Goal: Task Accomplishment & Management: Complete application form

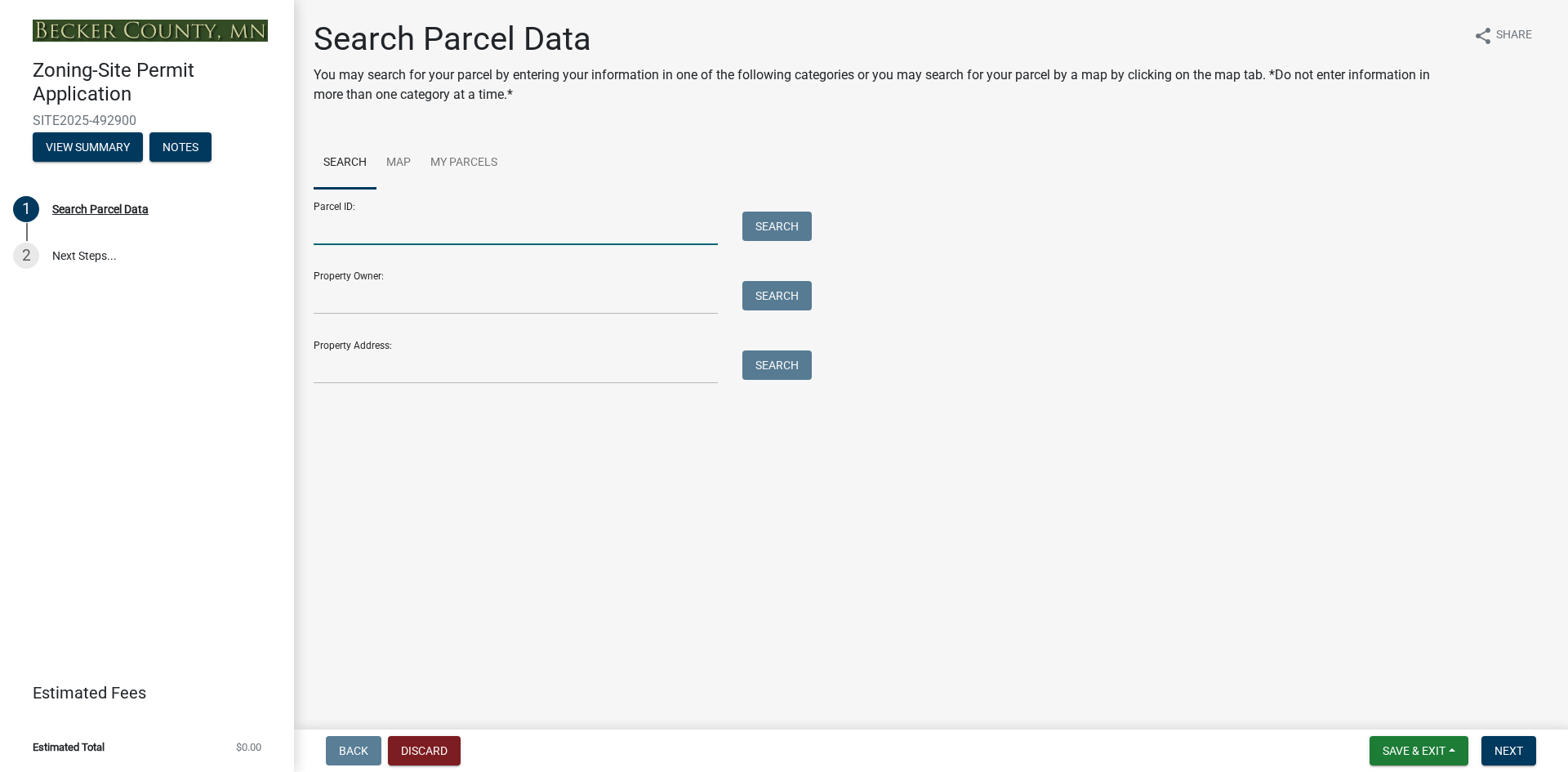
click at [370, 222] on input "Parcel ID:" at bounding box center [515, 227] width 404 height 33
type input "030454172"
click at [763, 219] on button "Search" at bounding box center [777, 225] width 70 height 30
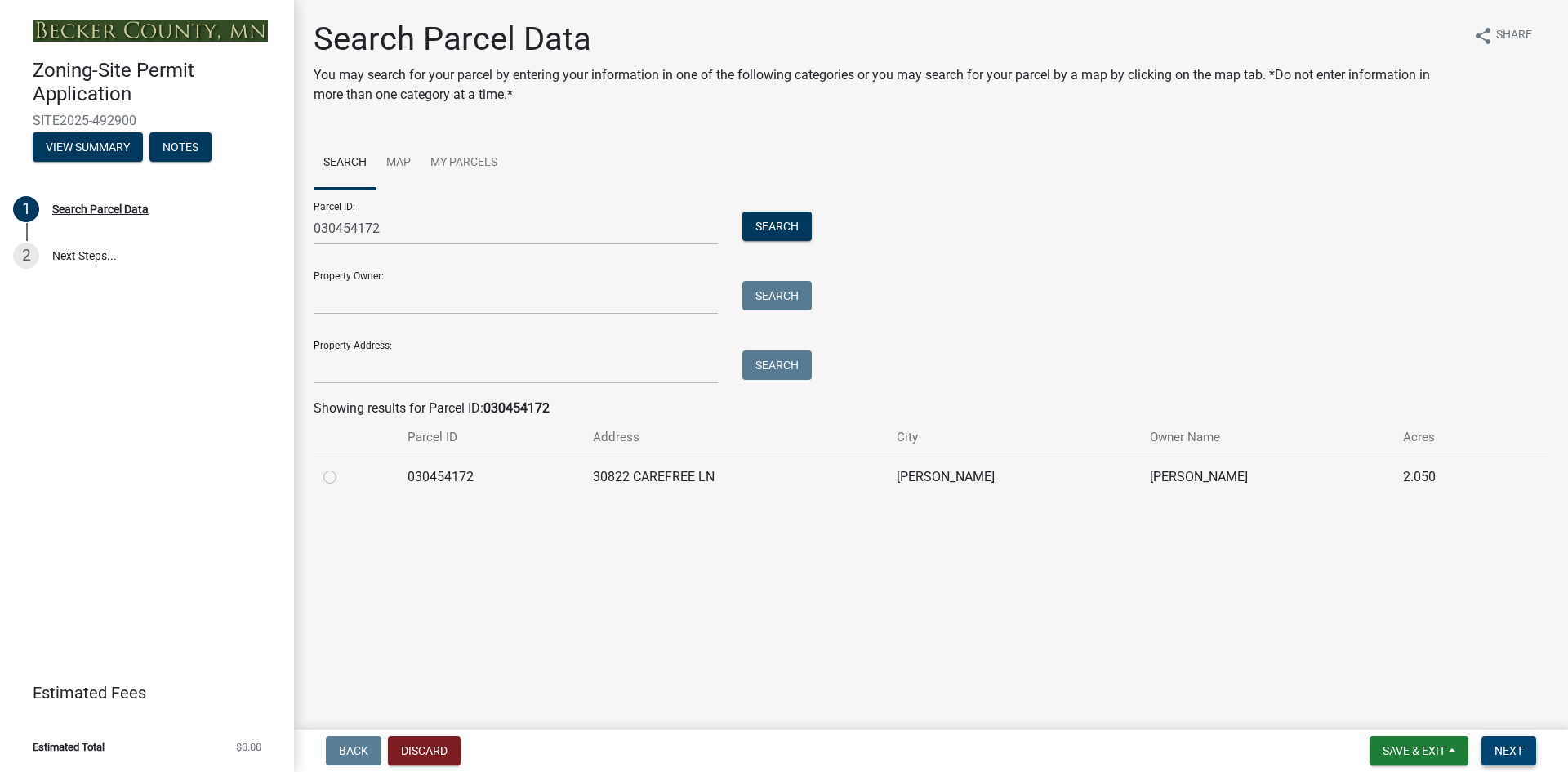
click at [1512, 747] on span "Next" at bounding box center [1509, 751] width 29 height 13
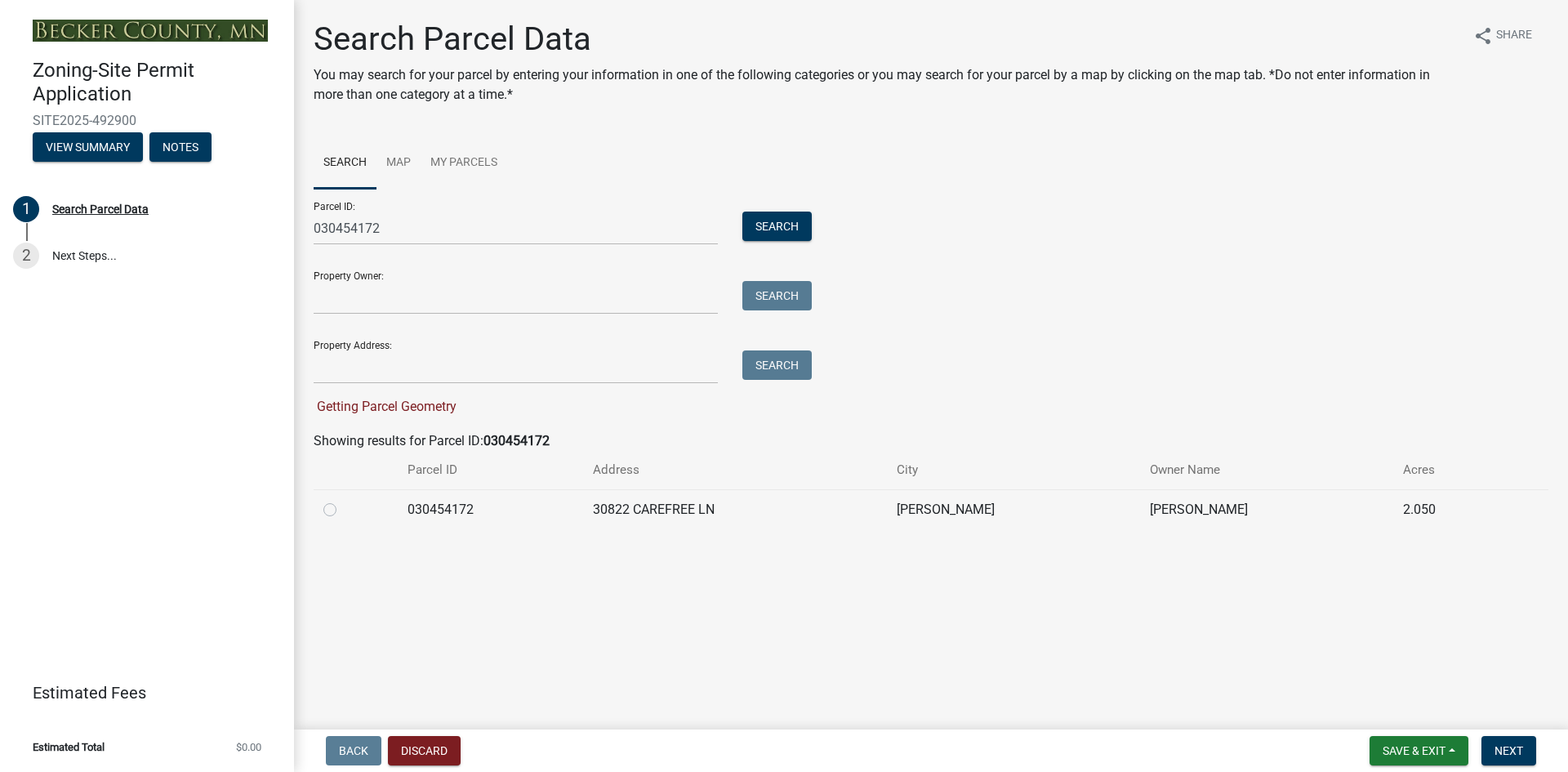
click at [343, 500] on label at bounding box center [343, 500] width 0 height 0
click at [343, 509] on input "radio" at bounding box center [348, 504] width 11 height 11
radio input "true"
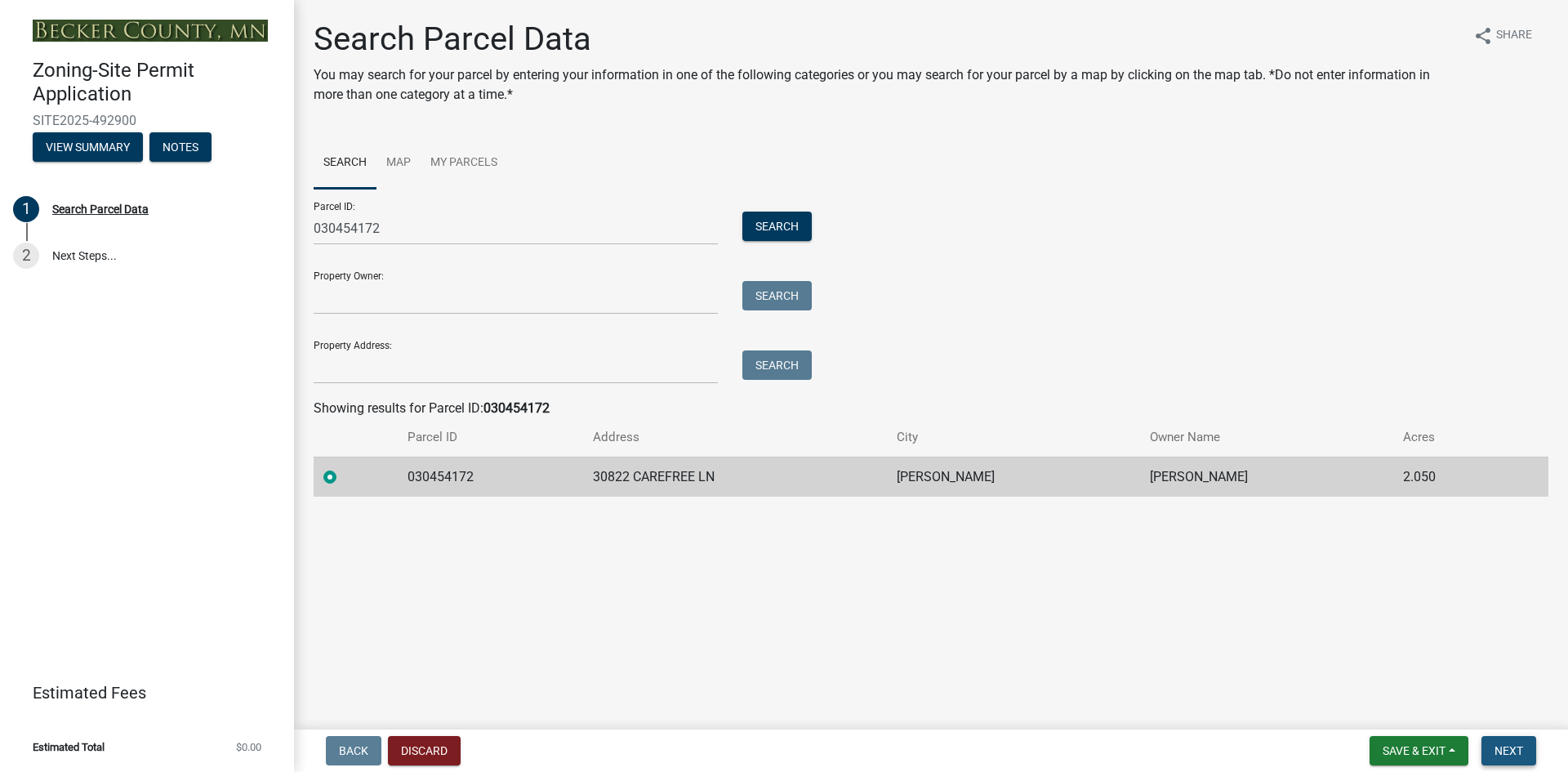
click at [1508, 750] on span "Next" at bounding box center [1509, 751] width 29 height 13
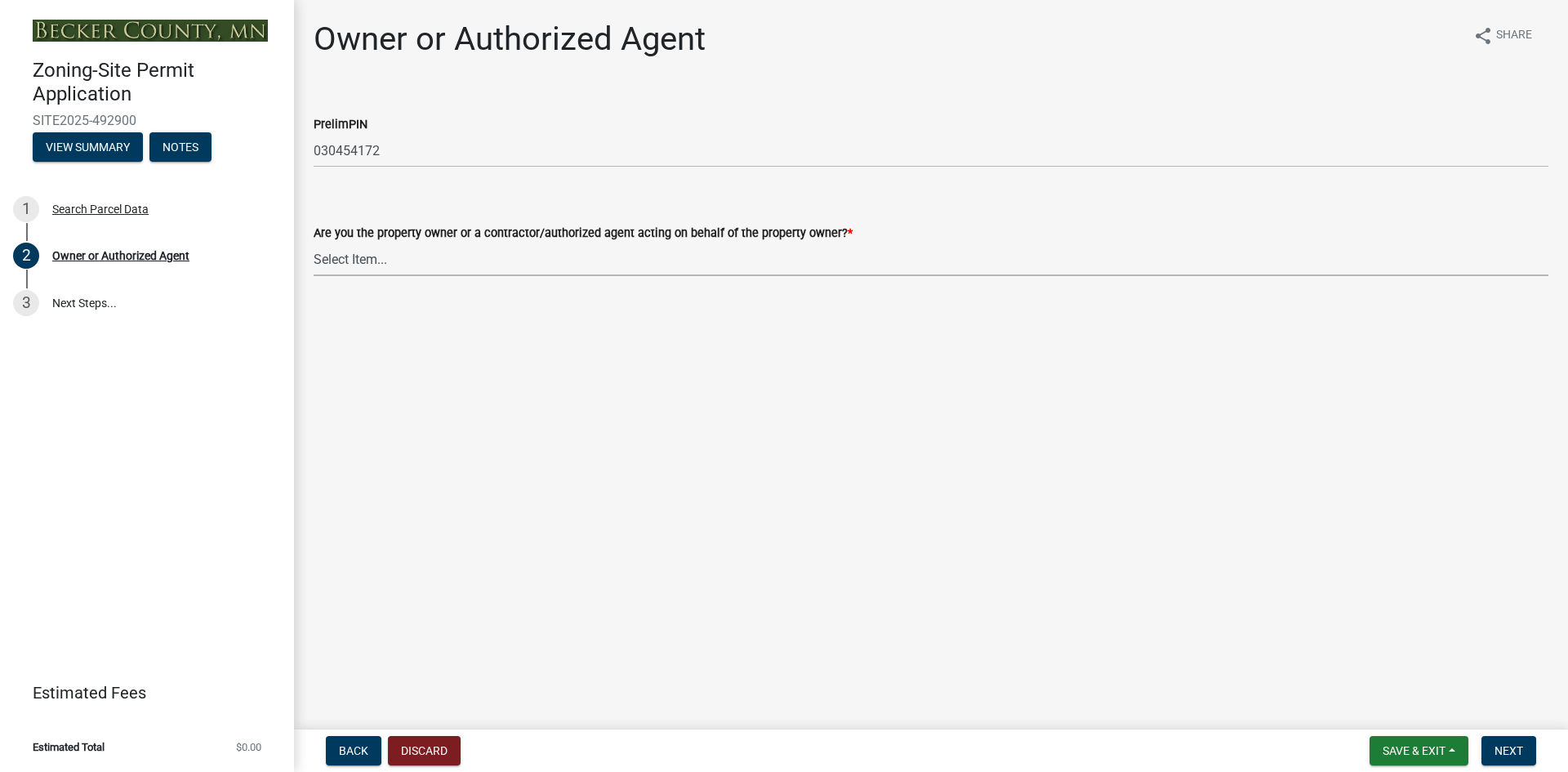
click at [333, 256] on select "Select Item... Property Owner Authorized Agent" at bounding box center [931, 259] width 1235 height 33
click at [313, 243] on select "Select Item... Property Owner Authorized Agent" at bounding box center [931, 259] width 1235 height 33
select select "3c674549-ed69-405f-b795-9fa3f7d47d9d"
click at [1507, 750] on span "Next" at bounding box center [1509, 751] width 29 height 13
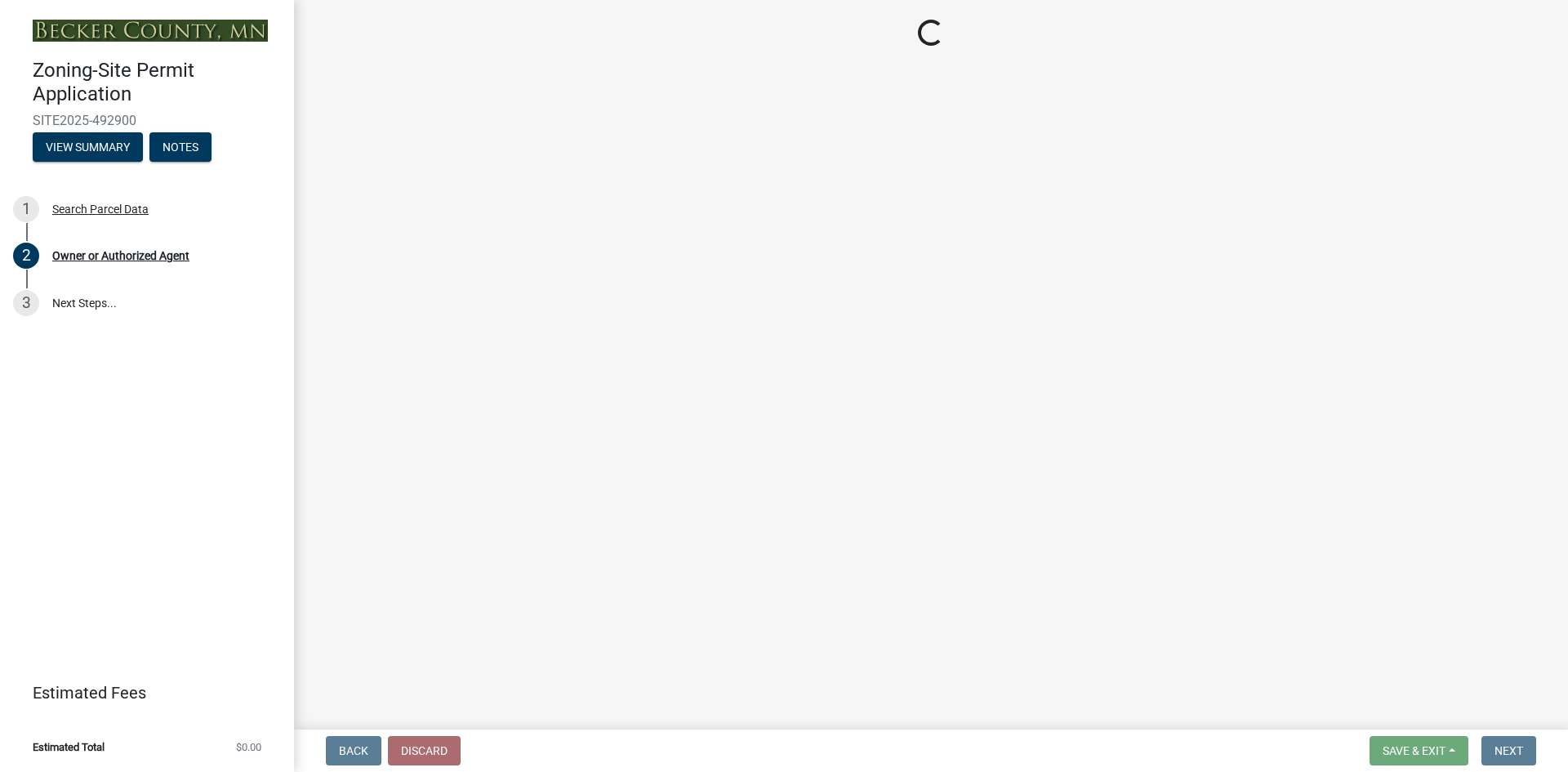
select select "b4fc589a-01c8-47e4-a72e-871857921bc6"
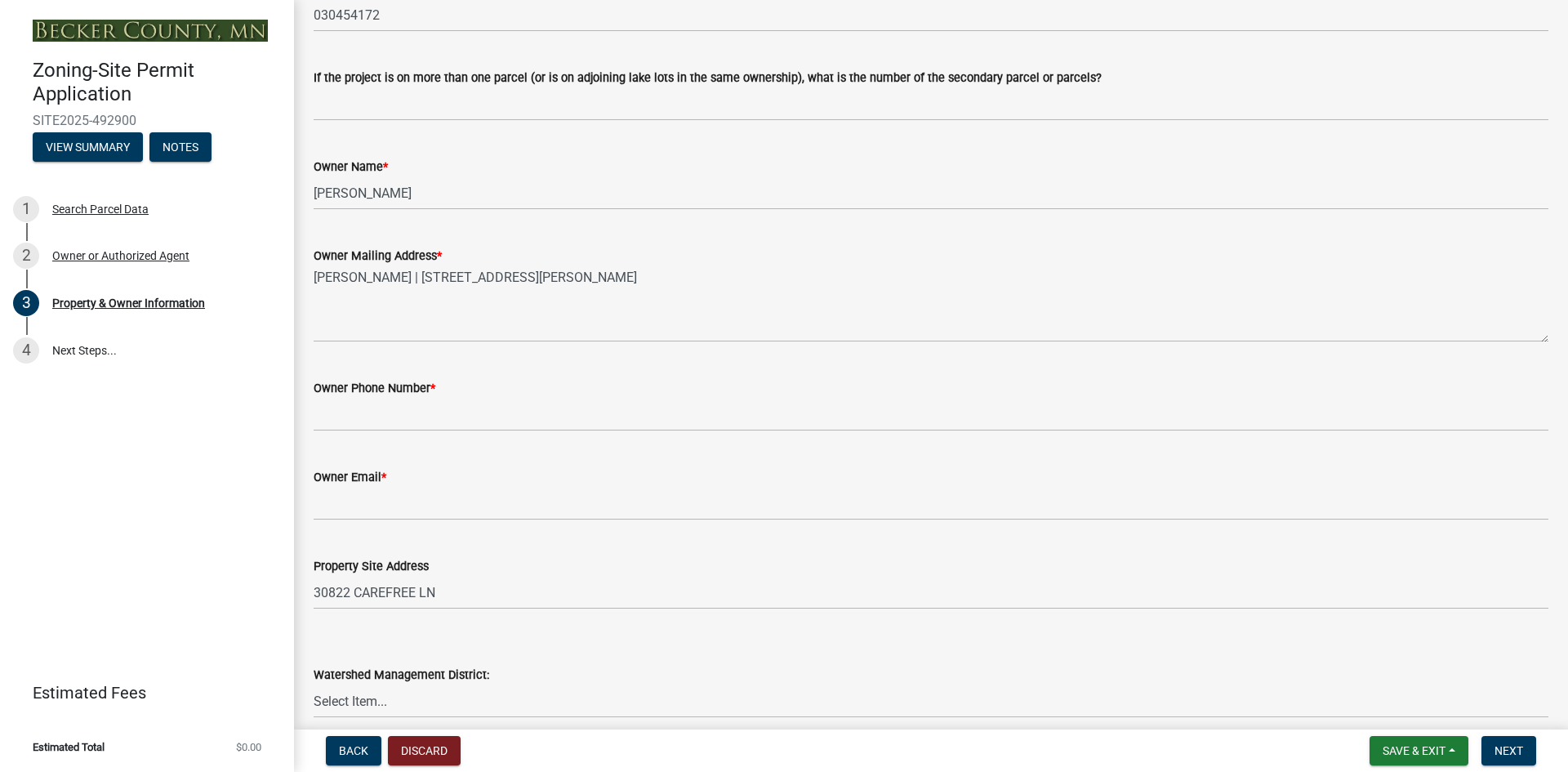
scroll to position [245, 0]
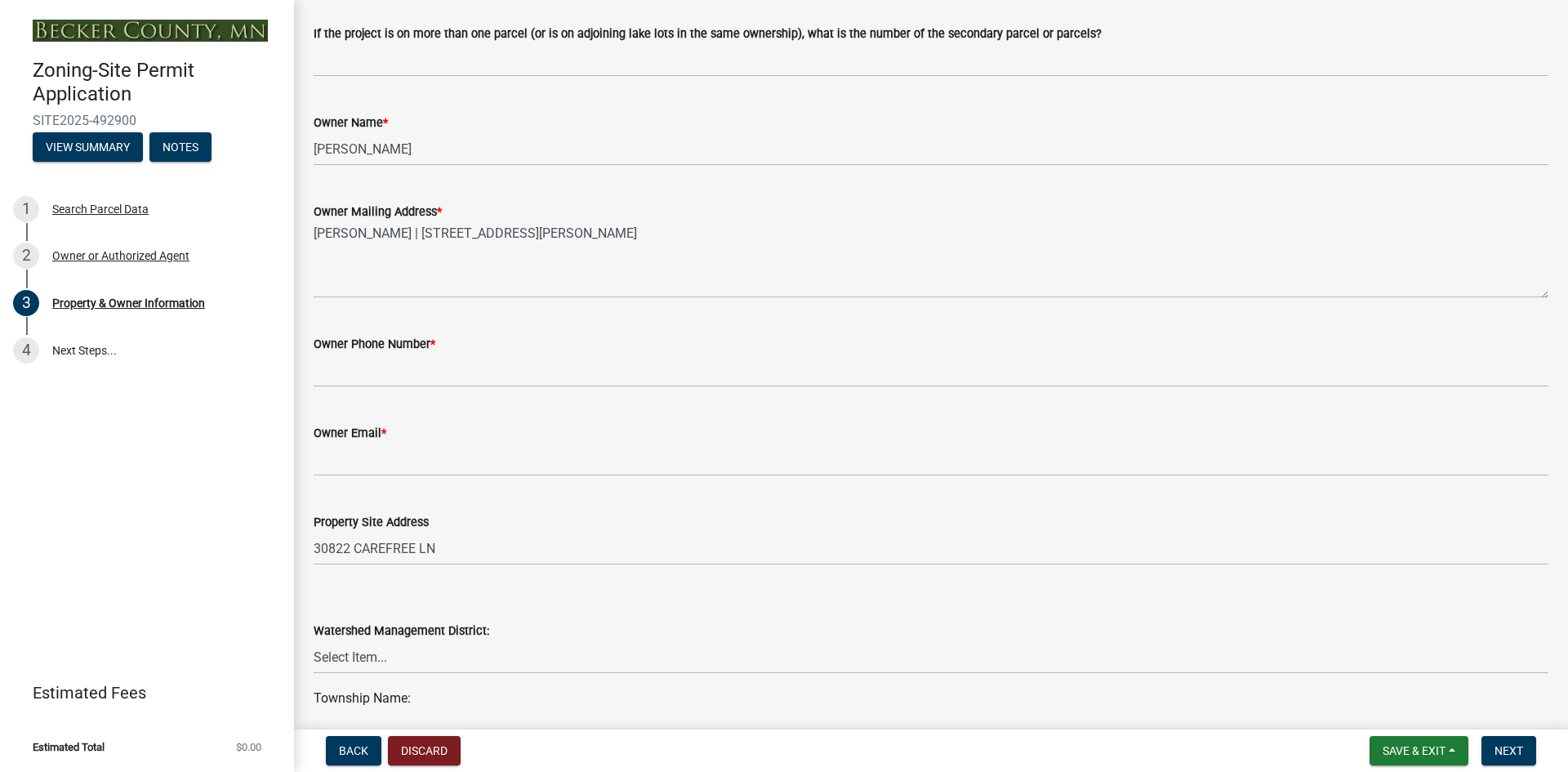
click at [456, 338] on div "Owner Phone Number *" at bounding box center [931, 344] width 1235 height 20
click at [462, 352] on div "Owner Phone Number *" at bounding box center [931, 344] width 1235 height 20
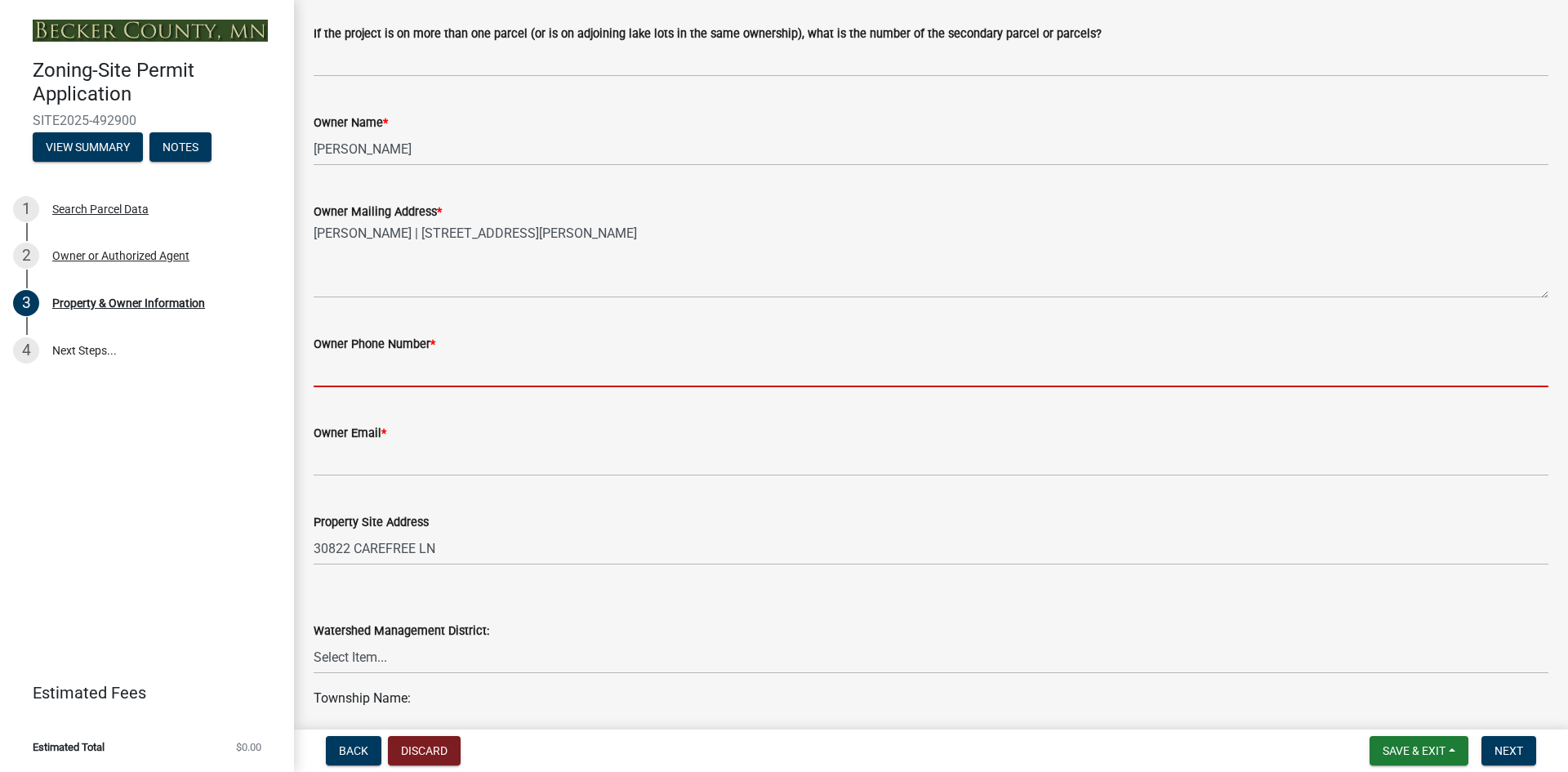
click at [382, 359] on input "Owner Phone Number *" at bounding box center [931, 370] width 1235 height 33
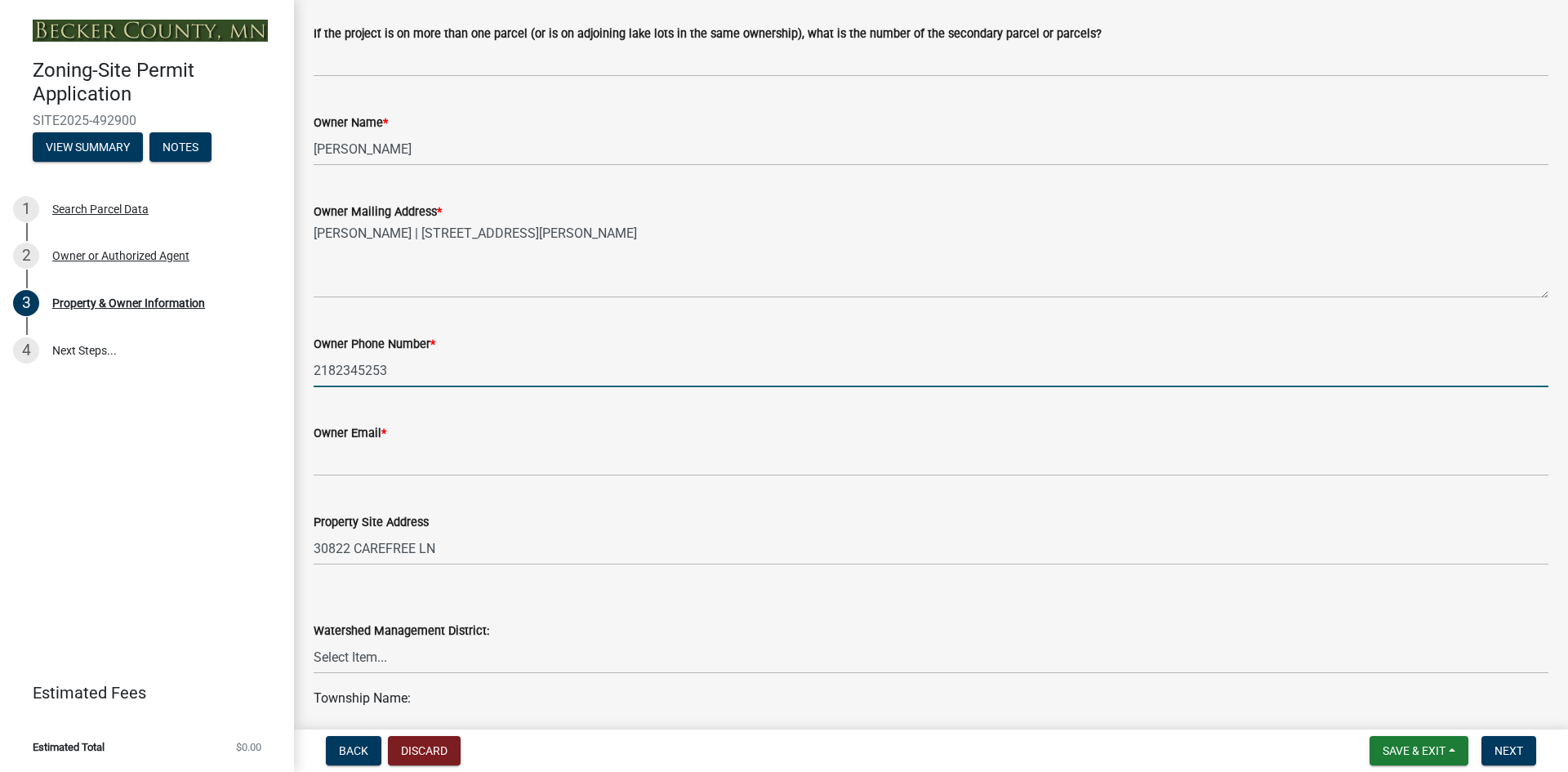
type input "2182345253"
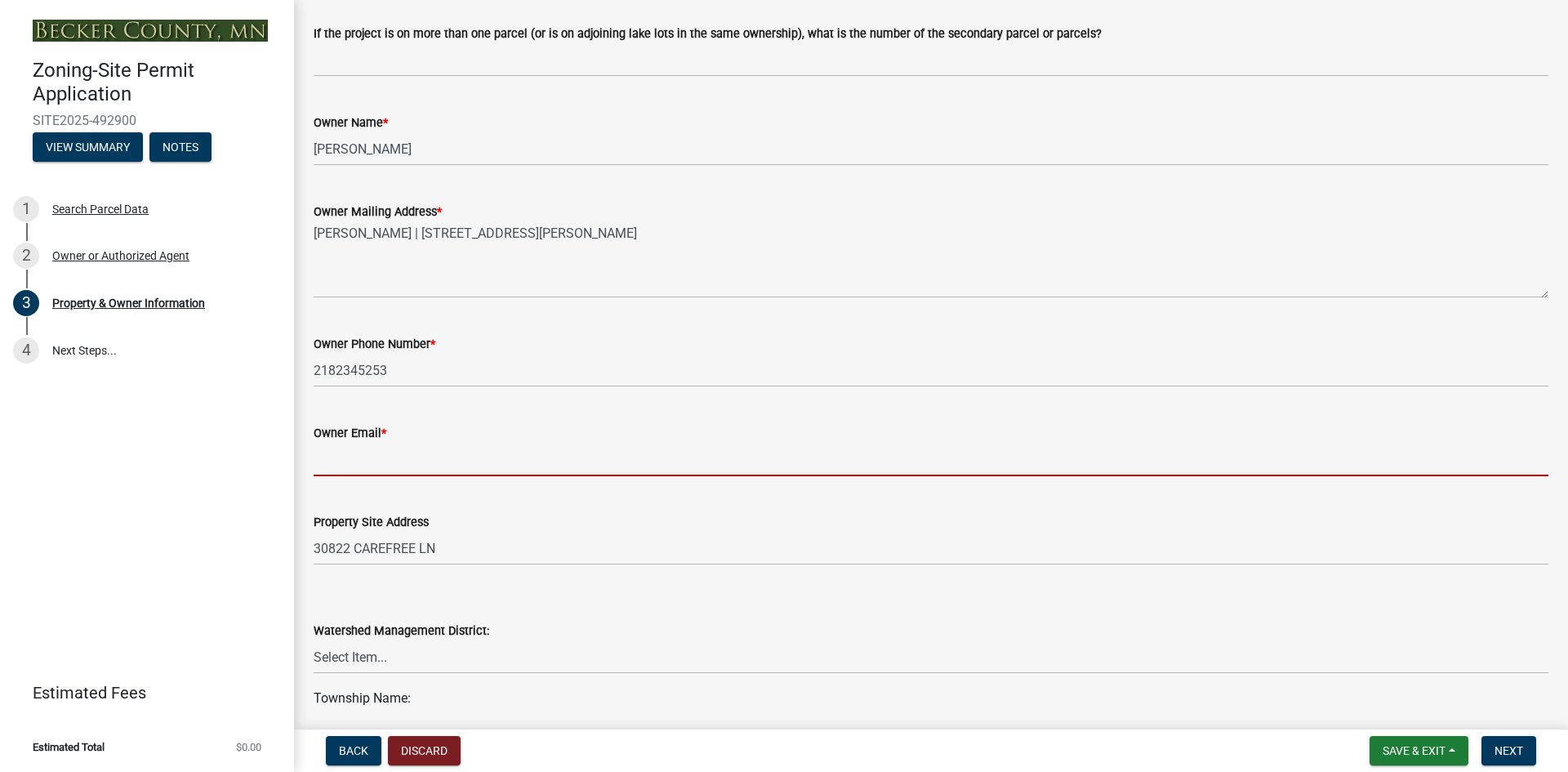
click at [391, 456] on input "Owner Email *" at bounding box center [931, 459] width 1235 height 33
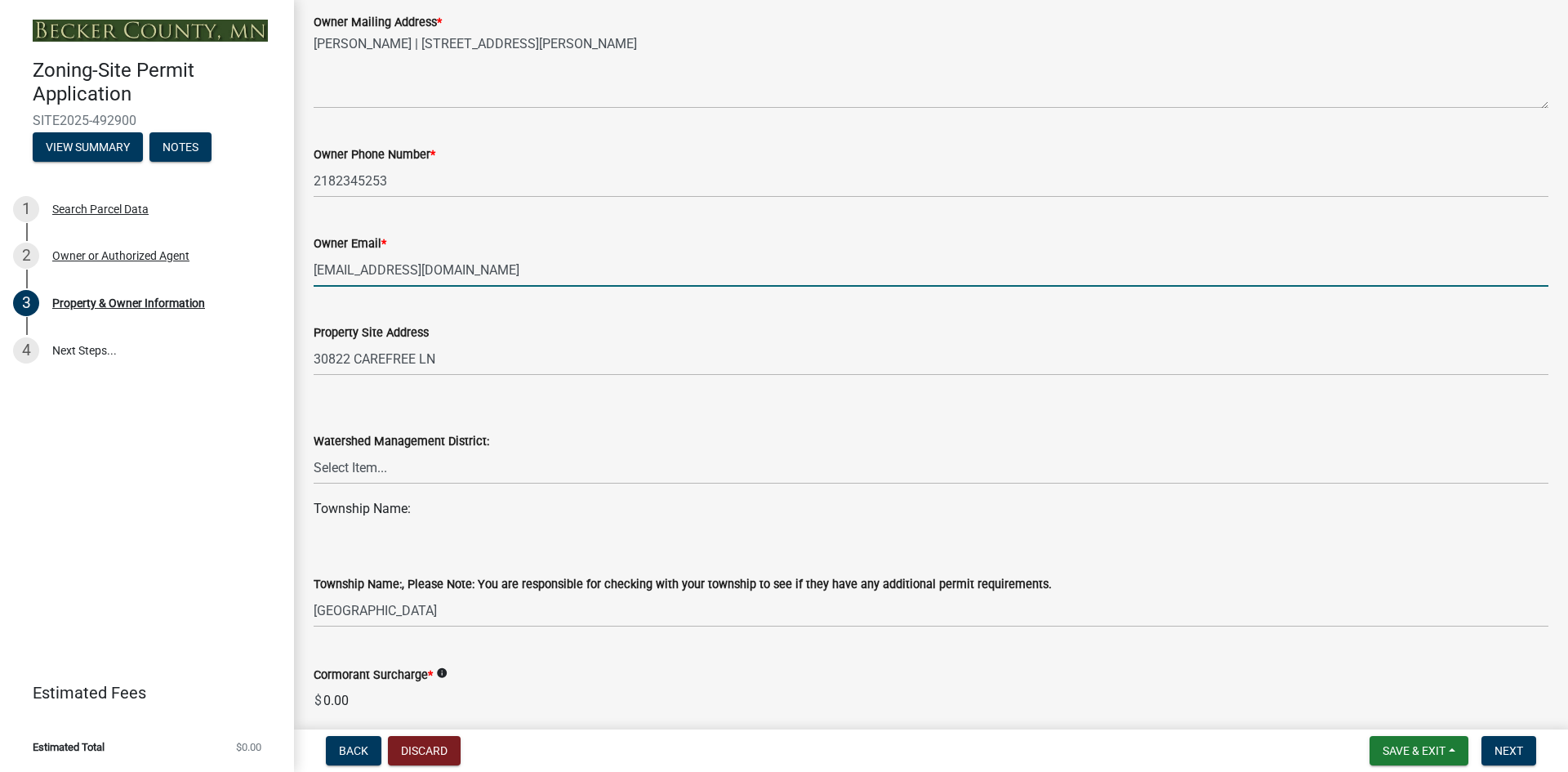
scroll to position [490, 0]
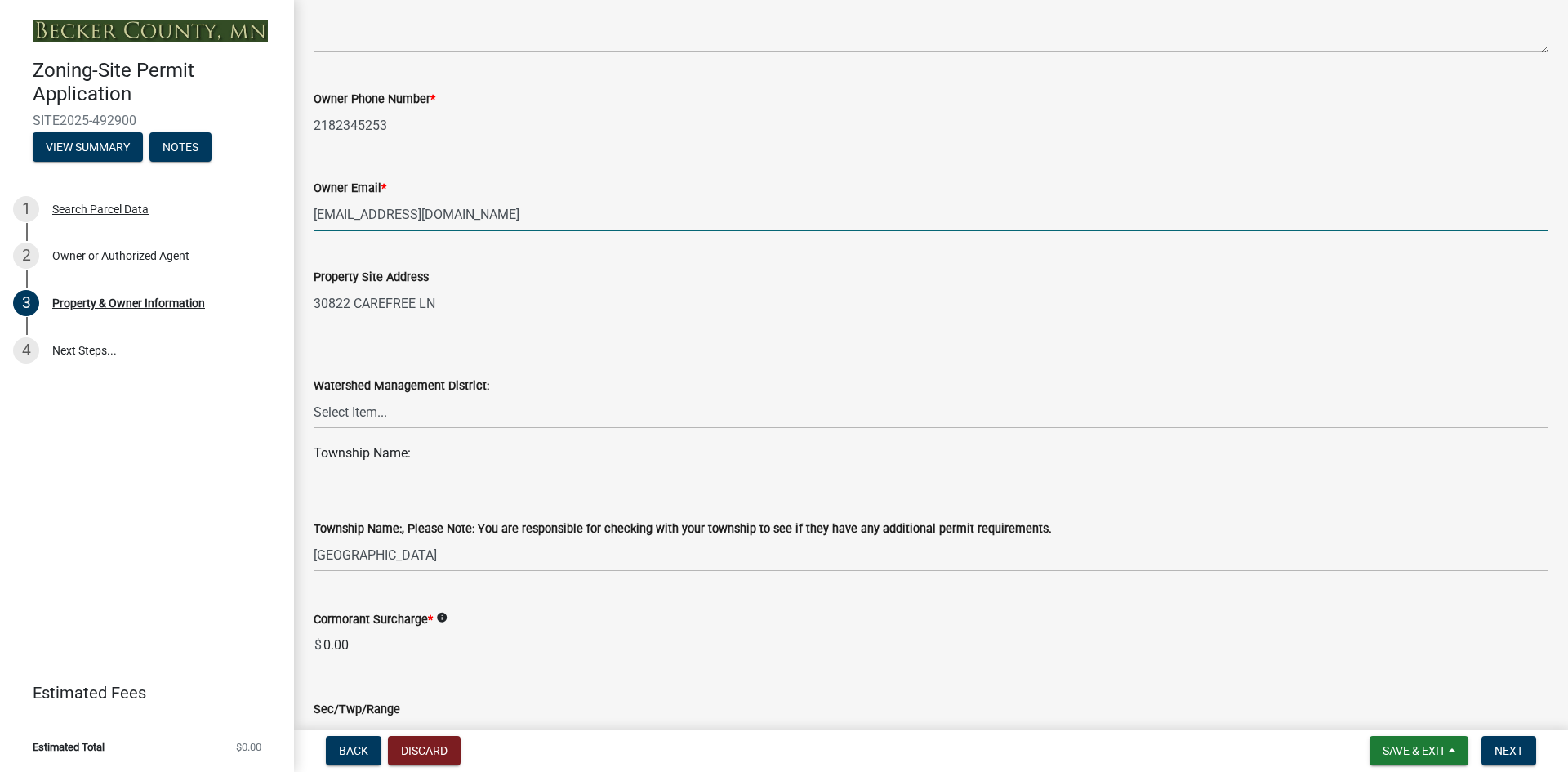
type input "[EMAIL_ADDRESS][DOMAIN_NAME]"
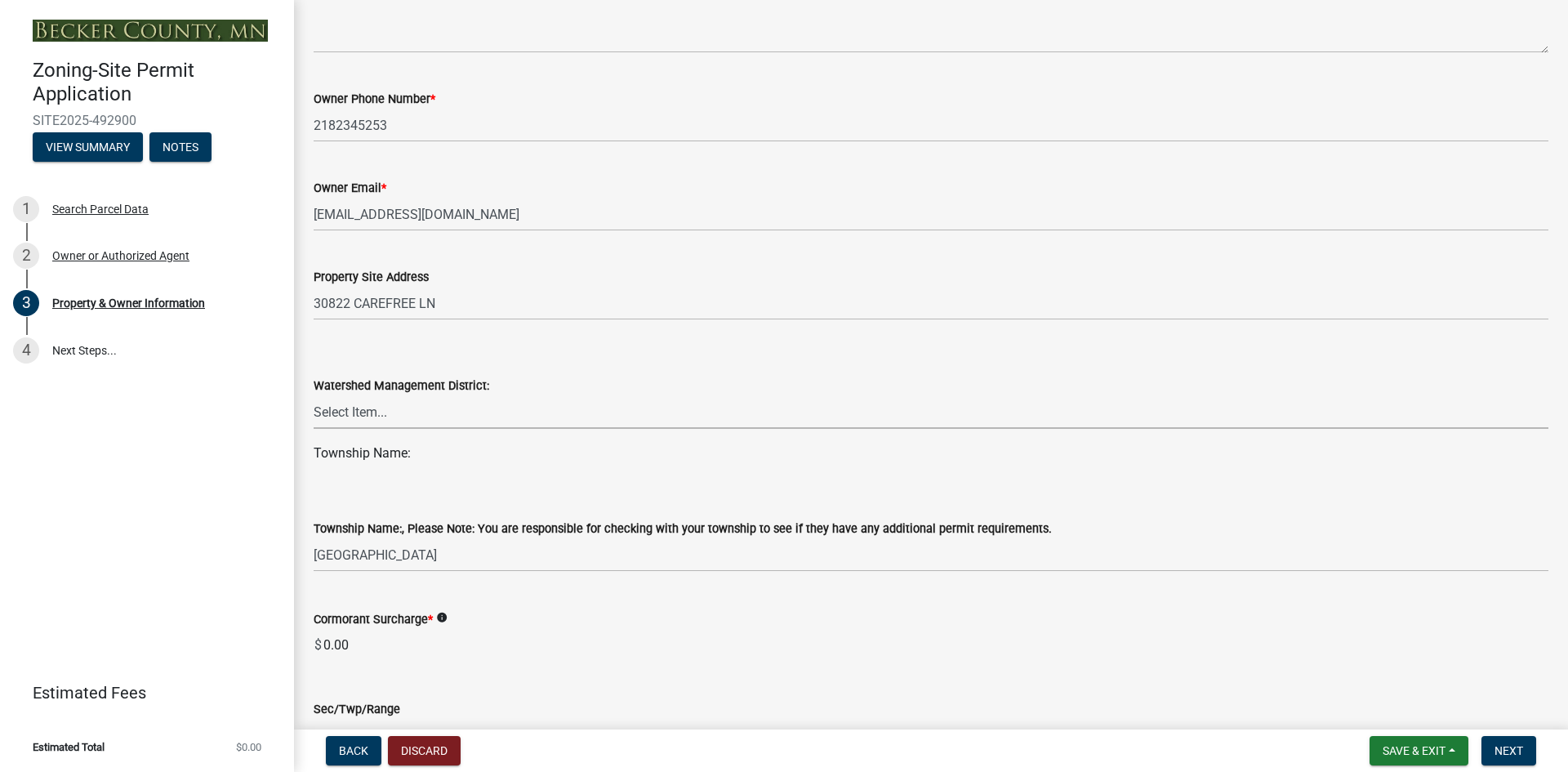
click at [361, 407] on select "Select Item... PELICAN RIVER WTRSHD BUFFALO WATERSHED CORMORANT WATERSHED WILD …" at bounding box center [931, 412] width 1235 height 33
click at [313, 396] on select "Select Item... PELICAN RIVER WTRSHD BUFFALO WATERSHED CORMORANT WATERSHED WILD …" at bounding box center [931, 412] width 1235 height 33
select select "a752e4d6-14bd-4f0f-bfe8-5b67ead45659"
click at [1517, 746] on span "Next" at bounding box center [1509, 751] width 29 height 13
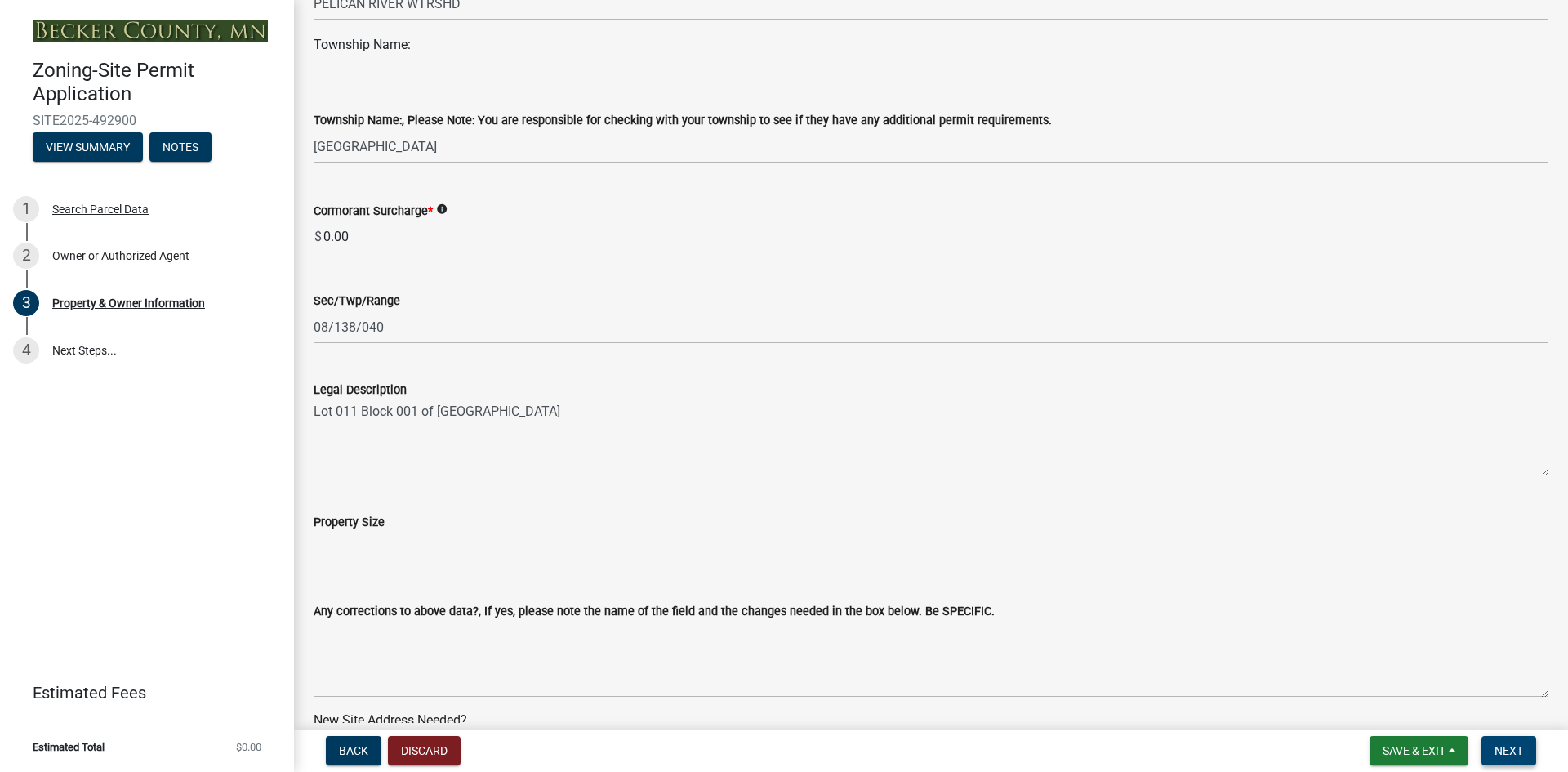
scroll to position [980, 0]
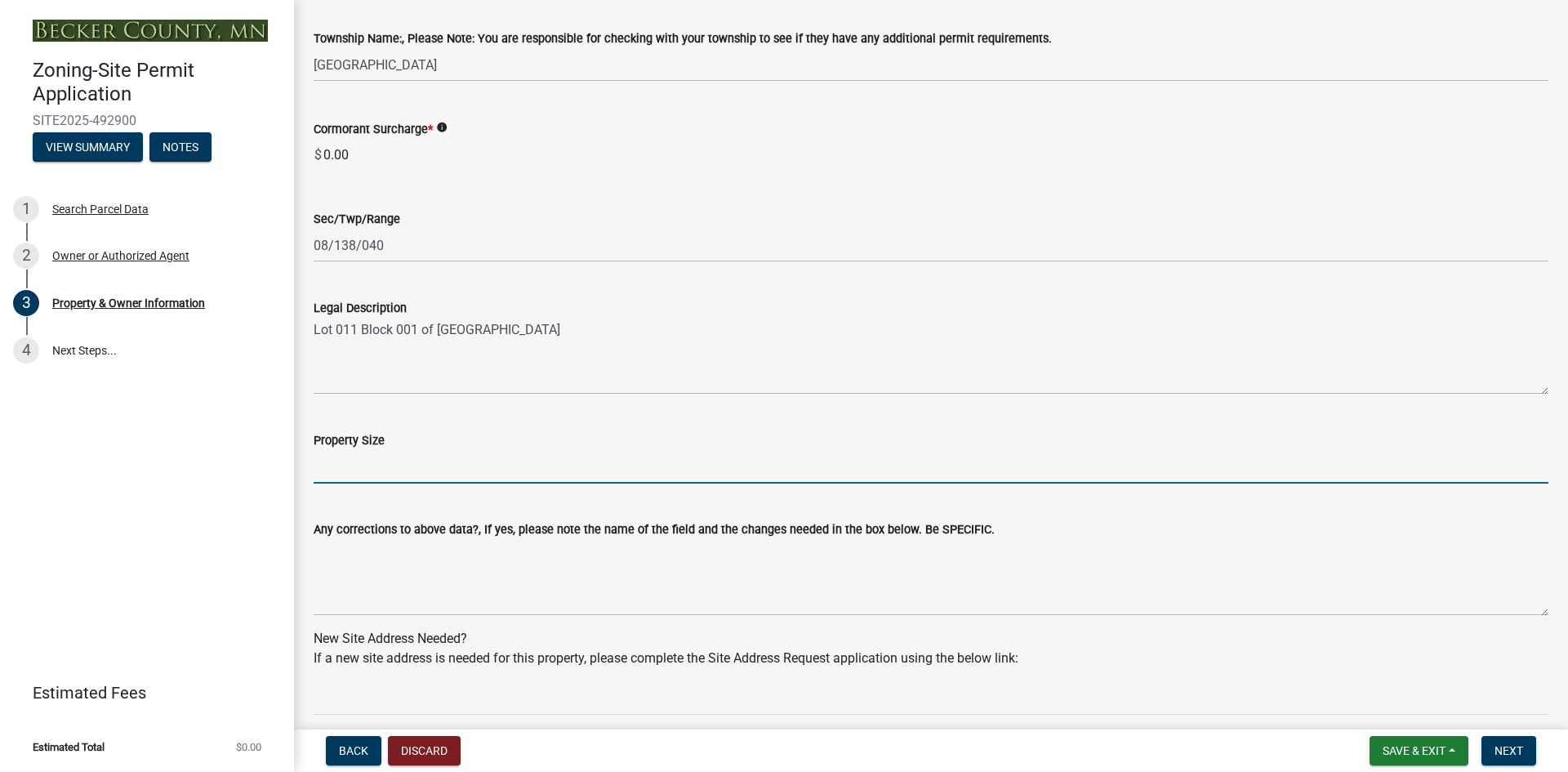
click at [389, 470] on input "Property Size" at bounding box center [931, 466] width 1235 height 33
click at [357, 461] on input "2.05 Acrers" at bounding box center [931, 466] width 1235 height 33
click at [385, 462] on input "2.05 Acrers" at bounding box center [931, 466] width 1235 height 33
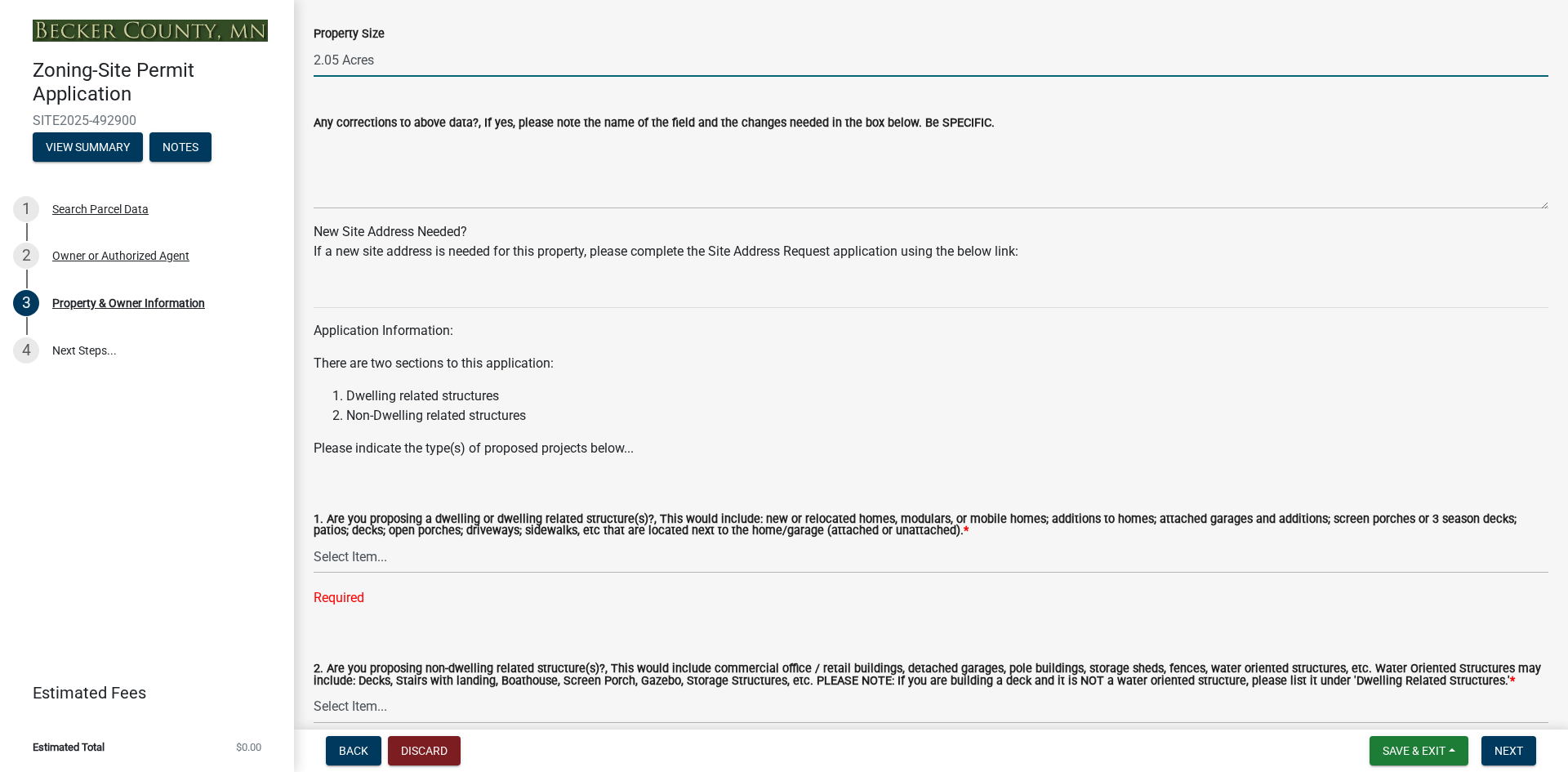
scroll to position [1388, 0]
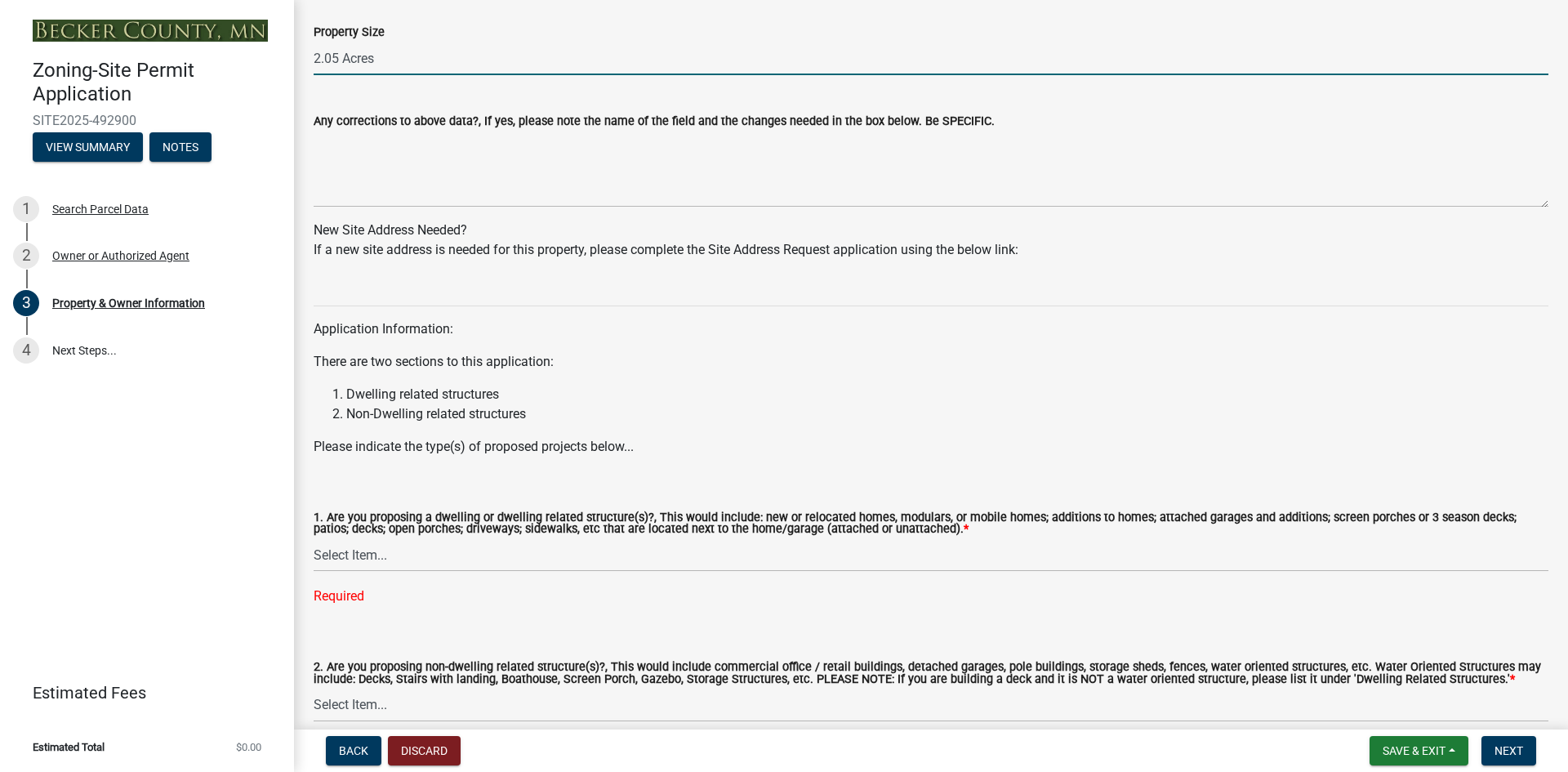
type input "2.05 Acres"
click at [416, 472] on div "1. Are you proposing a dwelling or dwelling related structure(s)?, This would i…" at bounding box center [931, 537] width 1235 height 137
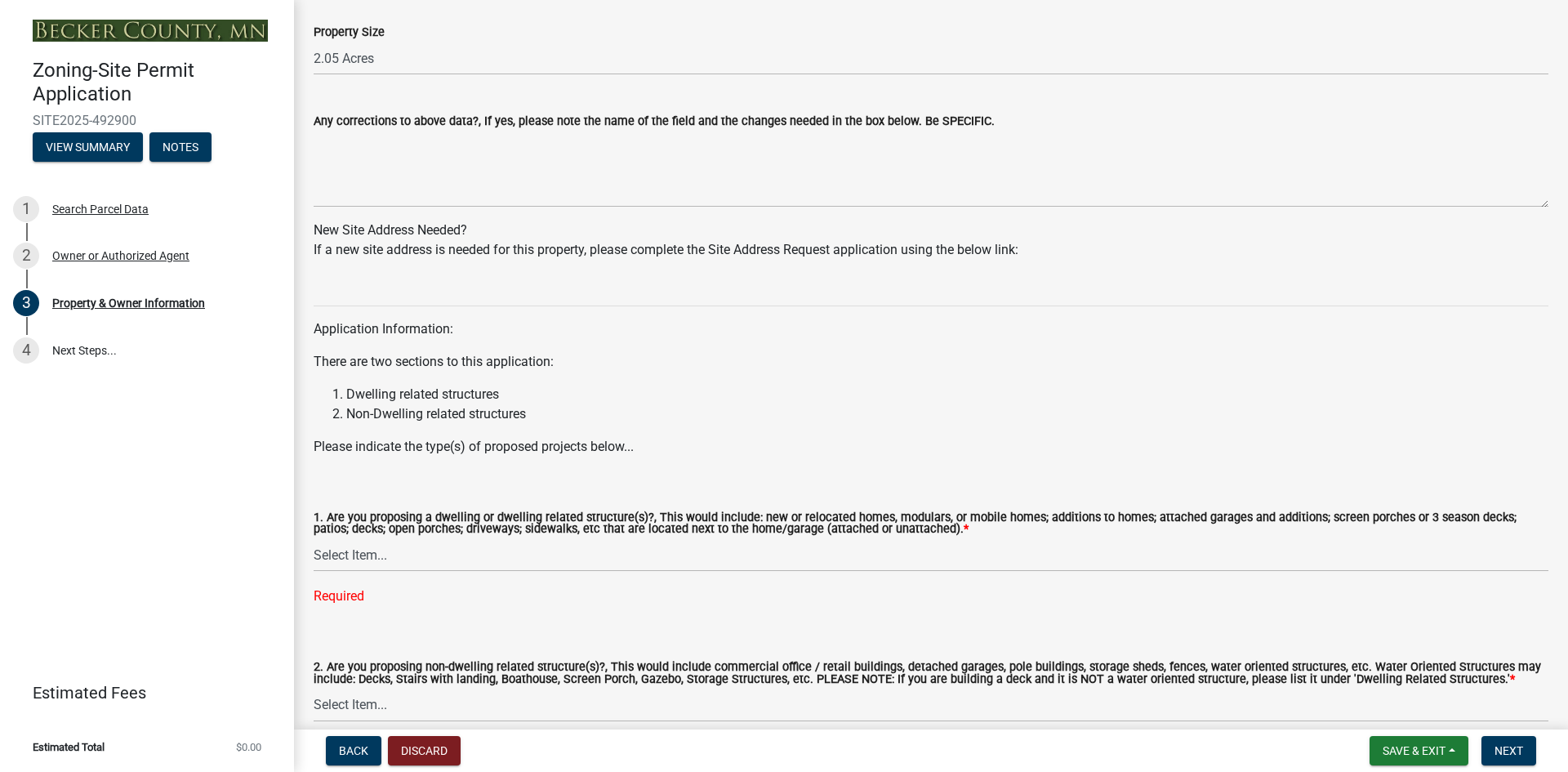
click at [408, 478] on div "1. Are you proposing a dwelling or dwelling related structure(s)?, This would i…" at bounding box center [931, 537] width 1235 height 137
click at [339, 475] on div "1. Are you proposing a dwelling or dwelling related structure(s)?, This would i…" at bounding box center [931, 537] width 1235 height 137
click at [340, 554] on select "Select Item... Yes No" at bounding box center [931, 554] width 1235 height 33
click at [313, 539] on select "Select Item... Yes No" at bounding box center [931, 554] width 1235 height 33
select select "fcf6d223-6c57-4dc5-b63a-a94704169022"
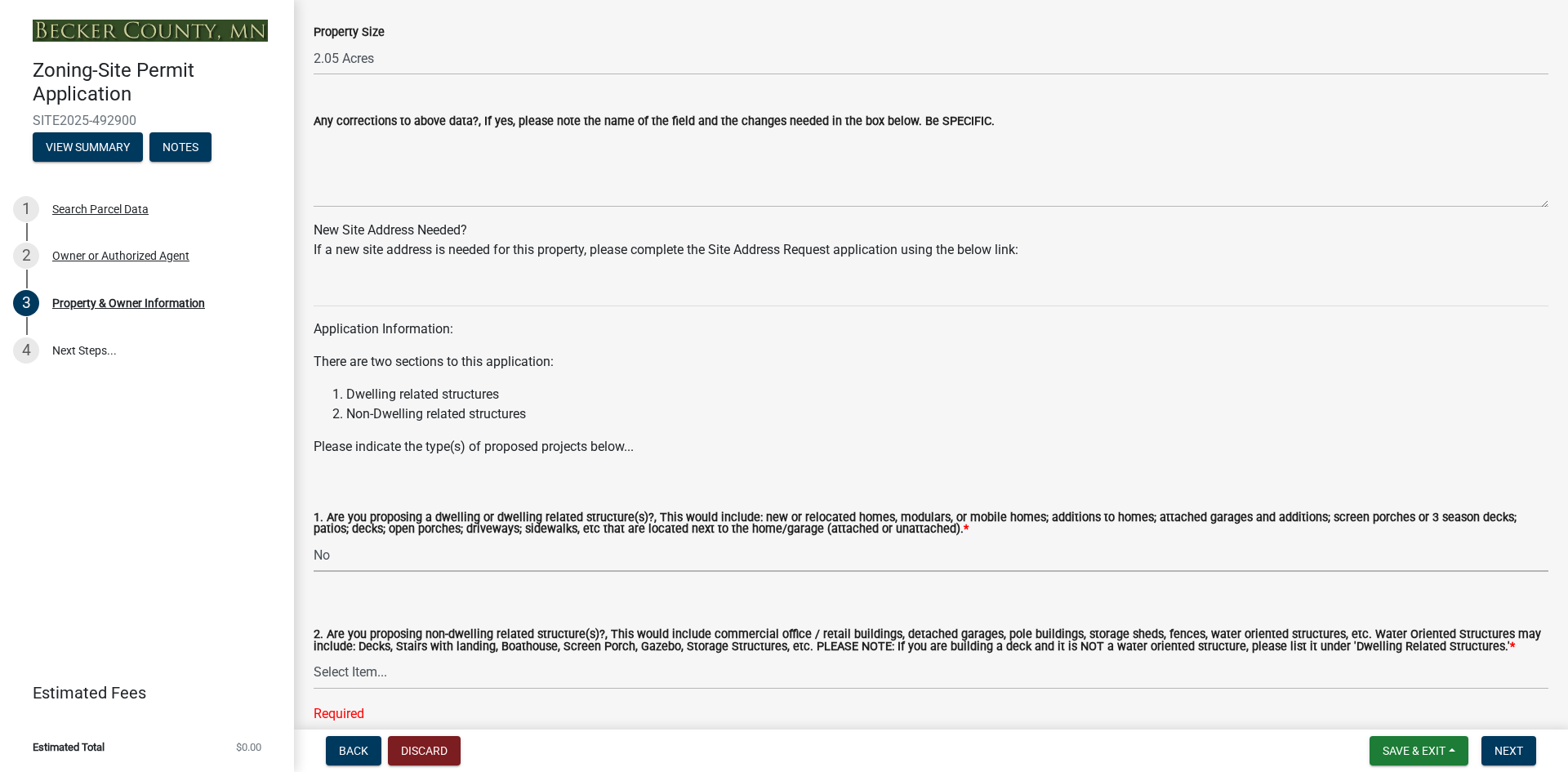
scroll to position [1468, 0]
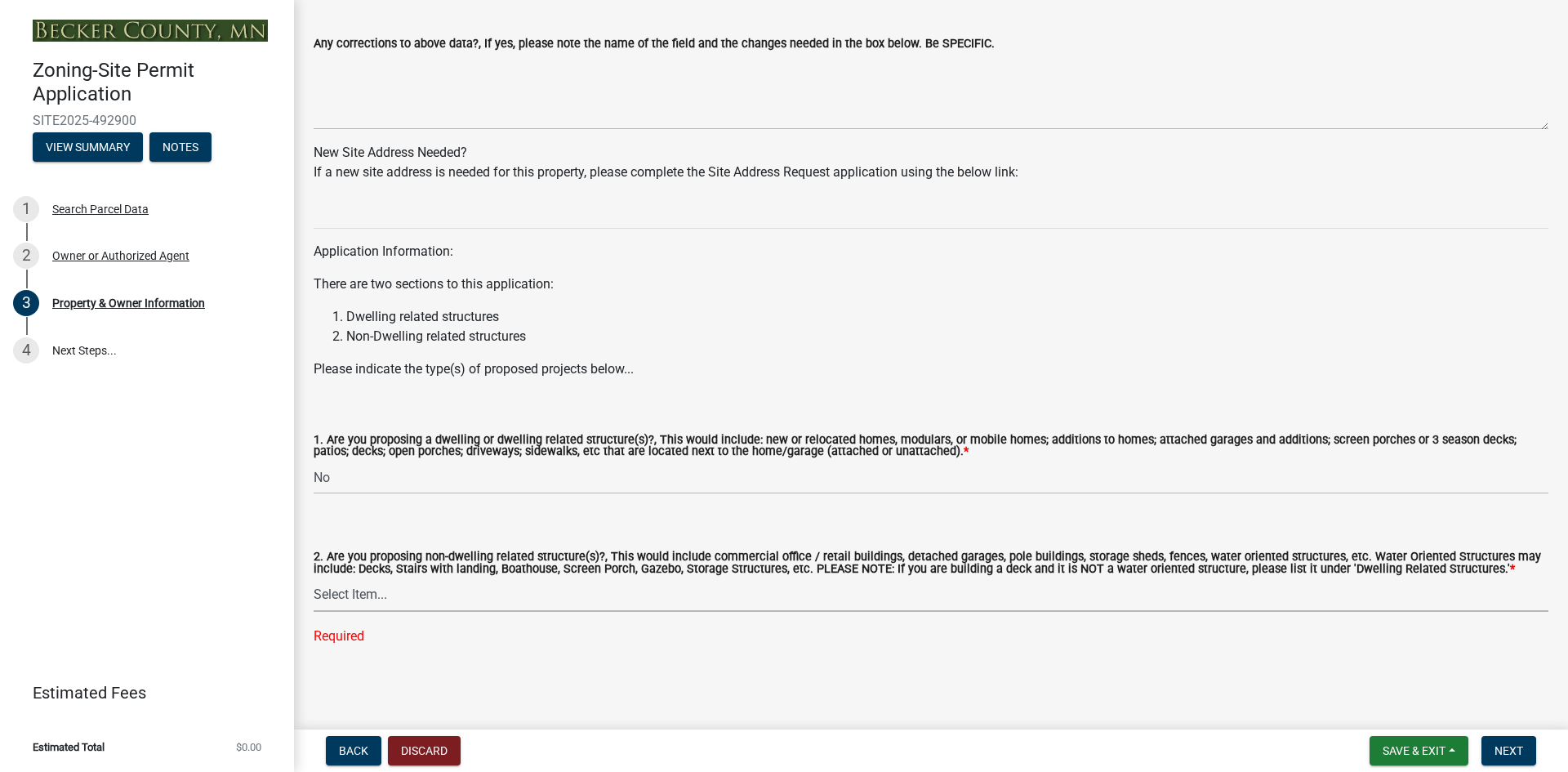
click at [346, 587] on select "Select Item... Yes No" at bounding box center [931, 594] width 1235 height 33
click at [313, 610] on select "Select Item... Yes No" at bounding box center [931, 594] width 1235 height 33
select select "5a5634ed-f11e-4c7b-90e1-096e6cfd17b9"
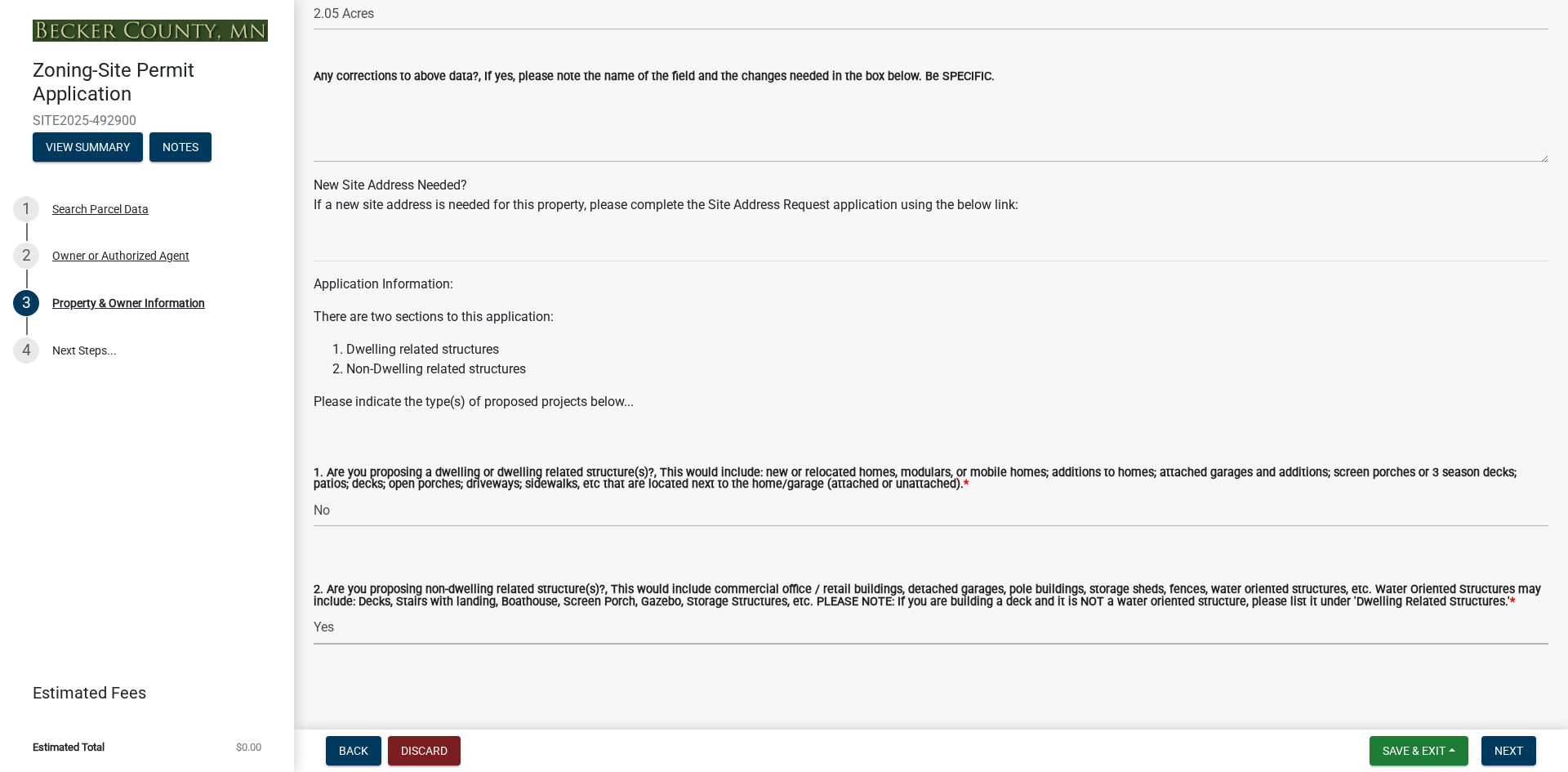
scroll to position [1435, 0]
click at [1515, 751] on span "Next" at bounding box center [1509, 751] width 29 height 13
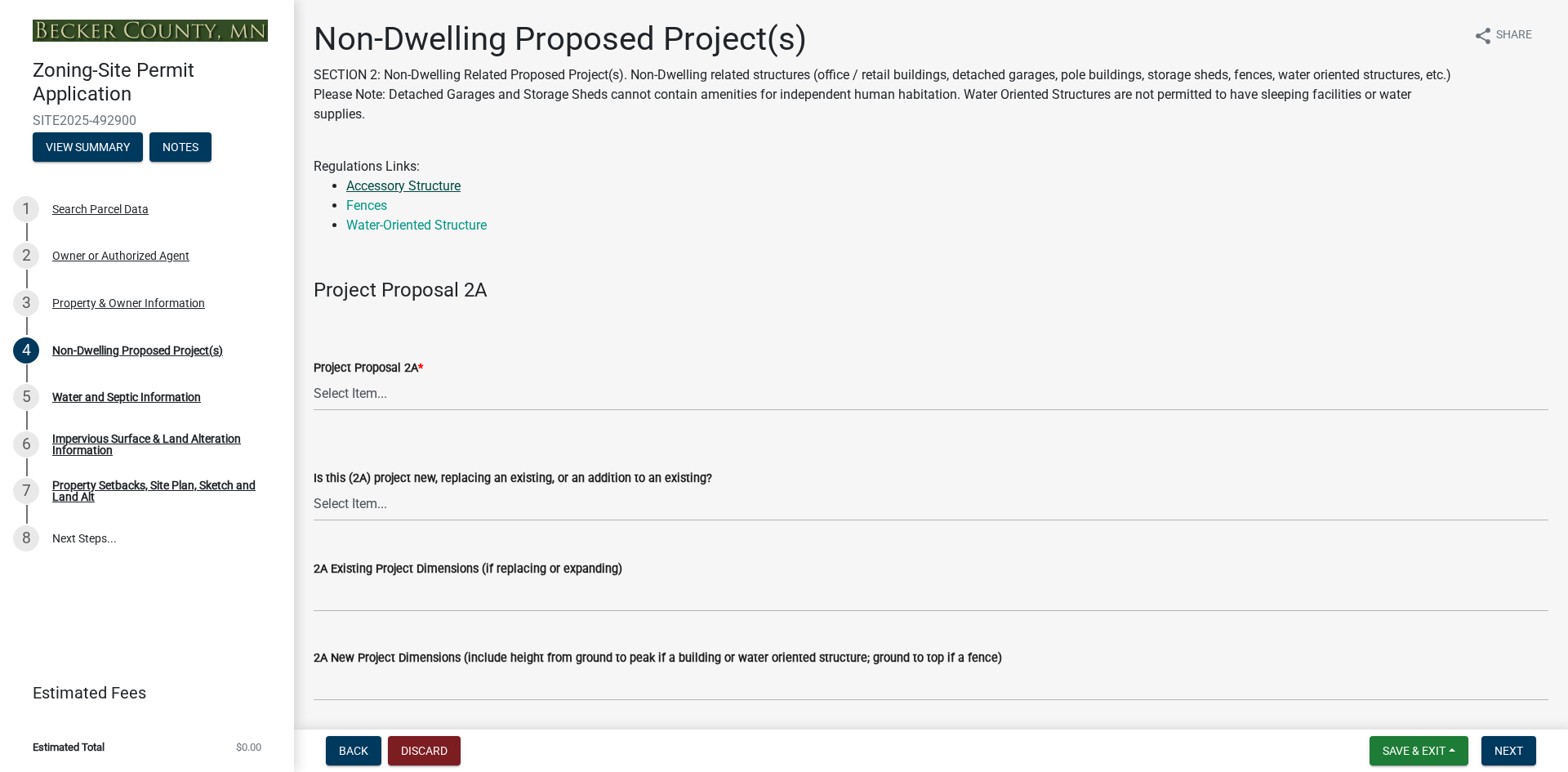
click at [384, 183] on link "Accessory Structure" at bounding box center [403, 185] width 115 height 15
click at [360, 392] on select "Select Item... N/A Commercial Office/Retail Building Detached Garage Pole Build…" at bounding box center [931, 394] width 1235 height 33
click at [313, 377] on select "Select Item... N/A Commercial Office/Retail Building Detached Garage Pole Build…" at bounding box center [931, 394] width 1235 height 33
select select "6ced1b54-2913-4dbf-9776-23baa6524e46"
click at [344, 502] on select "Select Item... New to Property (new or used structure) Relocating/moving existi…" at bounding box center [931, 504] width 1235 height 33
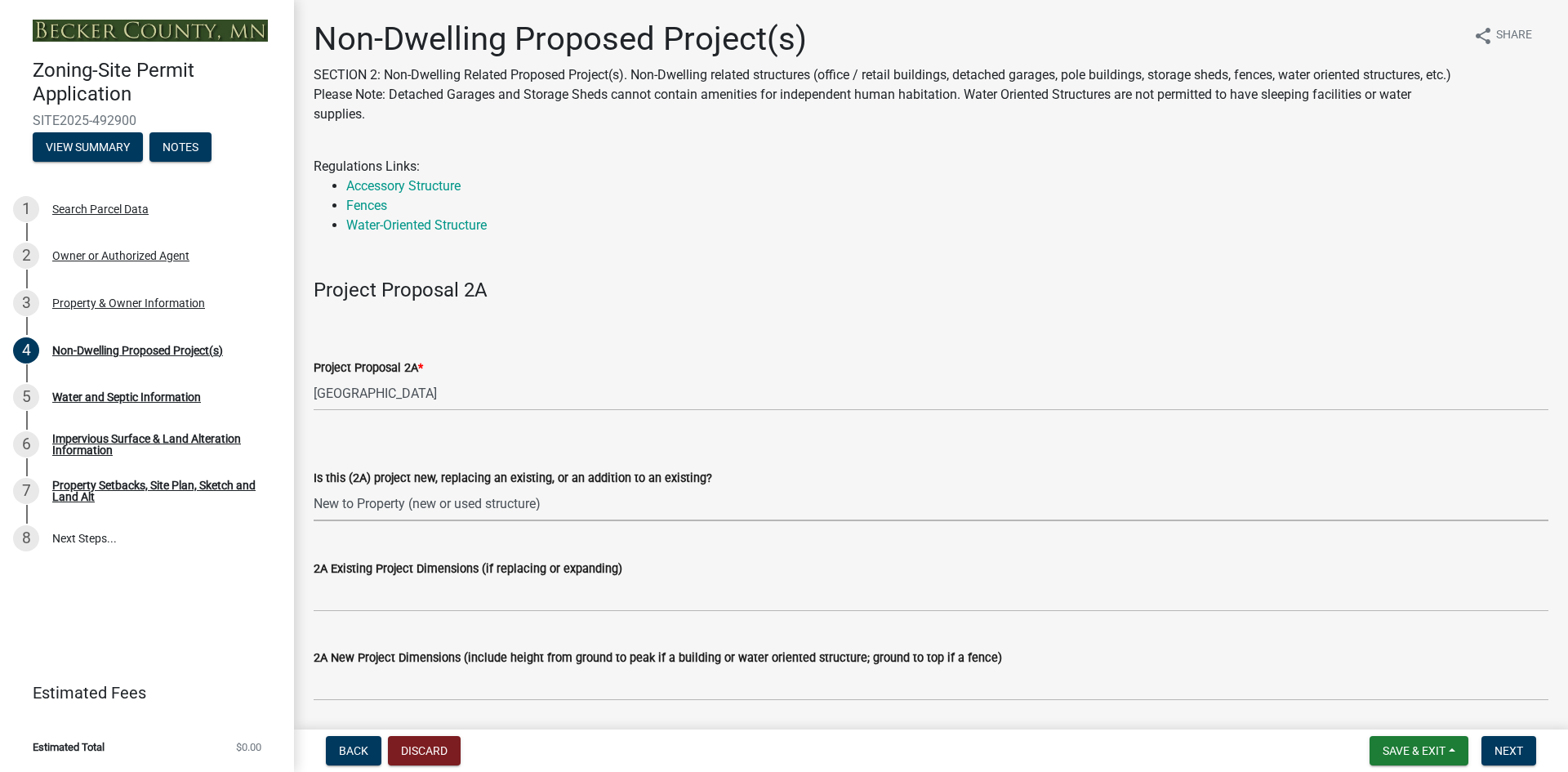
click at [313, 487] on select "Select Item... New to Property (new or used structure) Relocating/moving existi…" at bounding box center [931, 504] width 1235 height 33
select select "3a2d96d3-fd69-4ed9-bae4-7a5aa03a7e58"
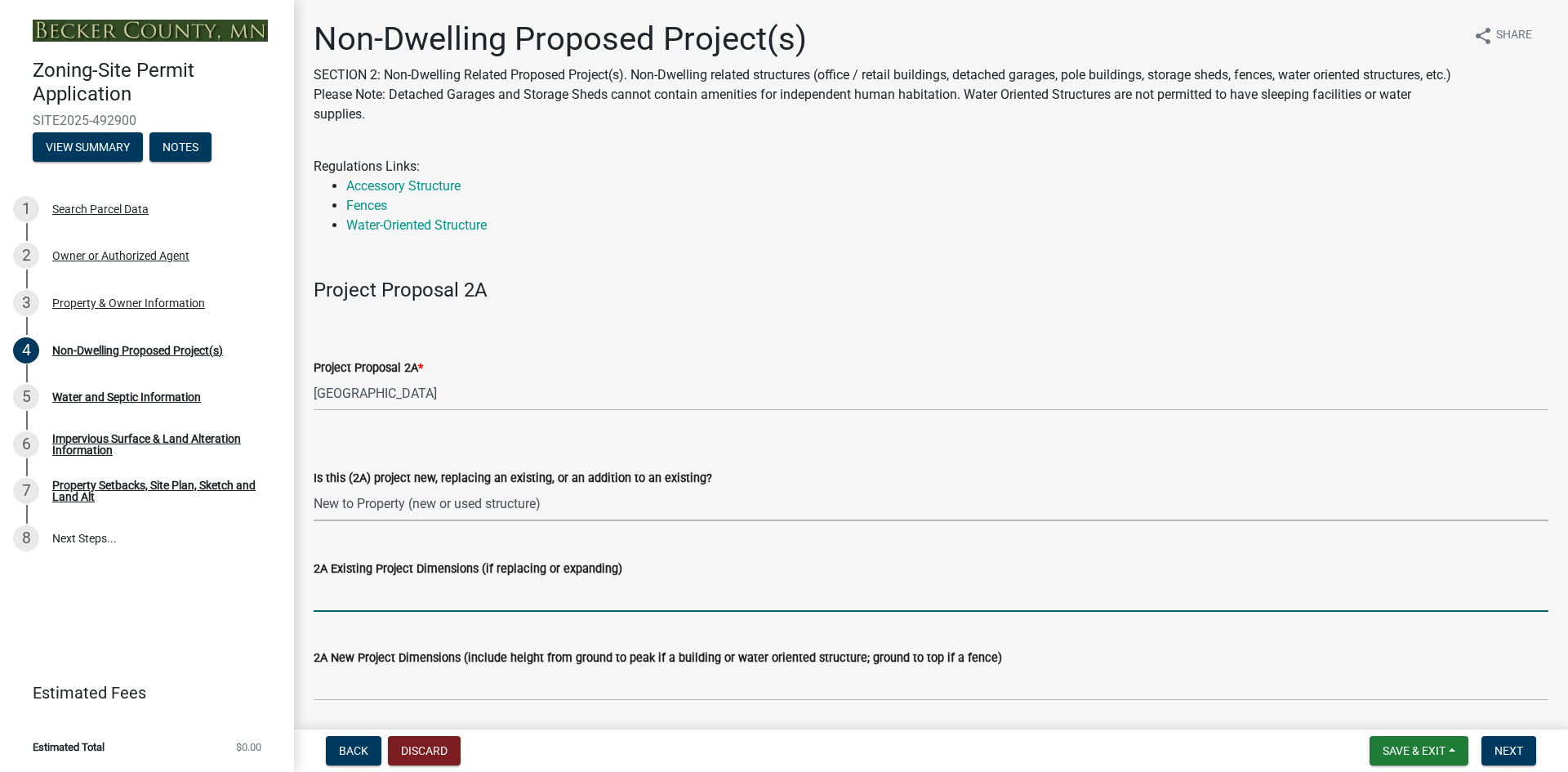
click at [372, 587] on input "2A Existing Project Dimensions (if replacing or expanding)" at bounding box center [931, 594] width 1235 height 33
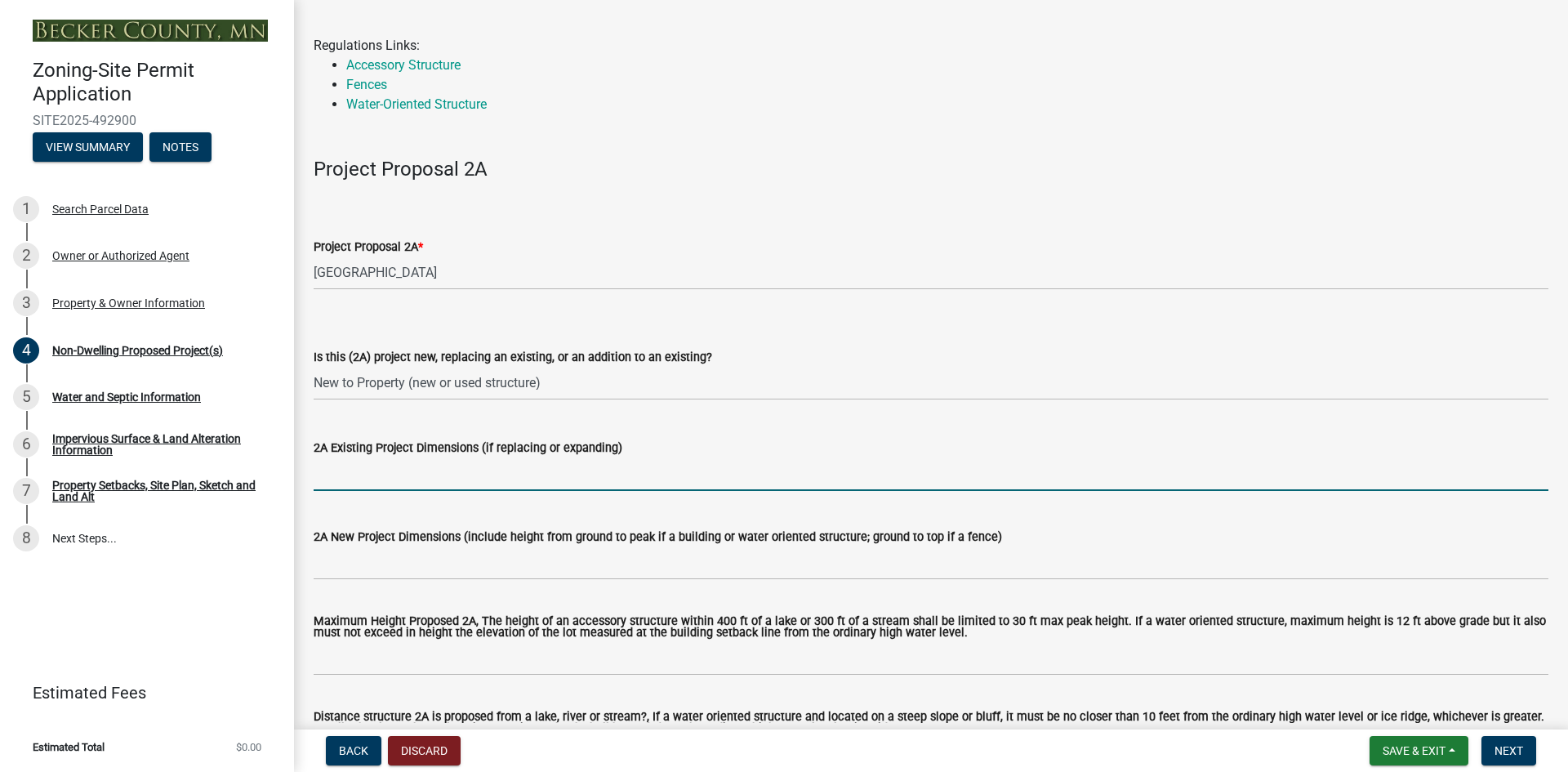
scroll to position [163, 0]
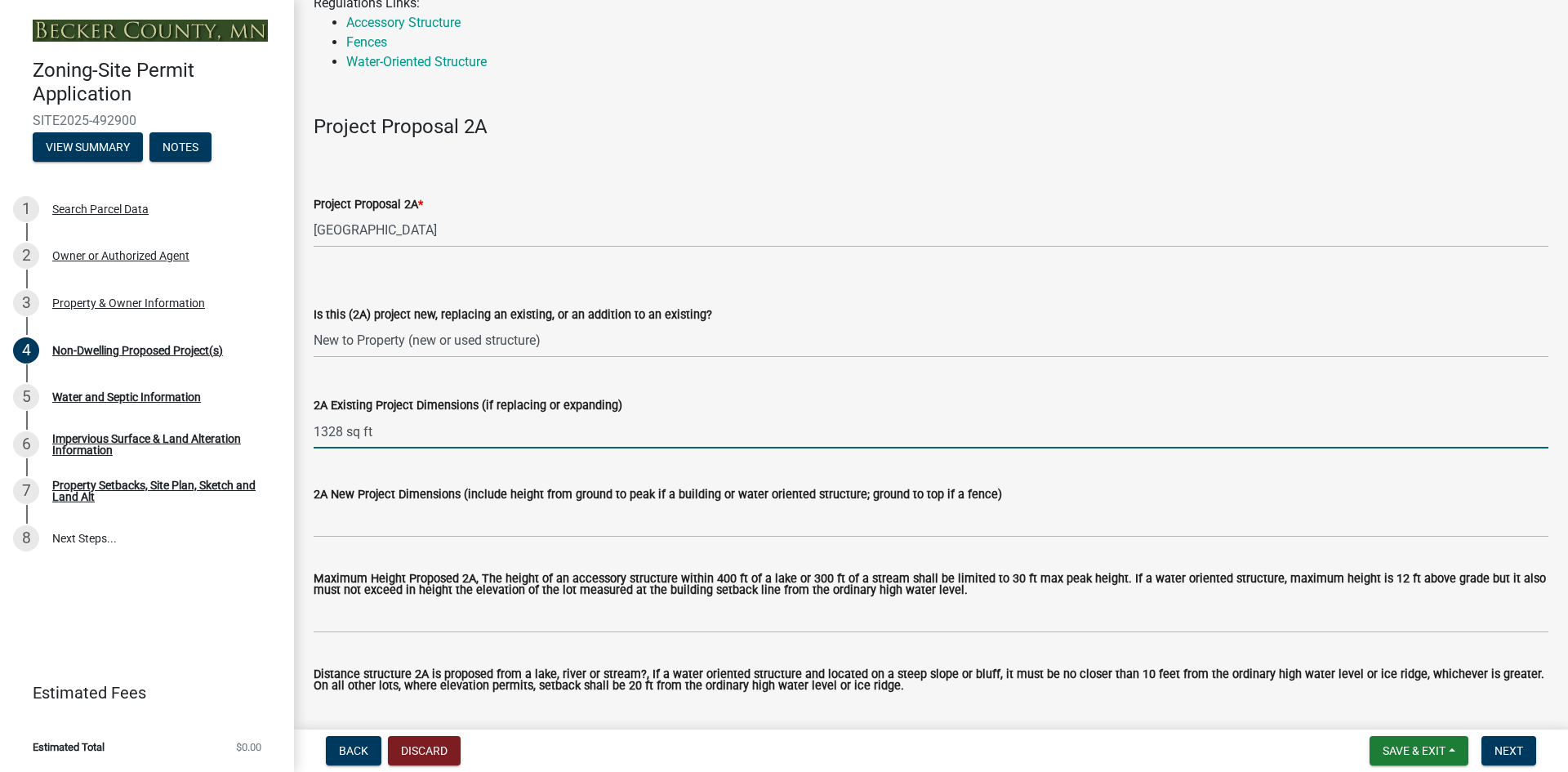
type input "1328 sq ft"
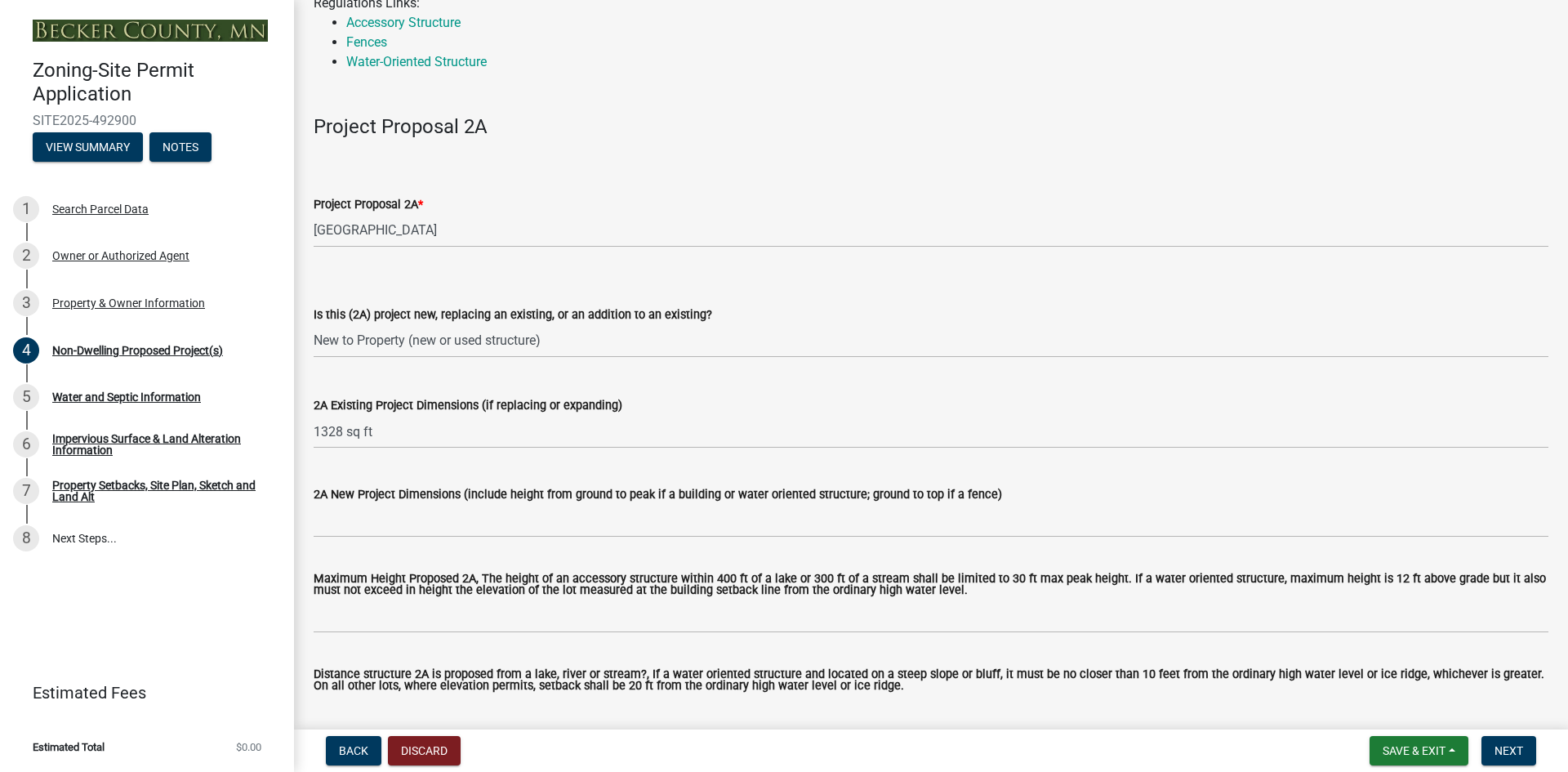
click at [337, 500] on label "2A New Project Dimensions (include height from ground to peak if a building or …" at bounding box center [657, 495] width 688 height 11
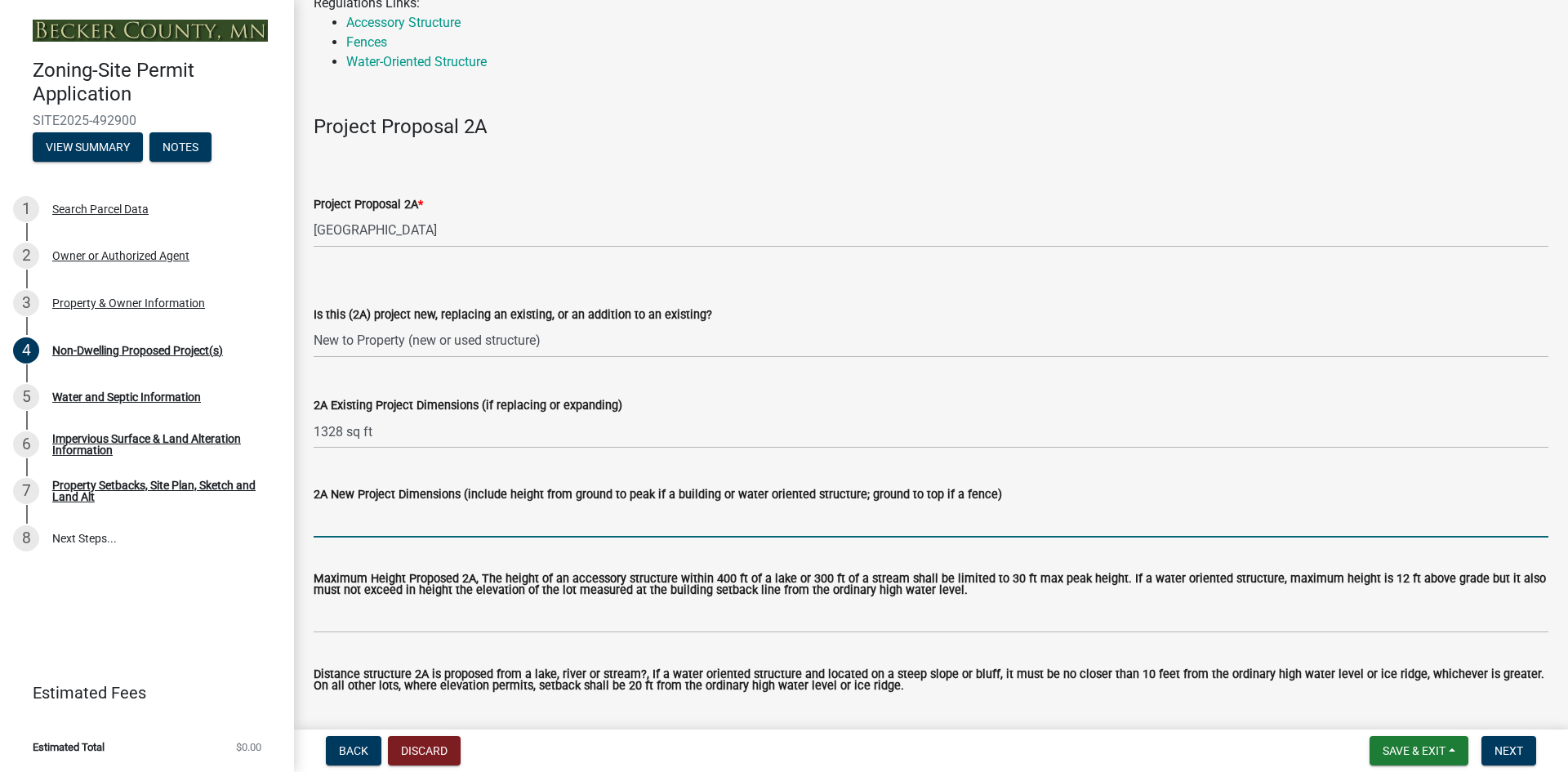
click at [337, 504] on input "2A New Project Dimensions (include height from ground to peak if a building or …" at bounding box center [931, 520] width 1235 height 33
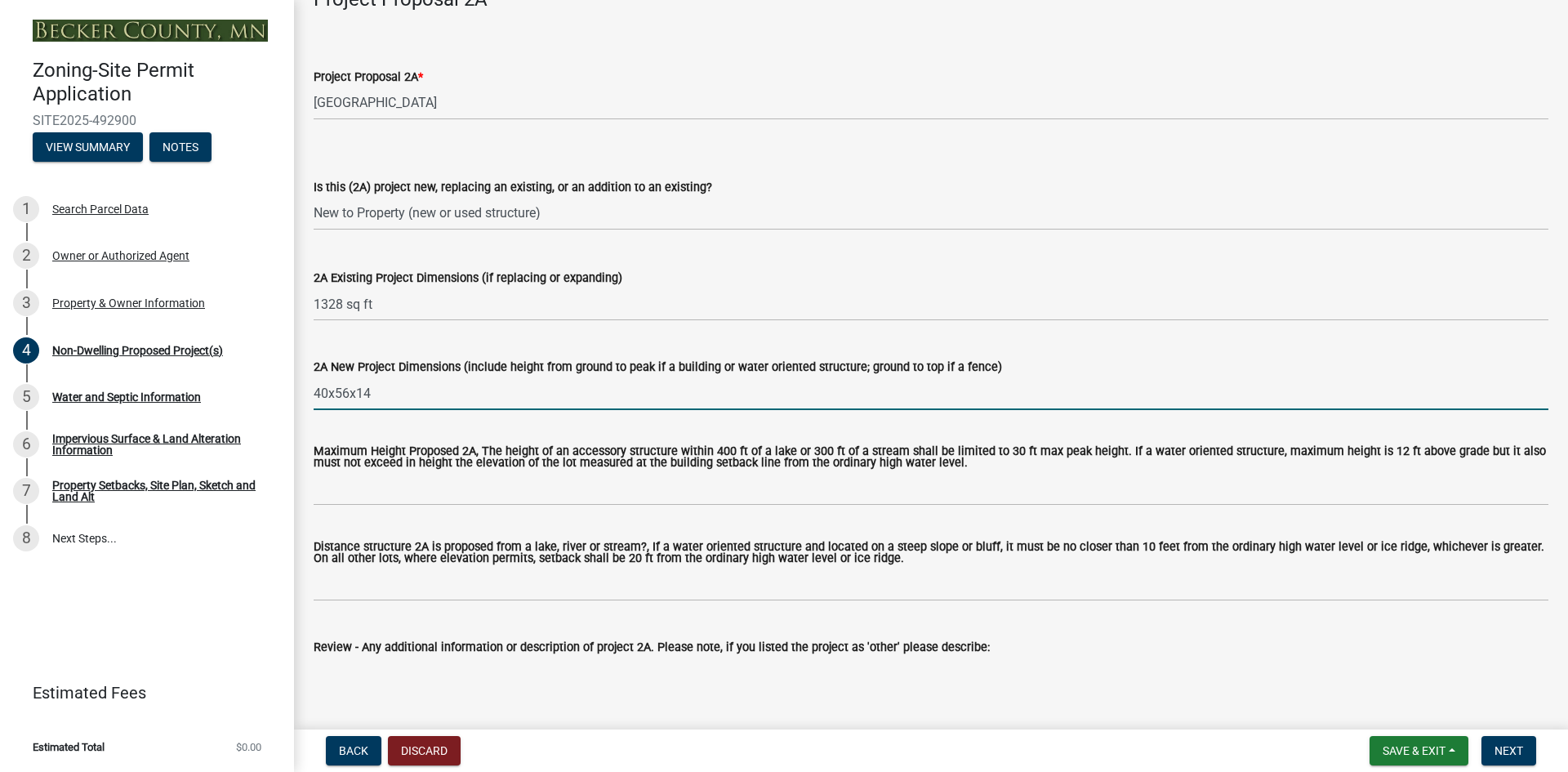
scroll to position [327, 0]
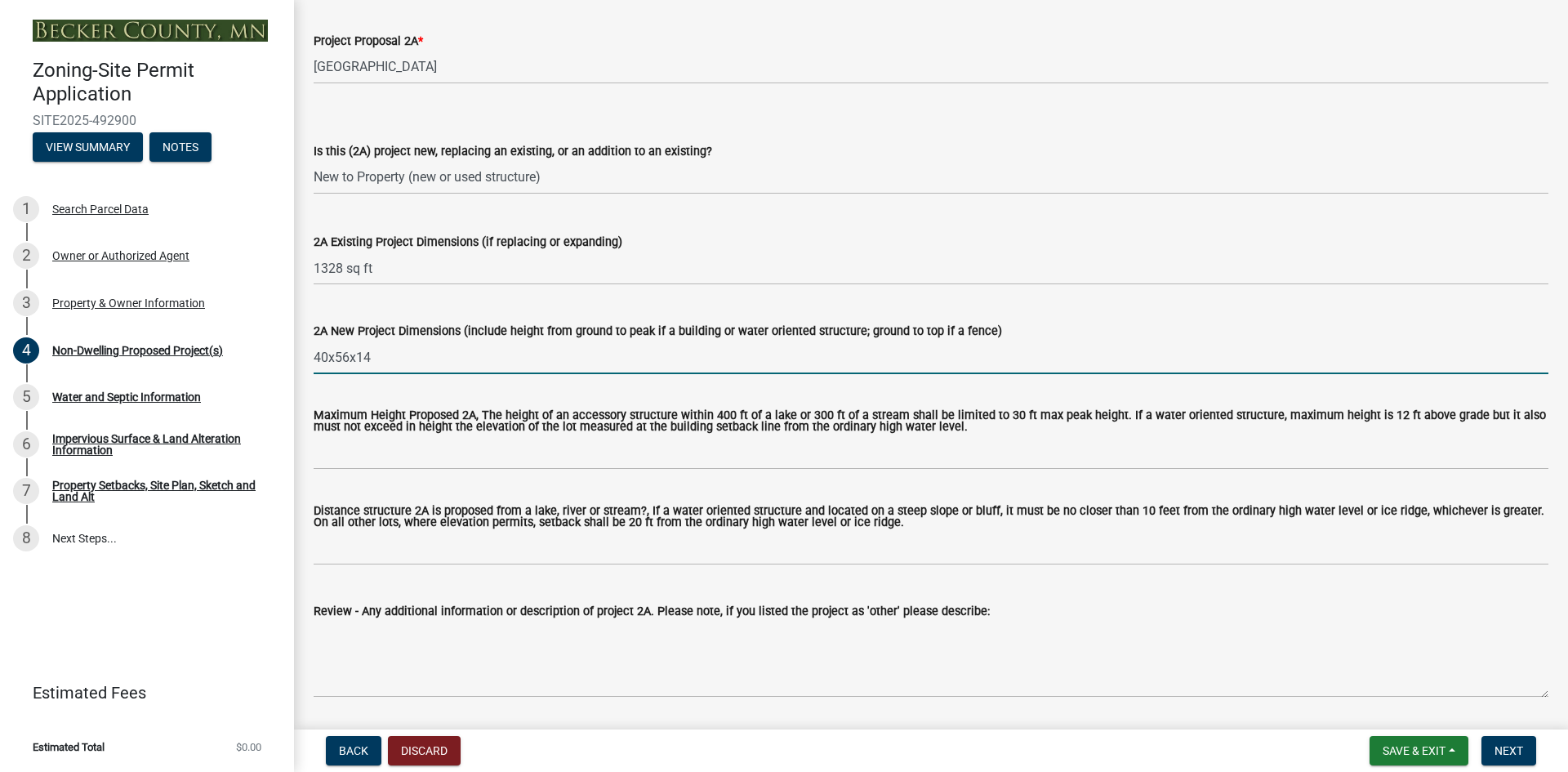
type input "40x56x14"
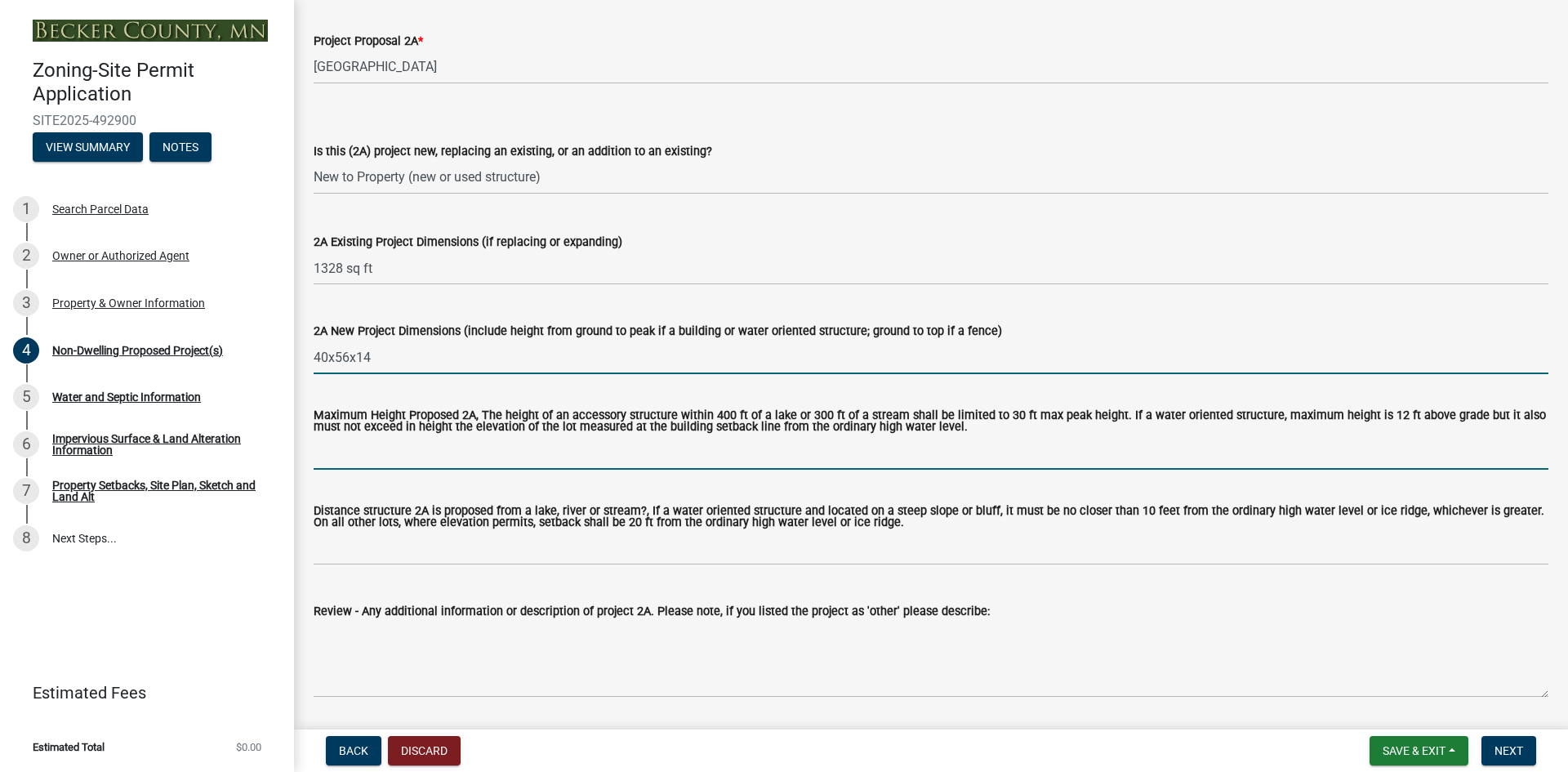
click at [387, 446] on input "Maximum Height Proposed 2A, The height of an accessory structure within 400 ft …" at bounding box center [931, 452] width 1235 height 33
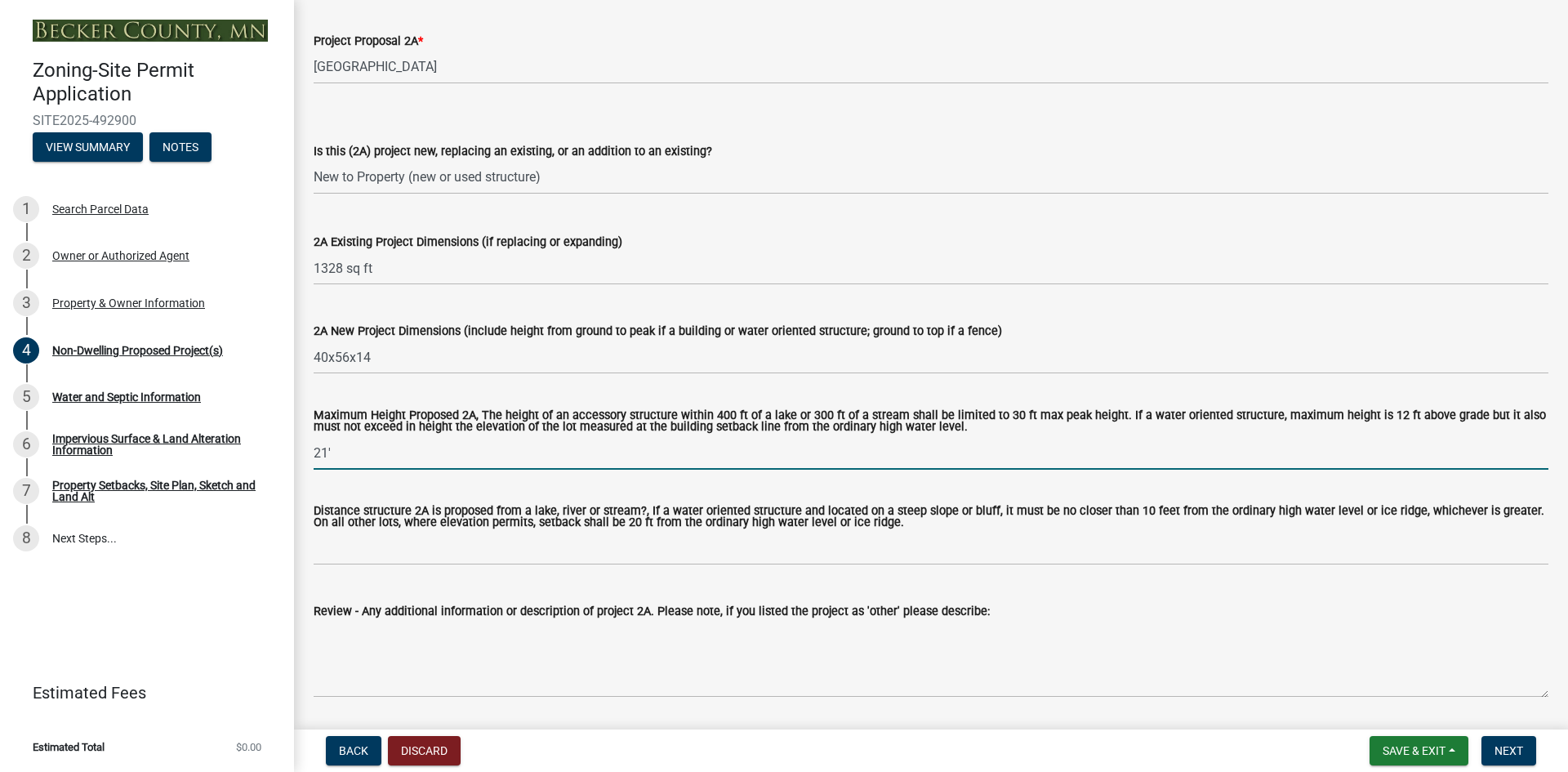
scroll to position [408, 0]
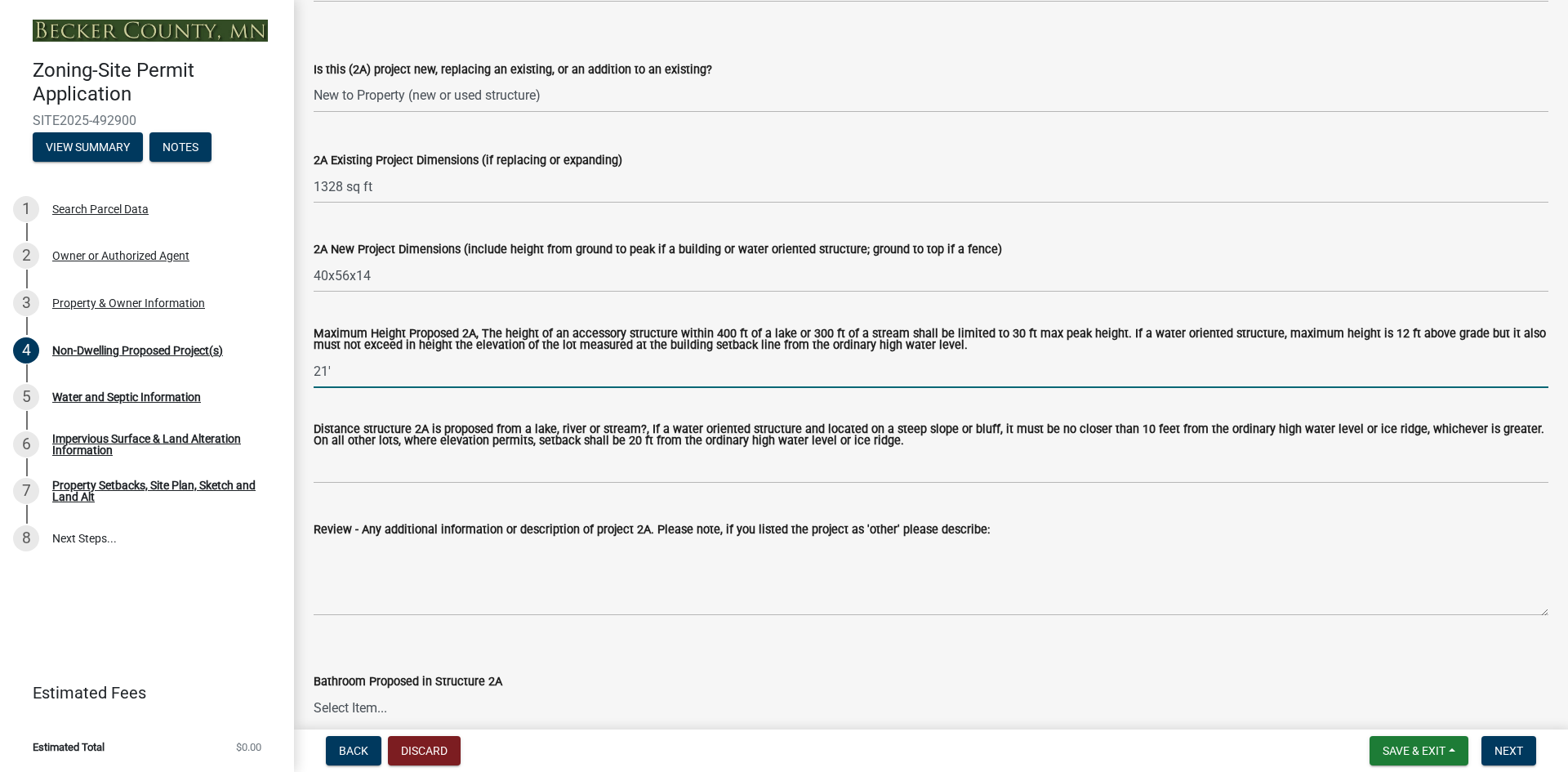
type input "21'"
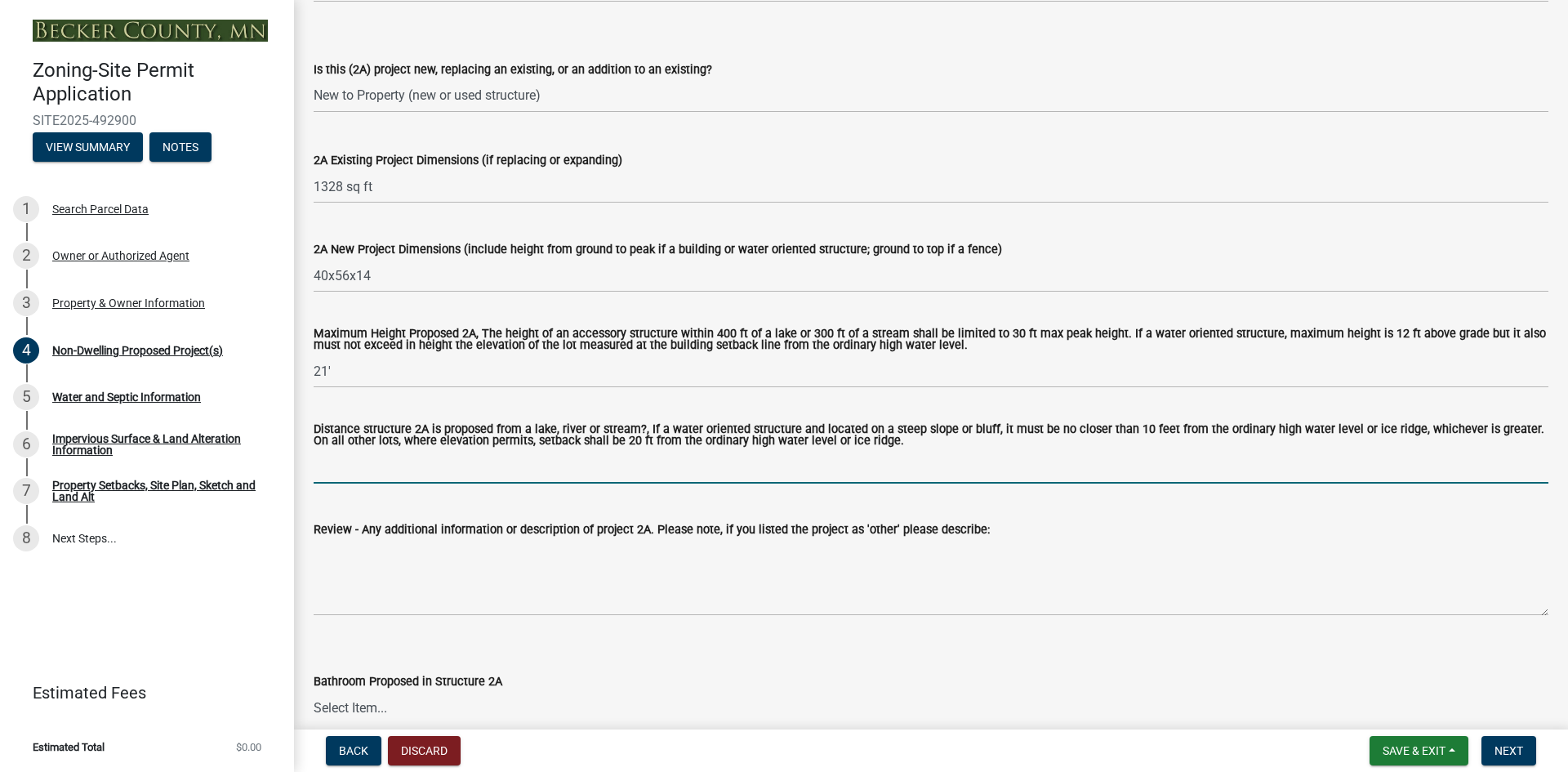
click at [369, 468] on input "Distance structure 2A is proposed from a lake, river or stream?, If a water ori…" at bounding box center [931, 466] width 1235 height 33
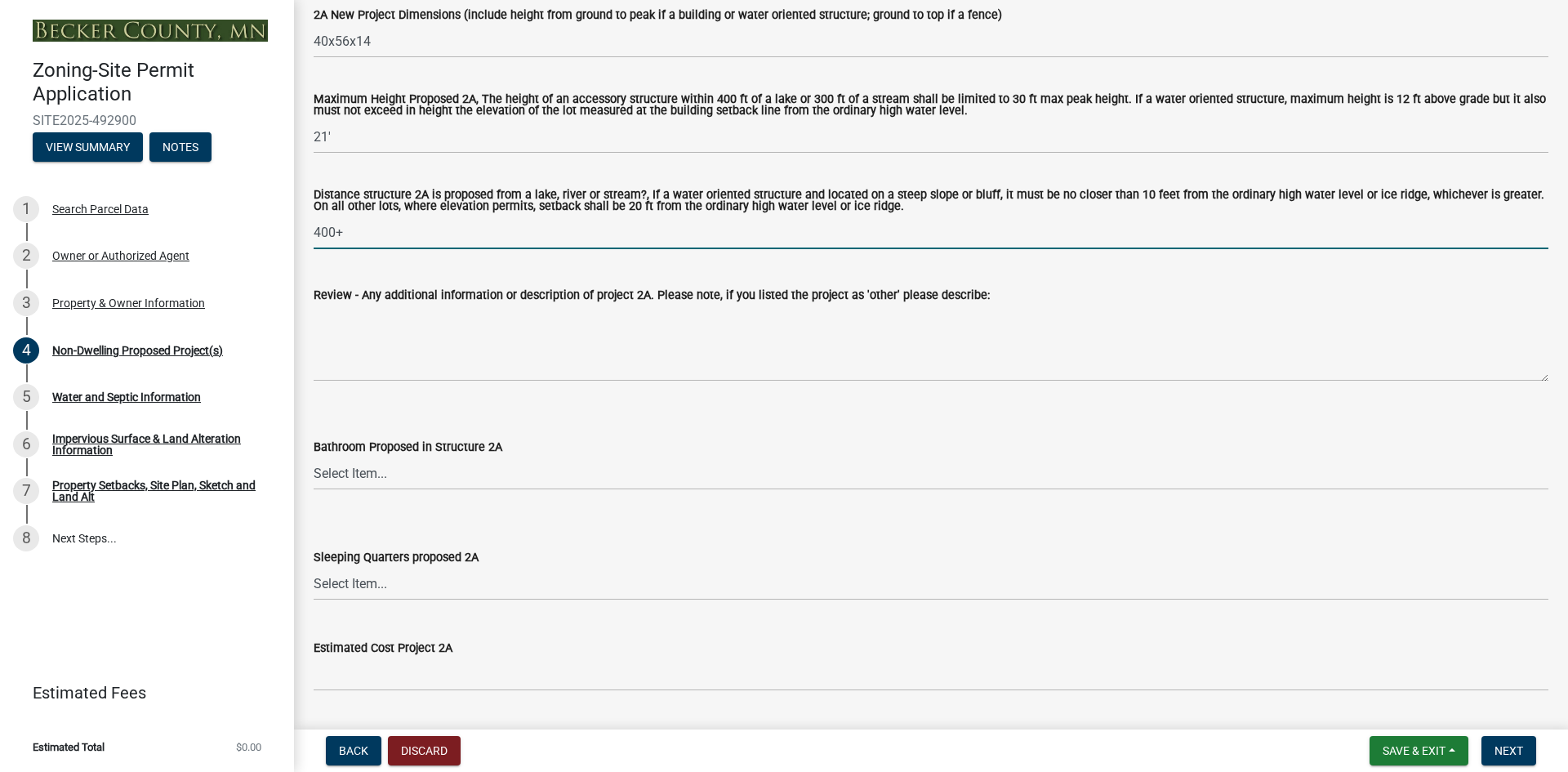
scroll to position [654, 0]
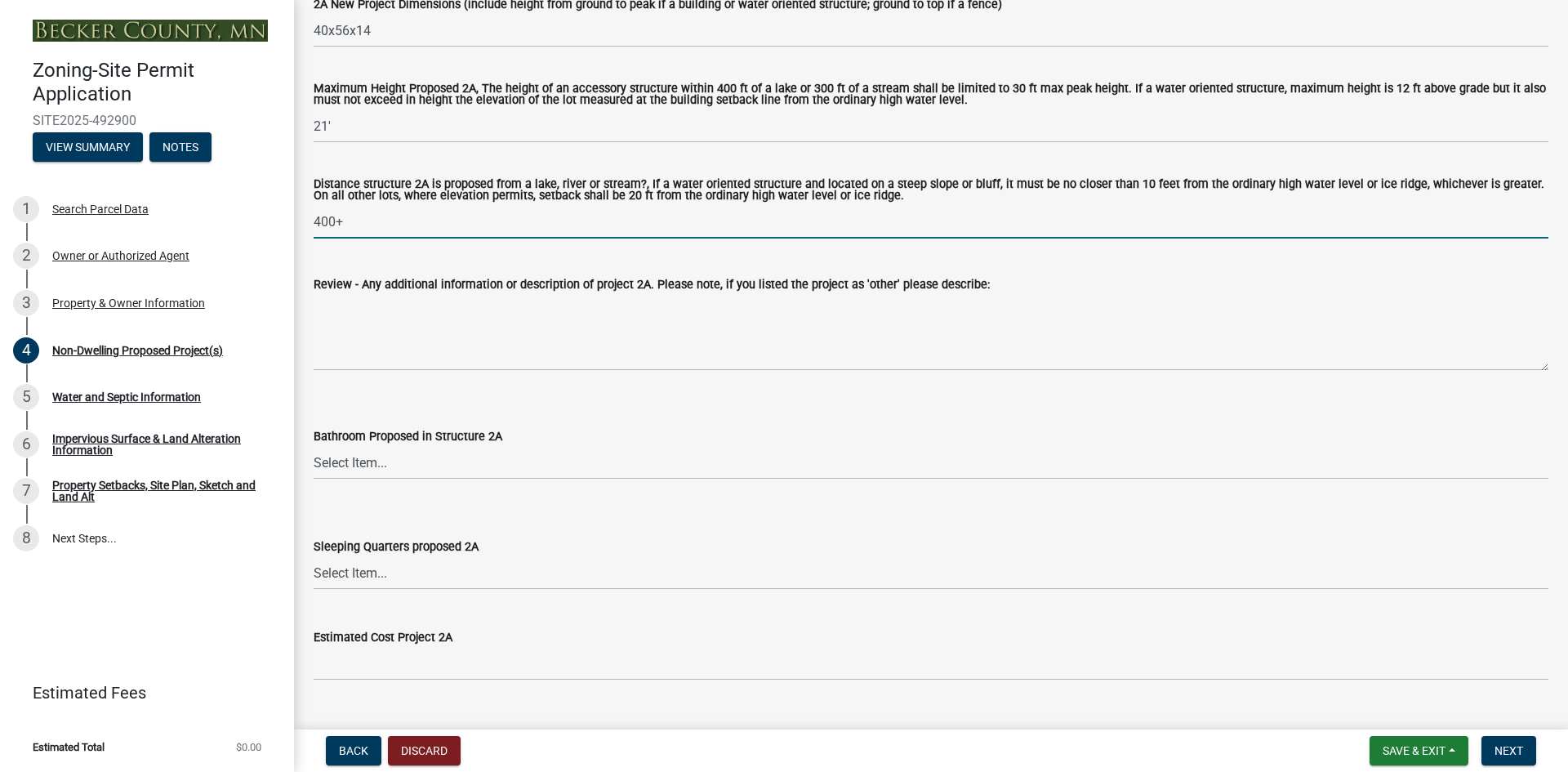
type input "400+"
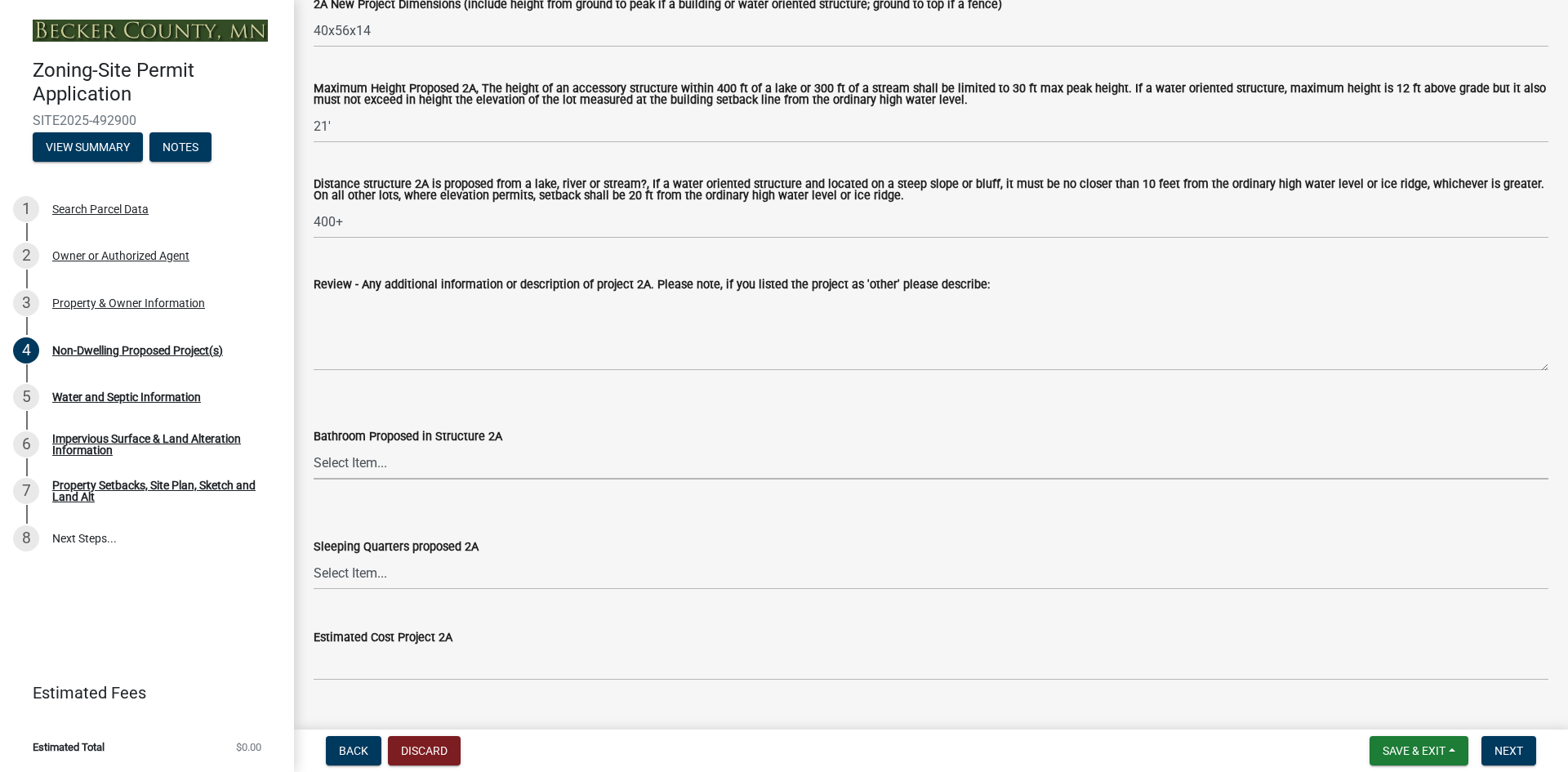
click at [365, 465] on select "Select Item... N/A Yes No" at bounding box center [931, 462] width 1235 height 33
click at [313, 447] on select "Select Item... N/A Yes No" at bounding box center [931, 462] width 1235 height 33
select select "cf118f3b-6469-426f-b247-8aeebfb0198d"
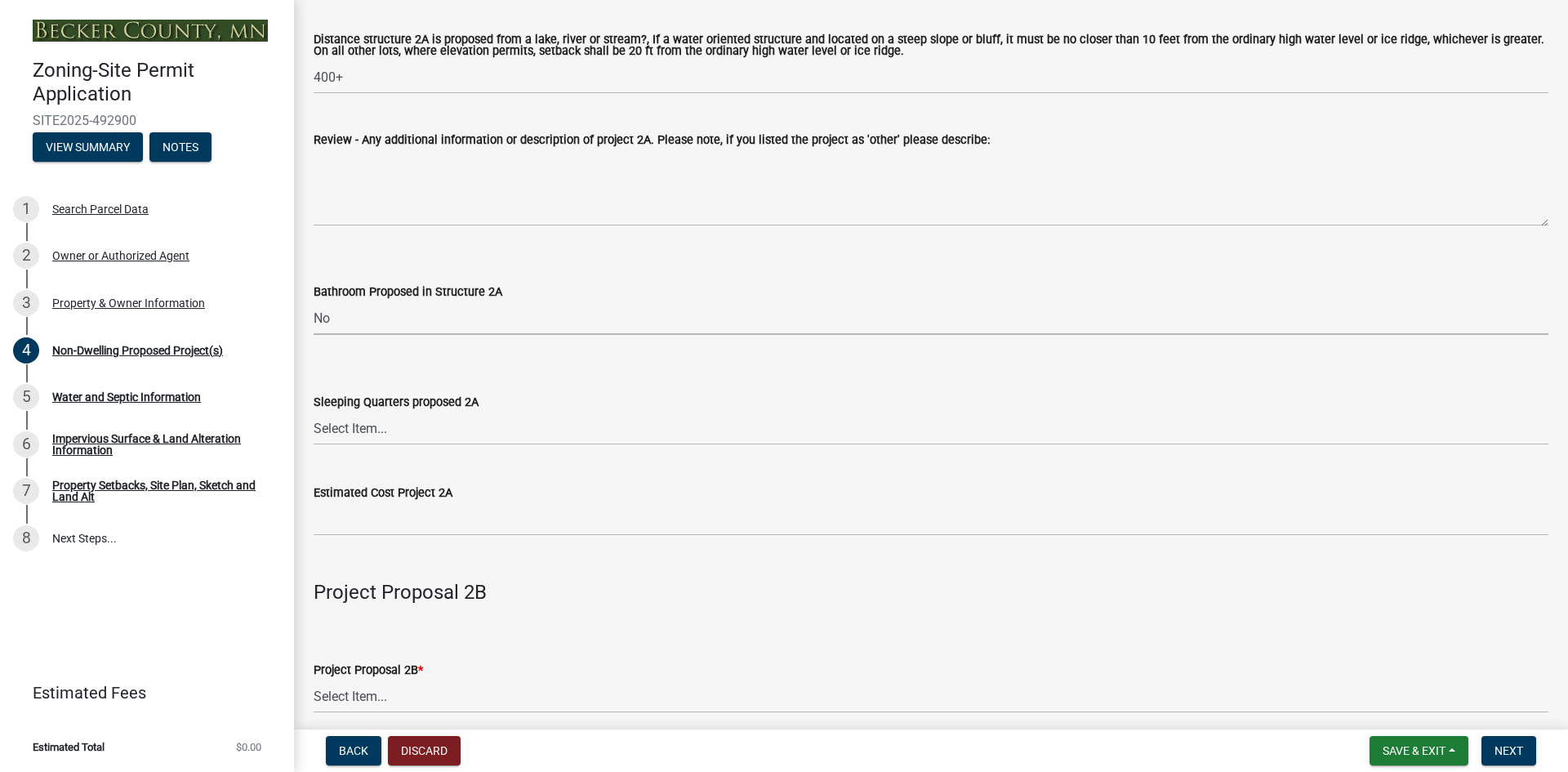
scroll to position [817, 0]
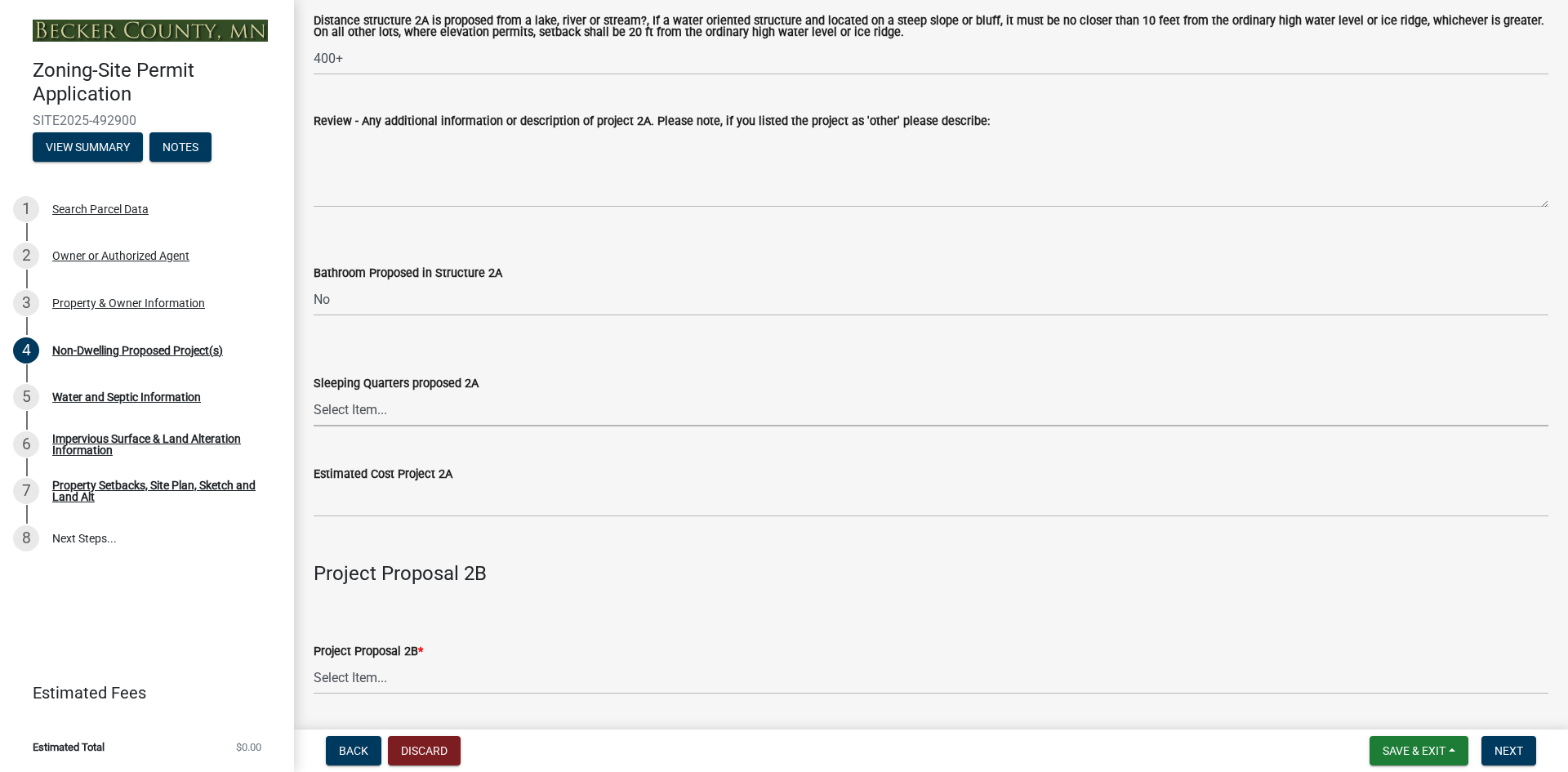
click at [361, 410] on select "Select Item... N/A Yes No" at bounding box center [931, 409] width 1235 height 33
click at [313, 395] on select "Select Item... N/A Yes No" at bounding box center [931, 409] width 1235 height 33
select select "d5258256-81e9-4688-bc84-b01445ee29b6"
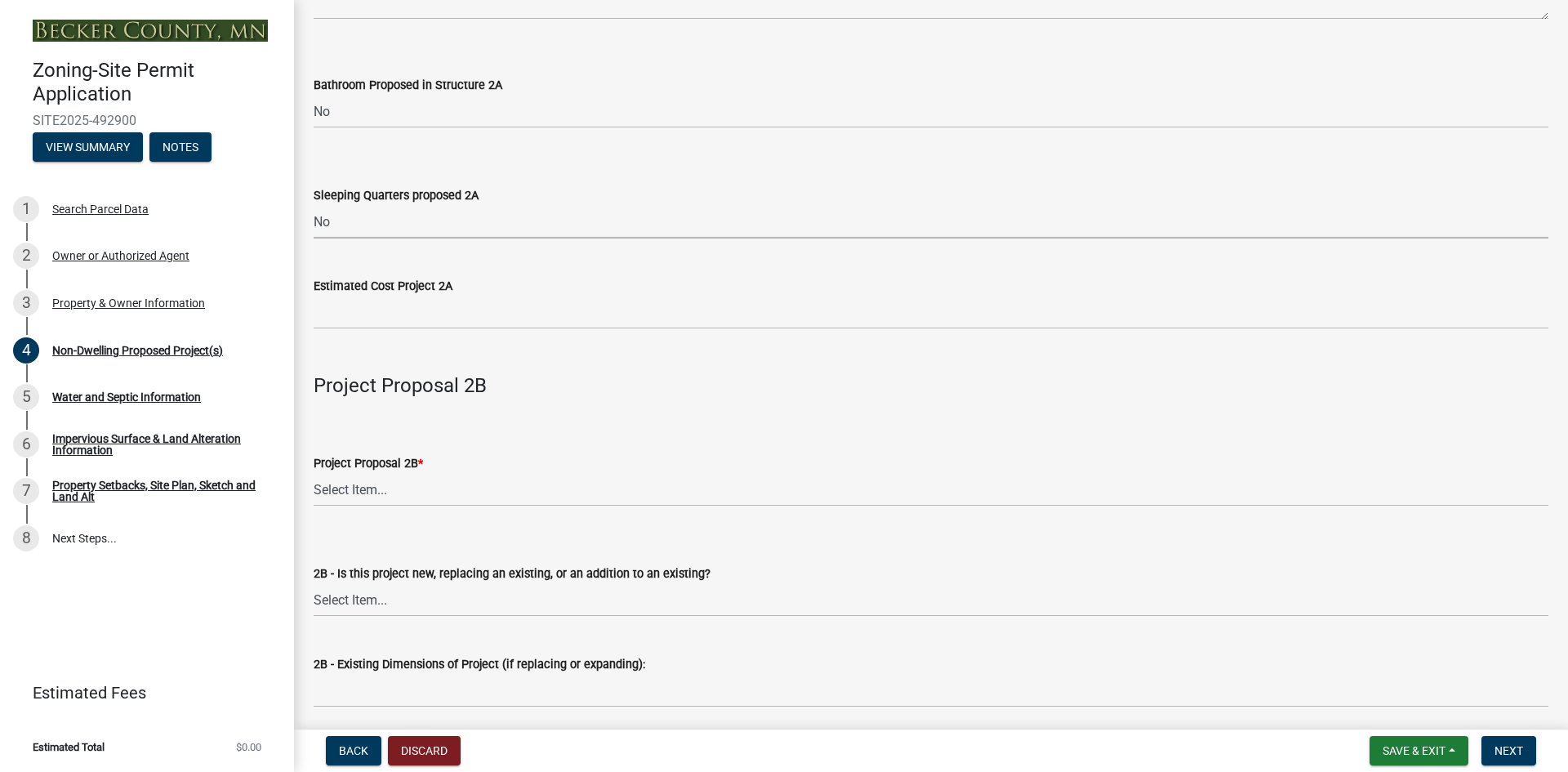
scroll to position [1062, 0]
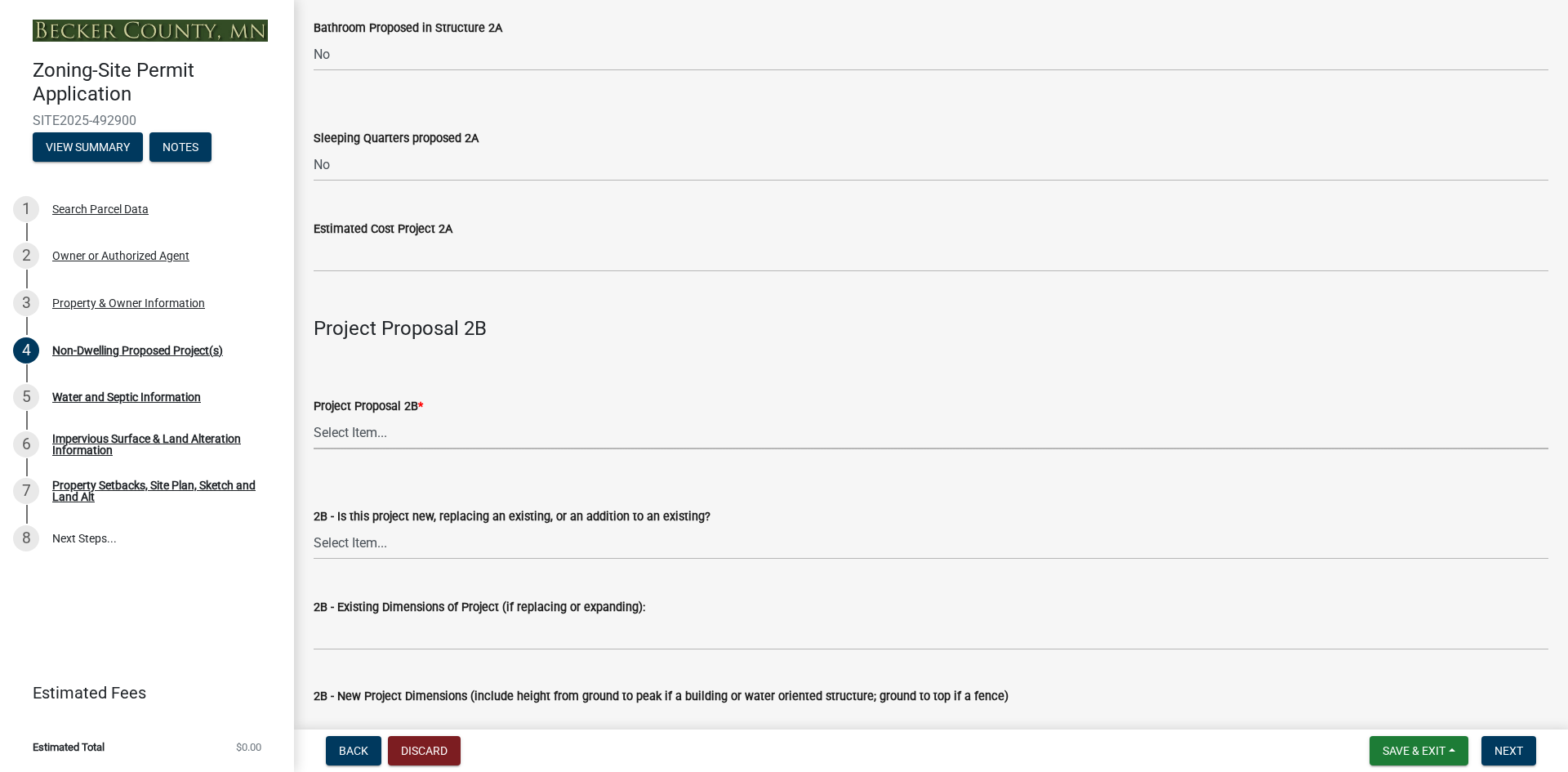
click at [331, 431] on select "Select Item... N/A Commercial Office/Retail Building Detached Garage Pole Build…" at bounding box center [931, 432] width 1235 height 33
click at [313, 418] on select "Select Item... N/A Commercial Office/Retail Building Detached Garage Pole Build…" at bounding box center [931, 432] width 1235 height 33
select select "497f834c-612b-4ceb-a464-3e4f826b5b5f"
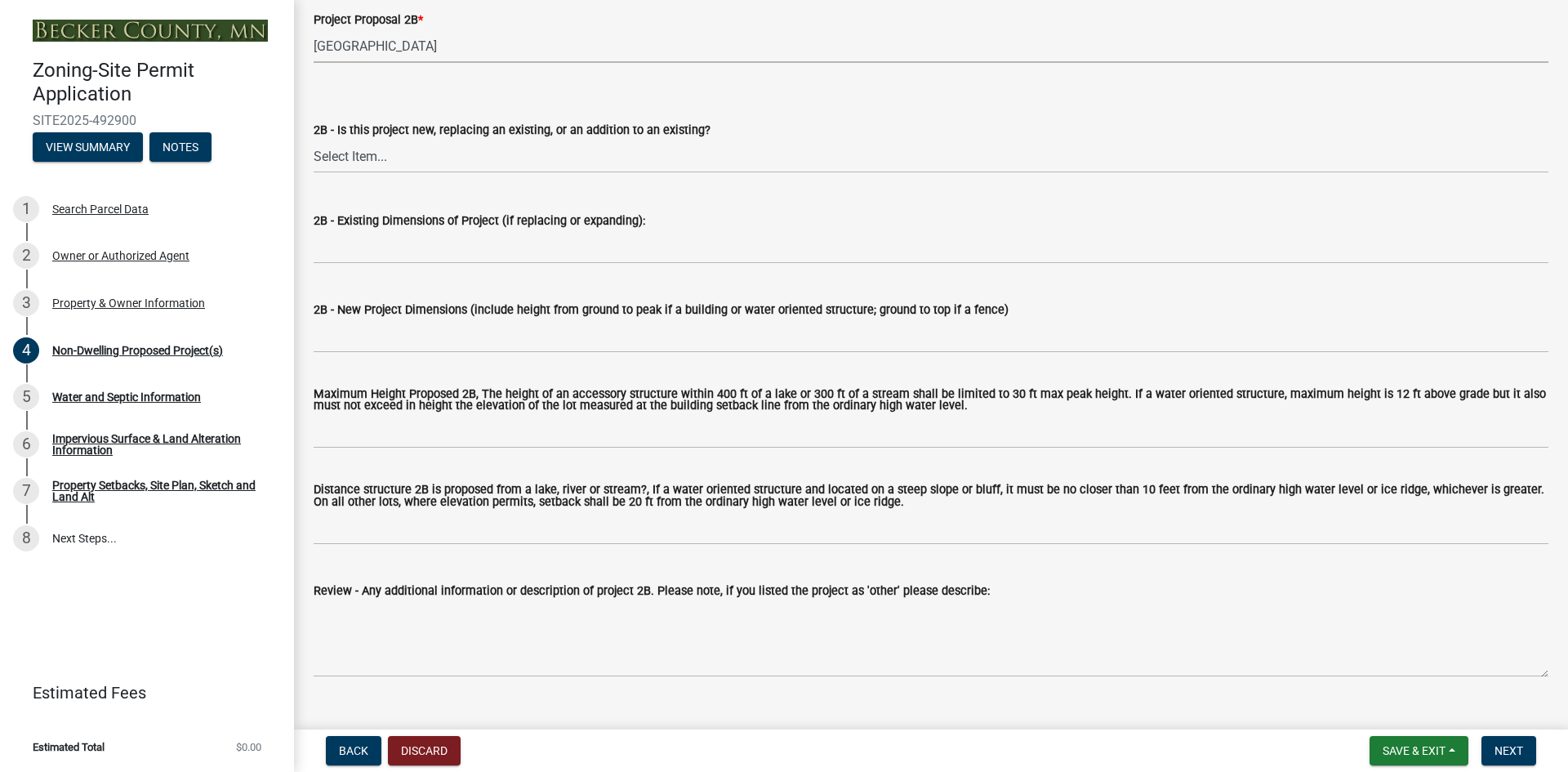
scroll to position [1469, 0]
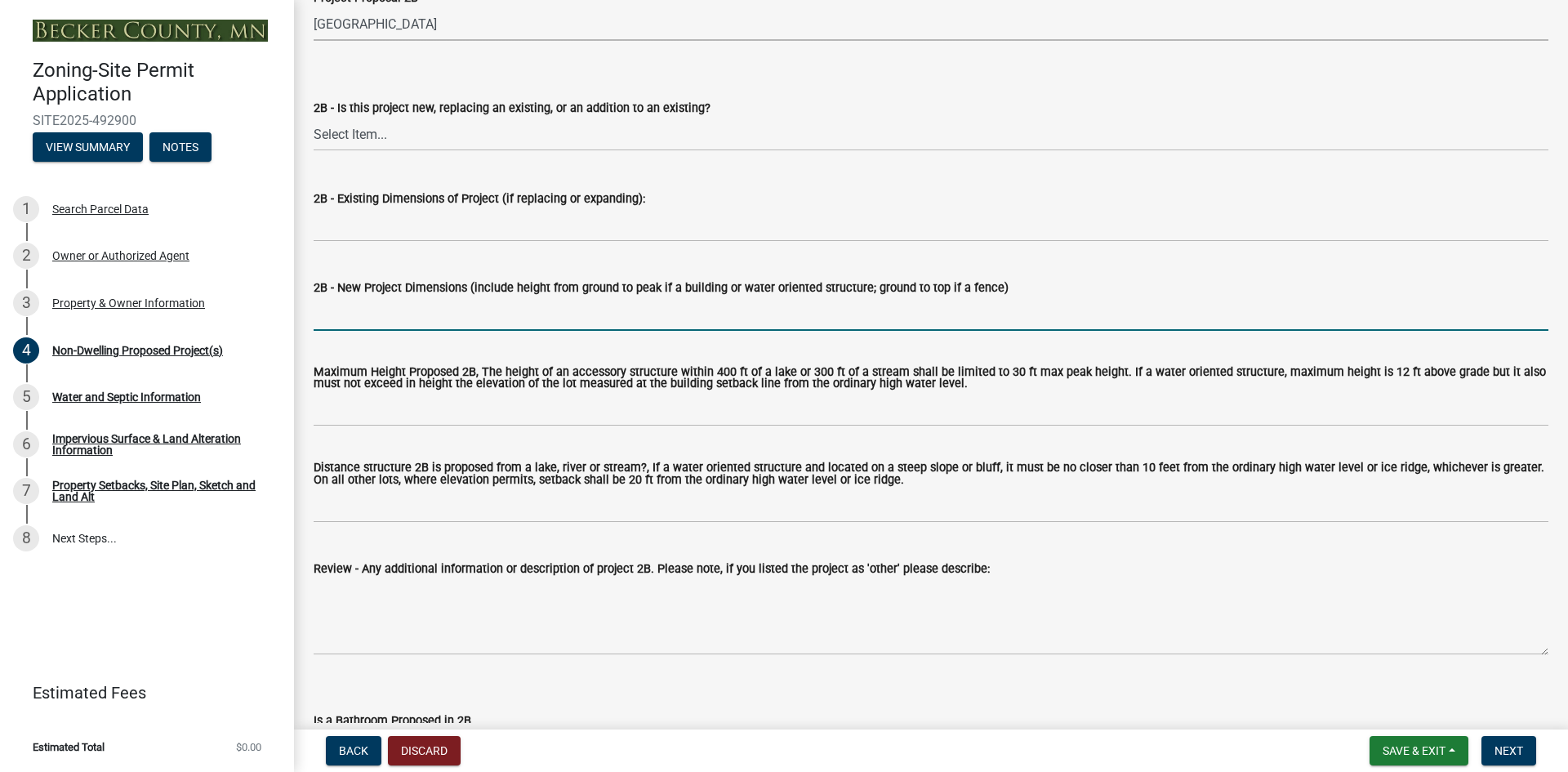
click at [422, 319] on input "2B - New Project Dimensions (include height from ground to peak if a building o…" at bounding box center [931, 313] width 1235 height 33
type input "40x56x14"
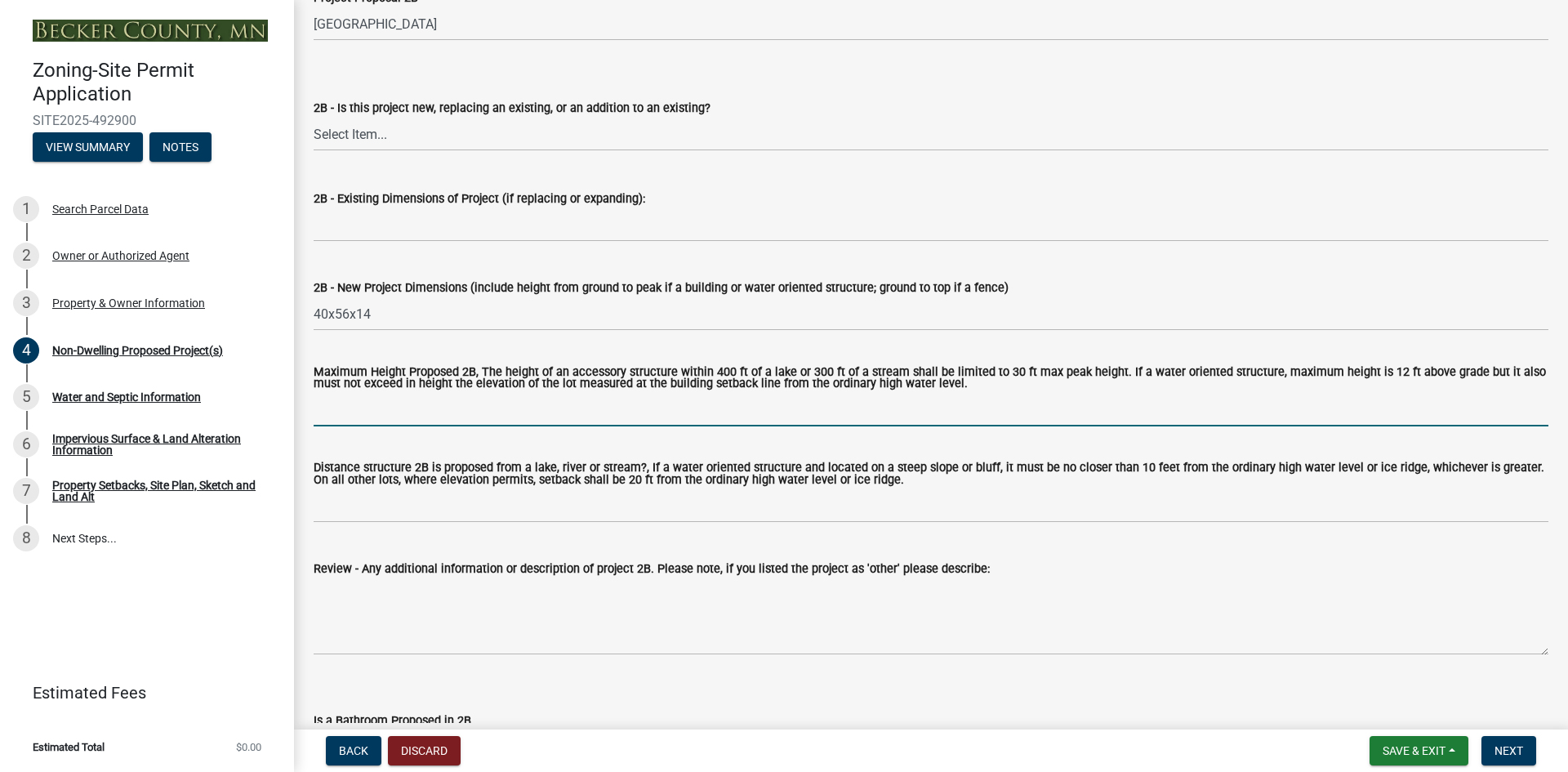
click at [442, 415] on input "Maximum Height Proposed 2B, The height of an accessory structure within 400 ft …" at bounding box center [931, 409] width 1235 height 33
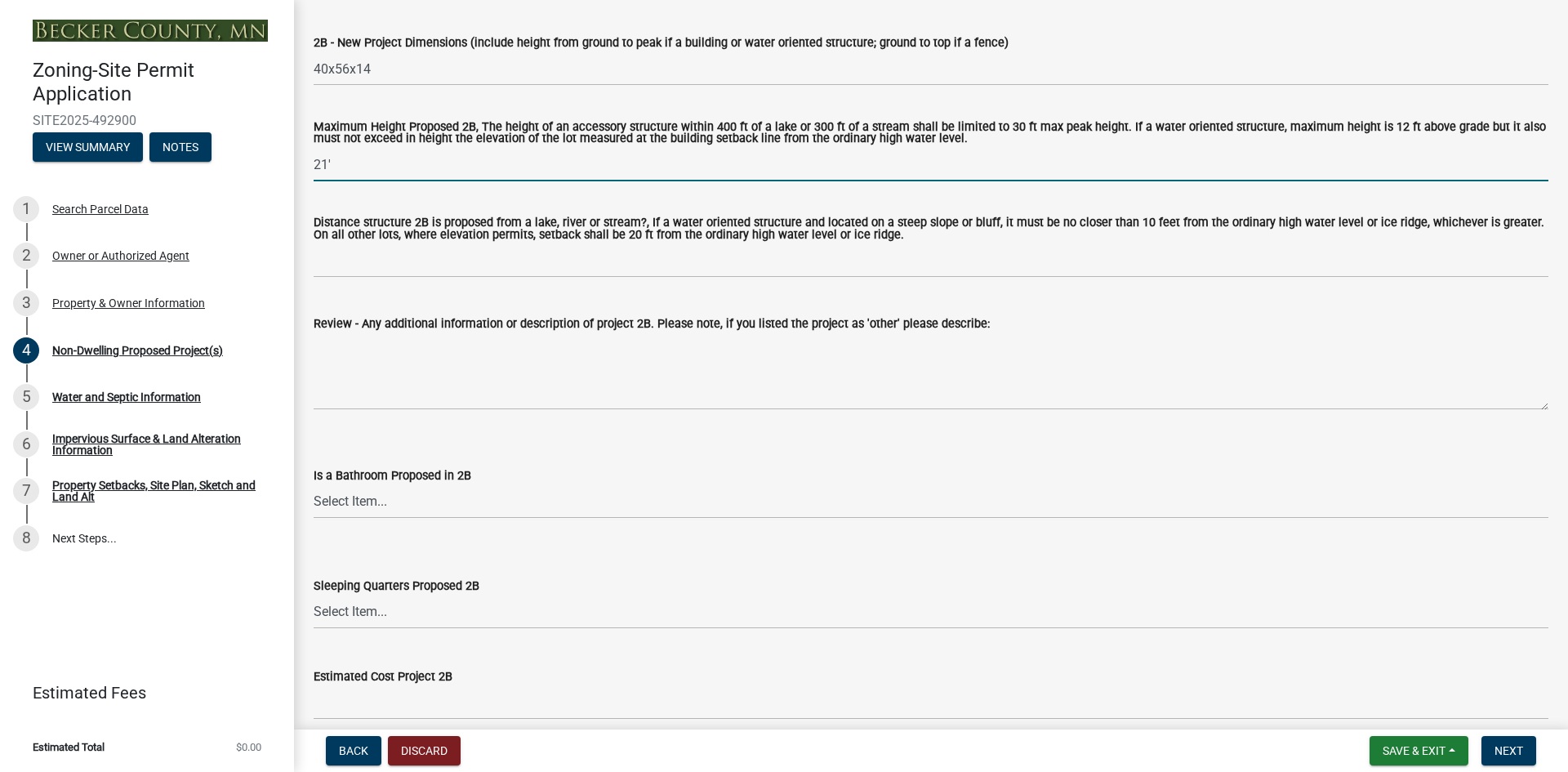
scroll to position [1225, 0]
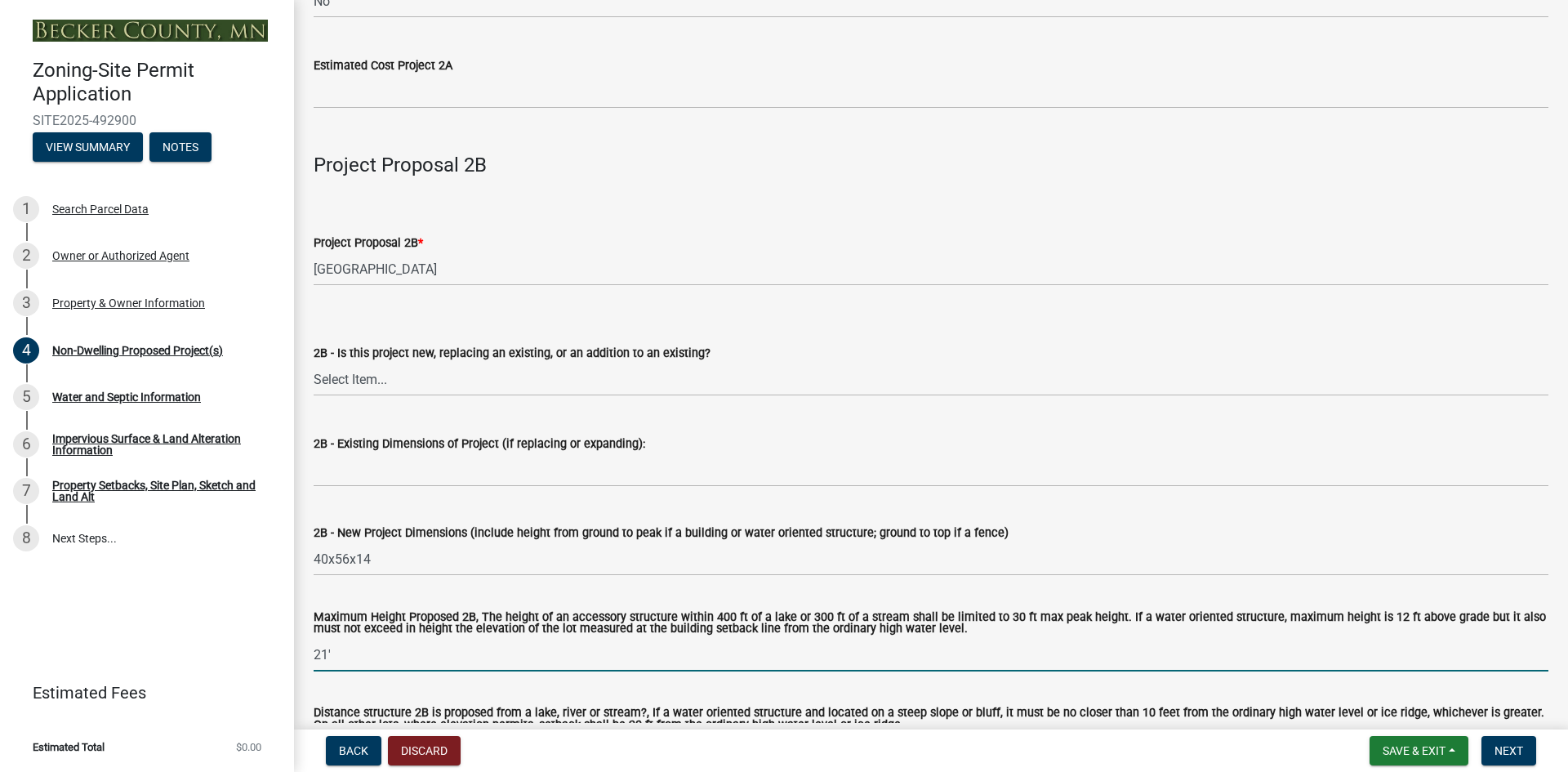
type input "21'"
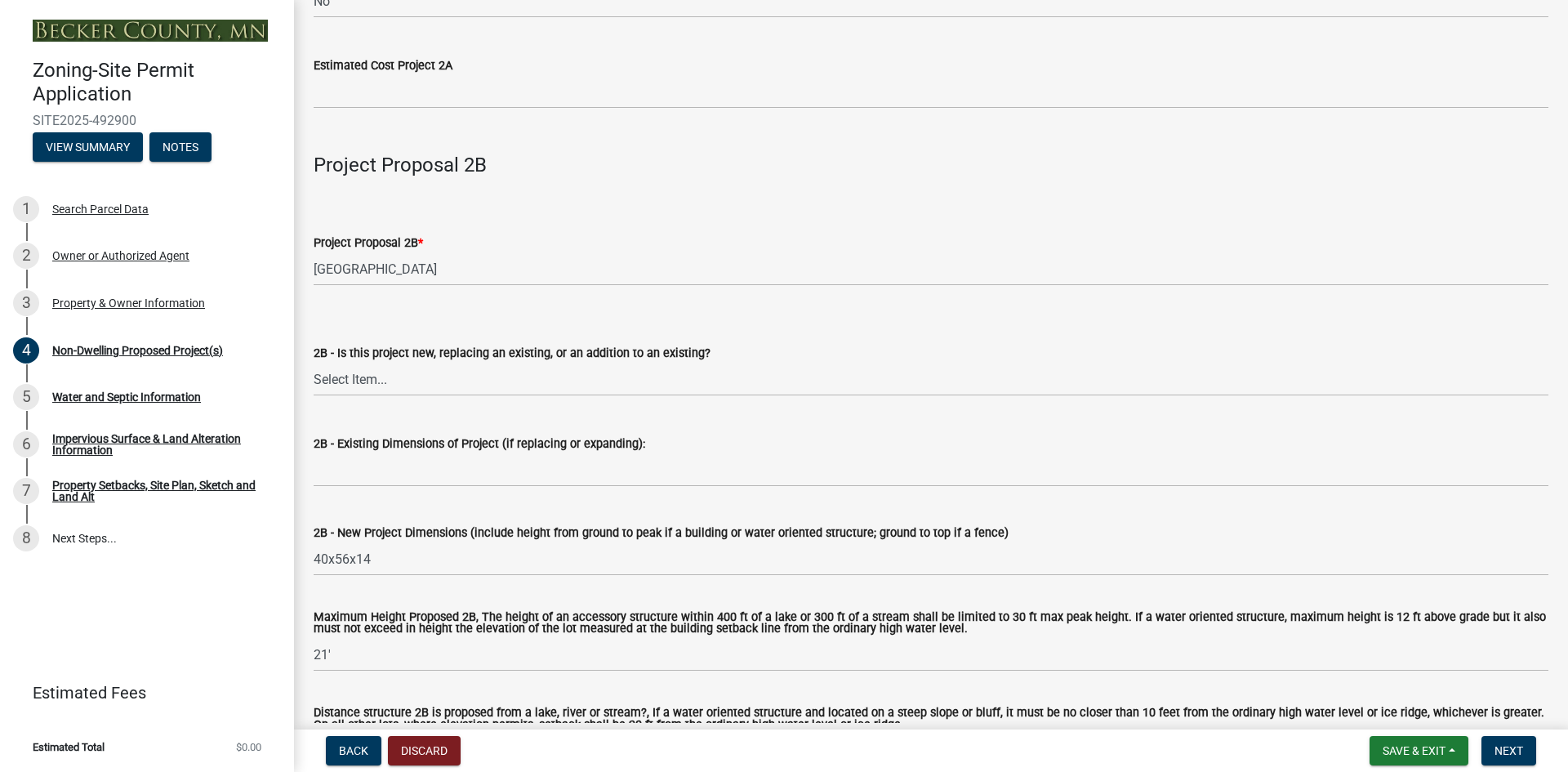
click at [385, 243] on label "Project Proposal 2B *" at bounding box center [368, 244] width 110 height 11
click at [385, 252] on select "Select Item... N/A Commercial Office/Retail Building Detached Garage Pole Build…" at bounding box center [931, 268] width 1235 height 33
click at [363, 268] on select "Select Item... N/A Commercial Office/Retail Building Detached Garage Pole Build…" at bounding box center [931, 268] width 1235 height 33
click at [410, 266] on select "Select Item... N/A Commercial Office/Retail Building Detached Garage Pole Build…" at bounding box center [931, 268] width 1235 height 33
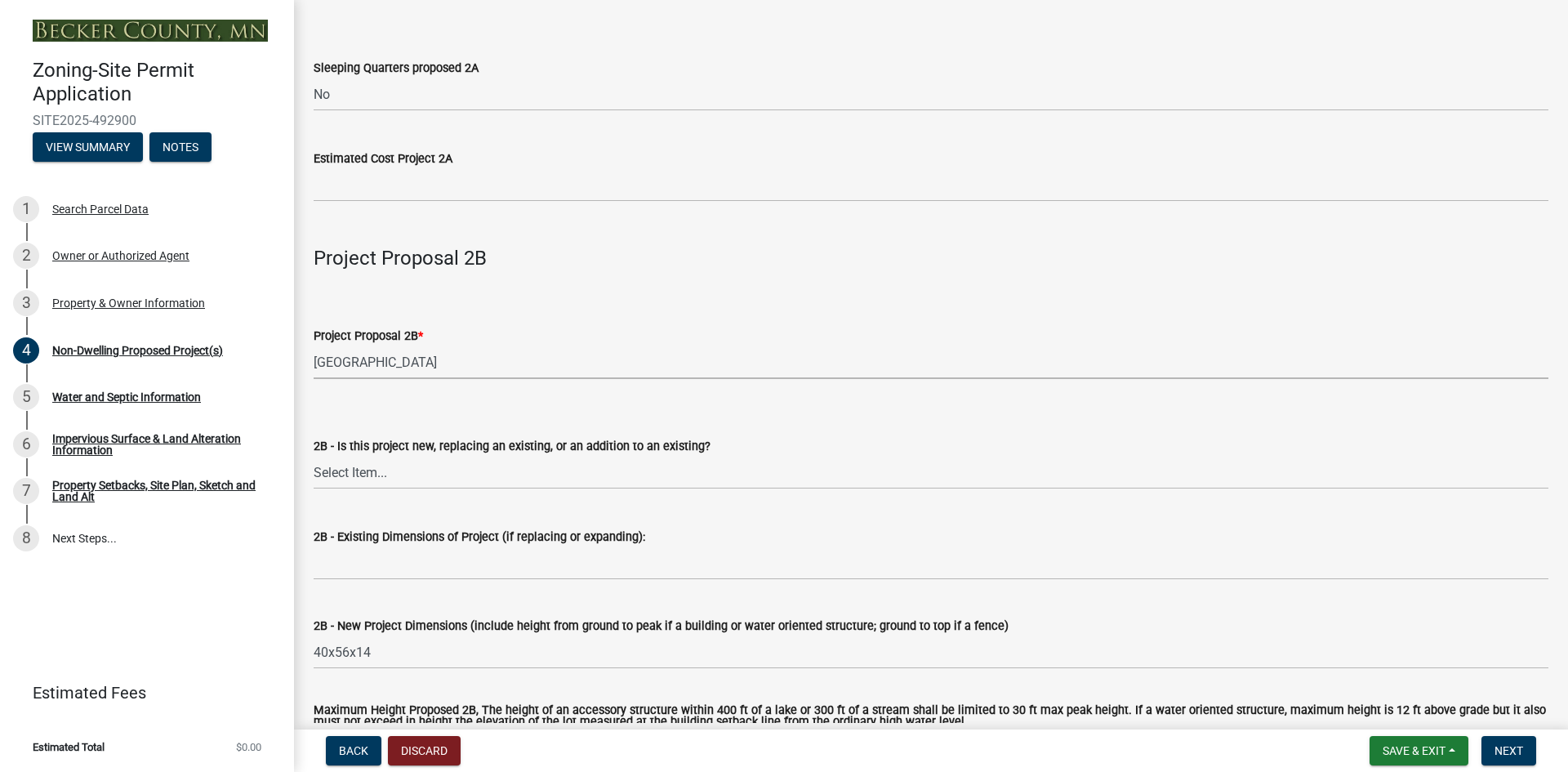
scroll to position [1144, 0]
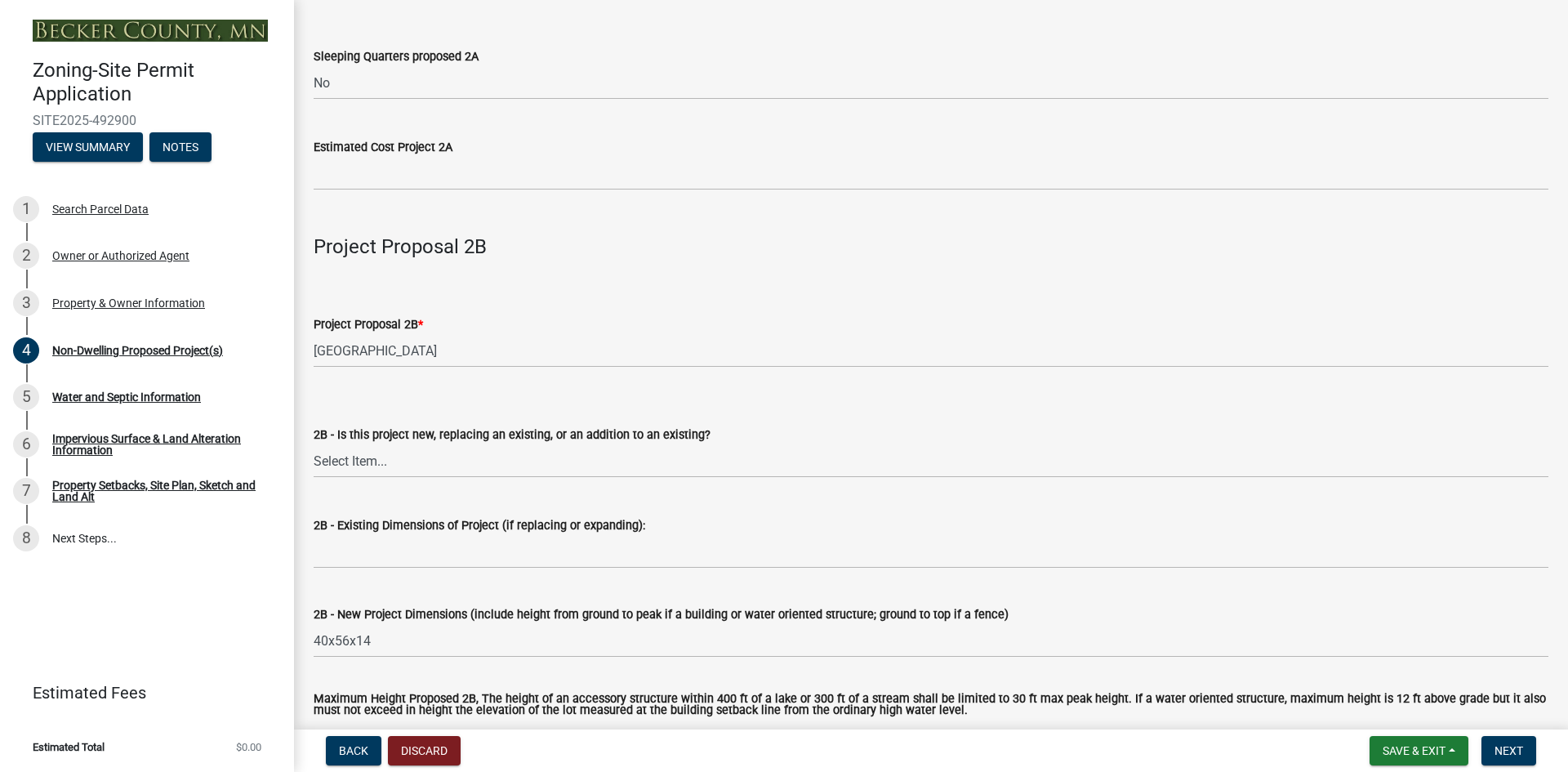
click at [372, 327] on label "Project Proposal 2B *" at bounding box center [368, 325] width 110 height 11
click at [372, 334] on select "Select Item... N/A Commercial Office/Retail Building Detached Garage Pole Build…" at bounding box center [931, 351] width 1235 height 33
click at [362, 319] on label "Project Proposal 2B *" at bounding box center [368, 325] width 110 height 11
click at [362, 334] on select "Select Item... N/A Commercial Office/Retail Building Detached Garage Pole Build…" at bounding box center [931, 351] width 1235 height 33
click at [360, 325] on label "Project Proposal 2B *" at bounding box center [368, 325] width 110 height 11
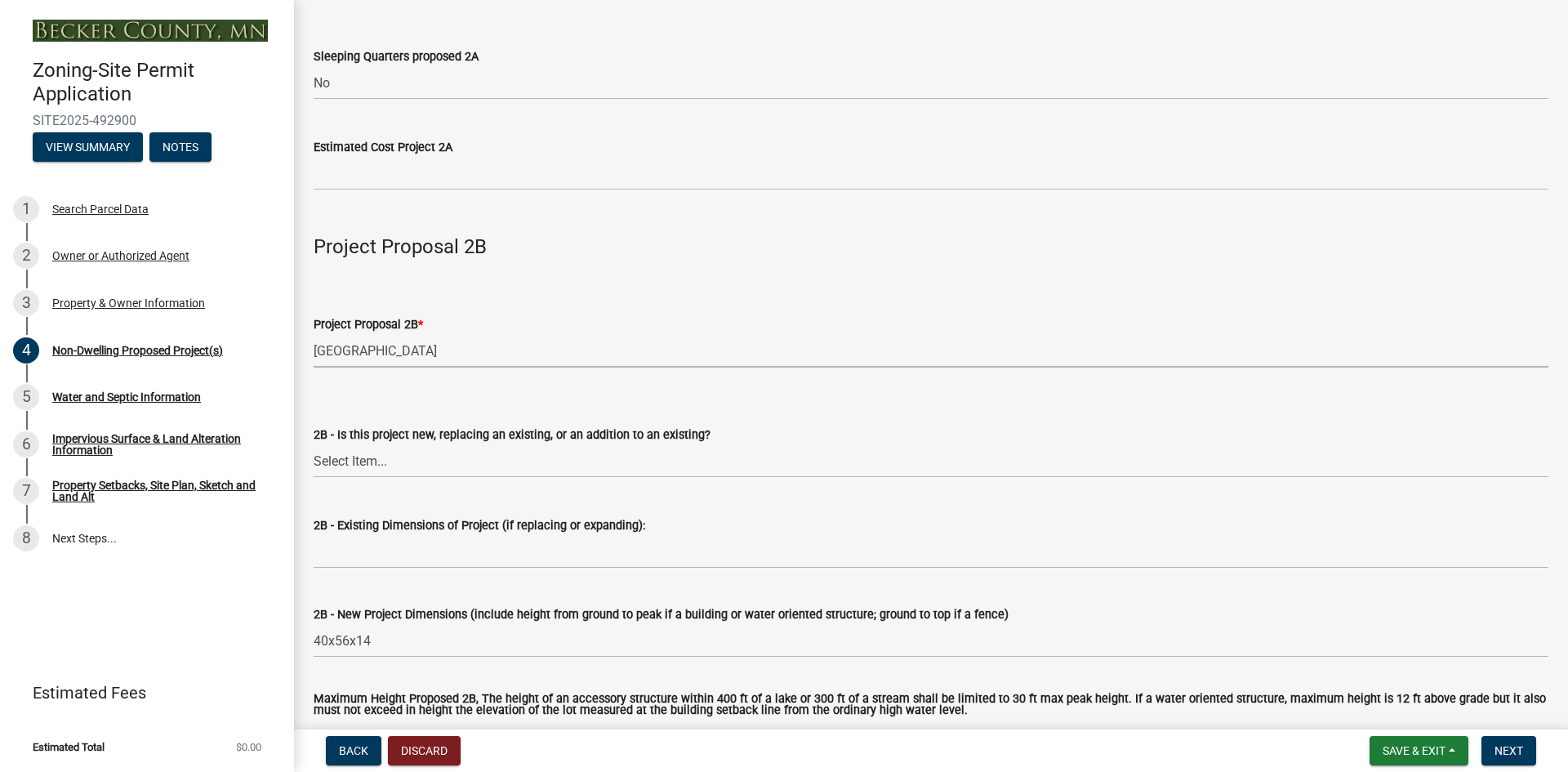
click at [360, 334] on select "Select Item... N/A Commercial Office/Retail Building Detached Garage Pole Build…" at bounding box center [931, 351] width 1235 height 33
click at [361, 354] on select "Select Item... N/A Commercial Office/Retail Building Detached Garage Pole Build…" at bounding box center [931, 351] width 1235 height 33
click at [313, 335] on select "Select Item... N/A Commercial Office/Retail Building Detached Garage Pole Build…" at bounding box center [931, 351] width 1235 height 33
select select "258cbdbc-8629-455d-9fed-6a57bf82144e"
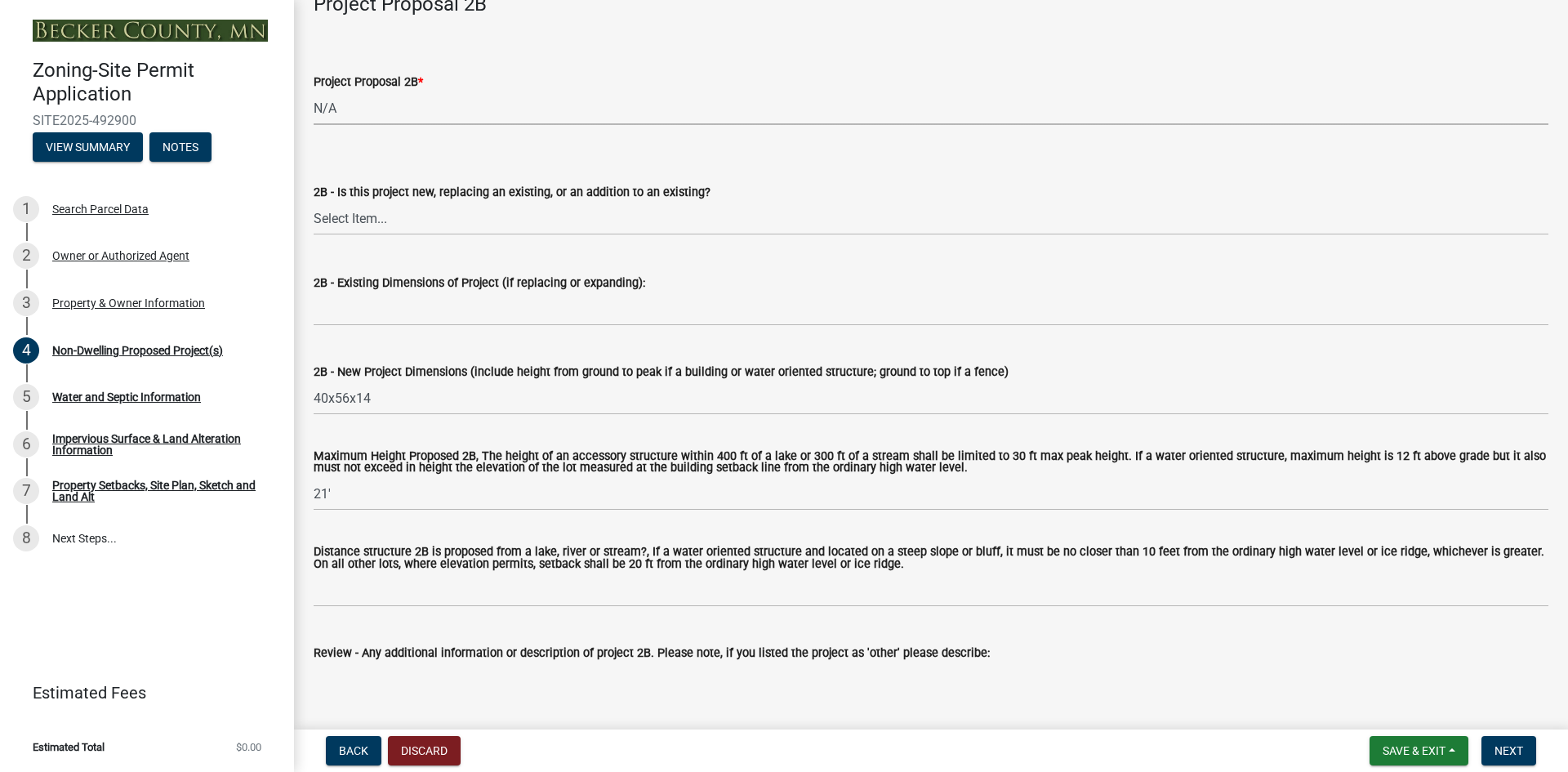
scroll to position [1388, 0]
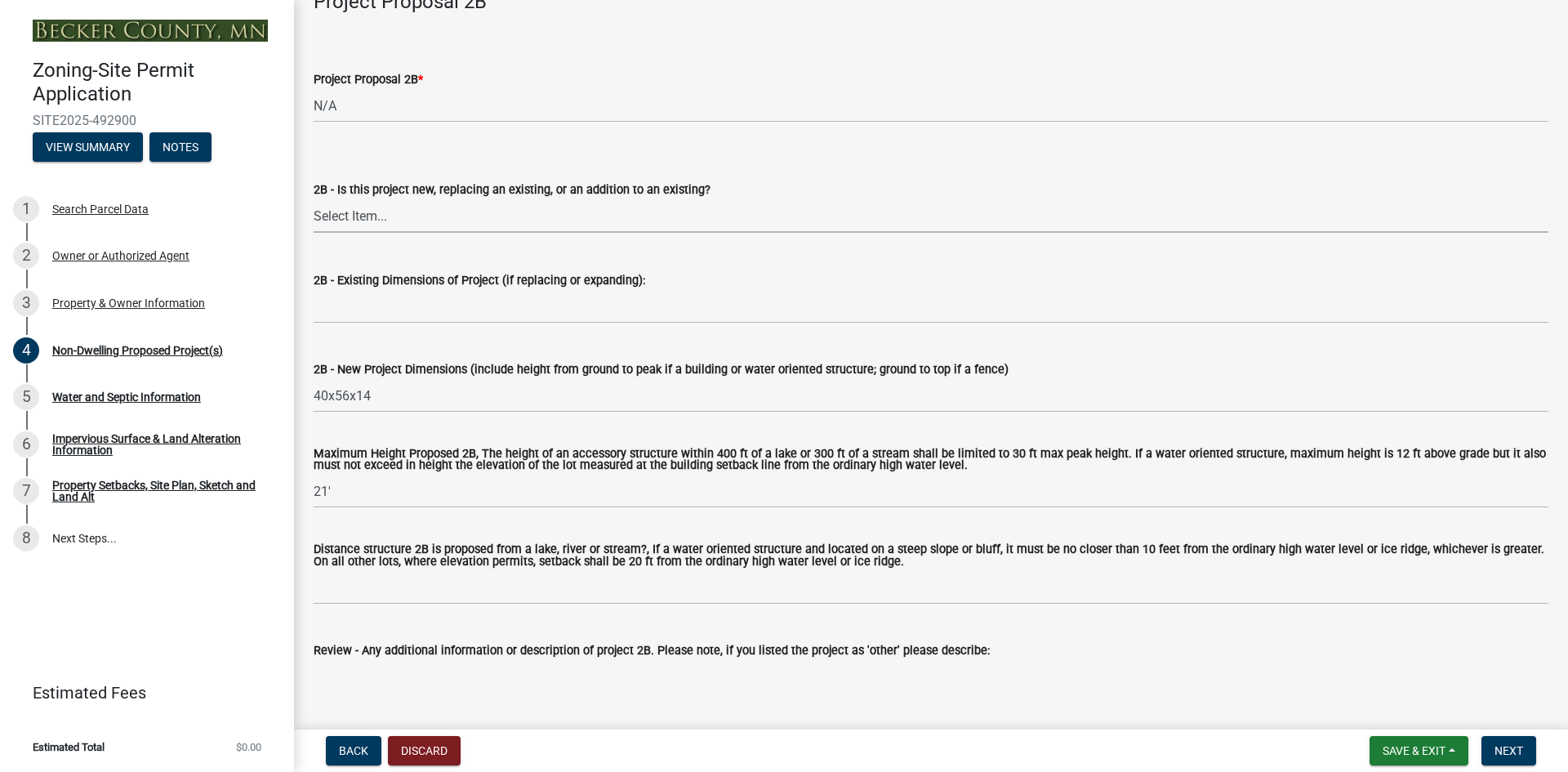
click at [362, 216] on select "Select Item... New to Property (new or used structure) Relocating/moving existi…" at bounding box center [931, 216] width 1235 height 33
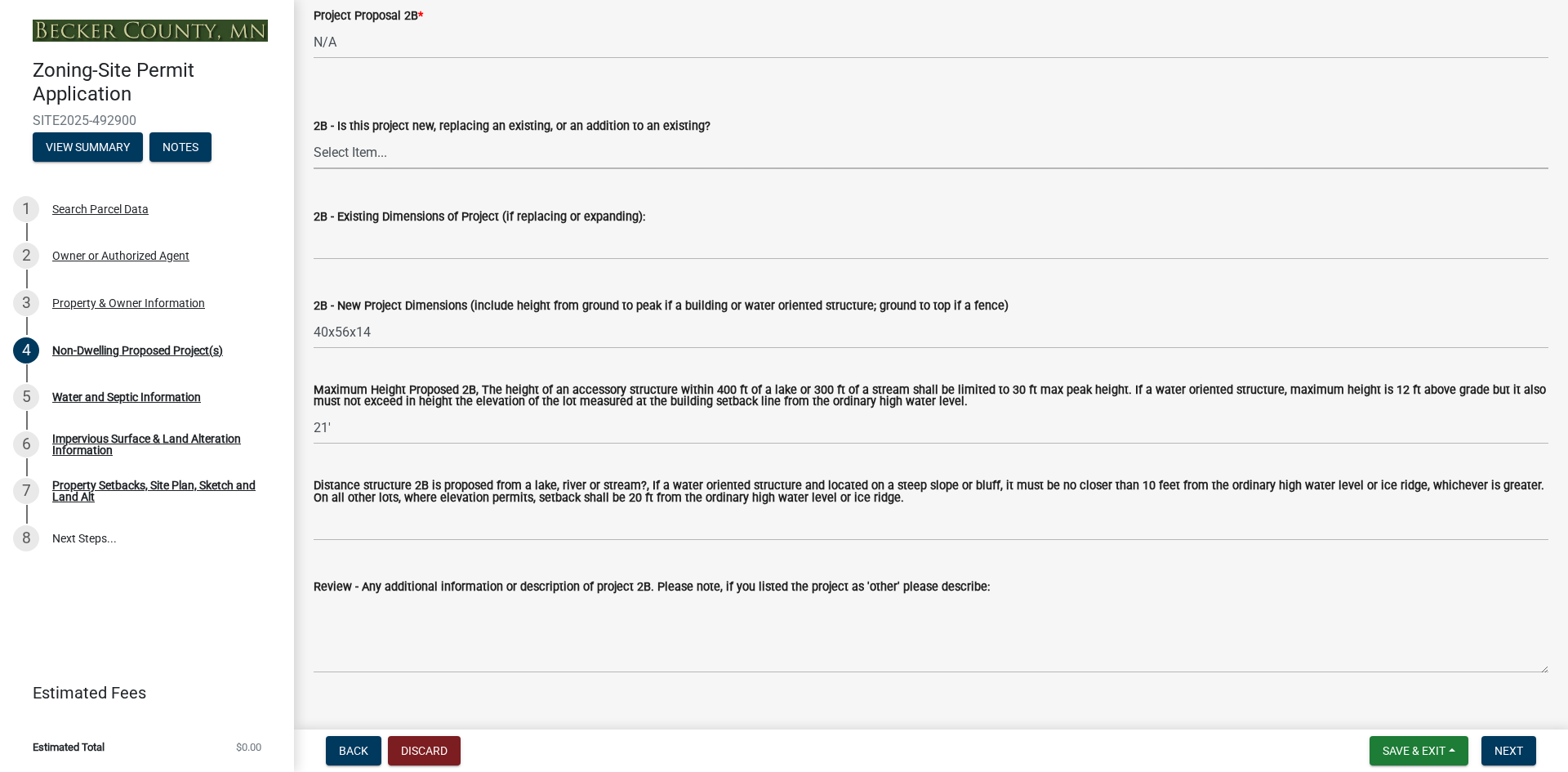
scroll to position [1552, 0]
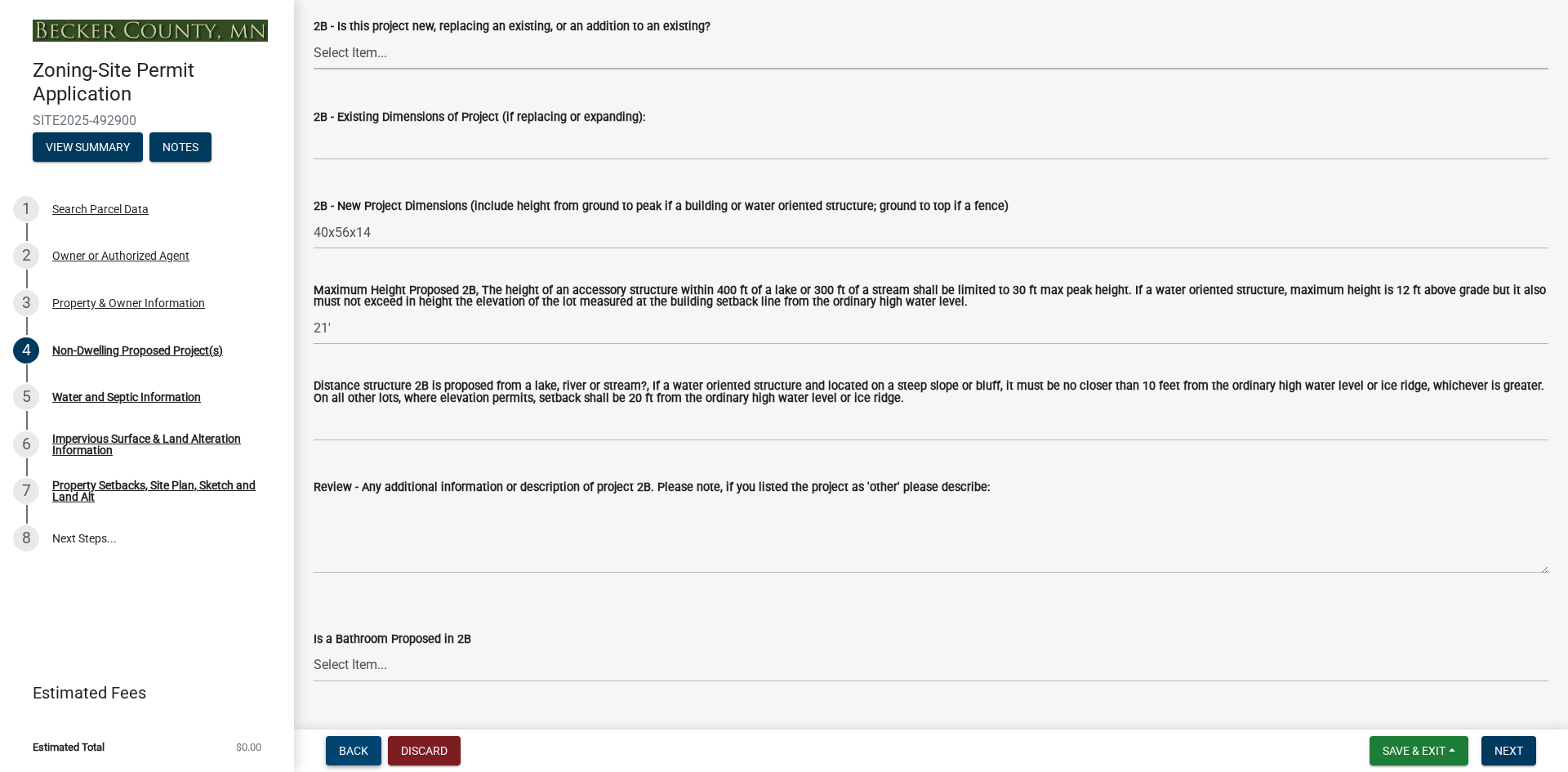
click at [346, 750] on span "Back" at bounding box center [354, 751] width 30 height 13
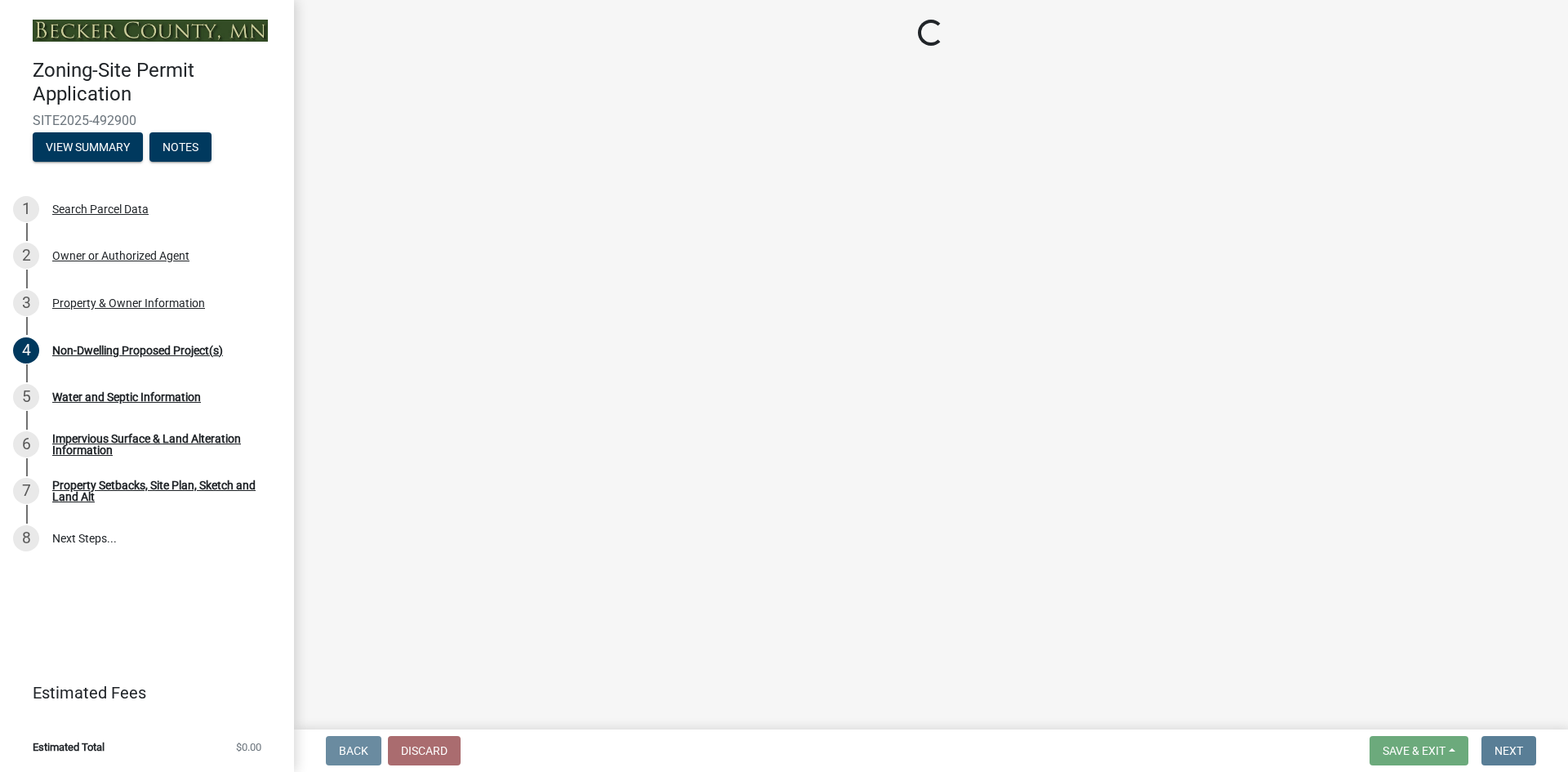
scroll to position [0, 0]
select select "a752e4d6-14bd-4f0f-bfe8-5b67ead45659"
select select "b4fc589a-01c8-47e4-a72e-871857921bc6"
select select "fcf6d223-6c57-4dc5-b63a-a94704169022"
select select "5a5634ed-f11e-4c7b-90e1-096e6cfd17b9"
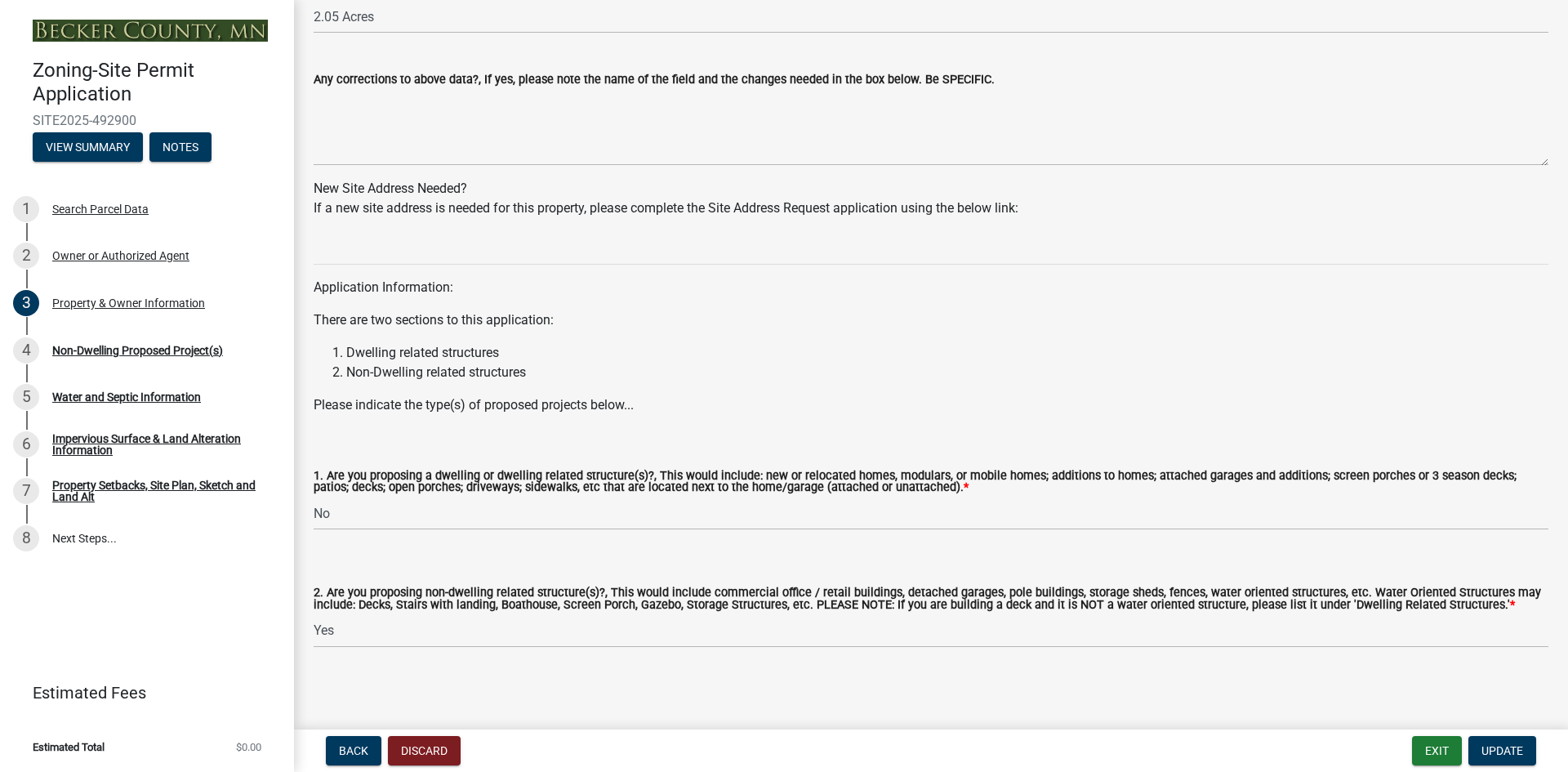
scroll to position [1435, 0]
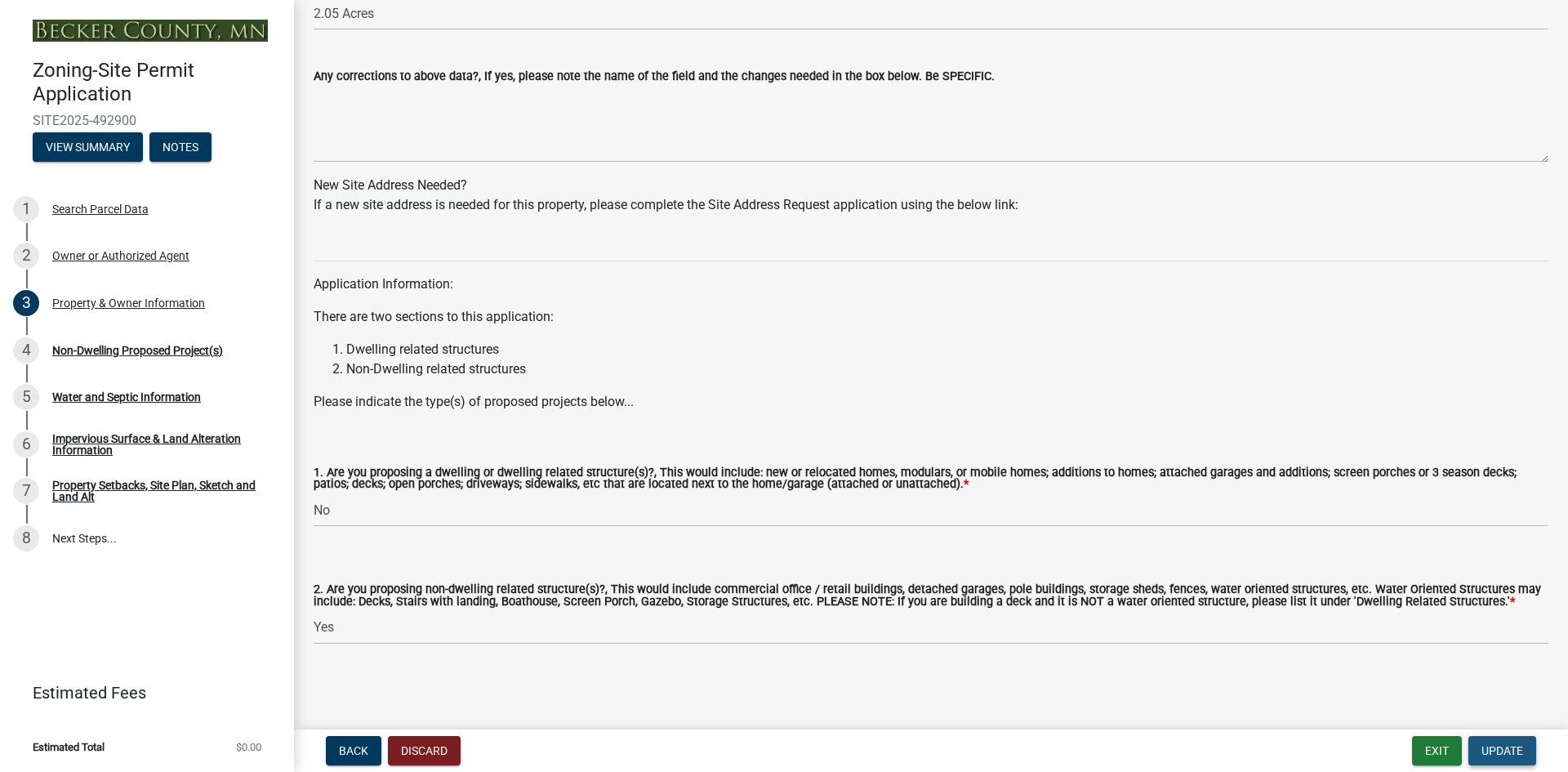
click at [1516, 749] on span "Update" at bounding box center [1502, 751] width 42 height 13
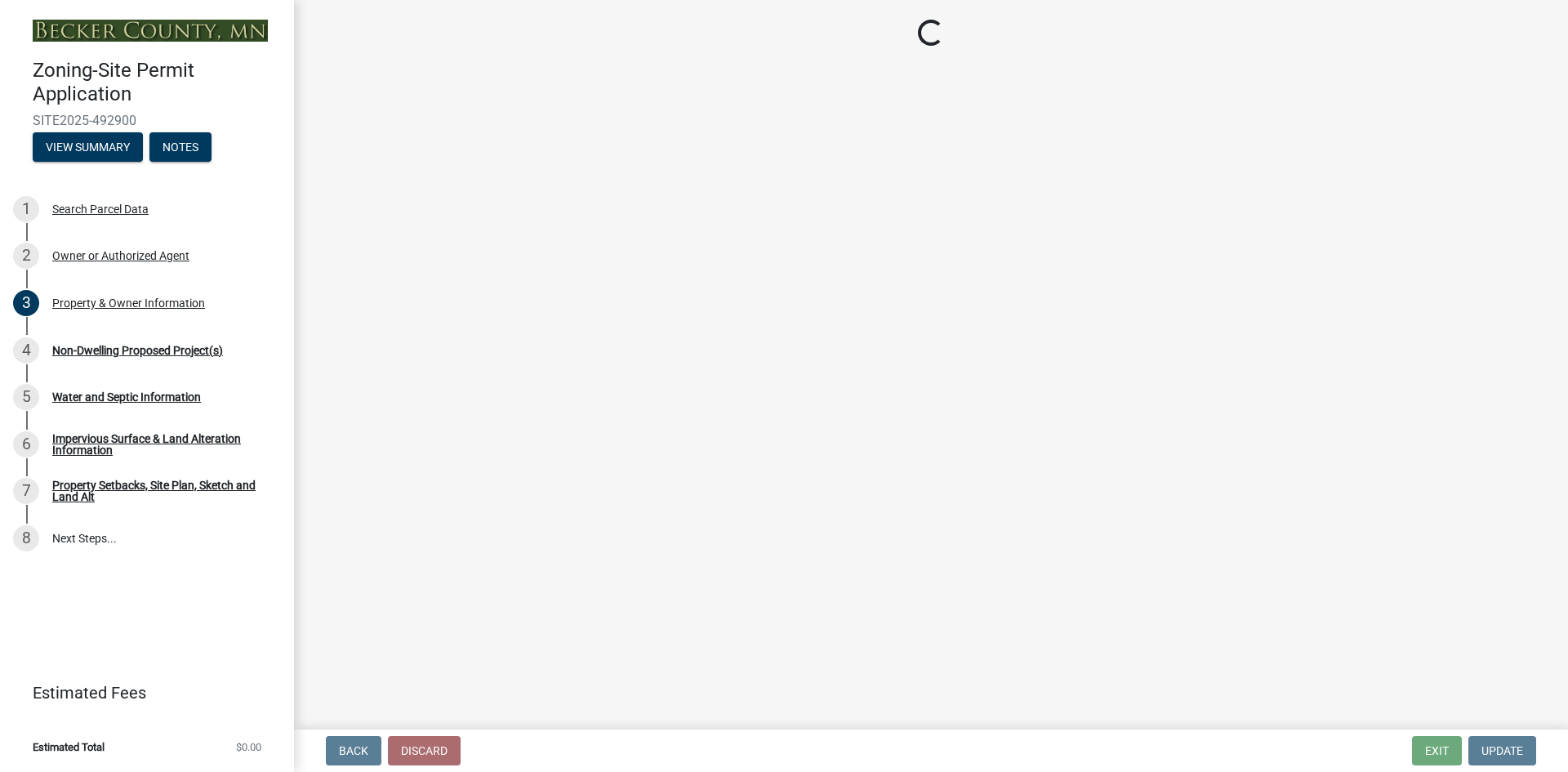
select select "6ced1b54-2913-4dbf-9776-23baa6524e46"
select select "3a2d96d3-fd69-4ed9-bae4-7a5aa03a7e58"
select select "cf118f3b-6469-426f-b247-8aeebfb0198d"
select select "d5258256-81e9-4688-bc84-b01445ee29b6"
select select "258cbdbc-8629-455d-9fed-6a57bf82144e"
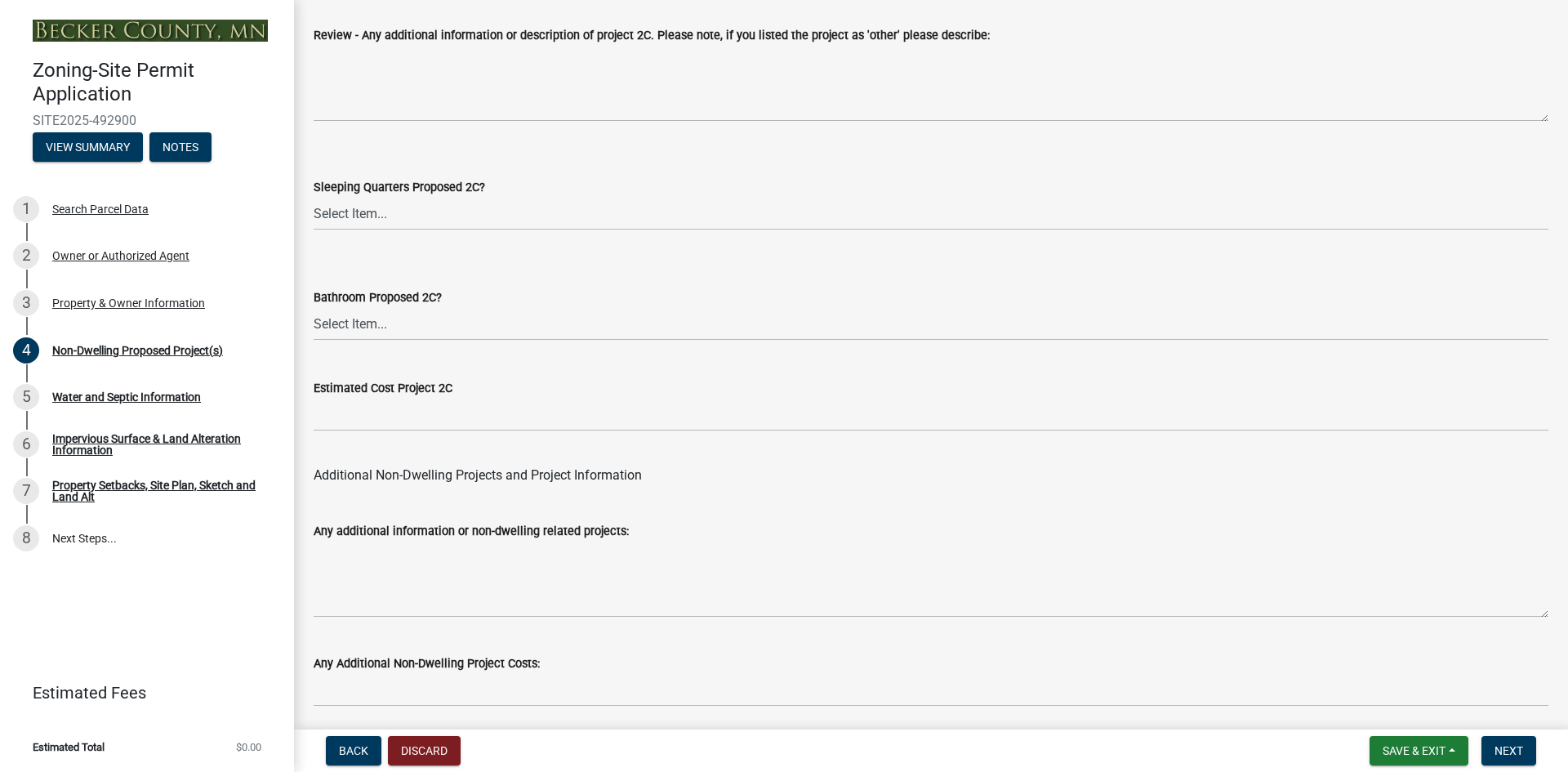
scroll to position [3170, 0]
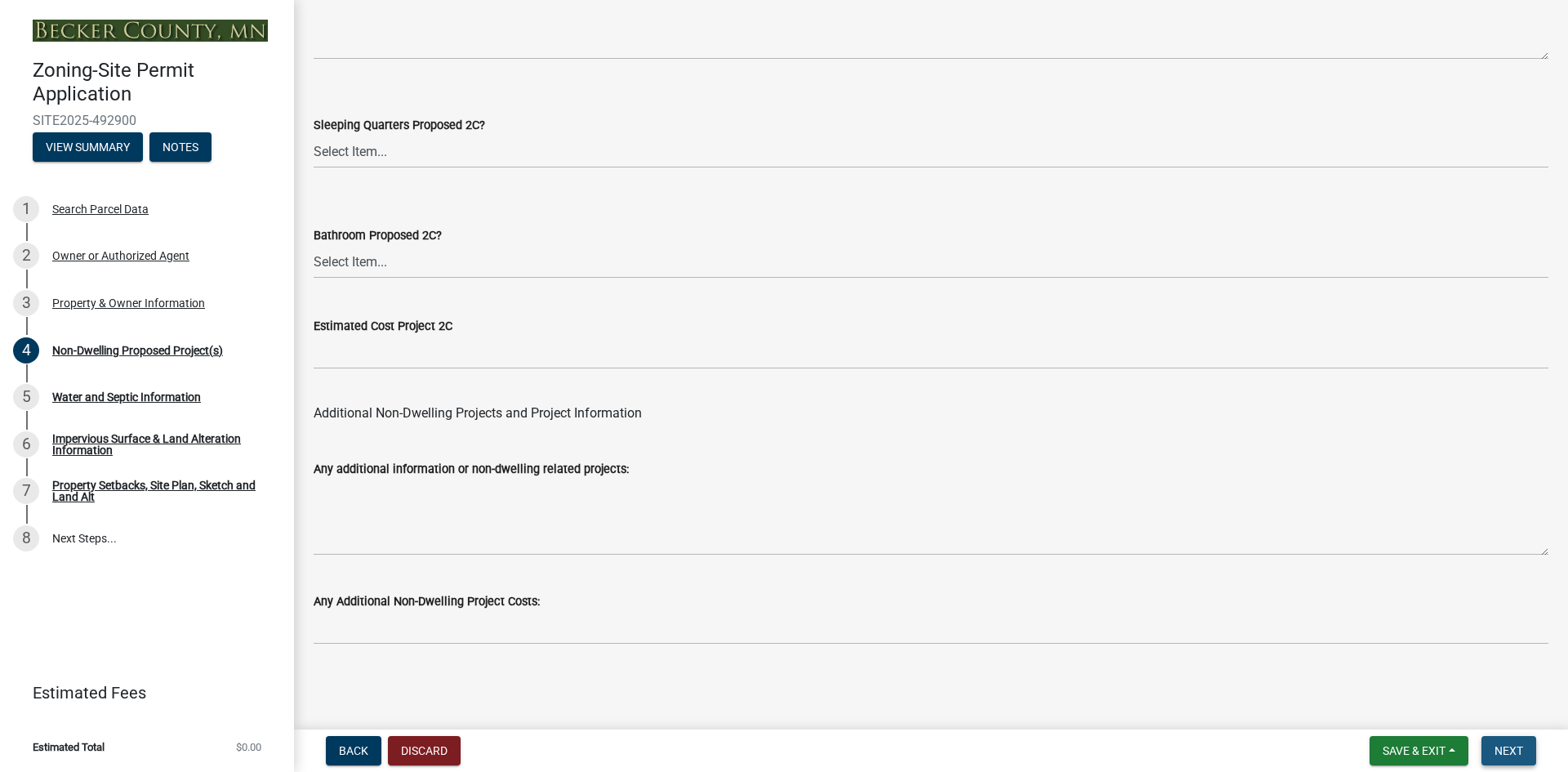
click at [1505, 753] on span "Next" at bounding box center [1509, 751] width 29 height 13
click at [1503, 750] on span "Next" at bounding box center [1509, 751] width 29 height 13
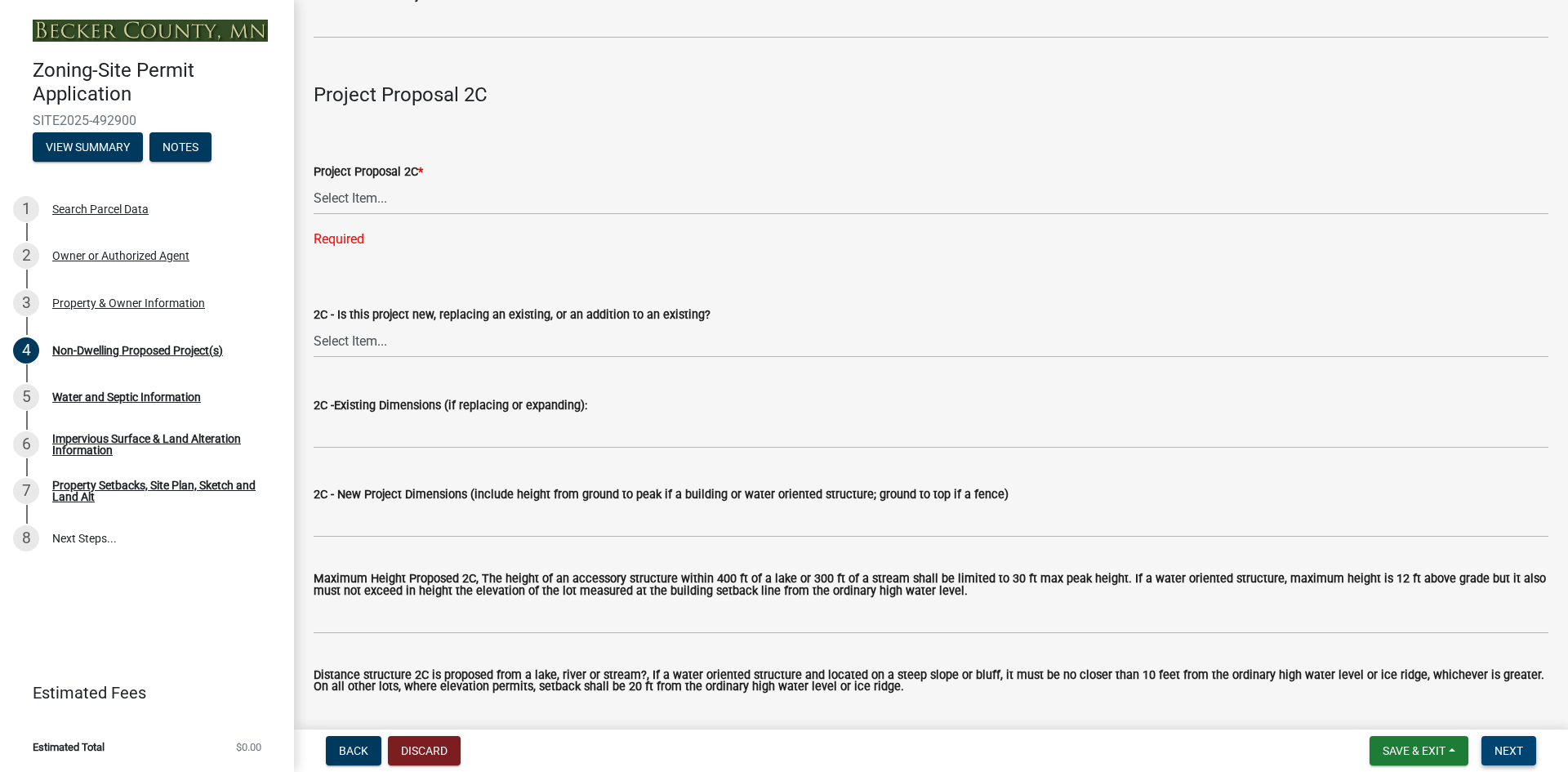
scroll to position [2305, 0]
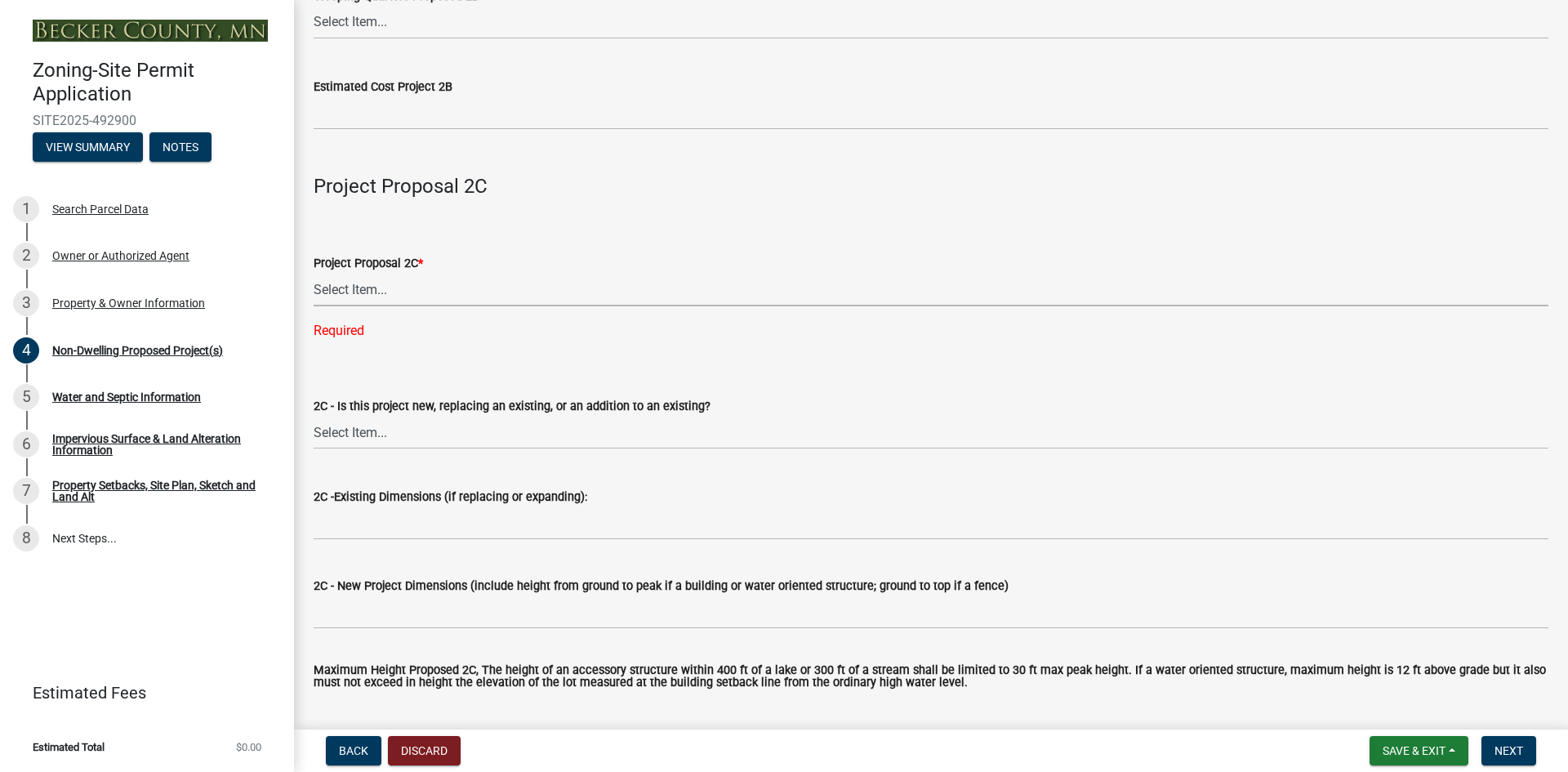
click at [357, 290] on select "Select Item... N/A Commercial Office/Retail Building Detached Garage Pole Build…" at bounding box center [931, 289] width 1235 height 33
click at [313, 276] on select "Select Item... N/A Commercial Office/Retail Building Detached Garage Pole Build…" at bounding box center [931, 289] width 1235 height 33
select select "a9a8393f-3c28-47b8-b6d9-84c94641c3fc"
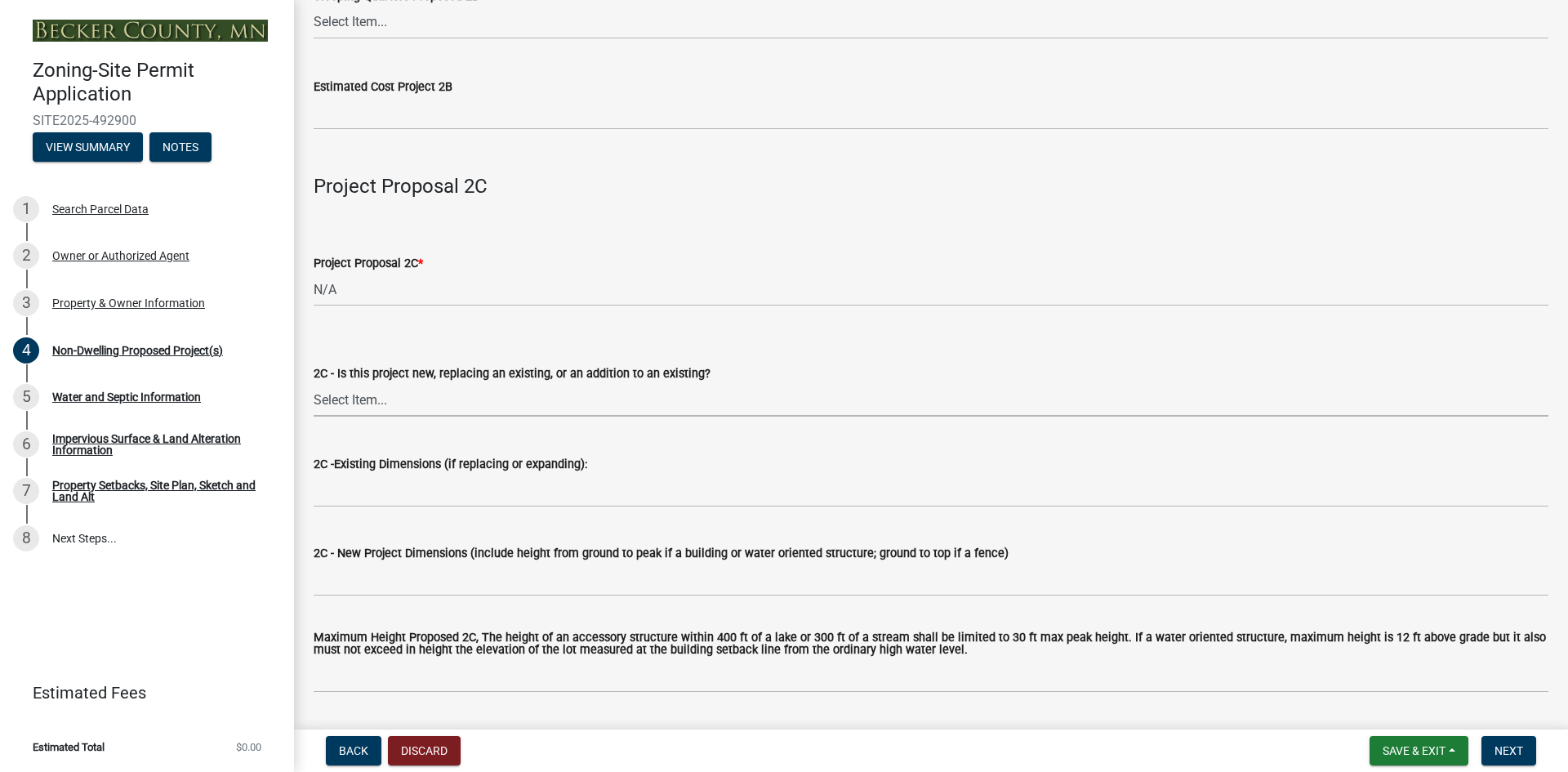
click at [365, 407] on select "Select Item... New to Property (new or used structure) Relocating/moving existi…" at bounding box center [931, 399] width 1235 height 33
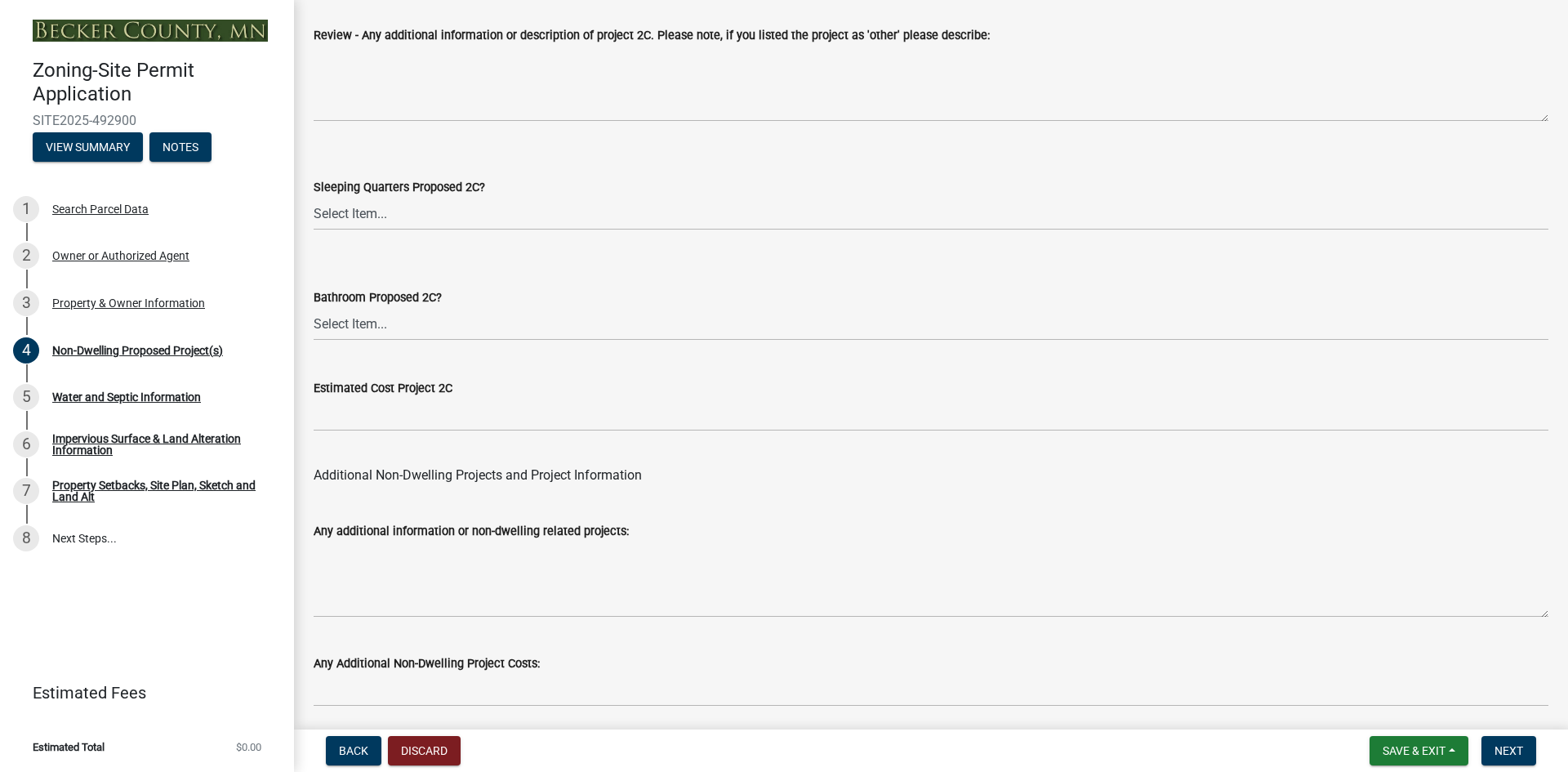
scroll to position [3170, 0]
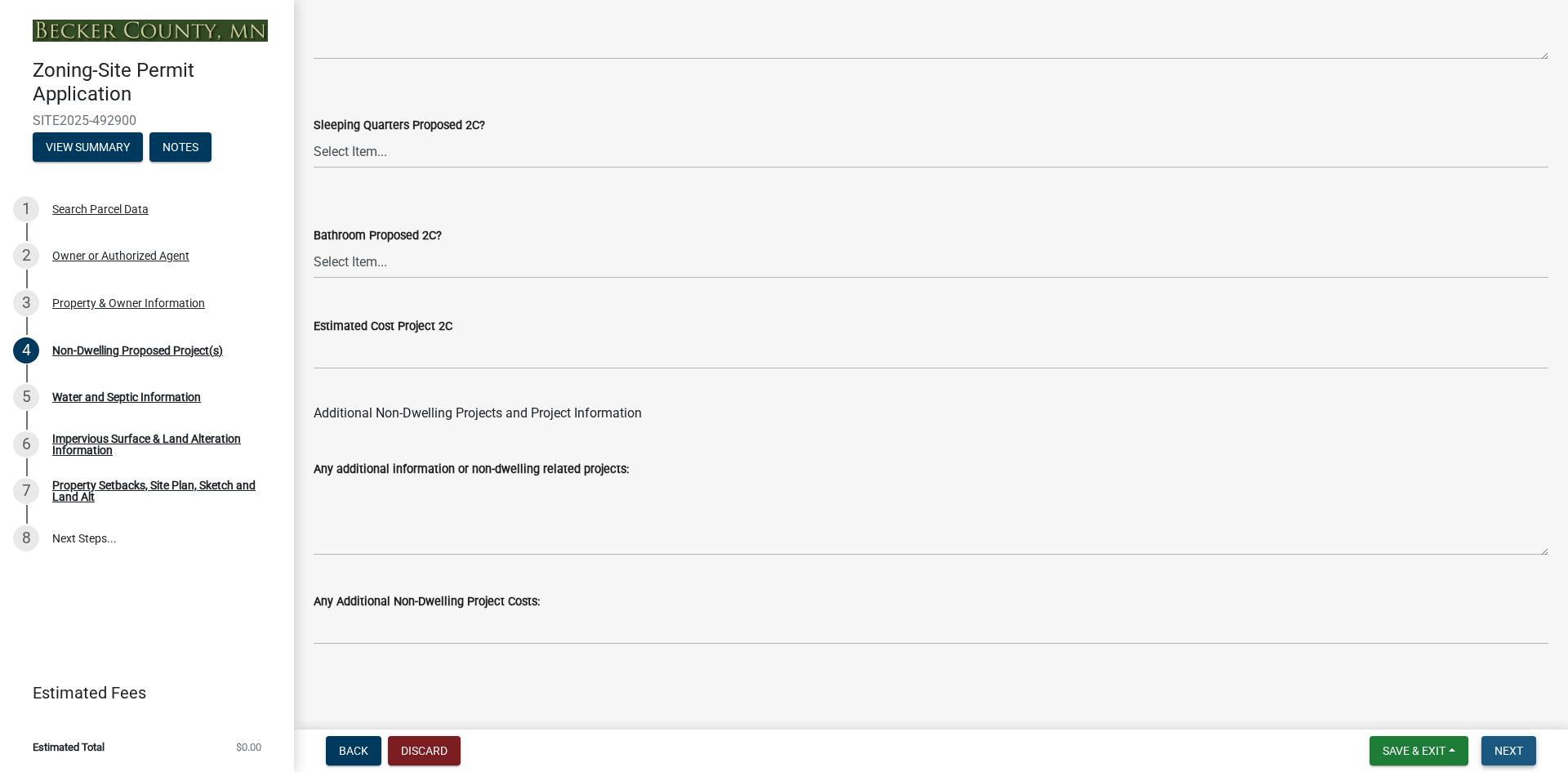
click at [1508, 744] on span "Next" at bounding box center [1509, 751] width 29 height 13
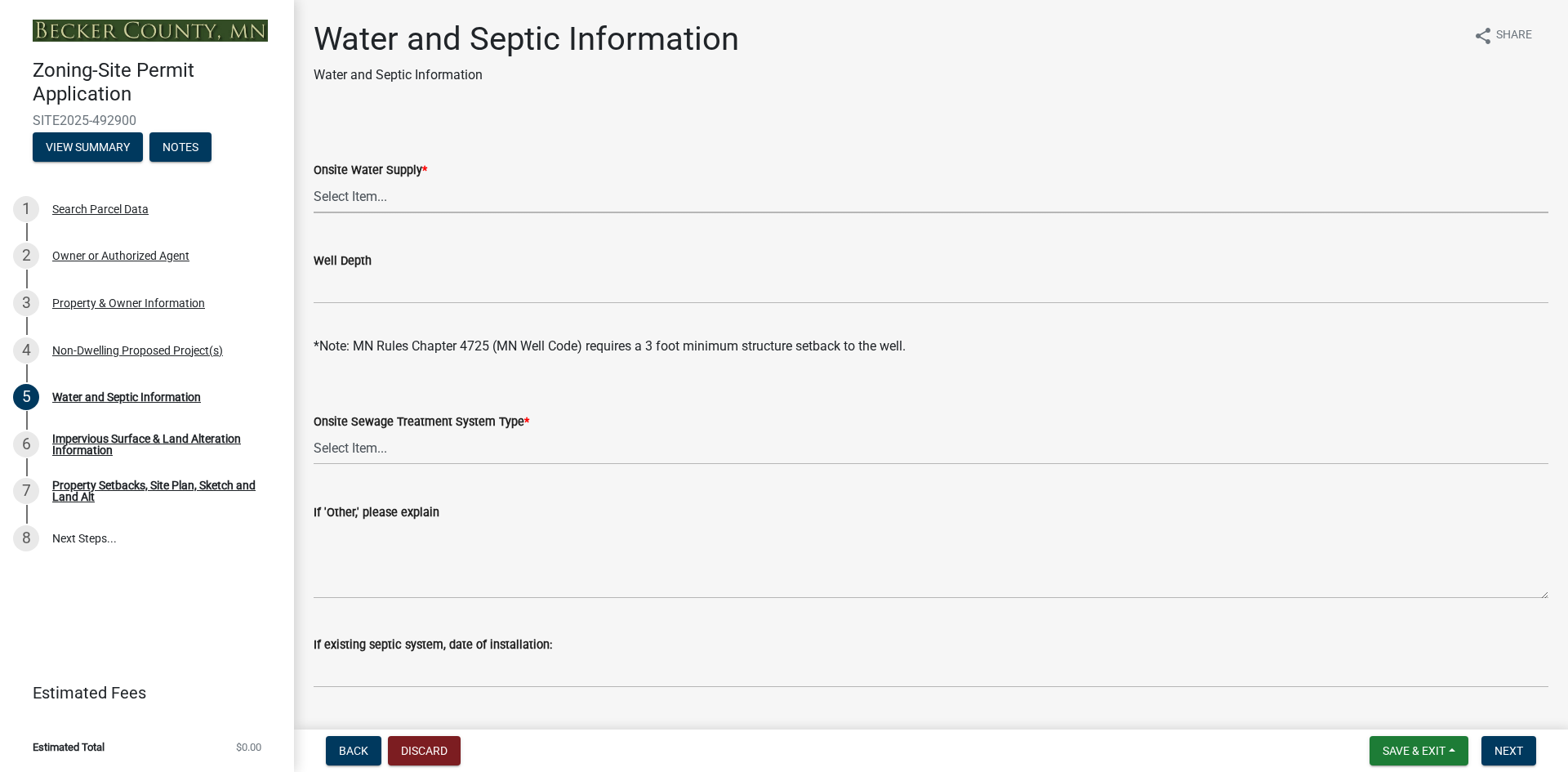
click at [364, 193] on select "Select Item... Well New Well to be Installed Attached to City Water System No o…" at bounding box center [931, 196] width 1235 height 33
click at [313, 180] on select "Select Item... Well New Well to be Installed Attached to City Water System No o…" at bounding box center [931, 196] width 1235 height 33
select select "9c51a48b-0bee-4836-8d5c-beab6e77ad2a"
click at [370, 261] on div "Well Depth" at bounding box center [931, 260] width 1235 height 20
click at [393, 256] on div "Well Depth" at bounding box center [931, 260] width 1235 height 20
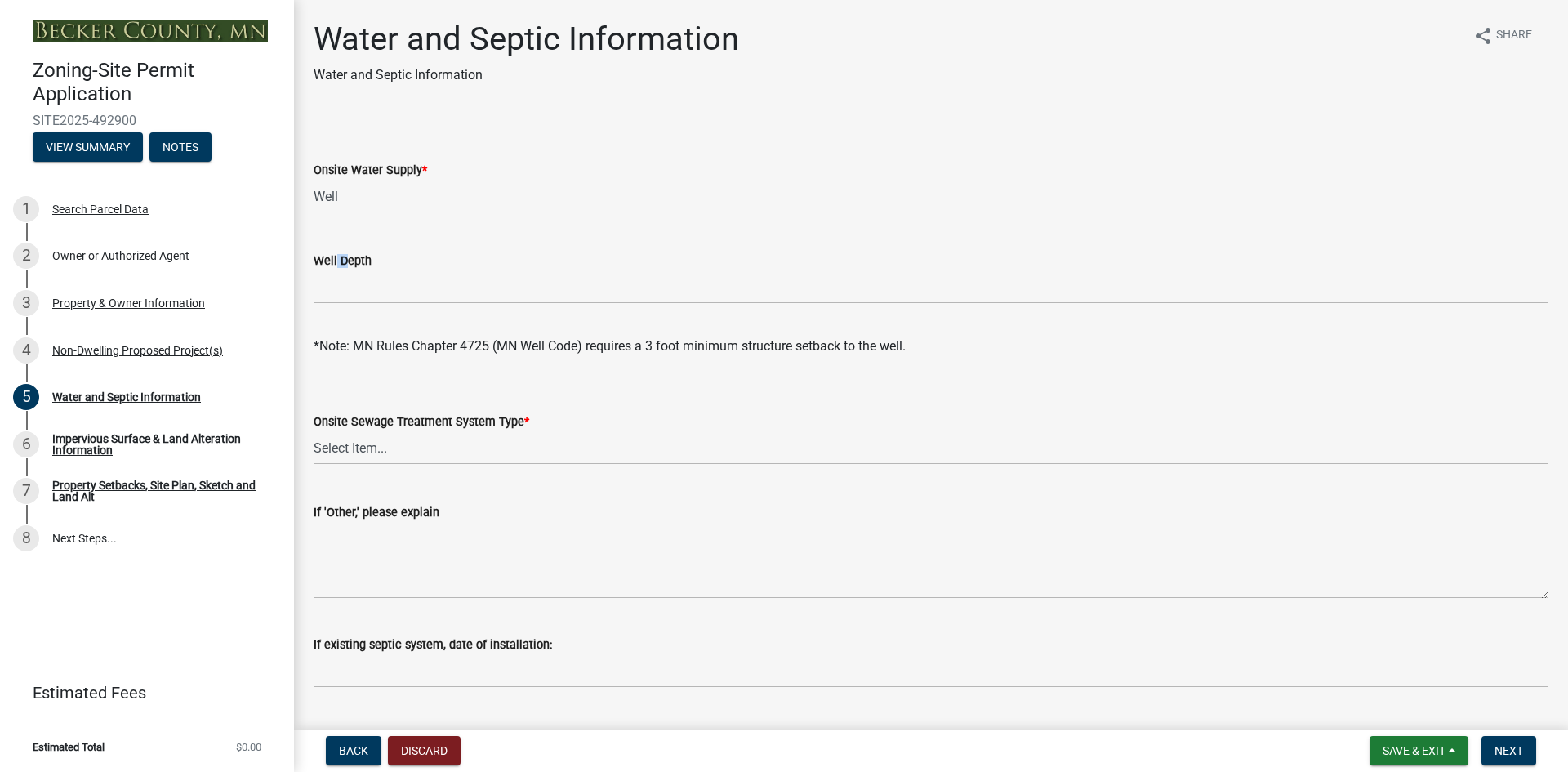
drag, startPoint x: 333, startPoint y: 261, endPoint x: 343, endPoint y: 257, distance: 10.8
click at [343, 257] on label "Well Depth" at bounding box center [342, 262] width 58 height 11
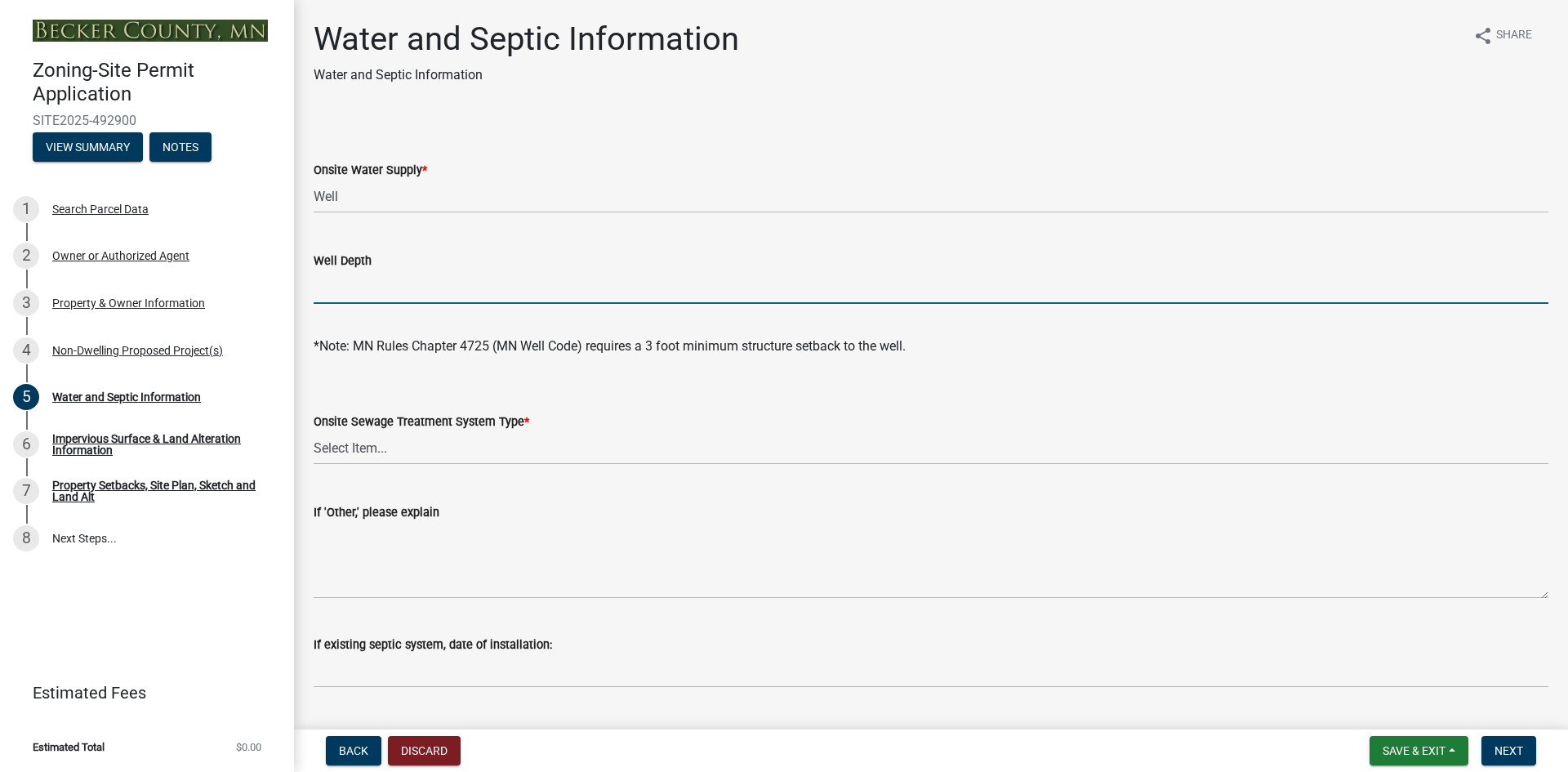
click at [375, 287] on input "Well Depth" at bounding box center [931, 287] width 1235 height 33
type input "89'"
click at [363, 446] on select "Select Item... No existing or proposed septic Proposed New or Corrected Septic …" at bounding box center [931, 447] width 1235 height 33
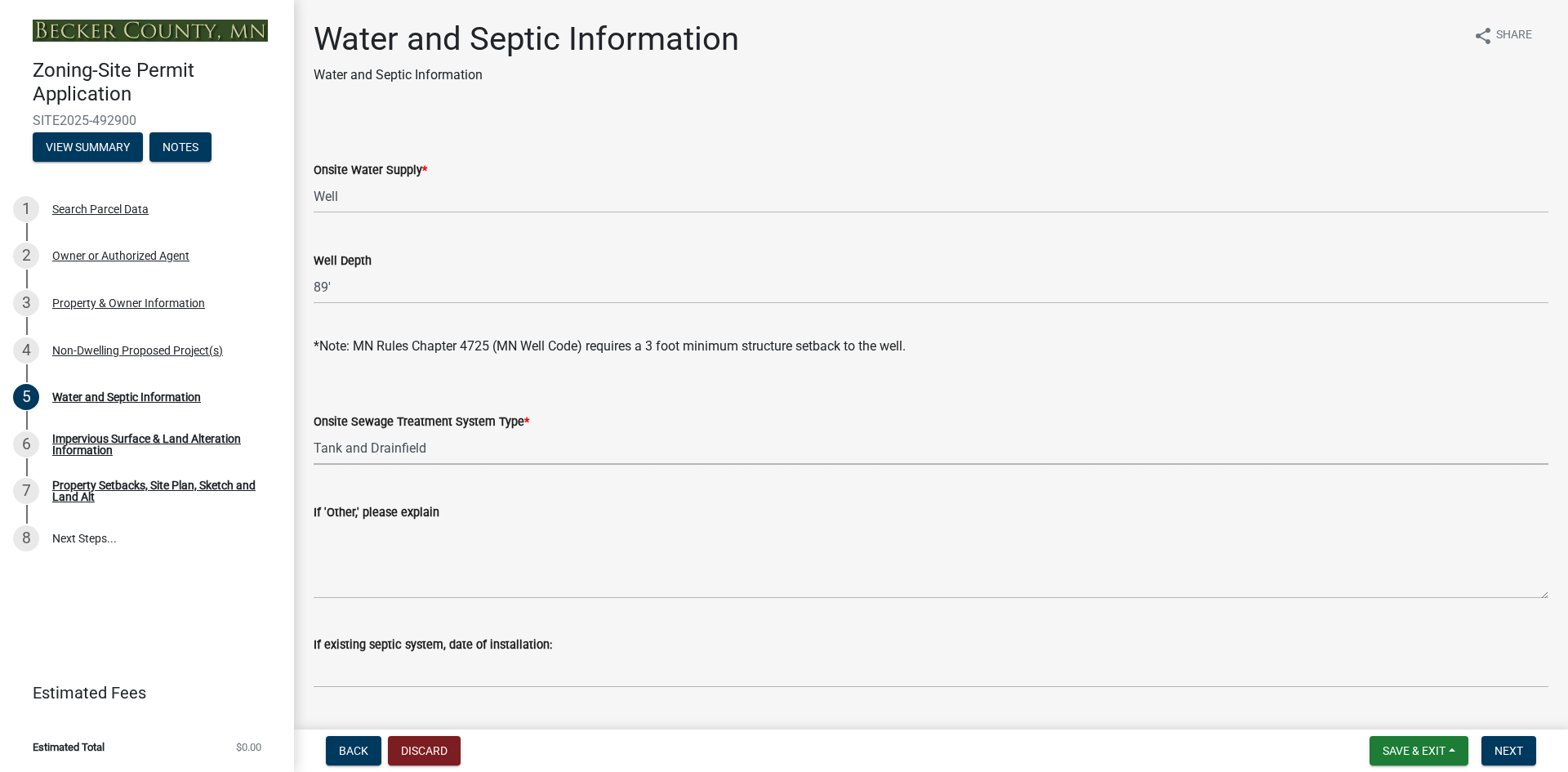
click at [313, 431] on select "Select Item... No existing or proposed septic Proposed New or Corrected Septic …" at bounding box center [931, 447] width 1235 height 33
select select "25b8aef2-9eed-4c0f-8836-08d4b8d082b1"
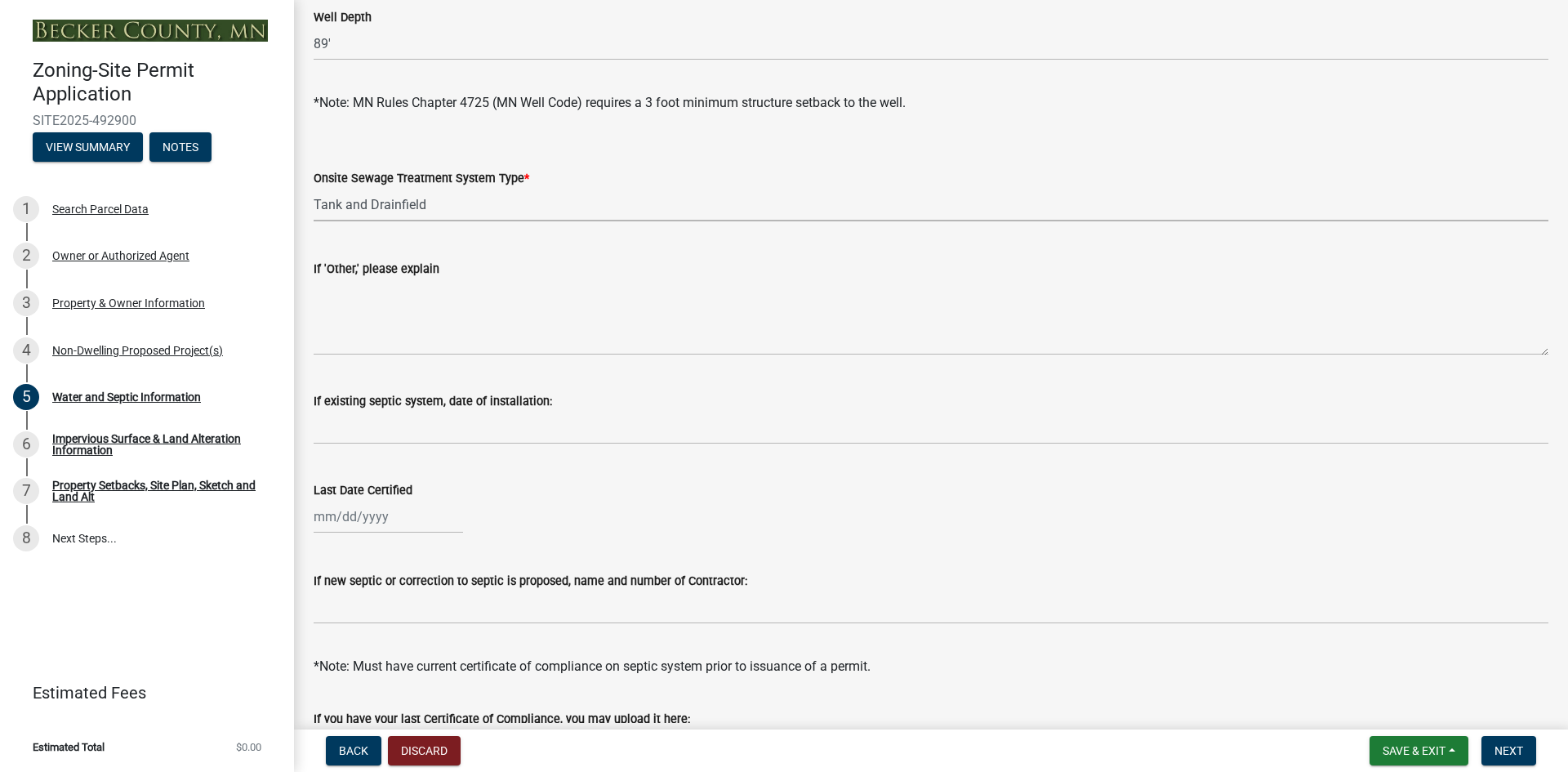
scroll to position [245, 0]
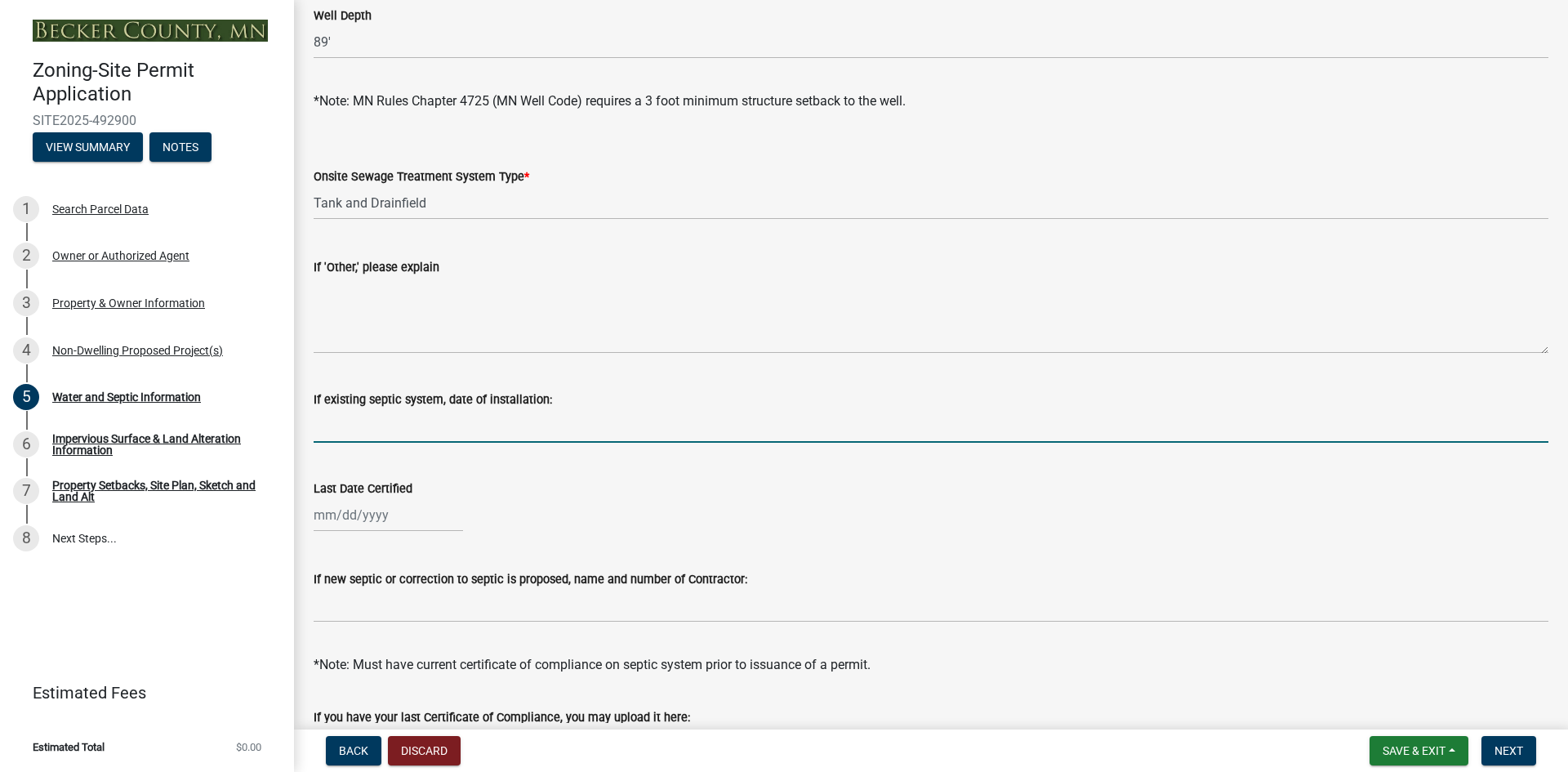
click at [466, 425] on input "If existing septic system, date of installation:" at bounding box center [931, 425] width 1235 height 33
type input "2021"
select select "10"
select select "2025"
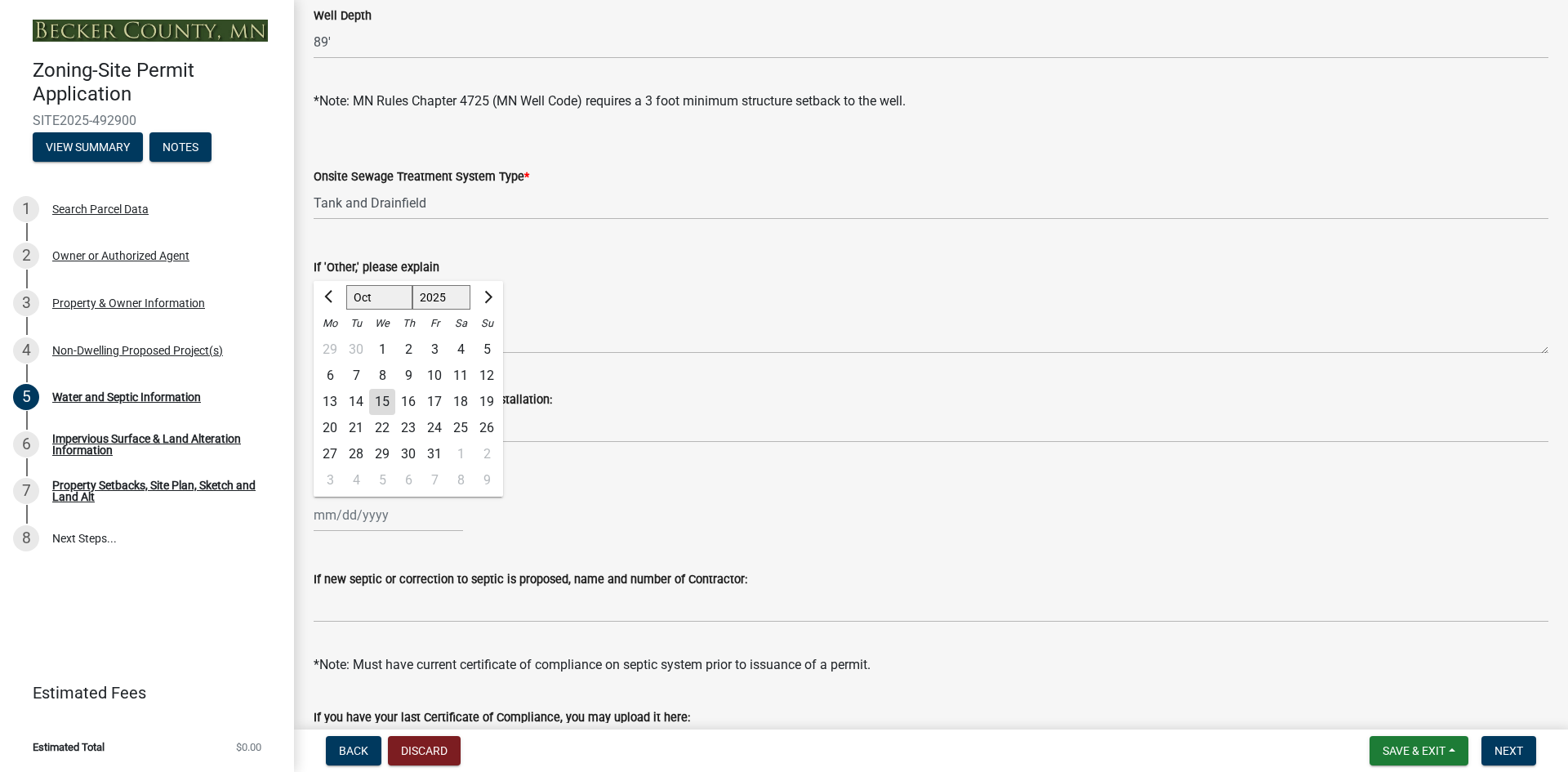
click at [329, 512] on div "[PERSON_NAME] Feb Mar Apr [PERSON_NAME][DATE] Oct Nov [DATE] 1526 1527 1528 152…" at bounding box center [388, 514] width 149 height 33
click at [745, 286] on textarea "If 'Other,' please explain" at bounding box center [931, 315] width 1235 height 76
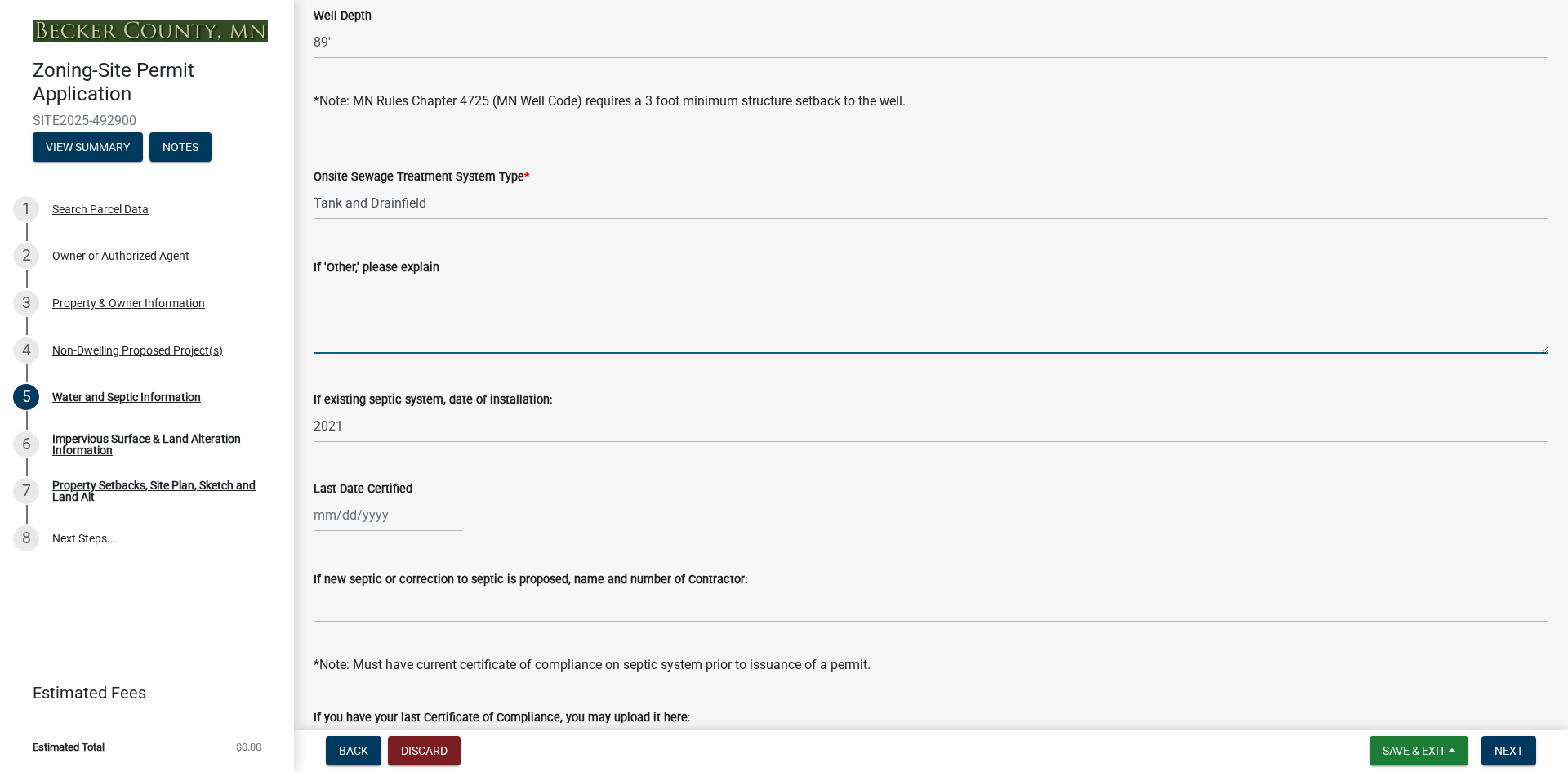
select select "10"
select select "2025"
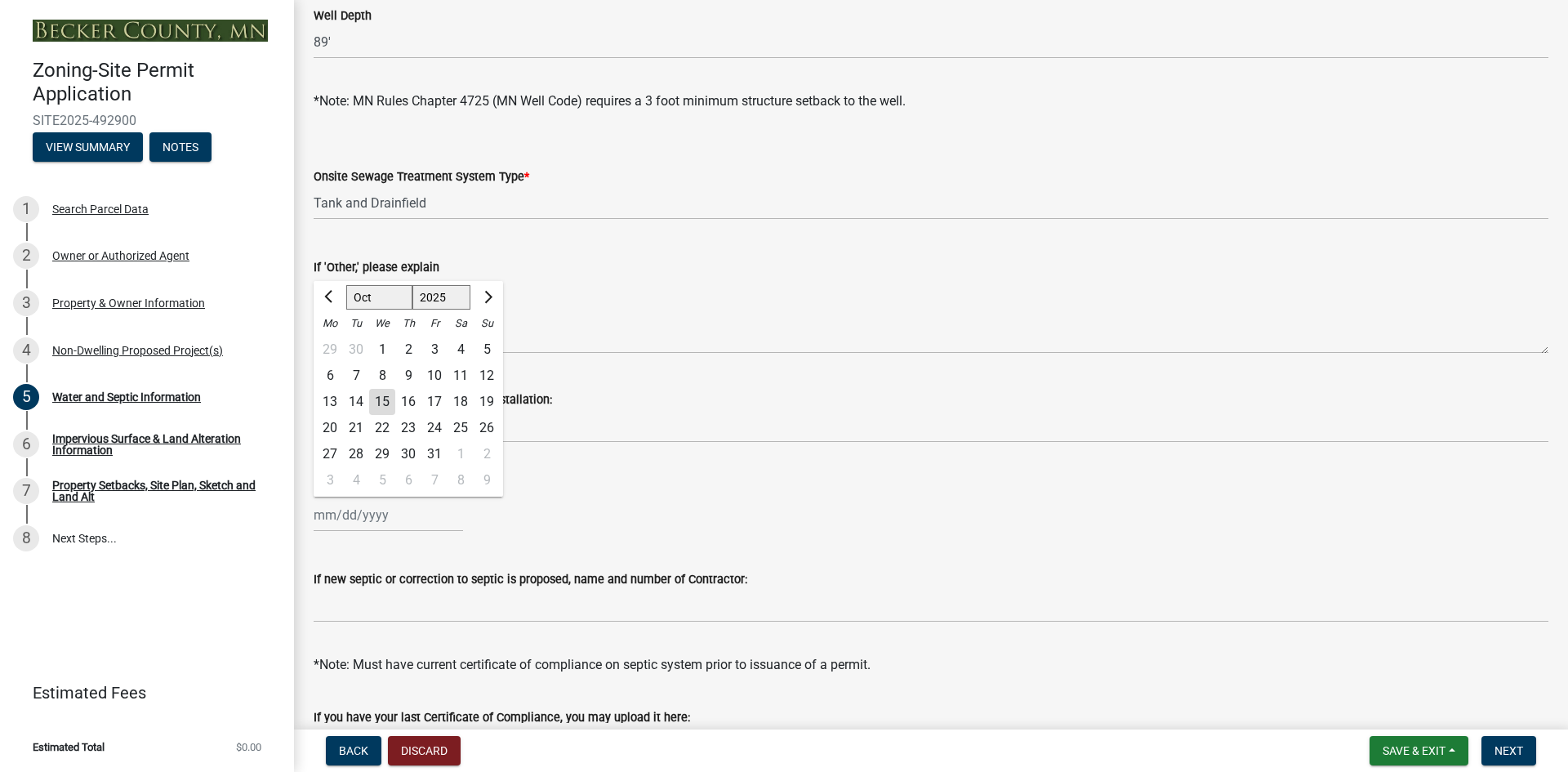
click at [327, 518] on div "[PERSON_NAME] Feb Mar Apr [PERSON_NAME][DATE] Oct Nov [DATE] 1526 1527 1528 152…" at bounding box center [388, 514] width 149 height 33
click at [332, 295] on span "Previous month" at bounding box center [330, 296] width 12 height 12
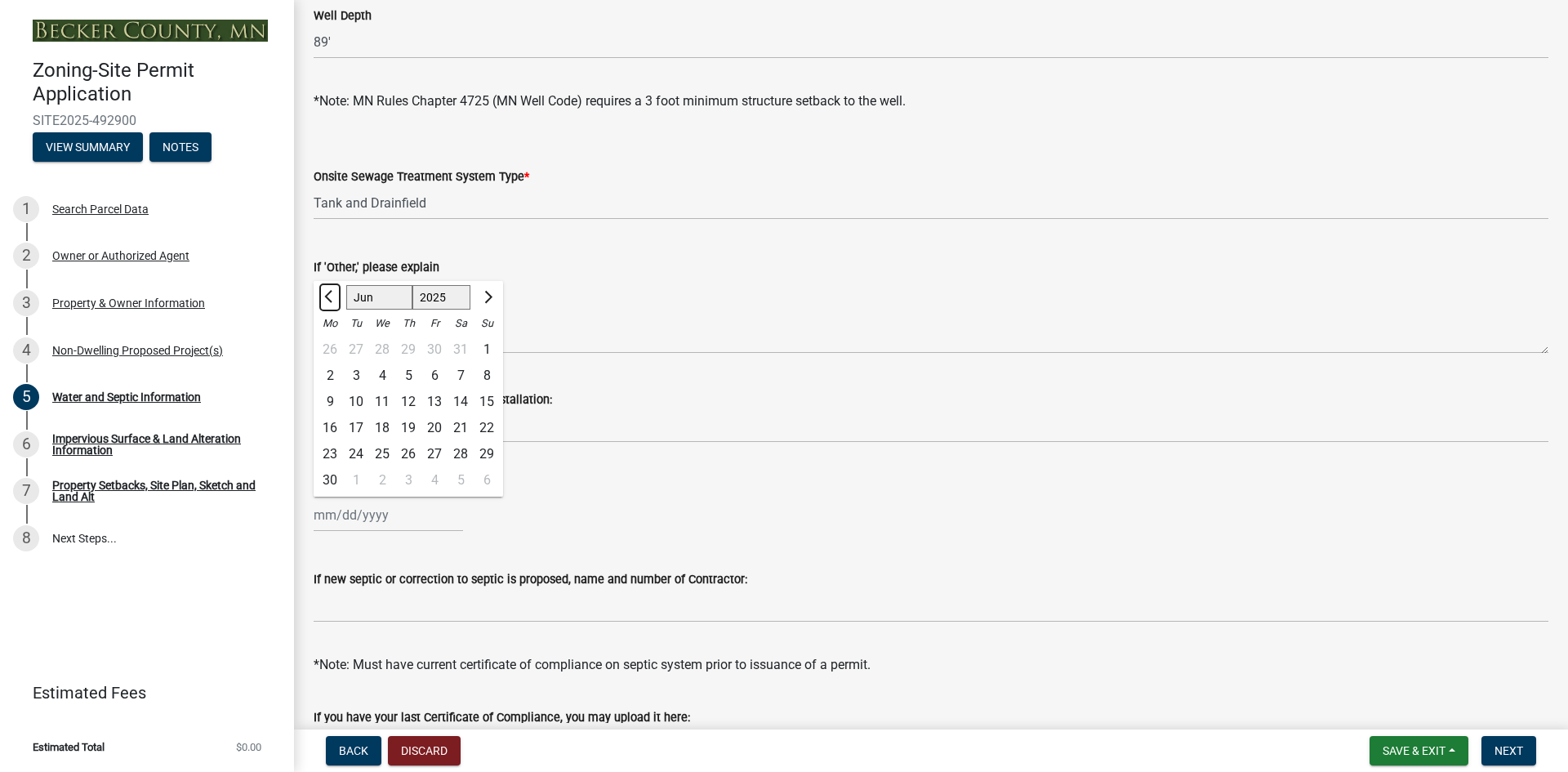
click at [332, 295] on span "Previous month" at bounding box center [330, 296] width 12 height 12
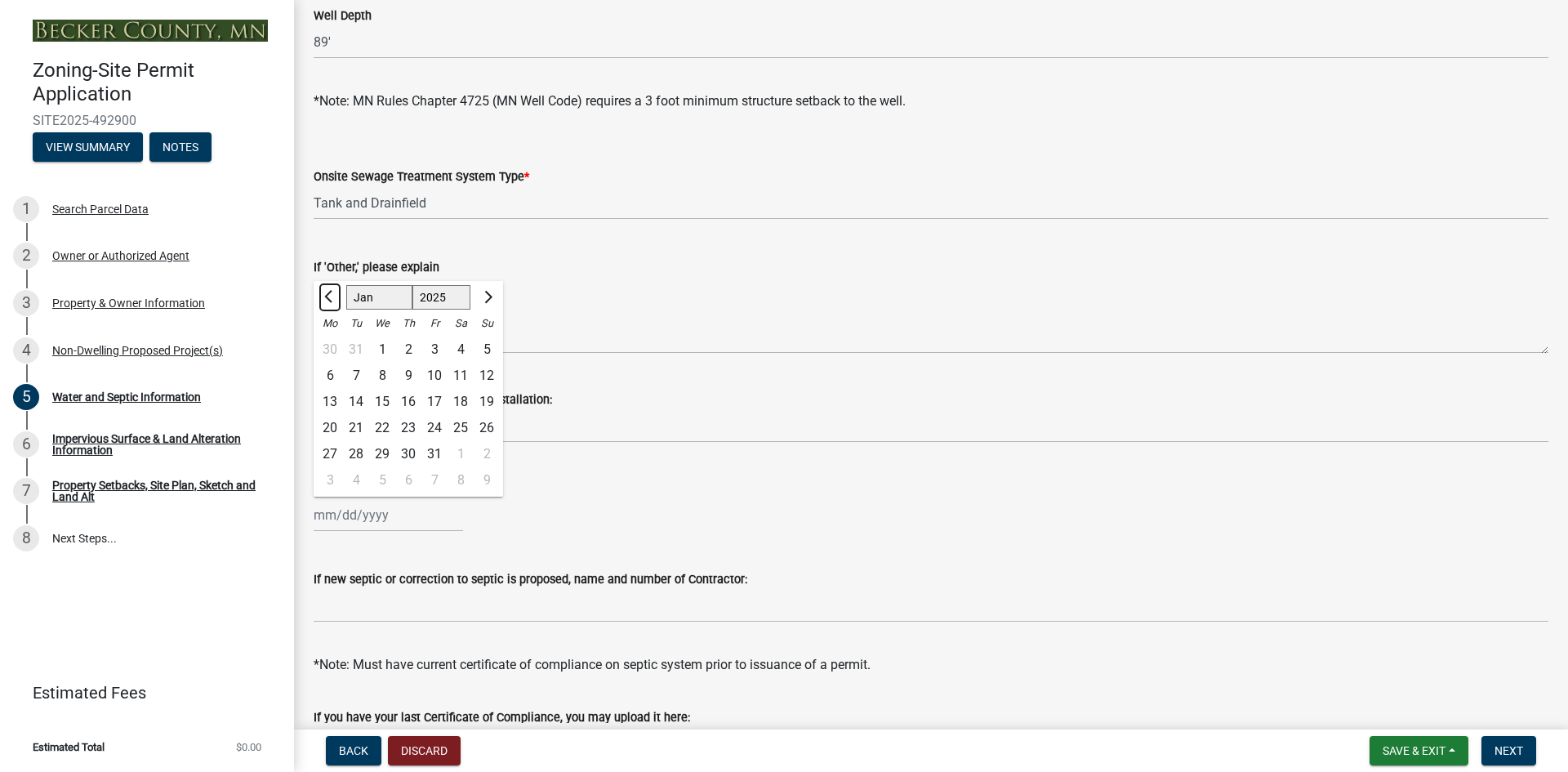
click at [332, 295] on span "Previous month" at bounding box center [330, 296] width 12 height 12
select select "12"
select select "2024"
click at [485, 295] on span "Next month" at bounding box center [486, 296] width 12 height 12
select select "1"
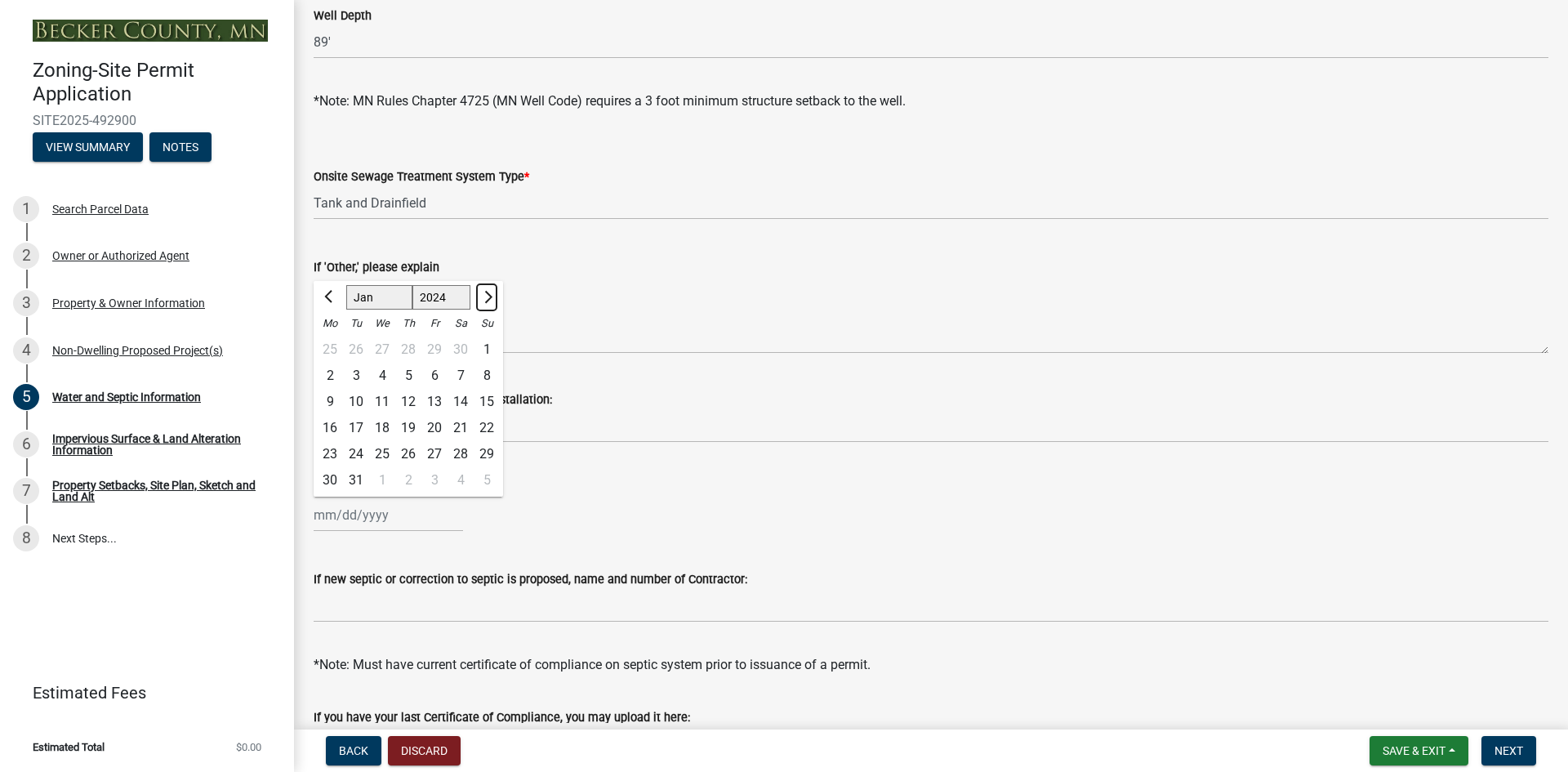
select select "2025"
click at [352, 425] on div "21" at bounding box center [355, 427] width 26 height 26
type input "[DATE]"
click at [381, 509] on div "[DATE] [PERSON_NAME] Apr [PERSON_NAME][DATE] Sep Oct Nov [DATE] 1526 1527 1528 …" at bounding box center [388, 514] width 149 height 33
click at [454, 295] on select "1525 1526 1527 1528 1529 1530 1531 1532 1533 1534 1535 1536 1537 1538 1539 1540…" at bounding box center [442, 297] width 59 height 25
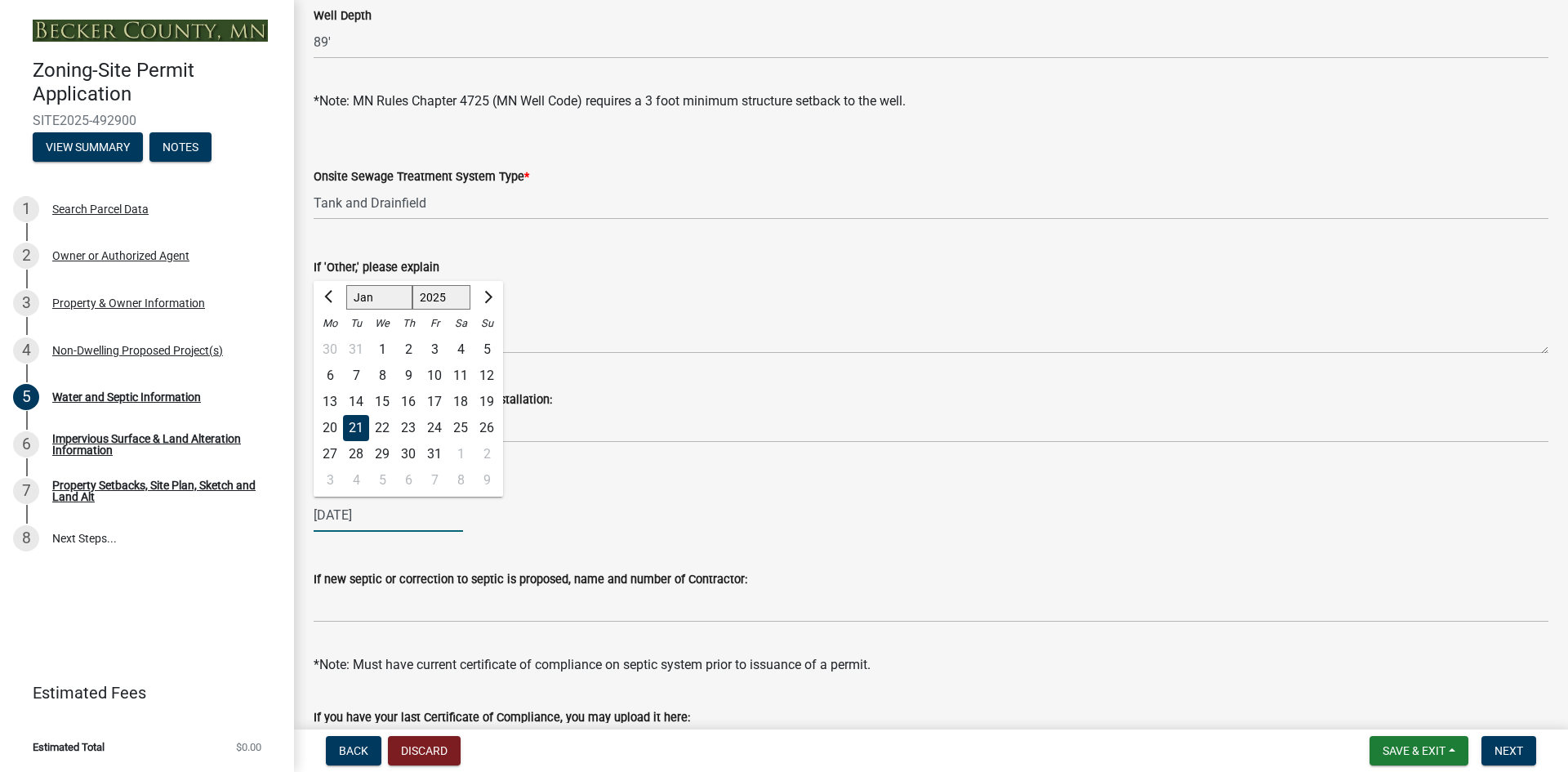
select select "2021"
click at [413, 285] on select "1525 1526 1527 1528 1529 1530 1531 1532 1533 1534 1535 1536 1537 1538 1539 1540…" at bounding box center [442, 297] width 59 height 25
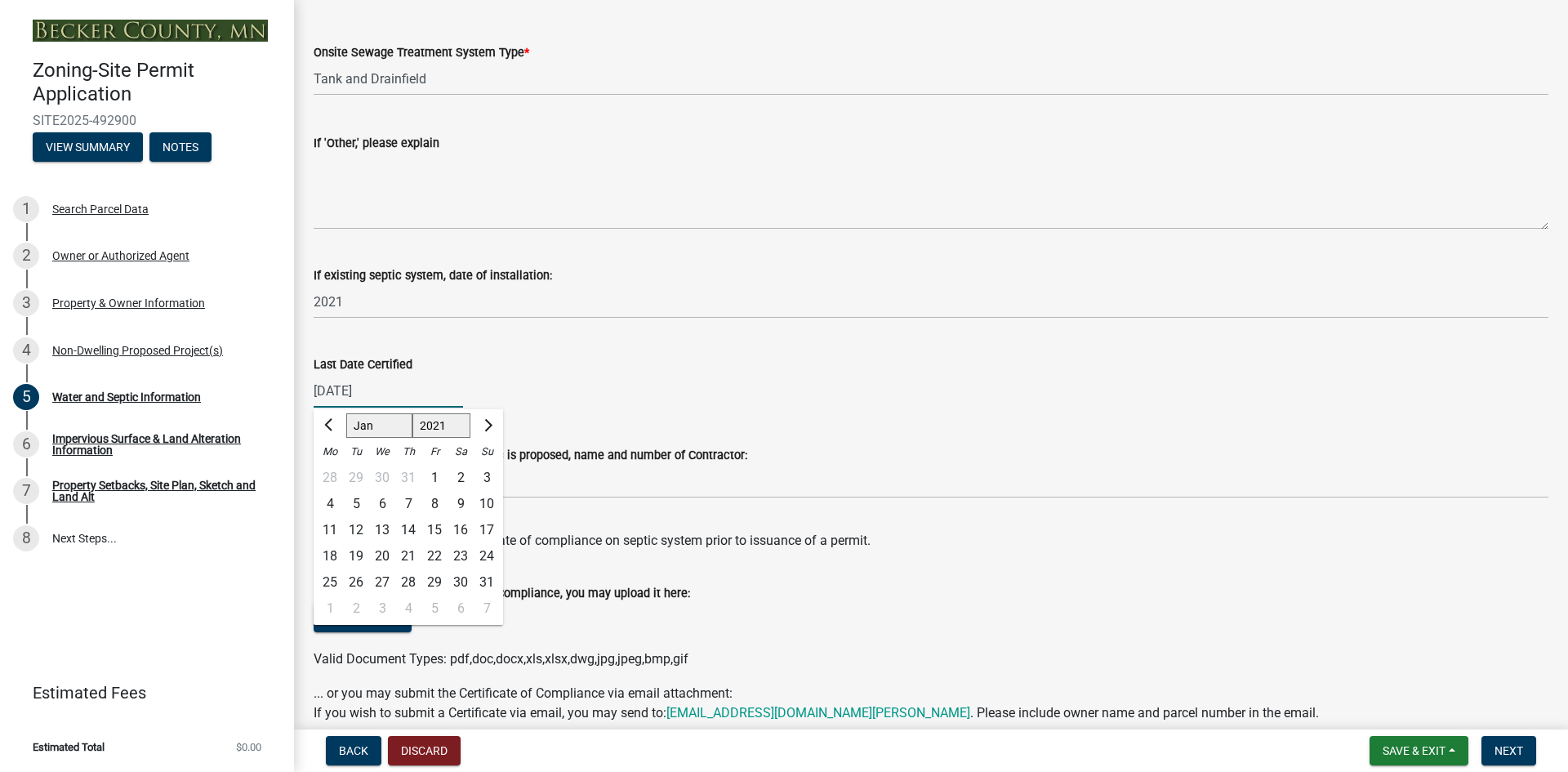
scroll to position [408, 0]
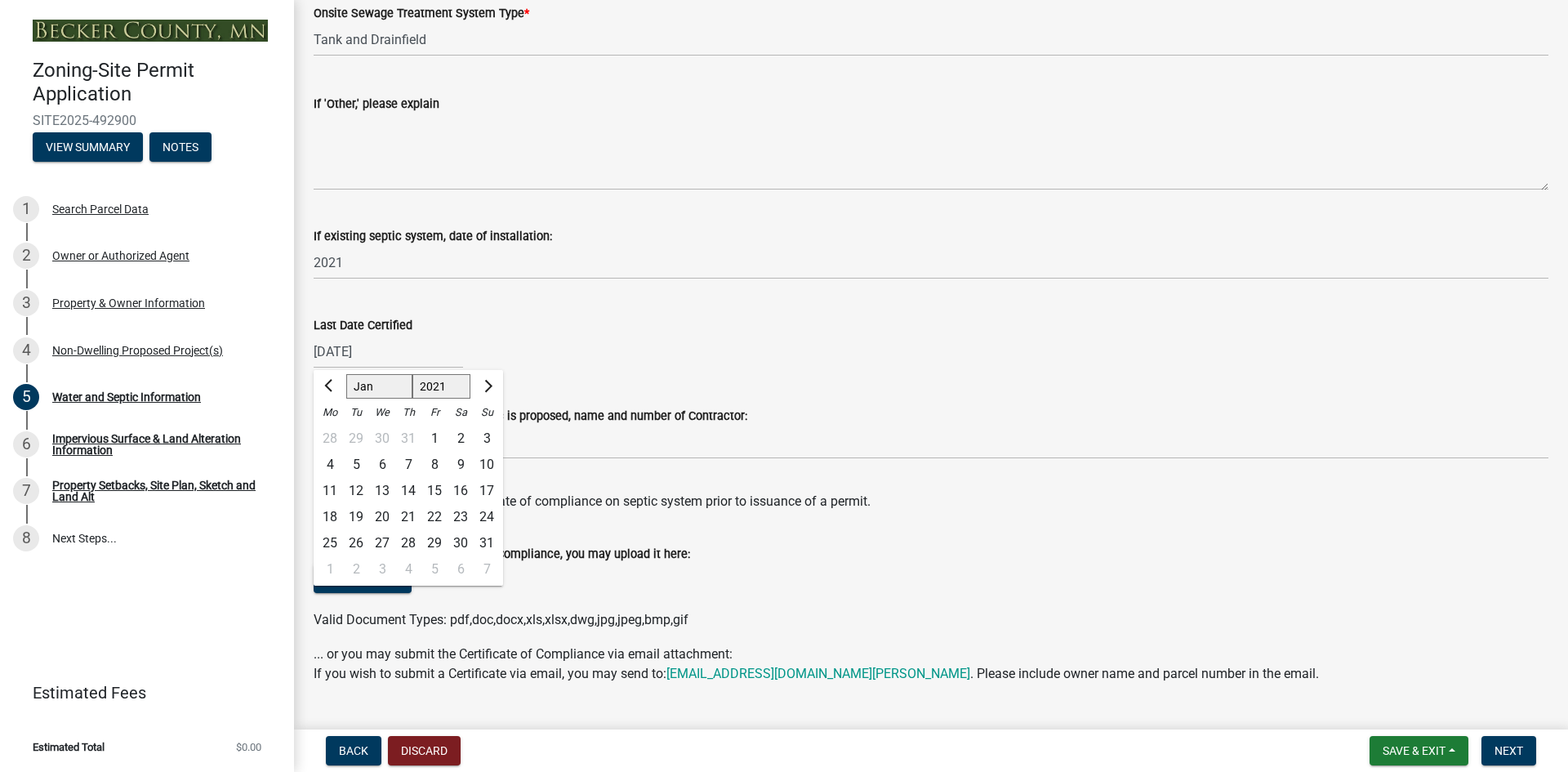
click at [669, 349] on div "[DATE] [PERSON_NAME] Apr May Jun [DATE] Aug Sep Oct Nov [DATE] 1522 1523 1524 1…" at bounding box center [931, 351] width 1235 height 33
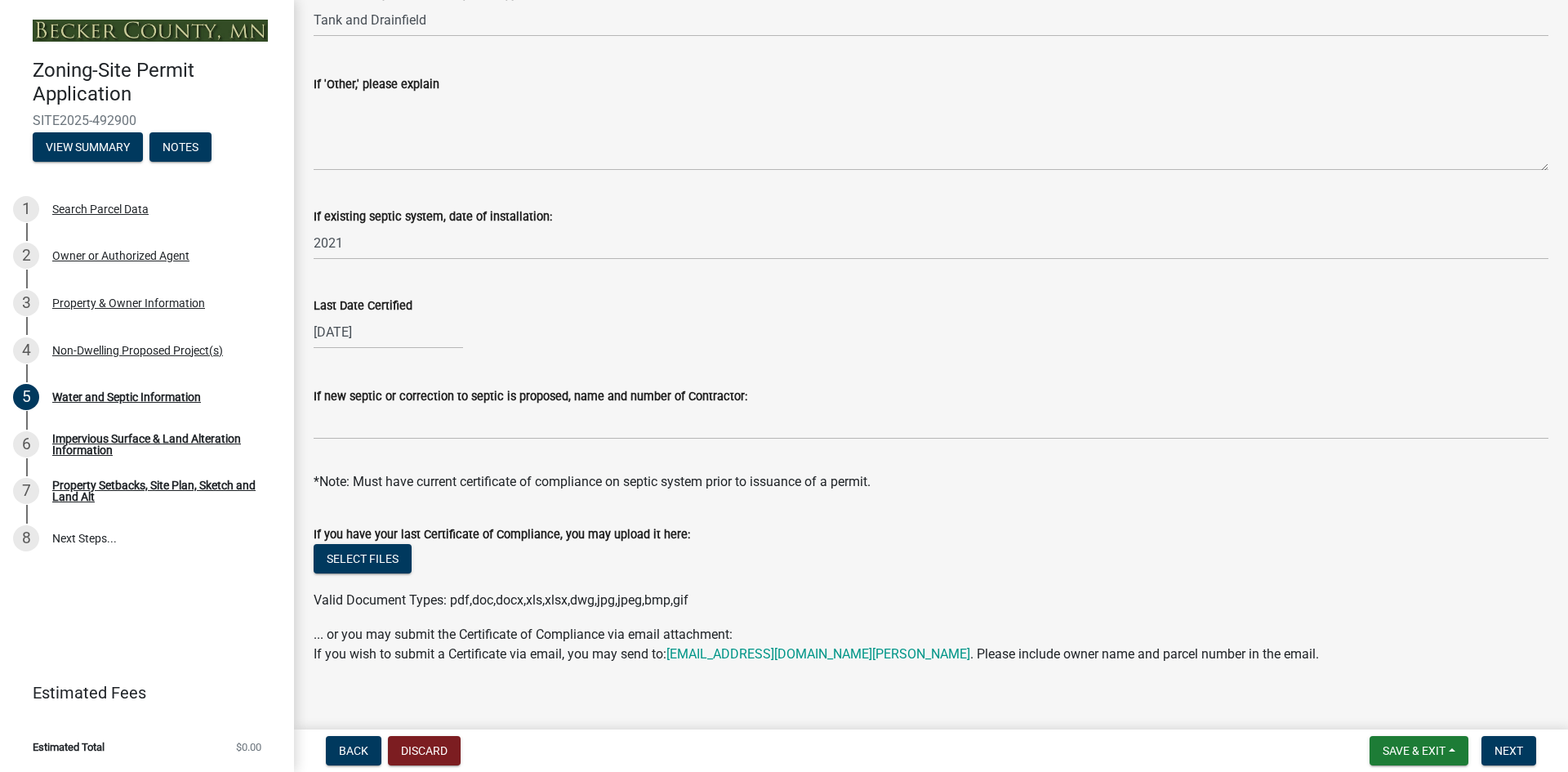
scroll to position [446, 0]
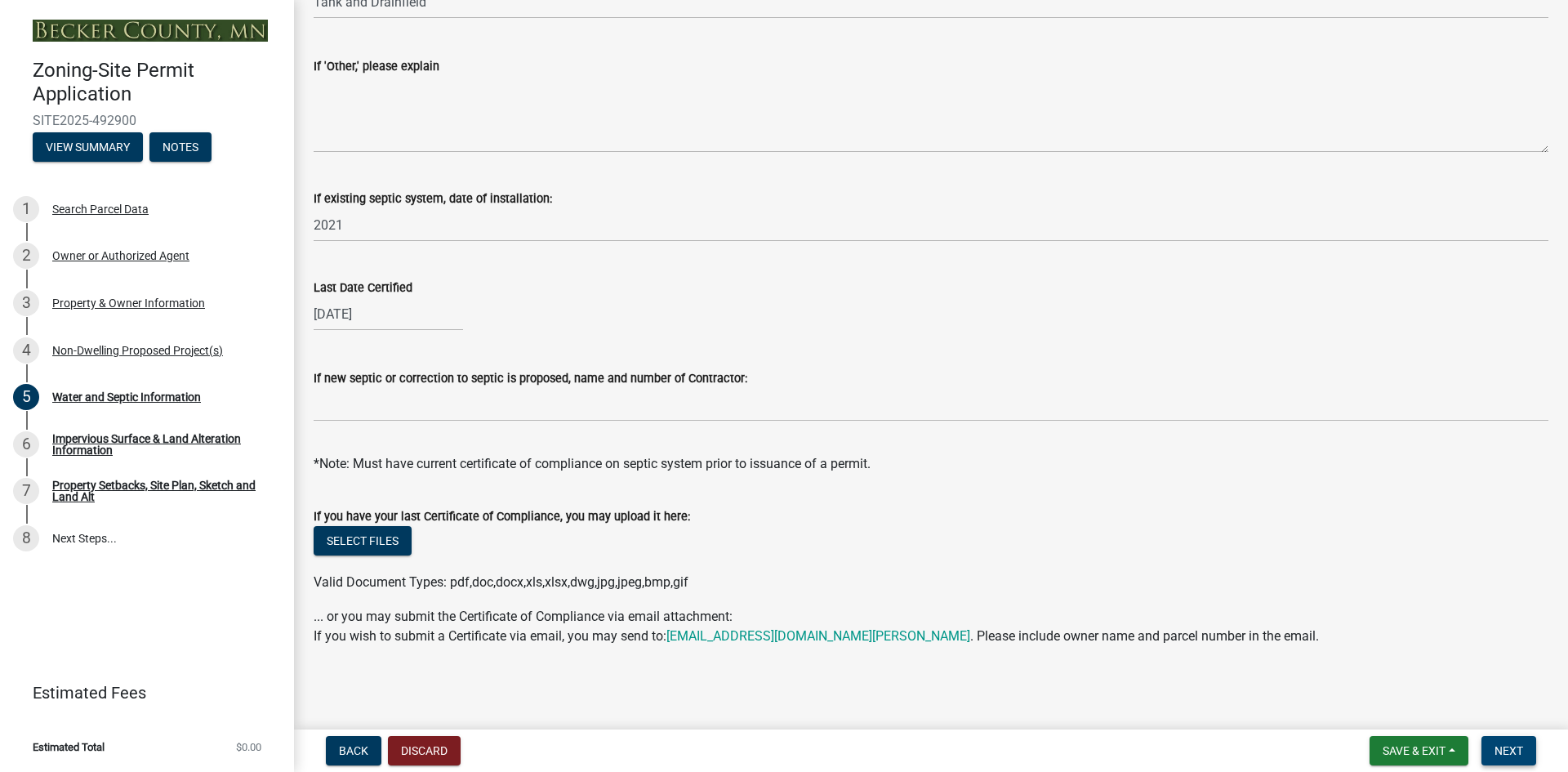
click at [1510, 748] on span "Next" at bounding box center [1509, 751] width 29 height 13
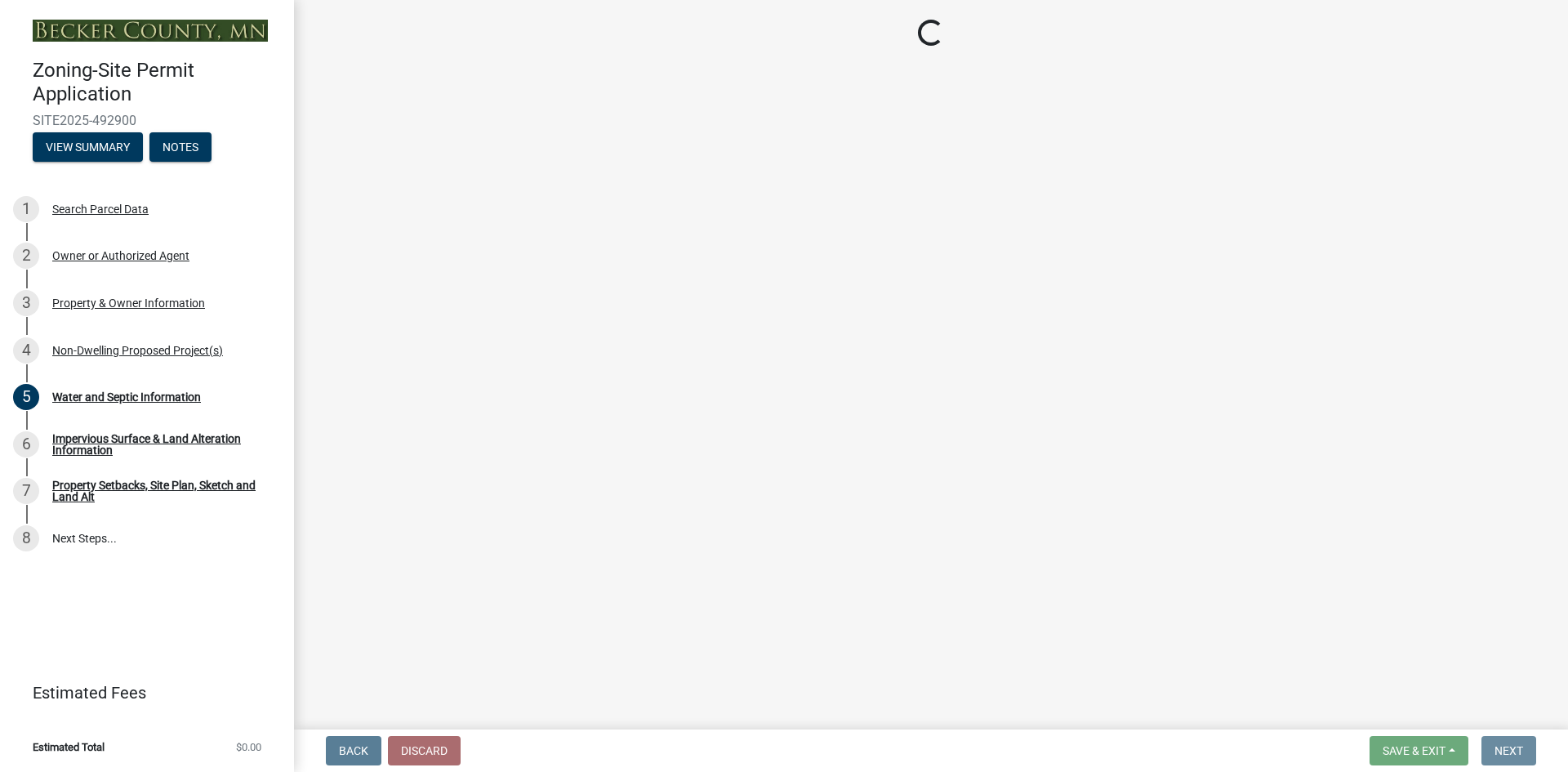
scroll to position [0, 0]
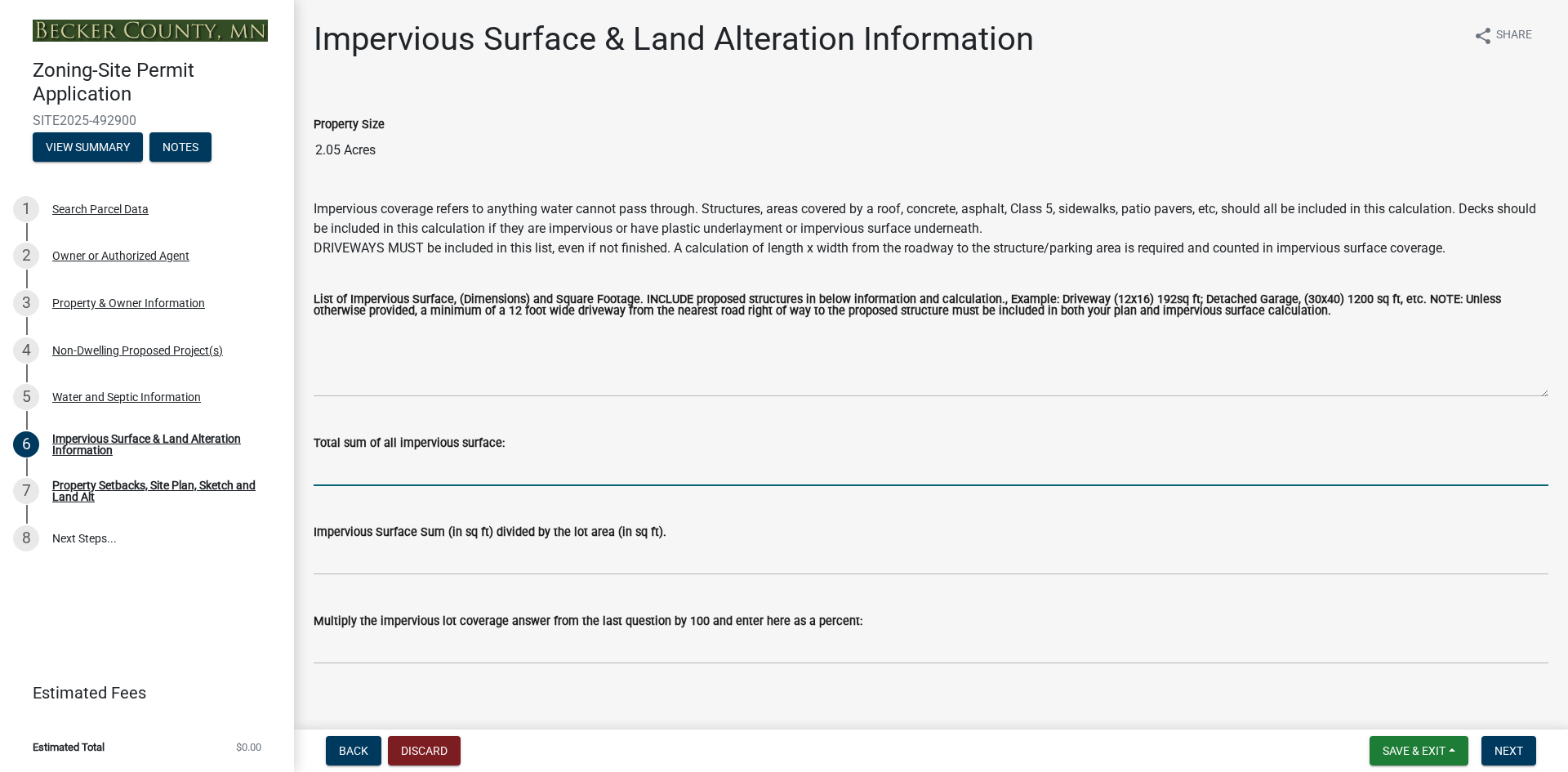
click at [434, 472] on input "Total sum of all impervious surface:" at bounding box center [931, 468] width 1235 height 33
type input "3"
type input "5472"
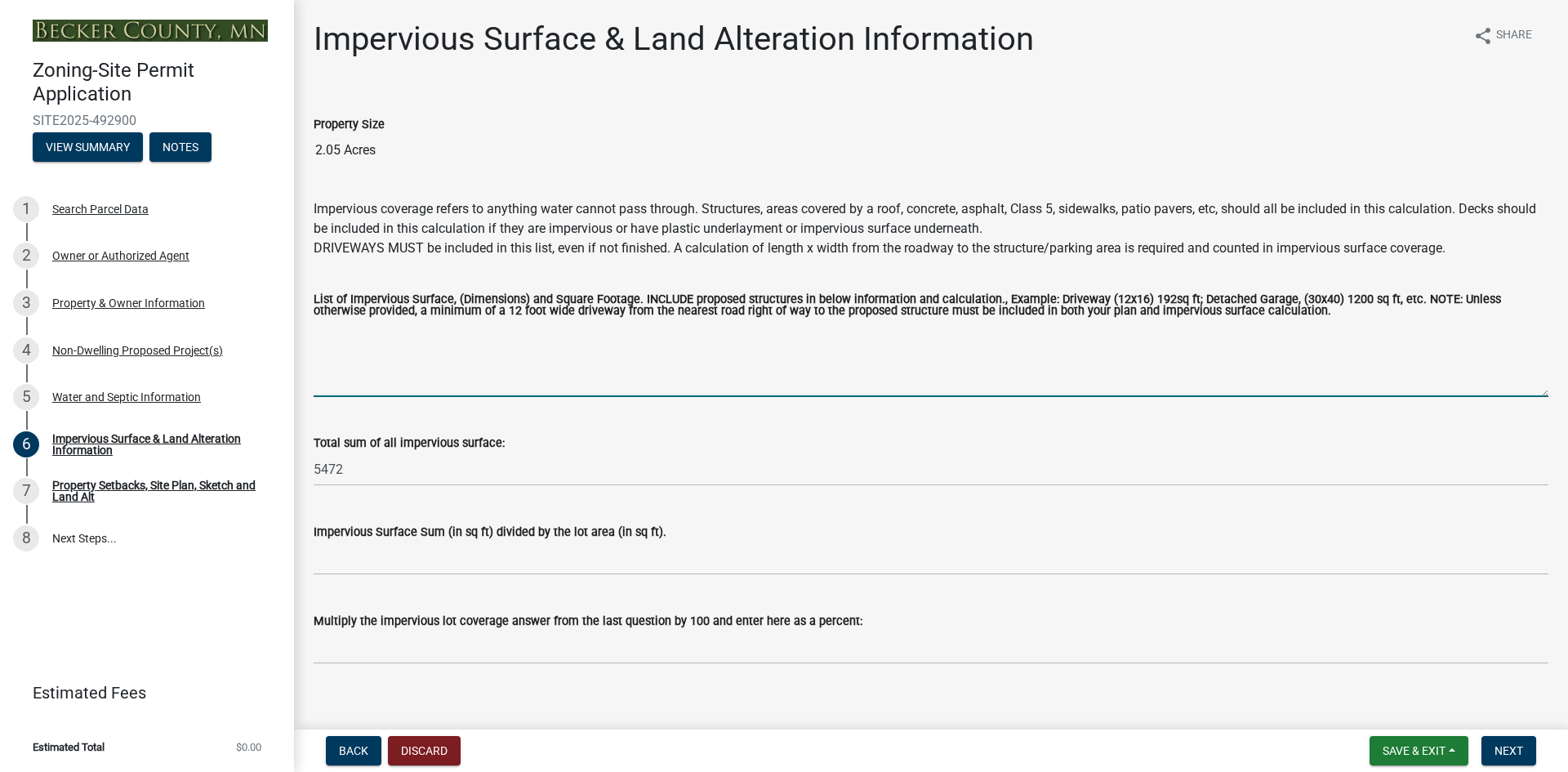
click at [341, 332] on textarea "List of Impervious Surface, (Dimensions) and Square Footage. INCLUDE proposed s…" at bounding box center [931, 358] width 1235 height 76
type textarea "3232 house, garage and deck and [STREET_ADDRESS]"
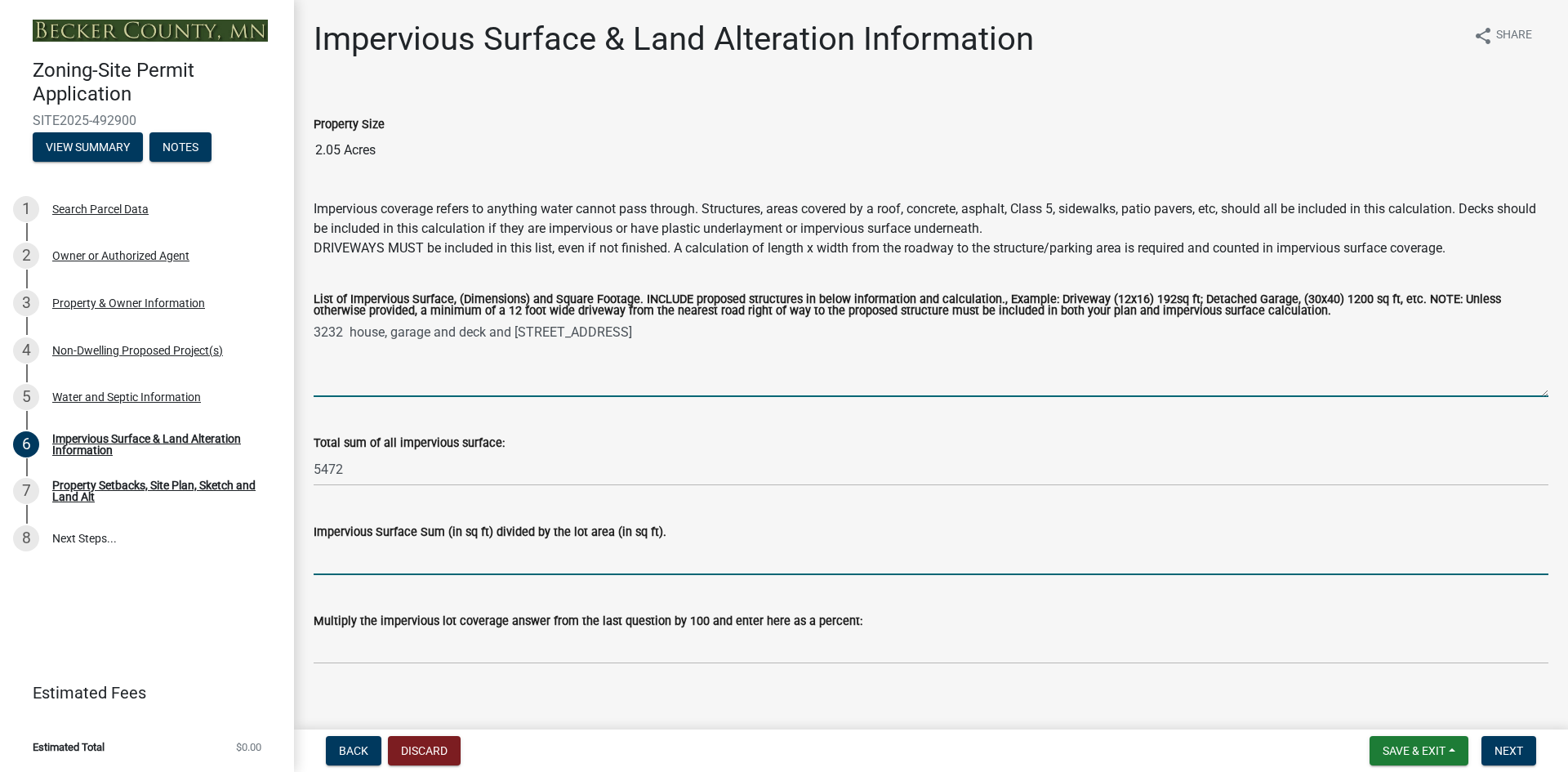
click at [359, 561] on input "Impervious Surface Sum (in sq ft) divided by the lot area (in sq ft)." at bounding box center [931, 558] width 1235 height 33
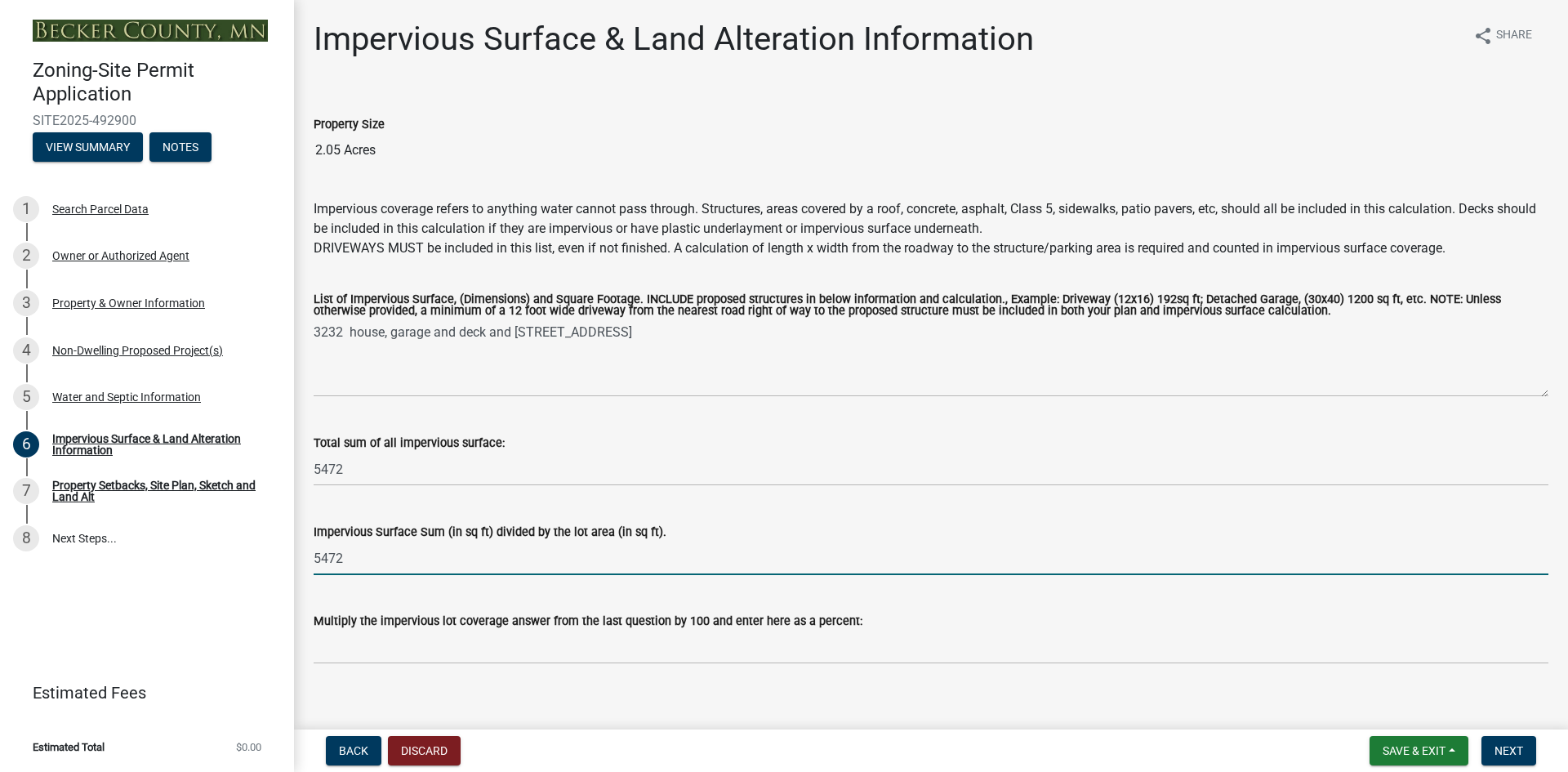
type input "5472"
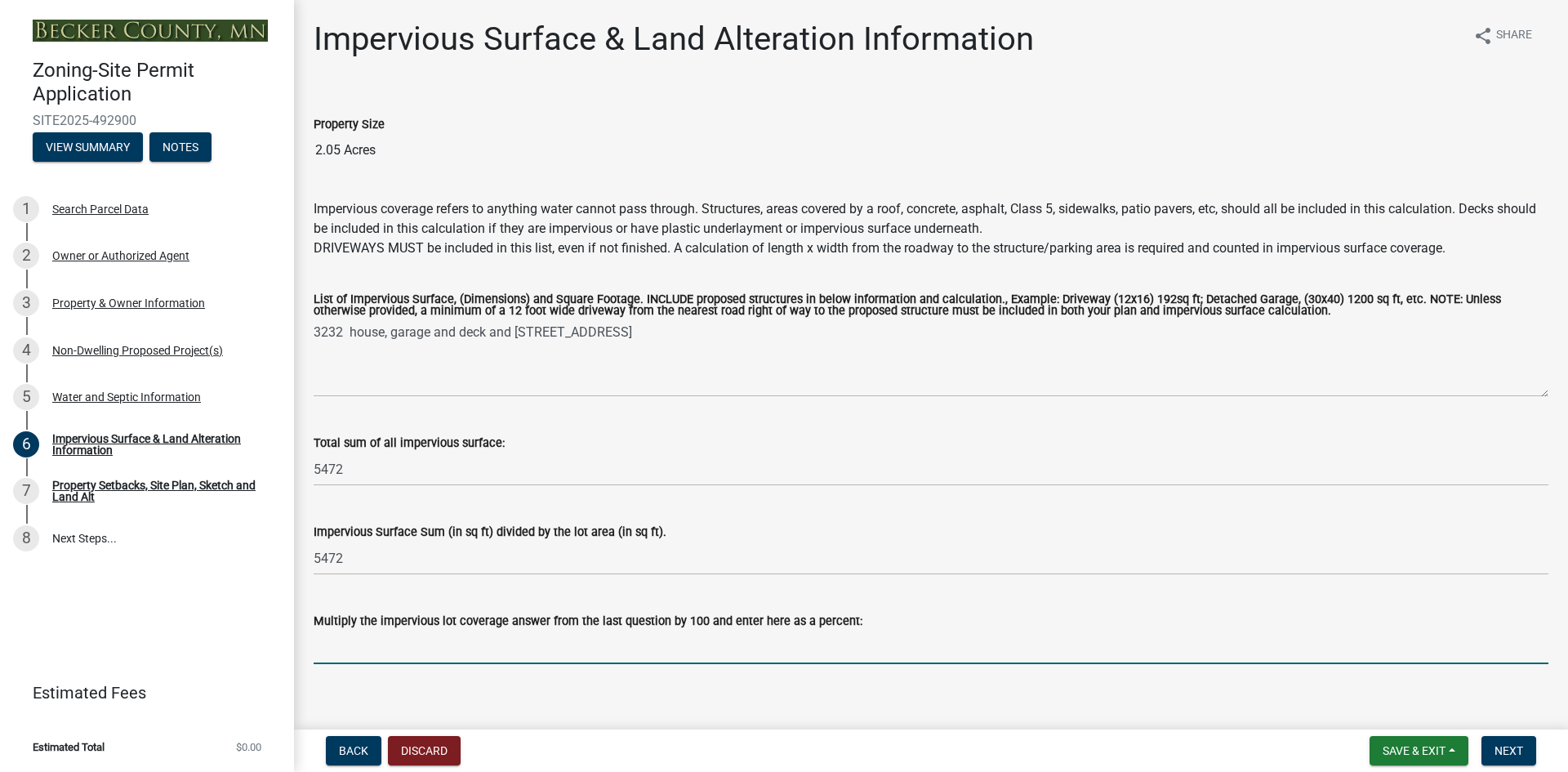
click at [397, 654] on input "Multiply the impervious lot coverage answer from the last question by 100 and e…" at bounding box center [931, 647] width 1235 height 33
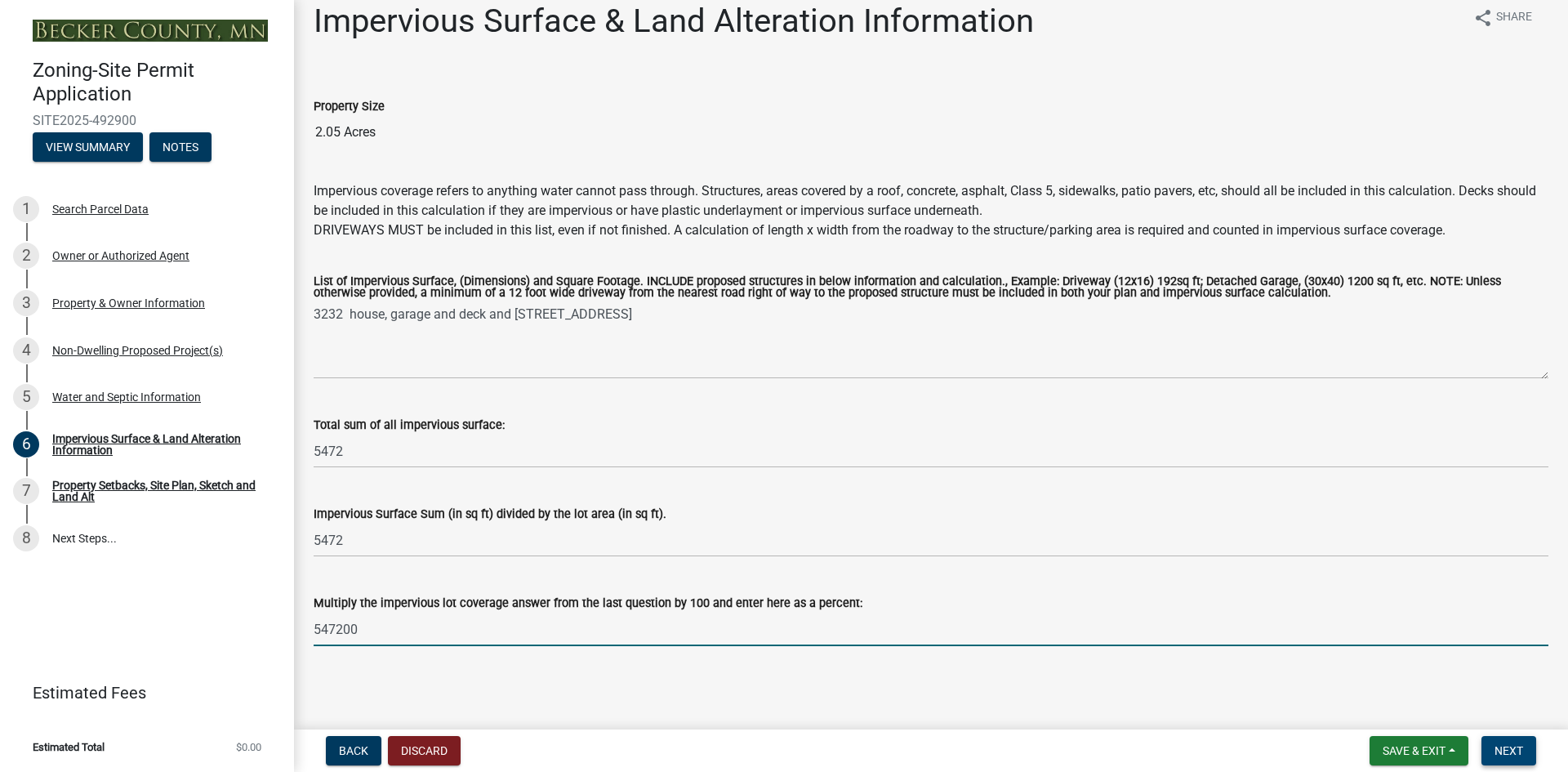
type input "547200"
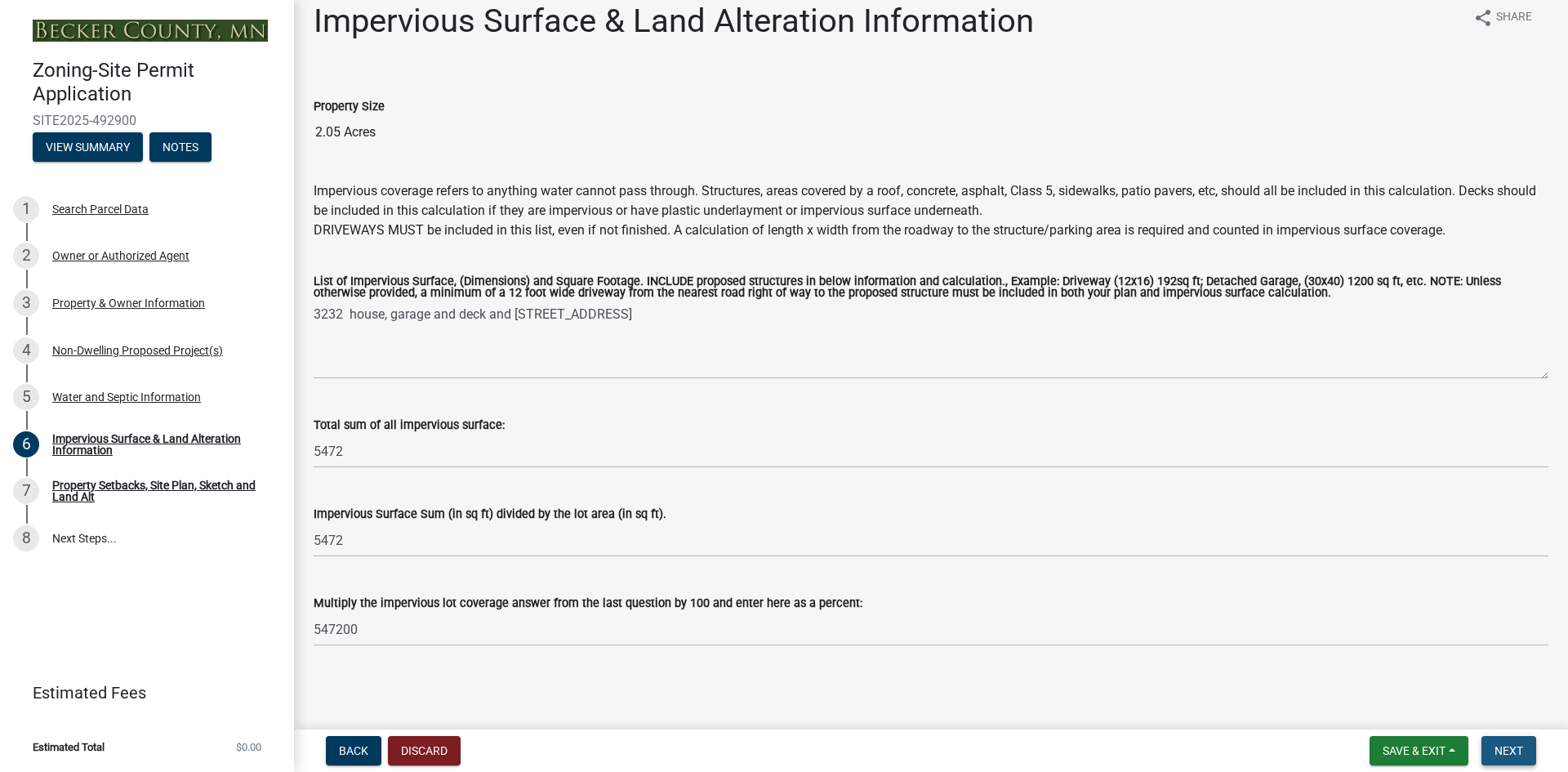
click at [1515, 745] on span "Next" at bounding box center [1509, 751] width 29 height 13
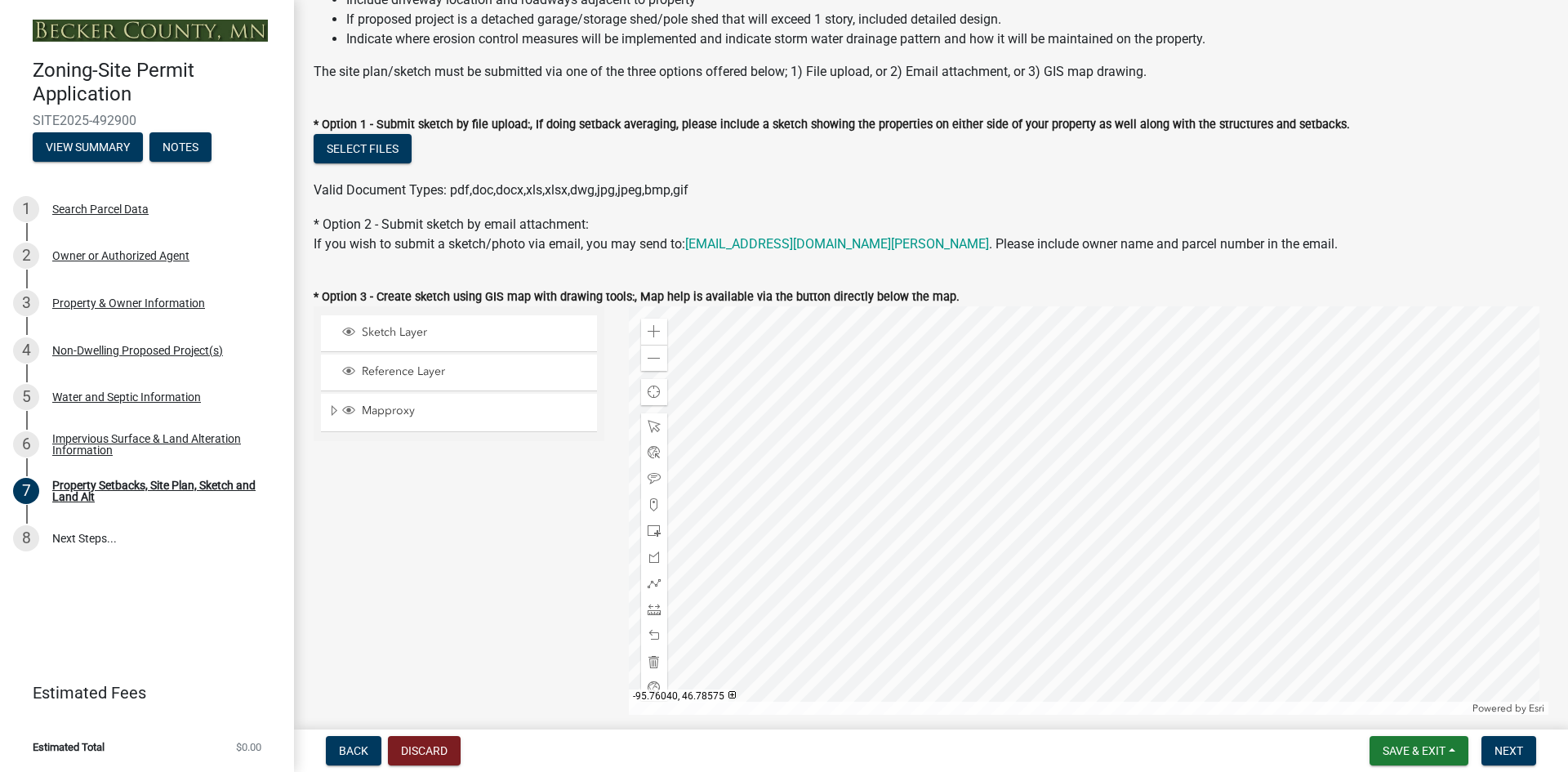
scroll to position [245, 0]
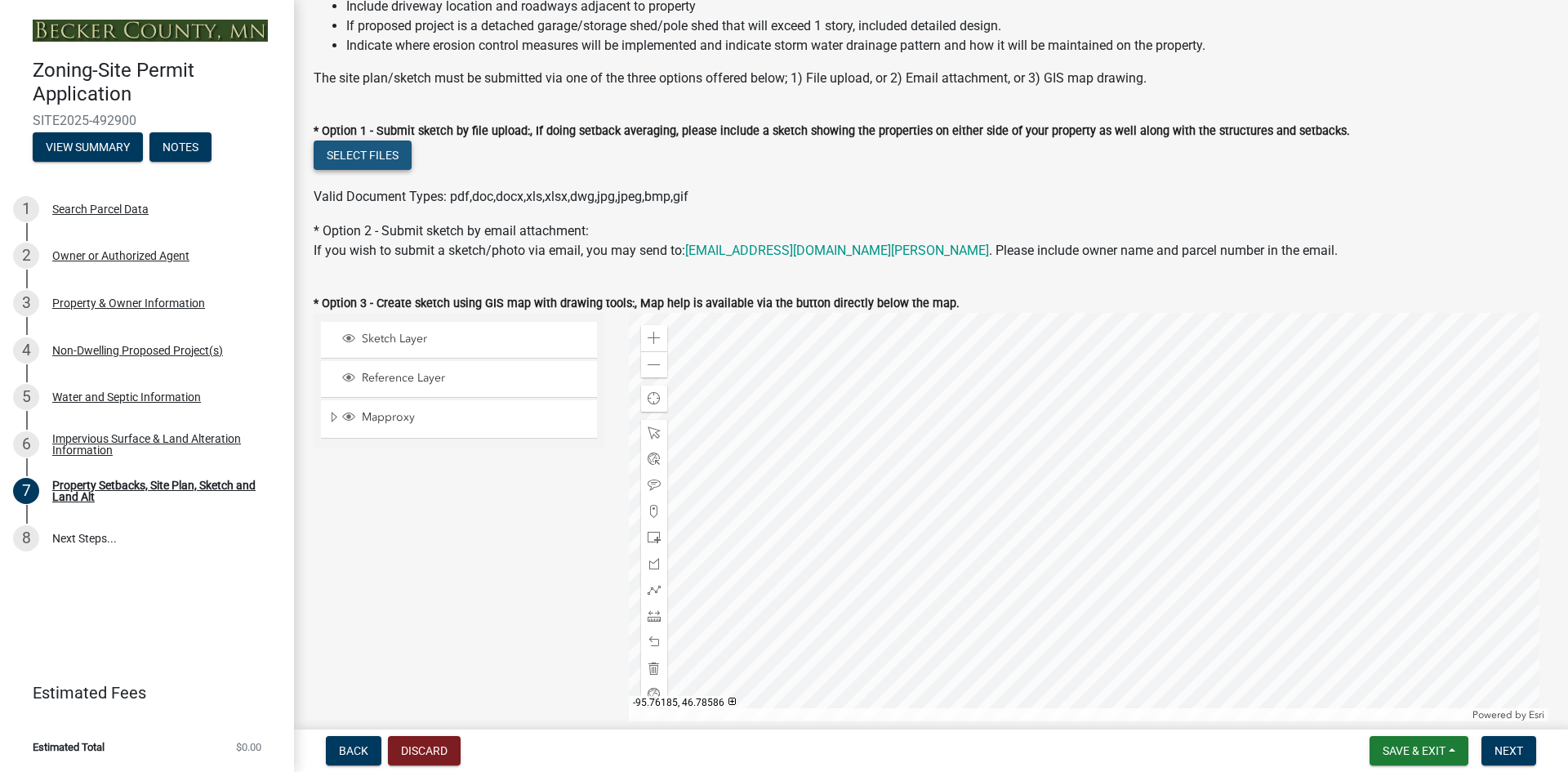
click at [381, 152] on button "Select files" at bounding box center [362, 155] width 98 height 30
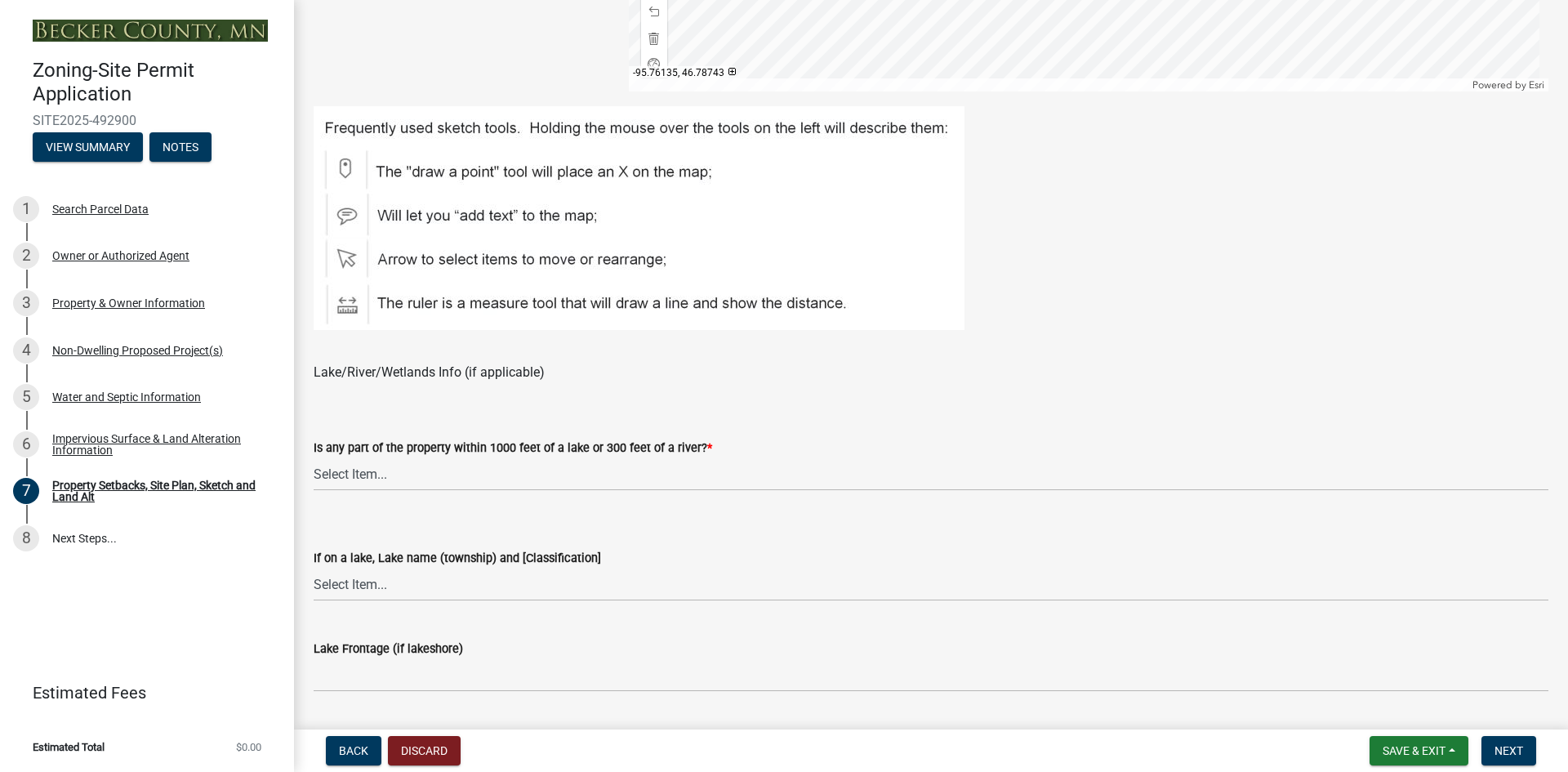
scroll to position [1062, 0]
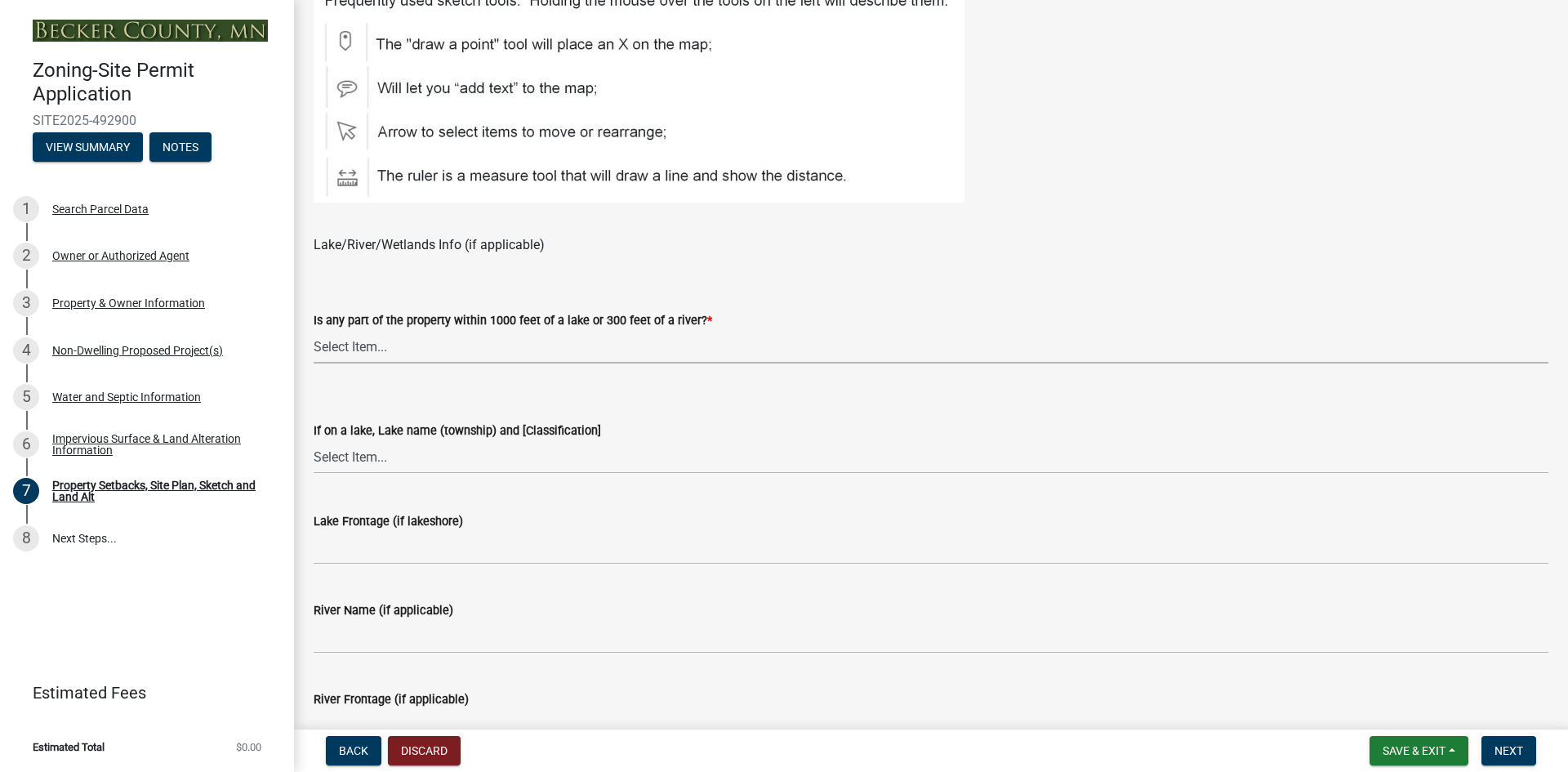
click at [355, 348] on select "Select Item... Shoreland-Riparian (Property is bordering a lake, river or strea…" at bounding box center [931, 346] width 1235 height 33
click at [313, 330] on select "Select Item... Shoreland-Riparian (Property is bordering a lake, river or strea…" at bounding box center [931, 346] width 1235 height 33
select select "d89fbfa0-1150-4954-b91c-9d482c9530a3"
click at [364, 458] on select "Select Item... [GEOGRAPHIC_DATA] is not listed below [GEOGRAPHIC_DATA] ([GEOGRA…" at bounding box center [931, 457] width 1235 height 33
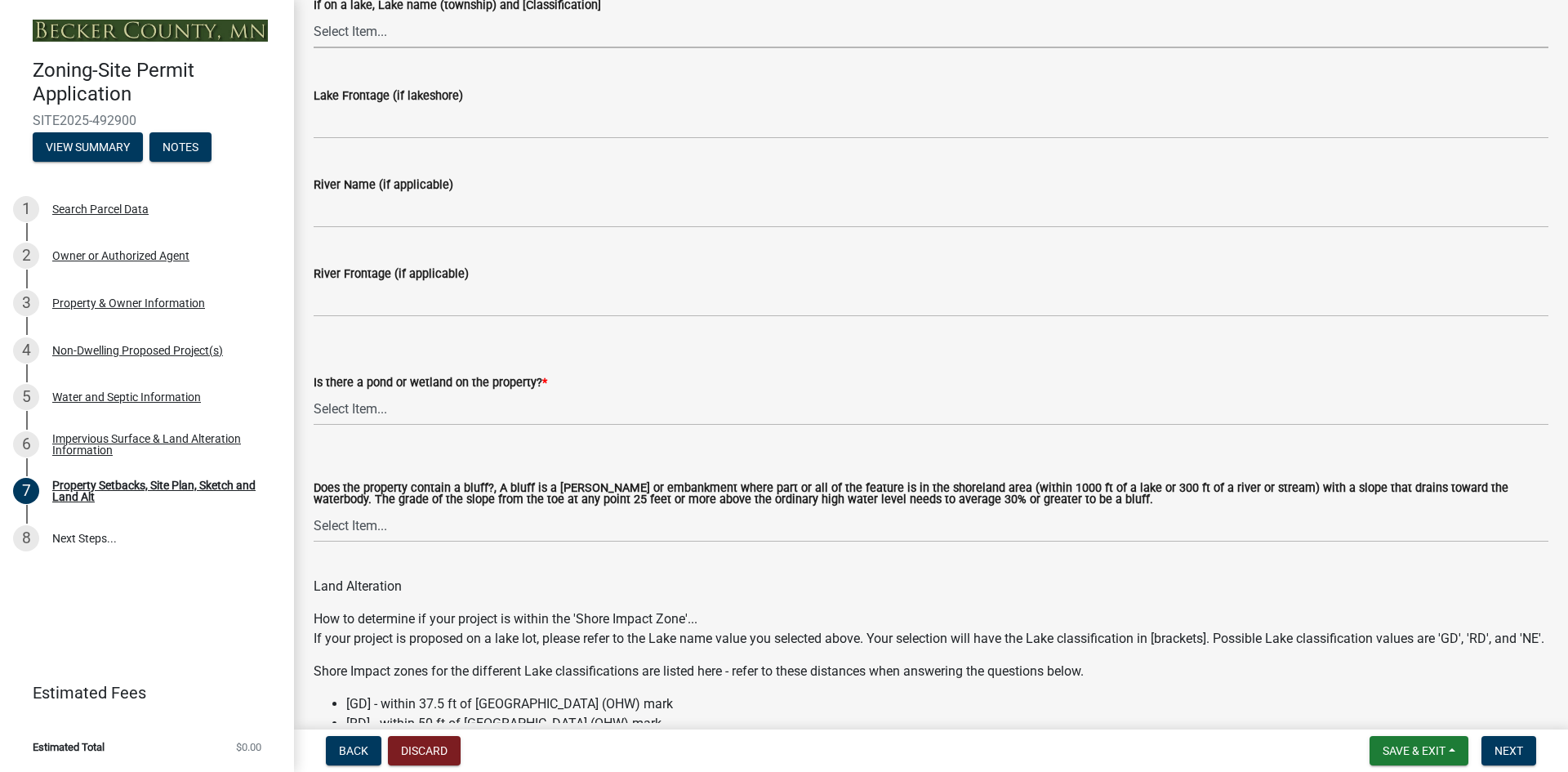
scroll to position [1552, 0]
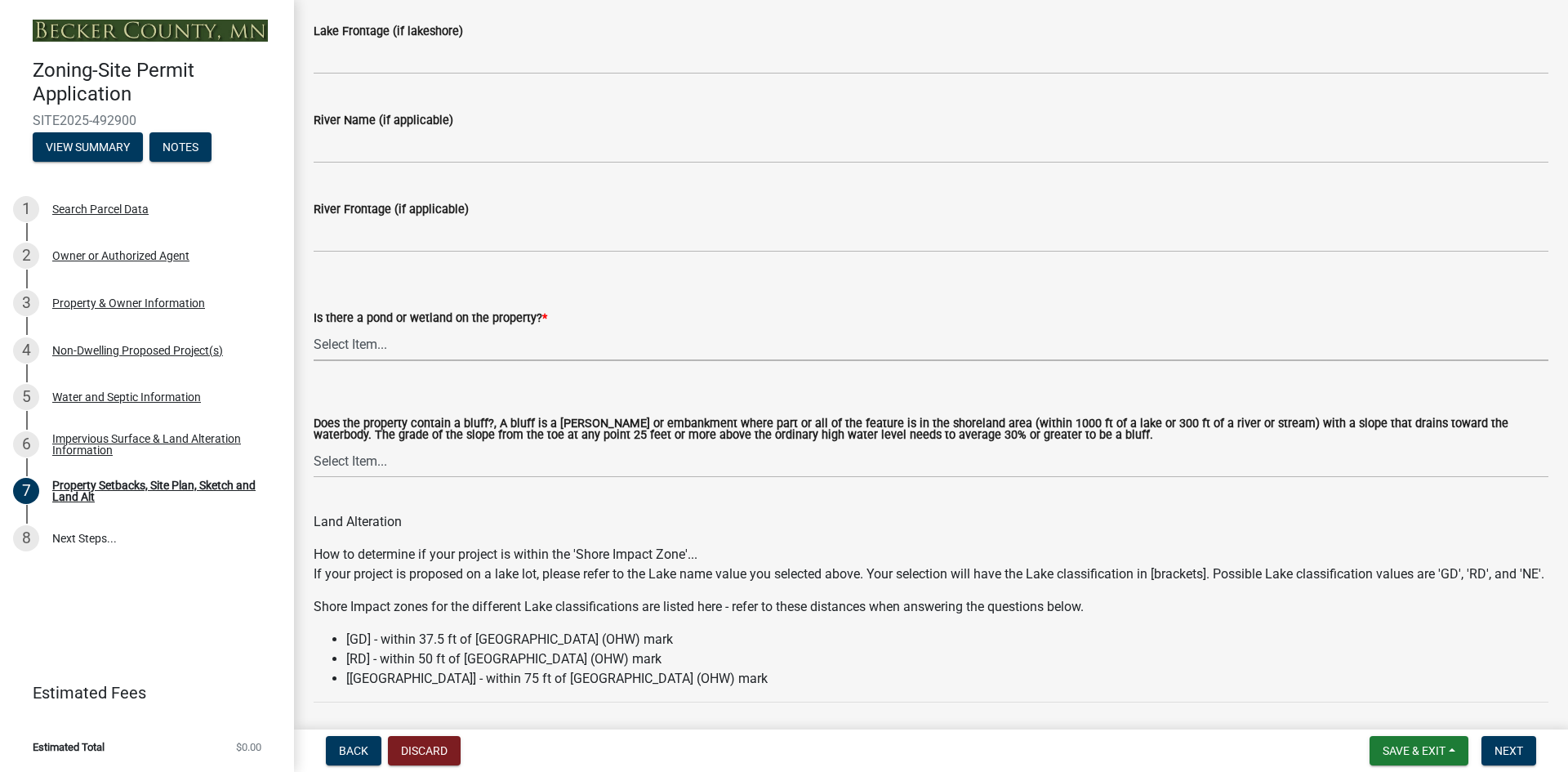
click at [352, 346] on select "Select Item... Yes No" at bounding box center [931, 344] width 1235 height 33
click at [313, 328] on select "Select Item... Yes No" at bounding box center [931, 344] width 1235 height 33
select select "b56a4575-9846-47cf-8067-c59a4853da22"
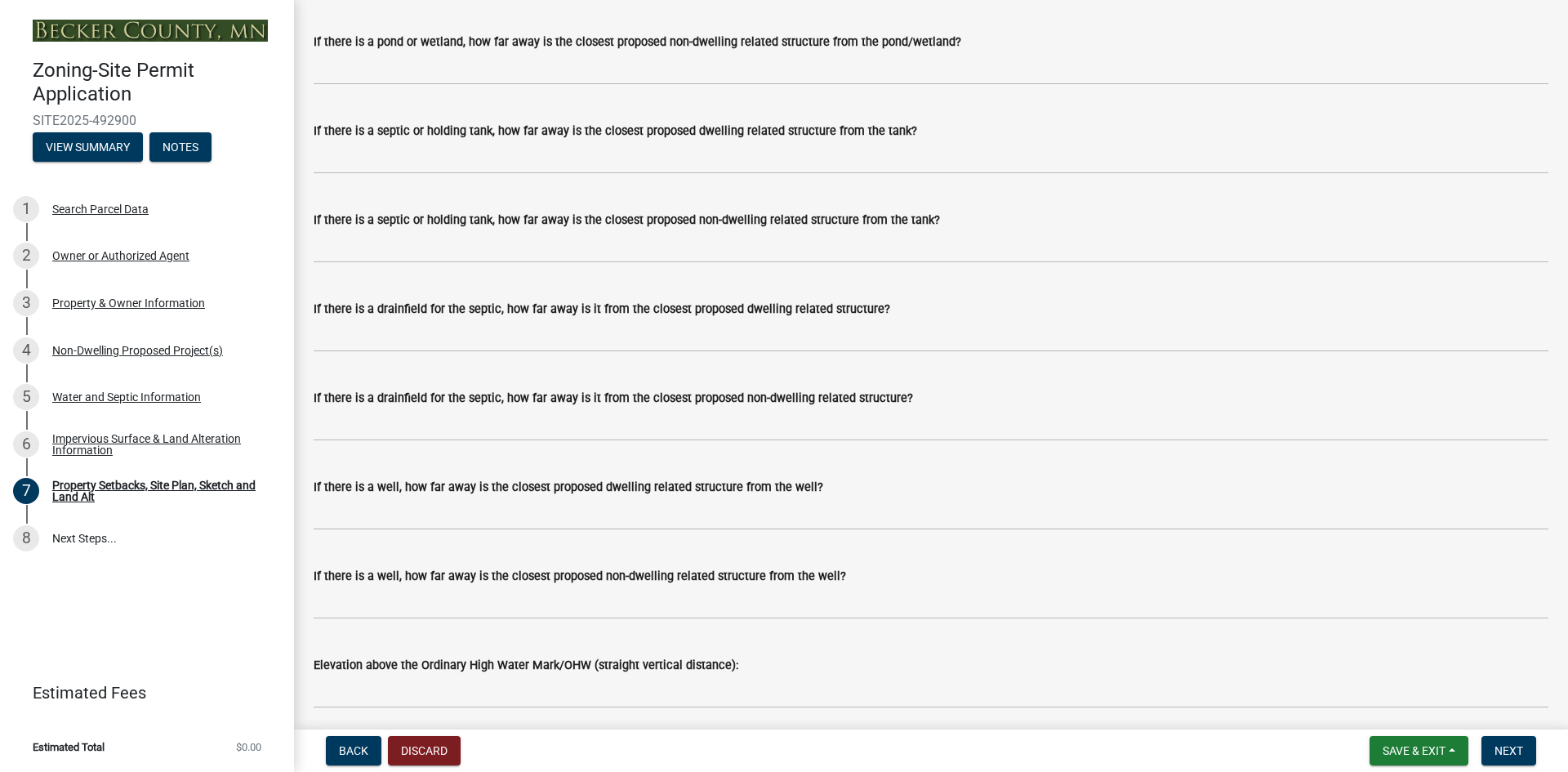
scroll to position [4671, 0]
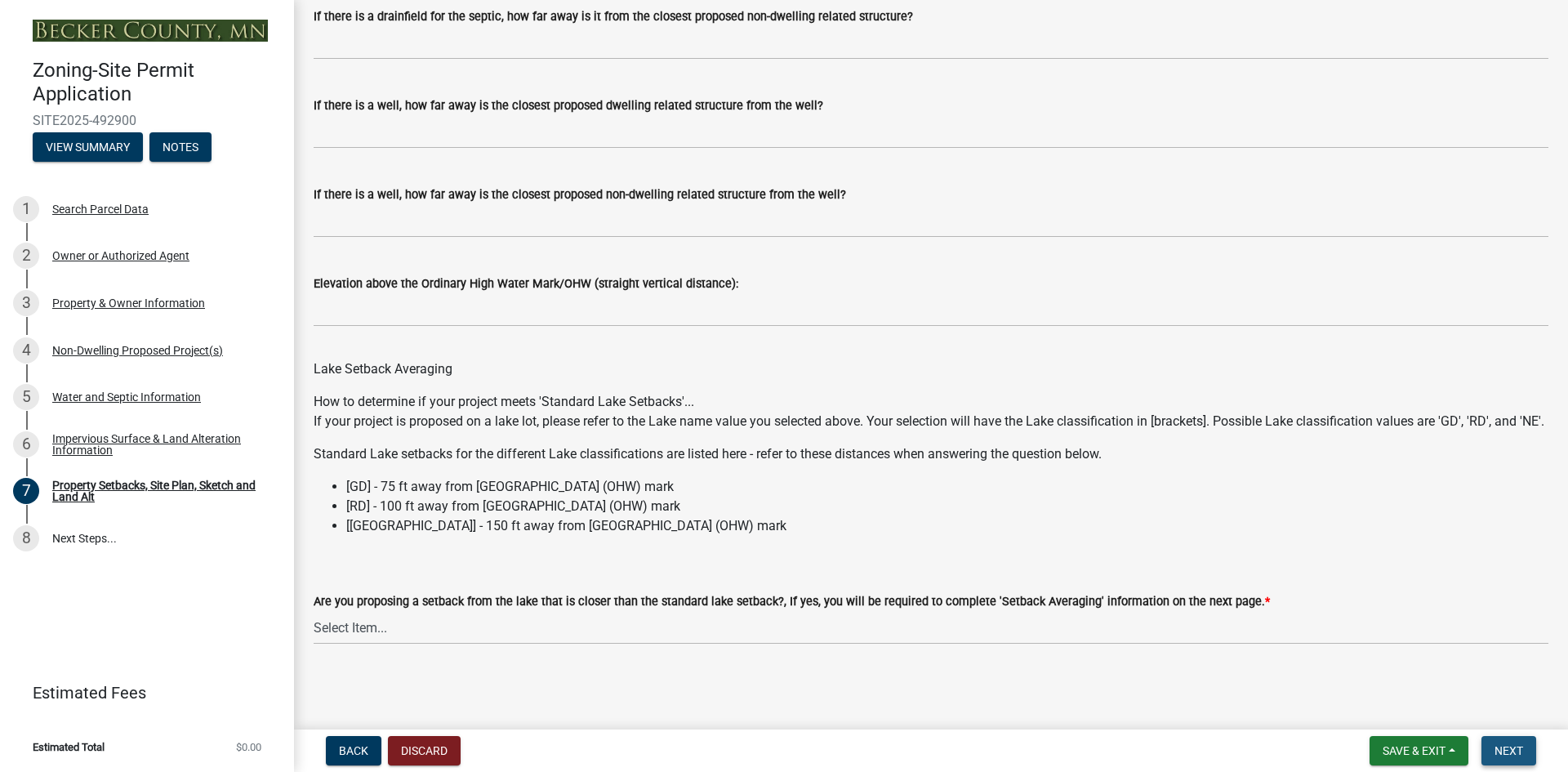
click at [1499, 744] on span "Next" at bounding box center [1509, 751] width 29 height 13
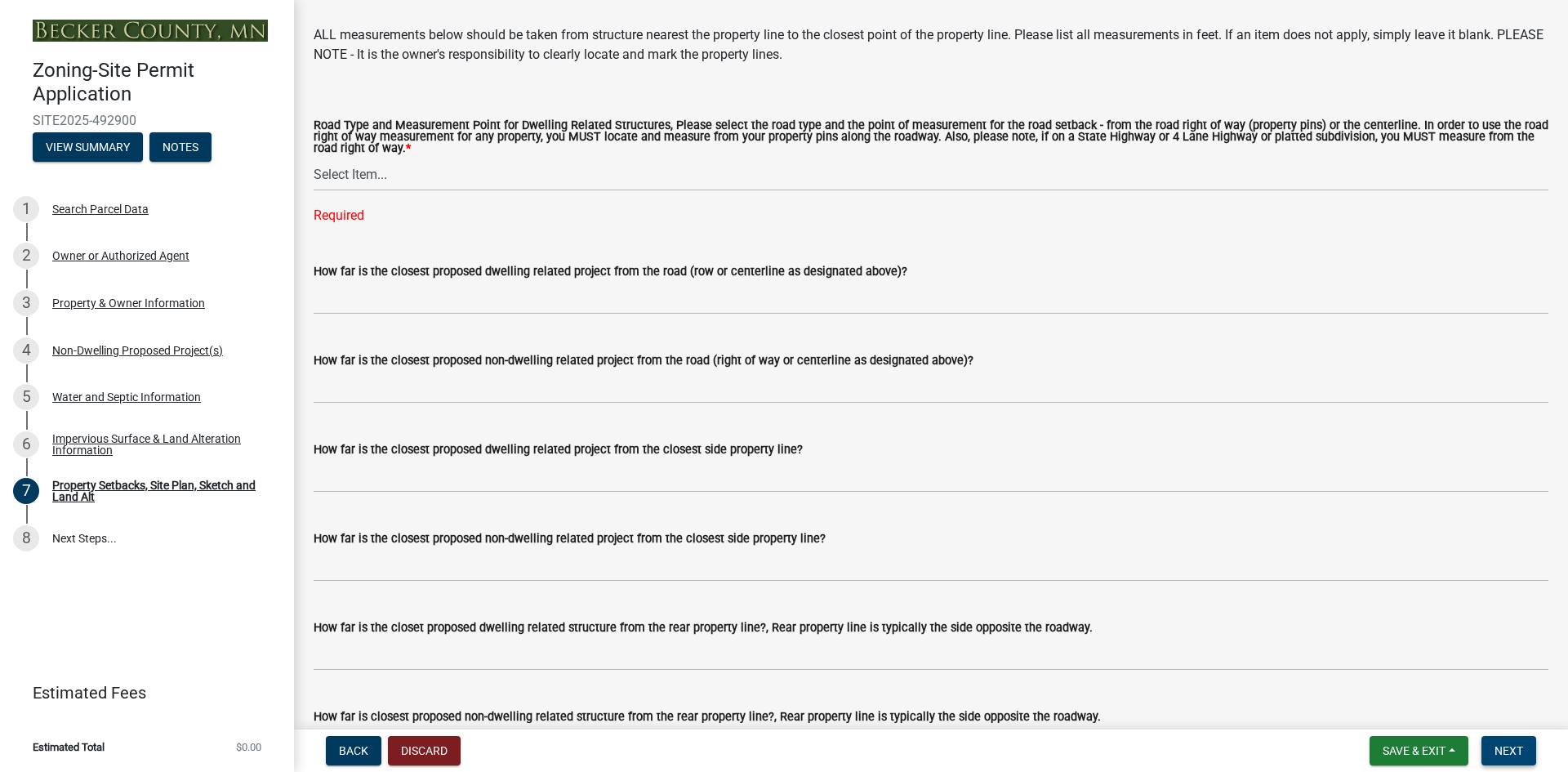
scroll to position [3087, 0]
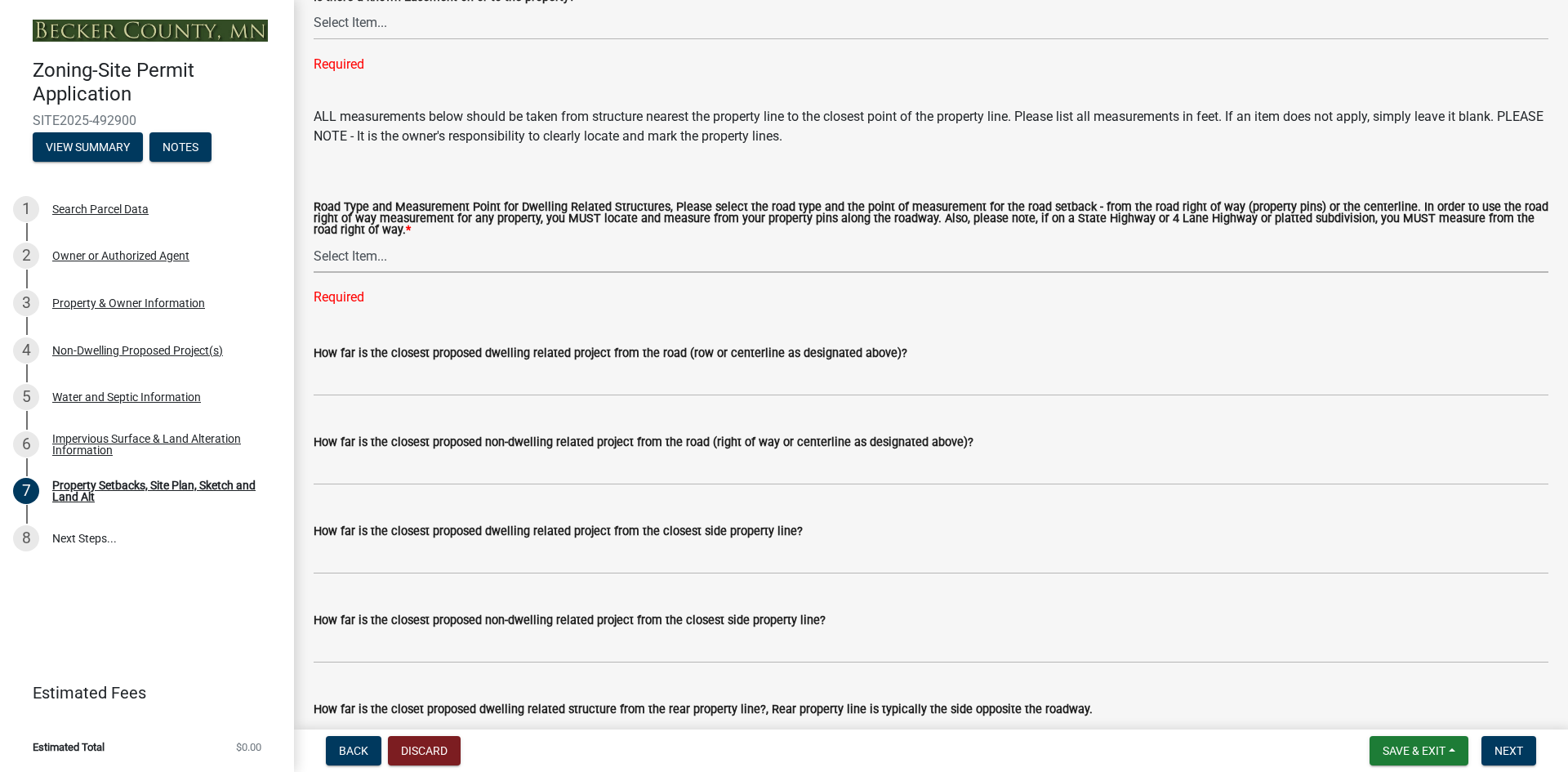
click at [355, 272] on select "Select Item... Private Easement - Right of Way Private Easement - Centerline Pu…" at bounding box center [931, 255] width 1235 height 33
click at [313, 263] on select "Select Item... Private Easement - Right of Way Private Easement - Centerline Pu…" at bounding box center [931, 255] width 1235 height 33
select select "ff457040-d2bf-49fa-a716-aef4a9c76f60"
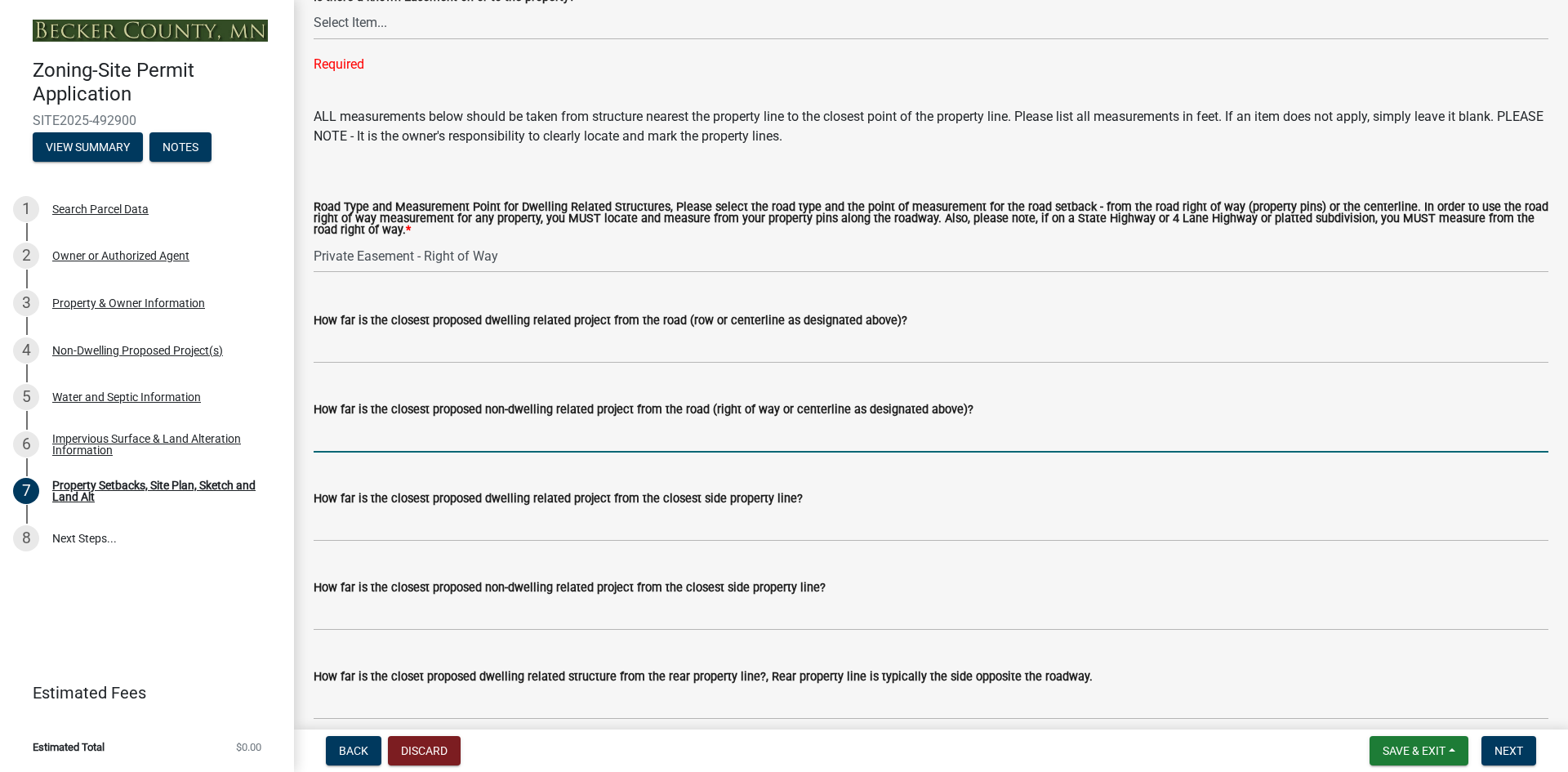
click at [440, 452] on input "How far is the closest proposed non-dwelling related project from the road (rig…" at bounding box center [931, 435] width 1235 height 33
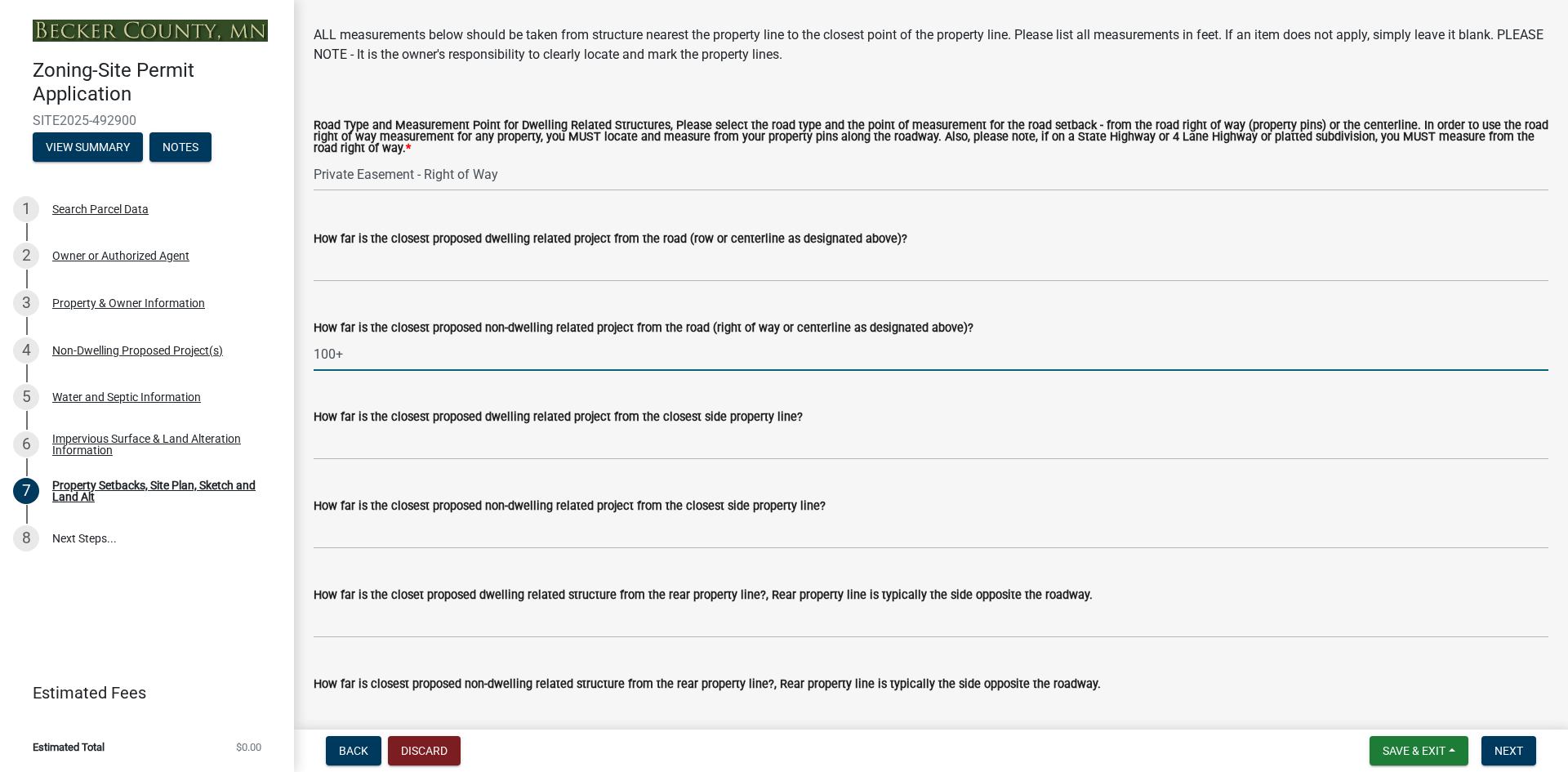
type input "100+"
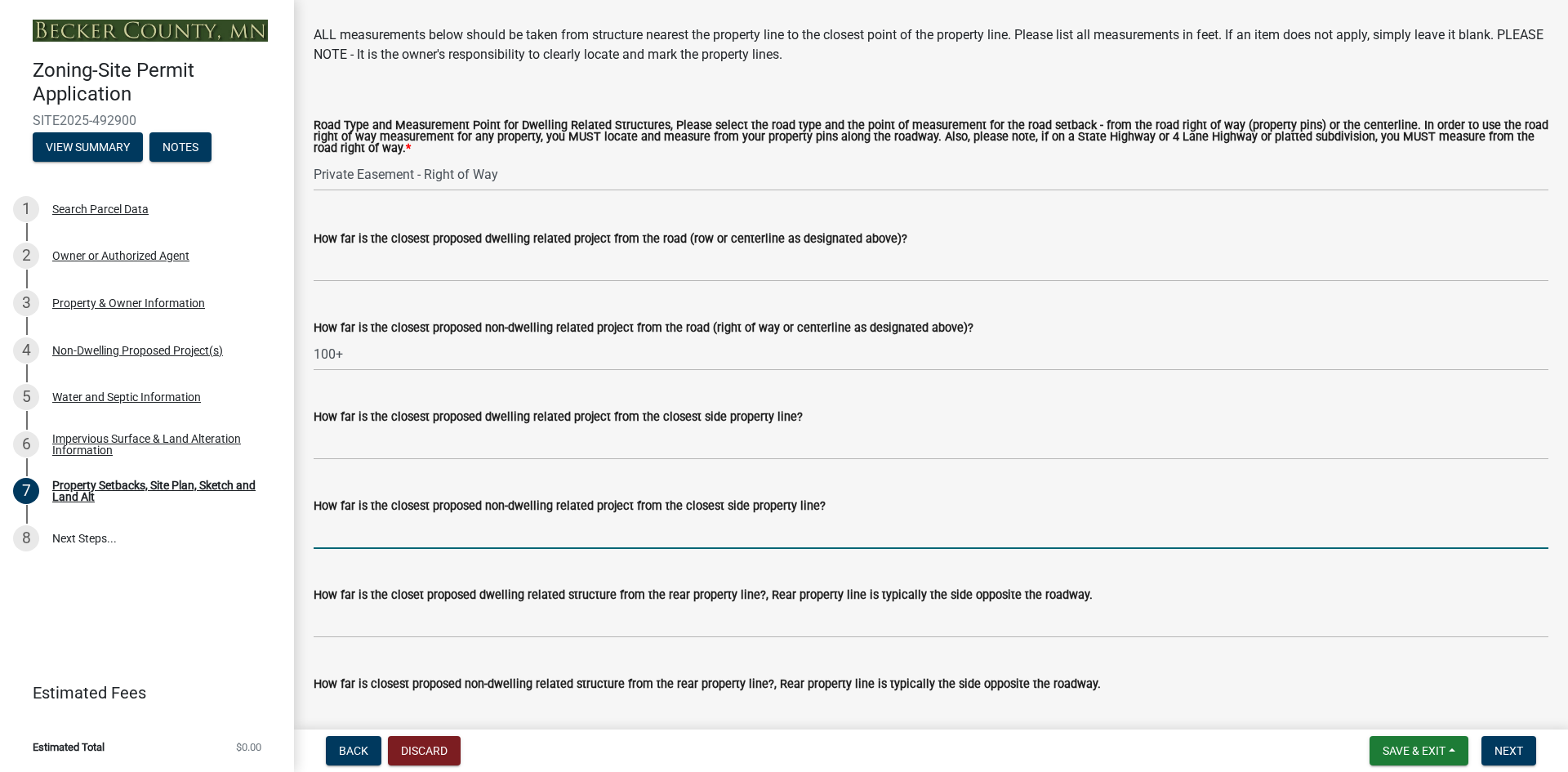
click at [553, 548] on input "How far is the closest proposed non-dwelling related project from the closest s…" at bounding box center [931, 531] width 1235 height 33
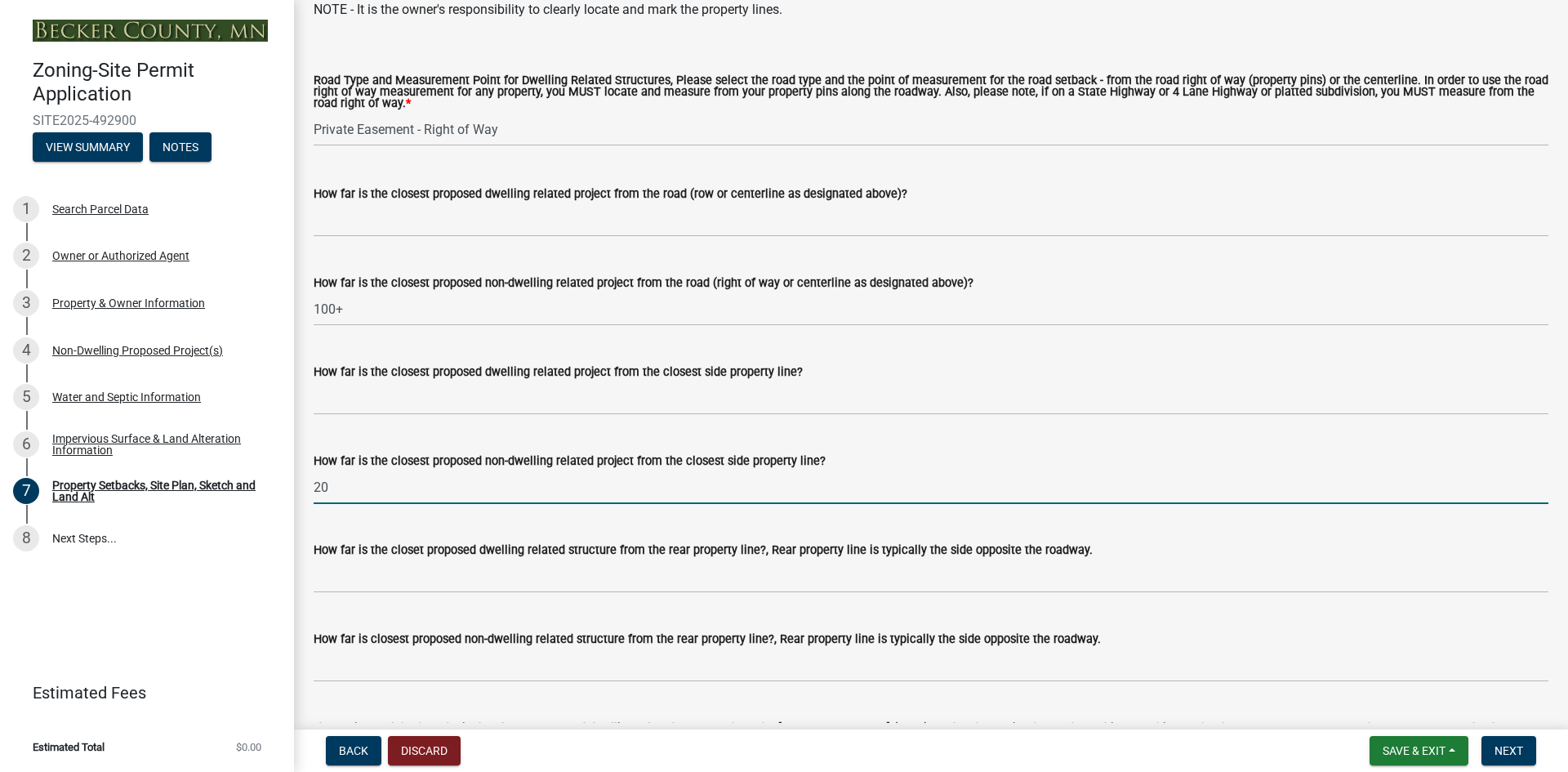
scroll to position [3250, 0]
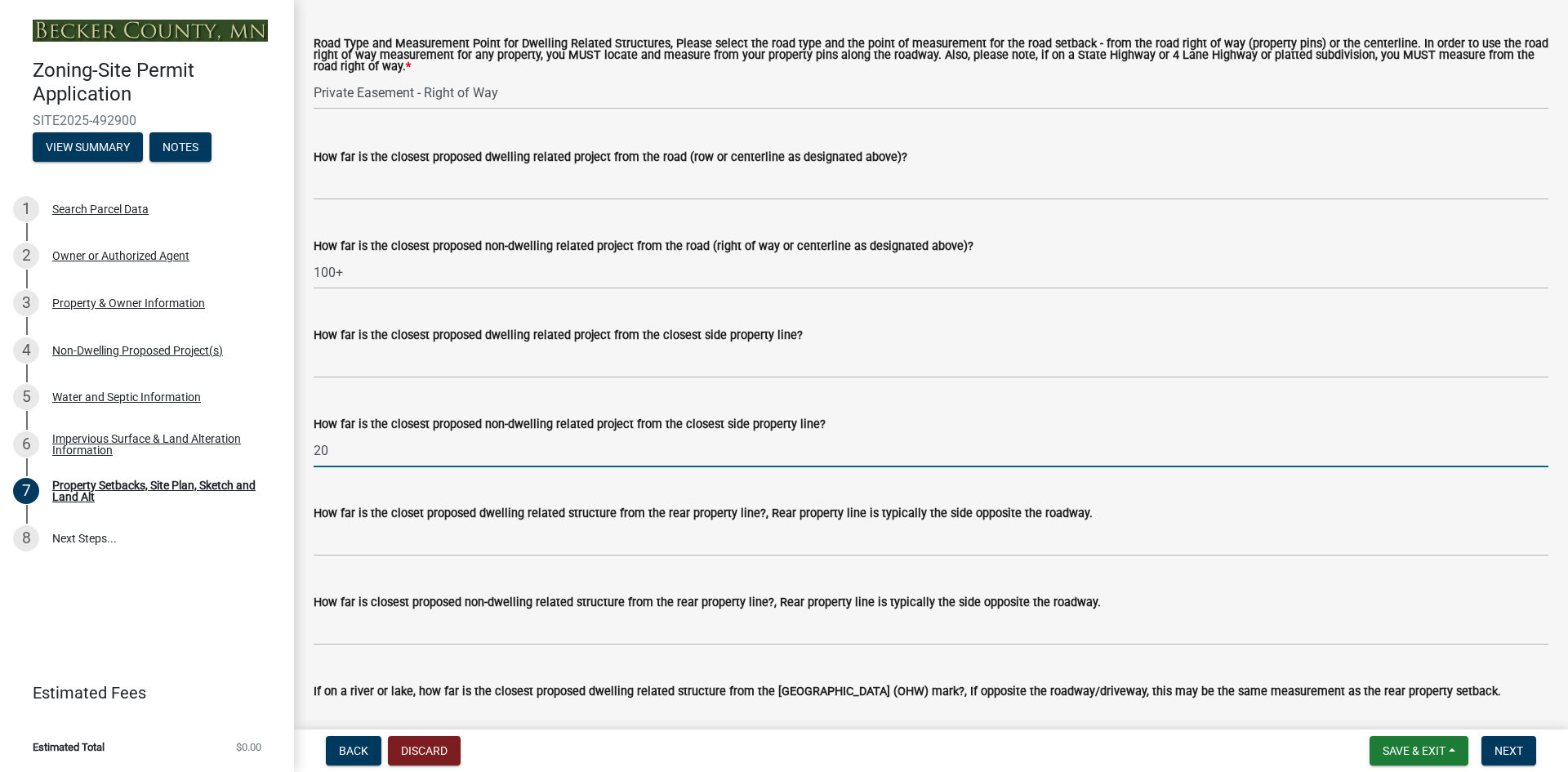
type input "20"
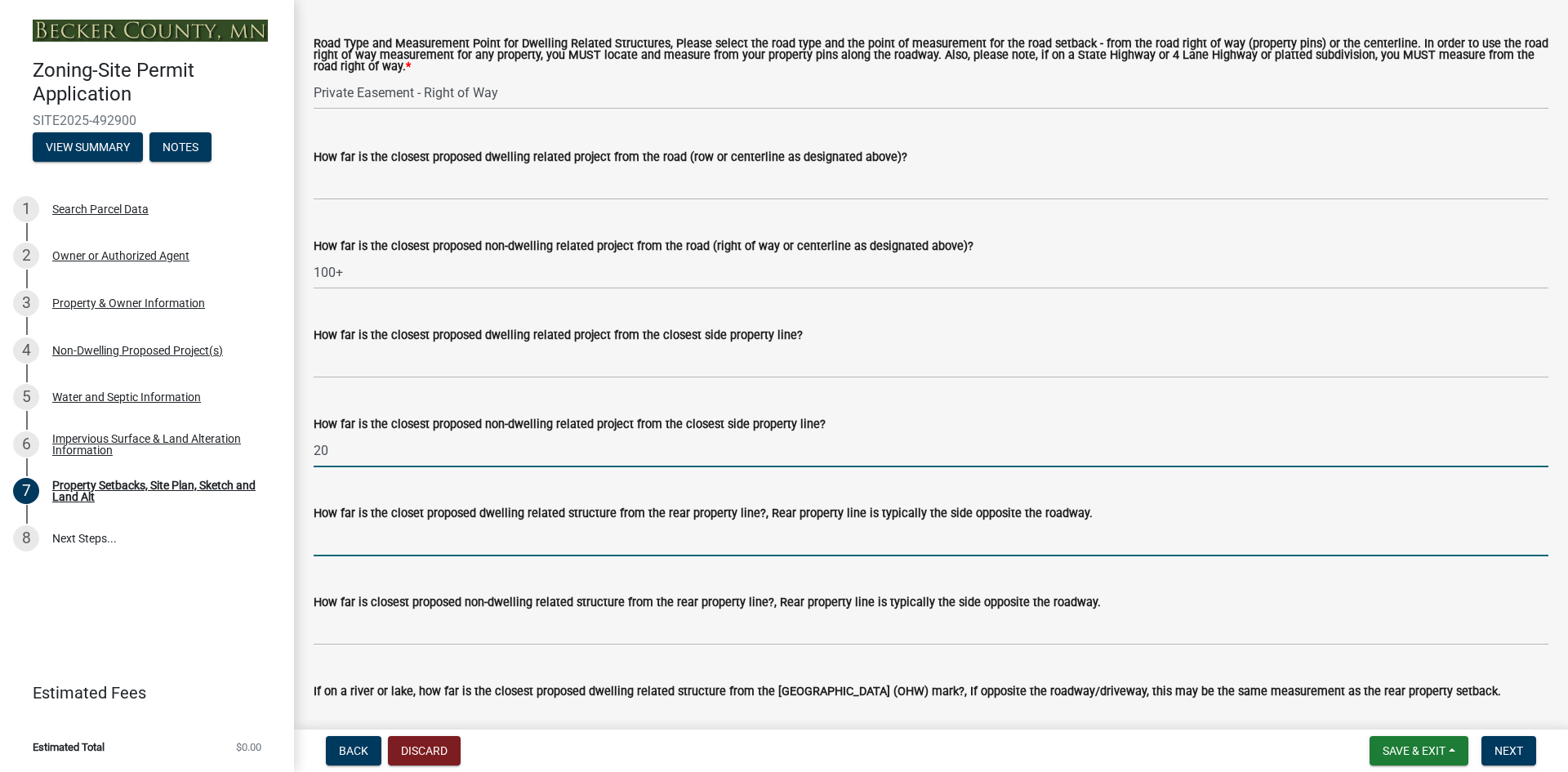
click at [499, 556] on input "How far is the closet proposed dwelling related structure from the rear propert…" at bounding box center [931, 539] width 1235 height 33
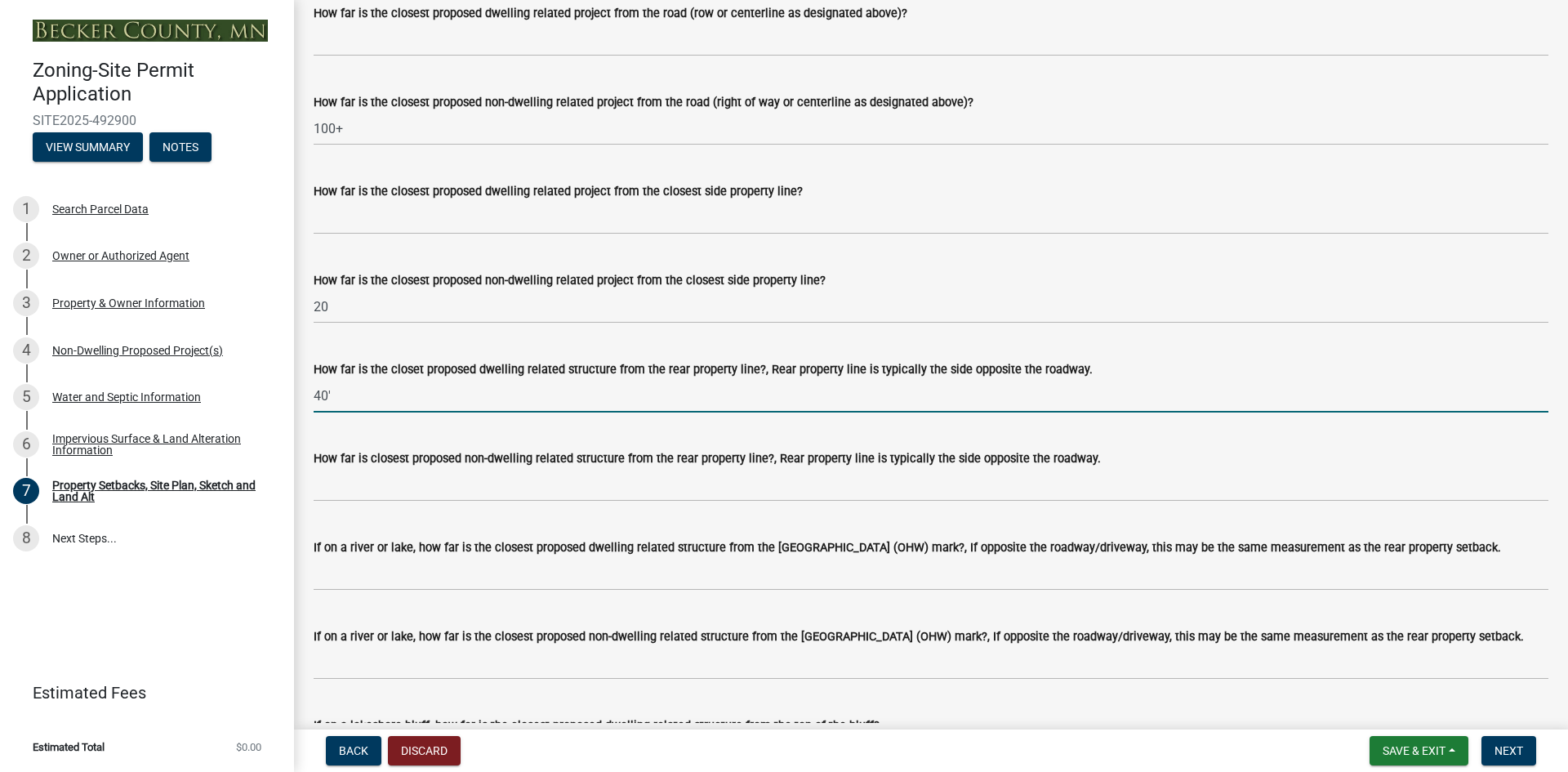
scroll to position [3413, 0]
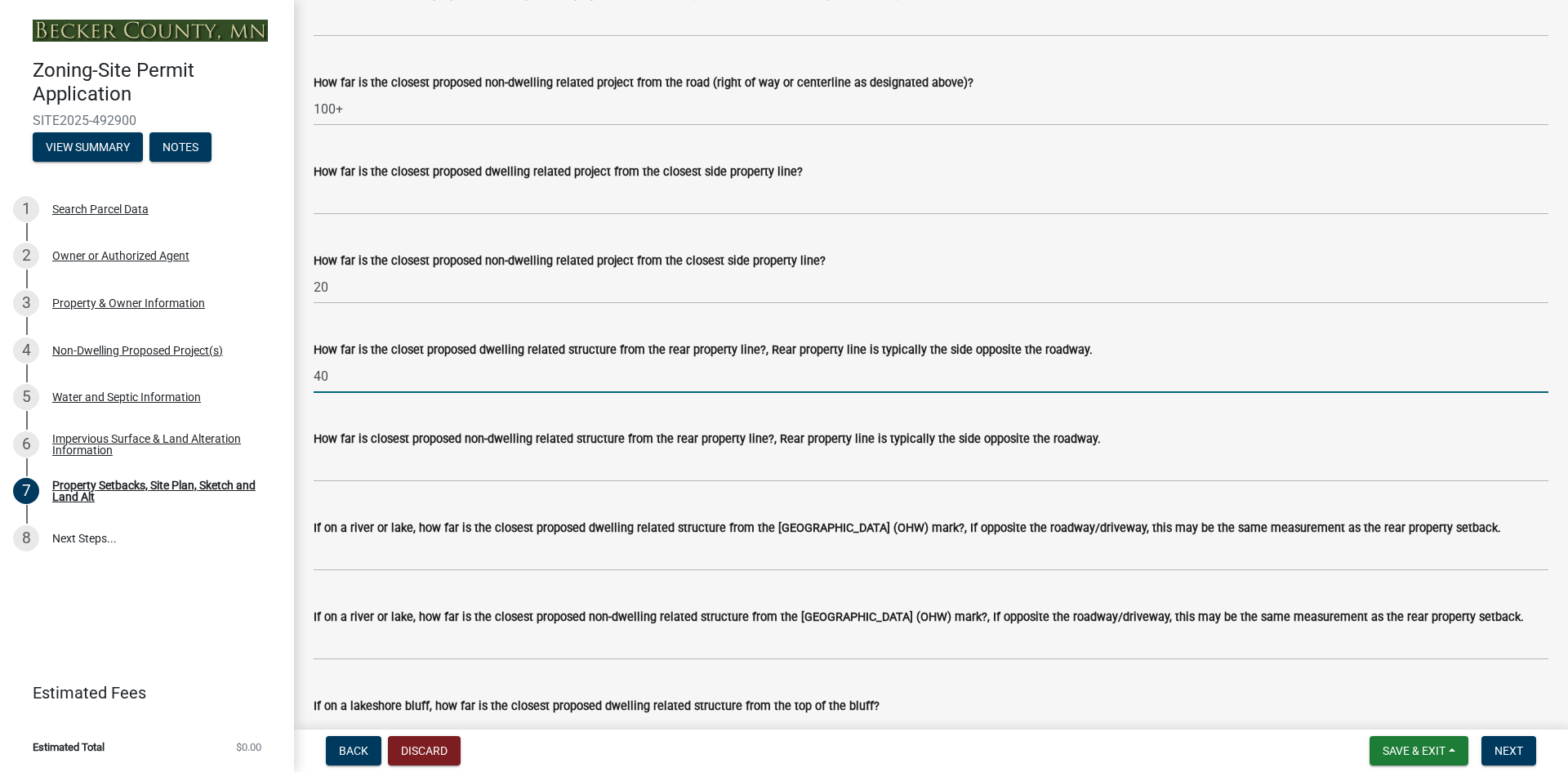
type input "4"
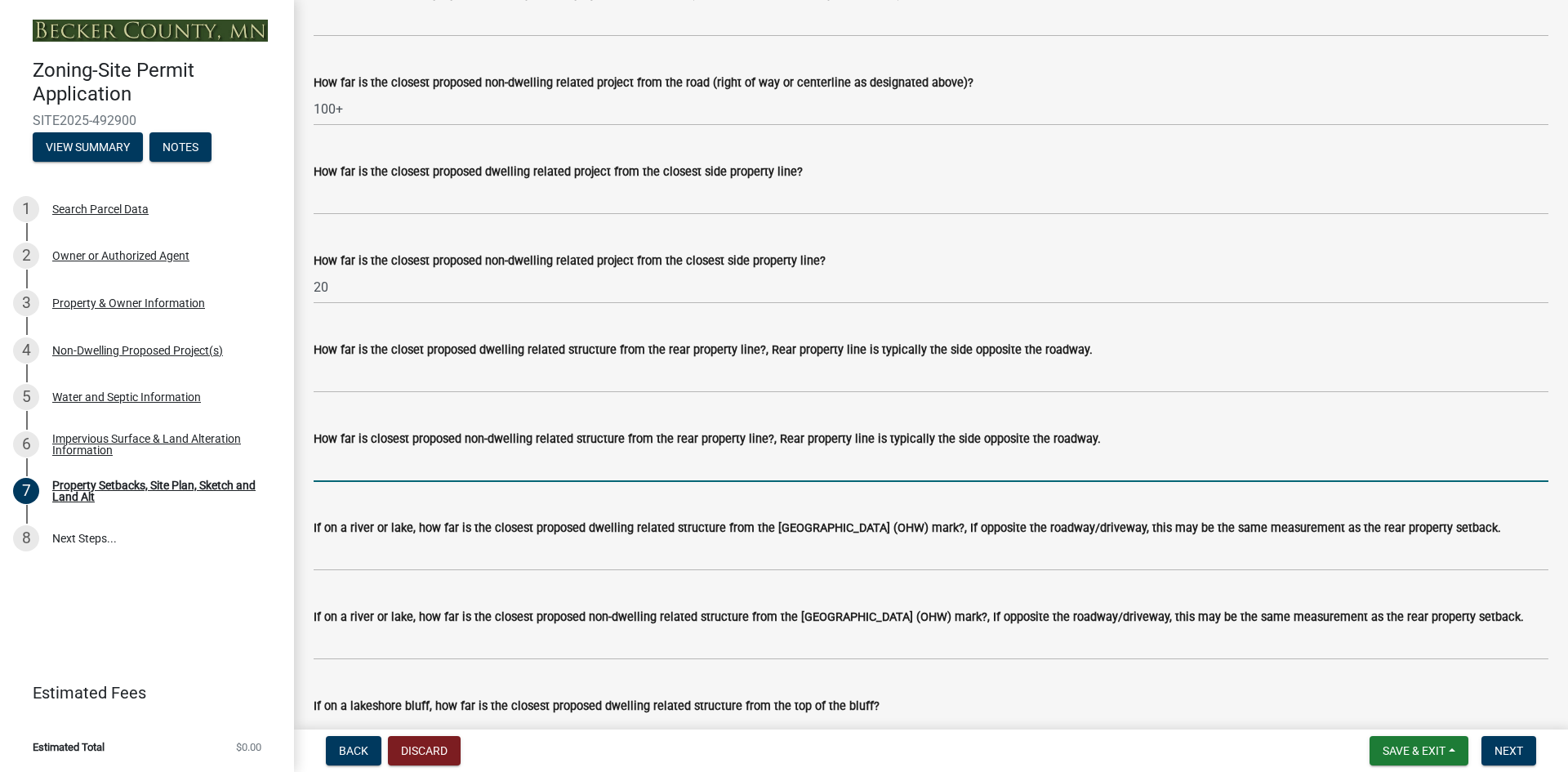
click at [369, 482] on input "How far is closest proposed non-dwelling related structure from the rear proper…" at bounding box center [931, 464] width 1235 height 33
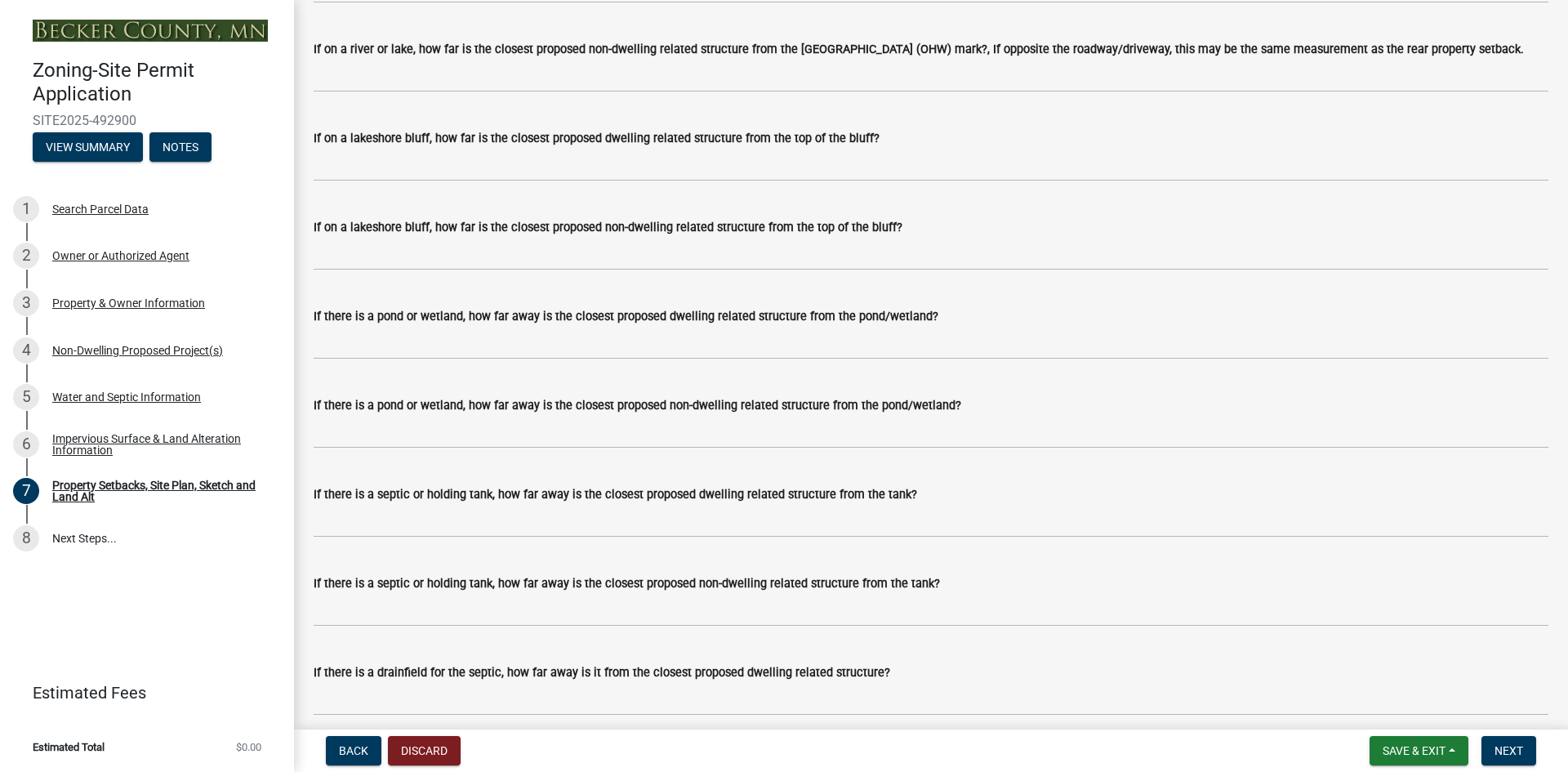
scroll to position [4058, 0]
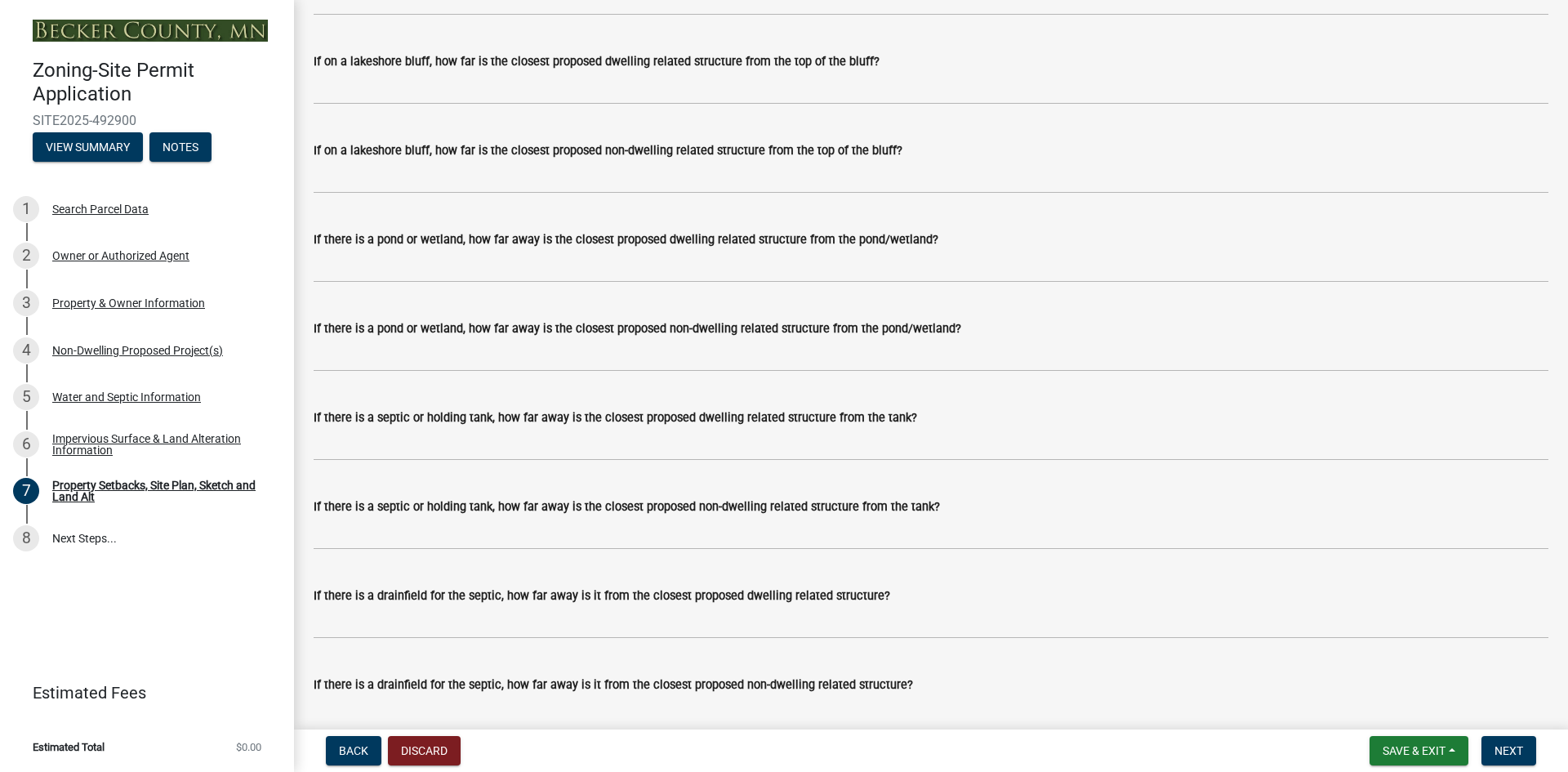
type input "40'50+"
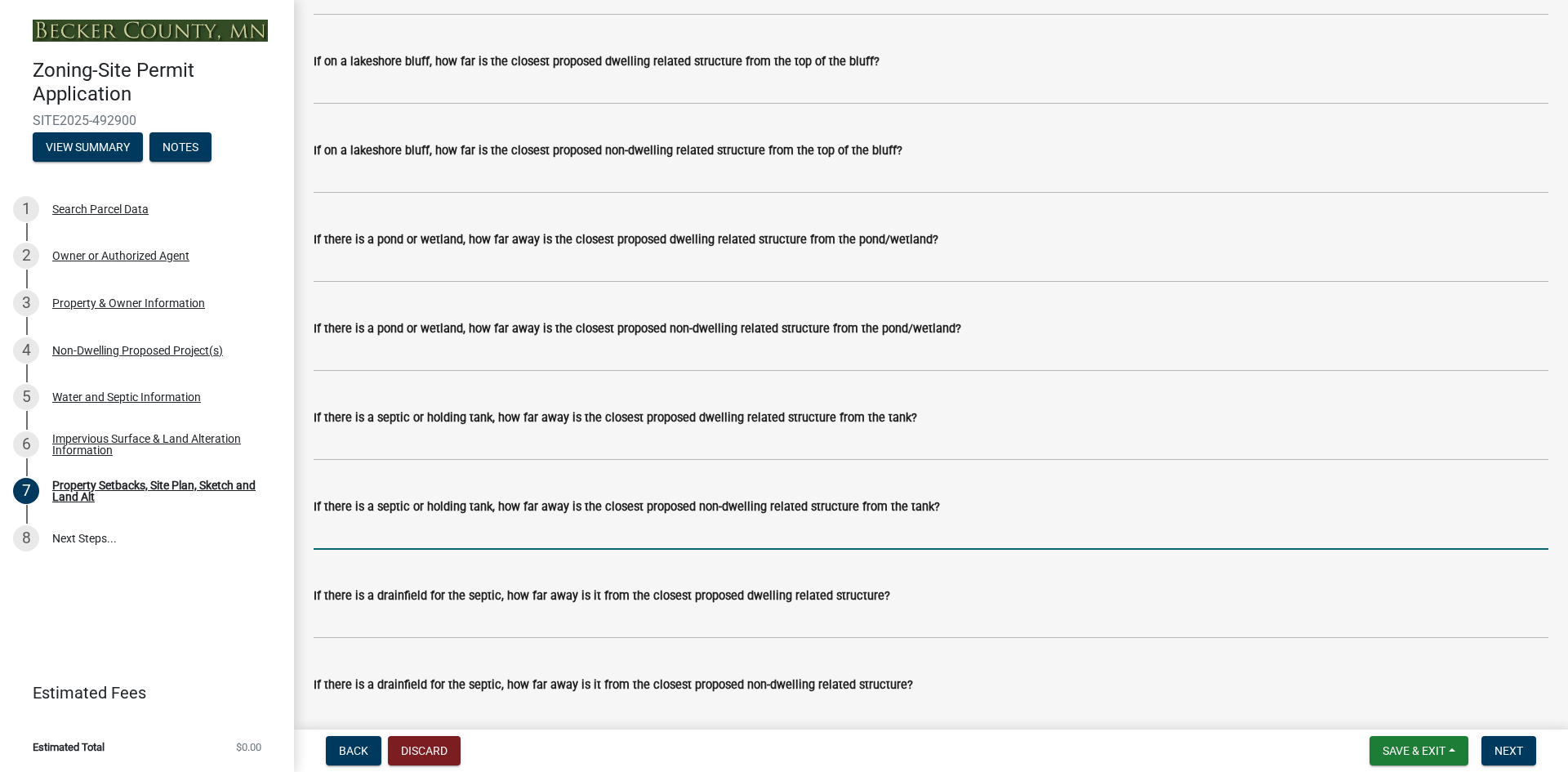
click at [465, 549] on input "If there is a septic or holding tank, how far away is the closest proposed non-…" at bounding box center [931, 532] width 1235 height 33
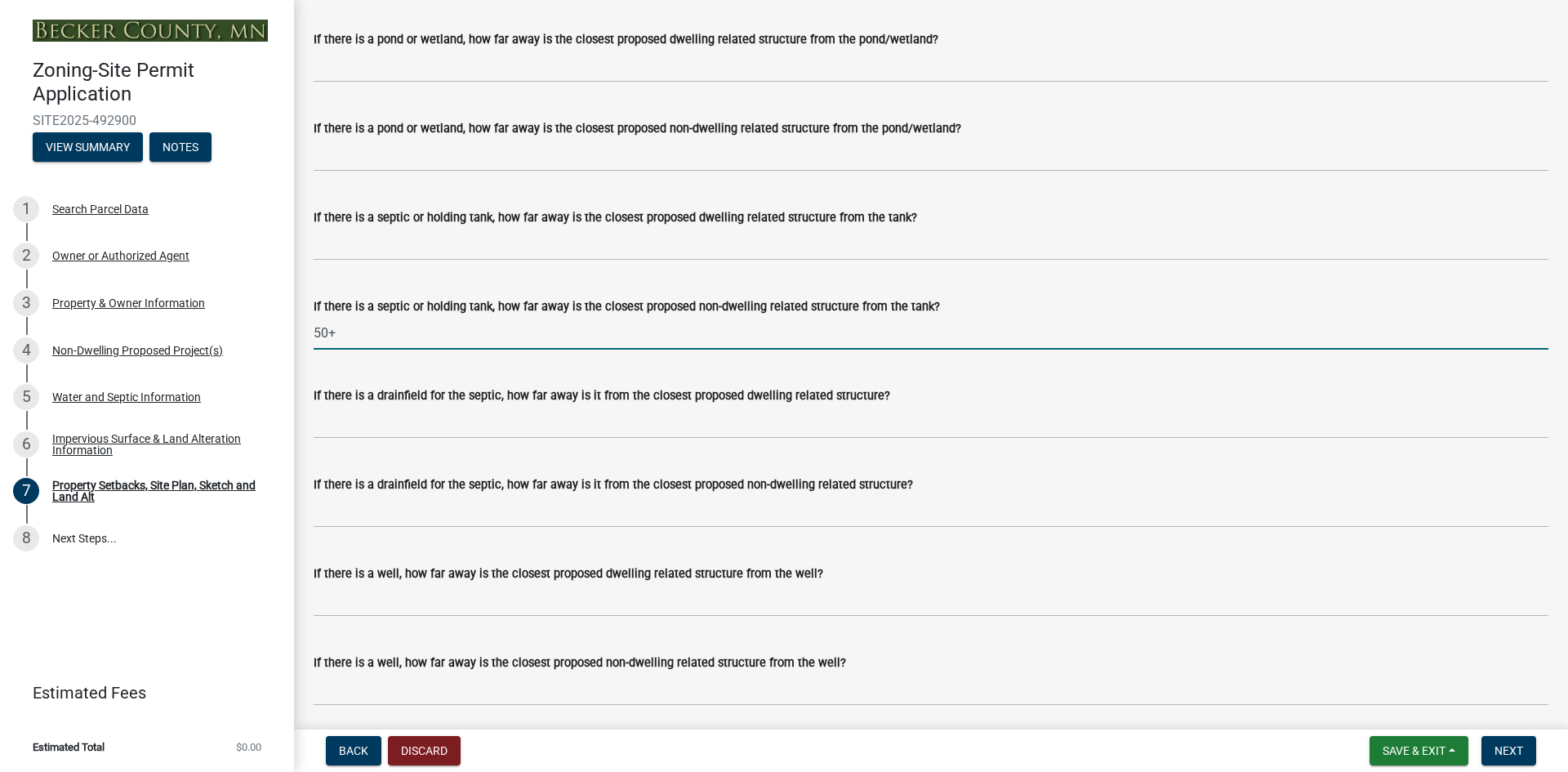
scroll to position [4302, 0]
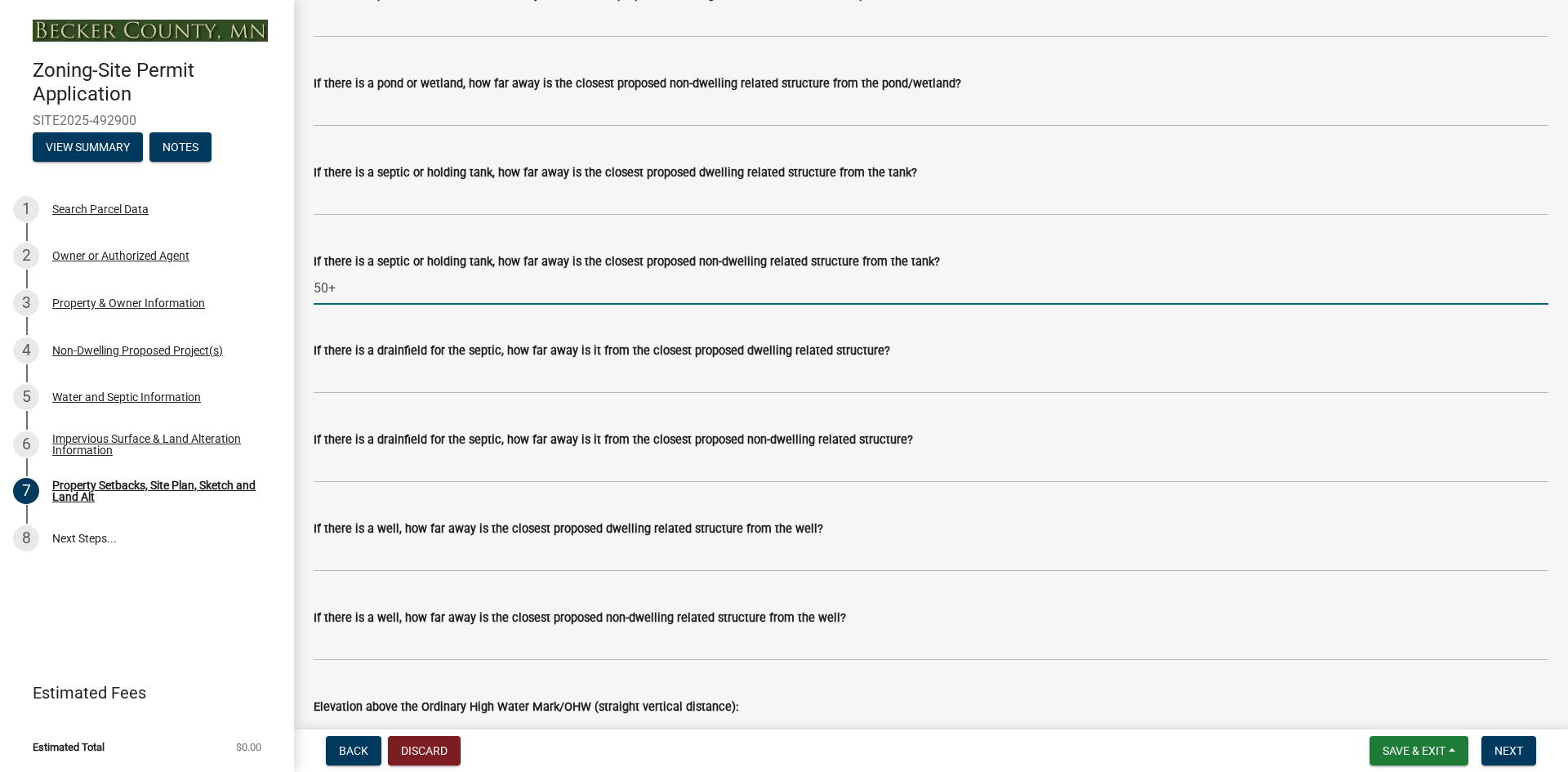
type input "50+"
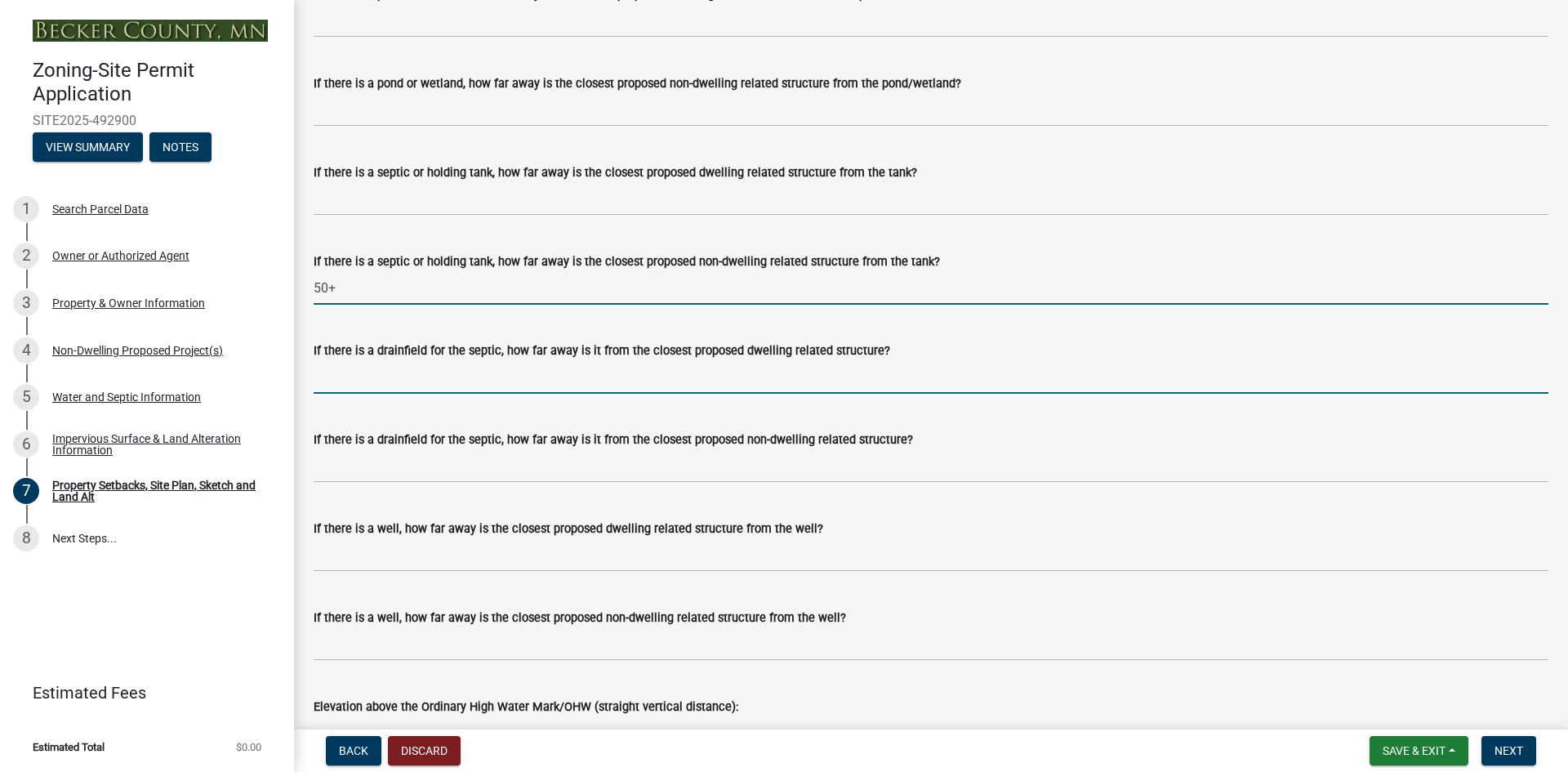
click at [467, 394] on input "If there is a drainfield for the septic, how far away is it from the closest pr…" at bounding box center [931, 376] width 1235 height 33
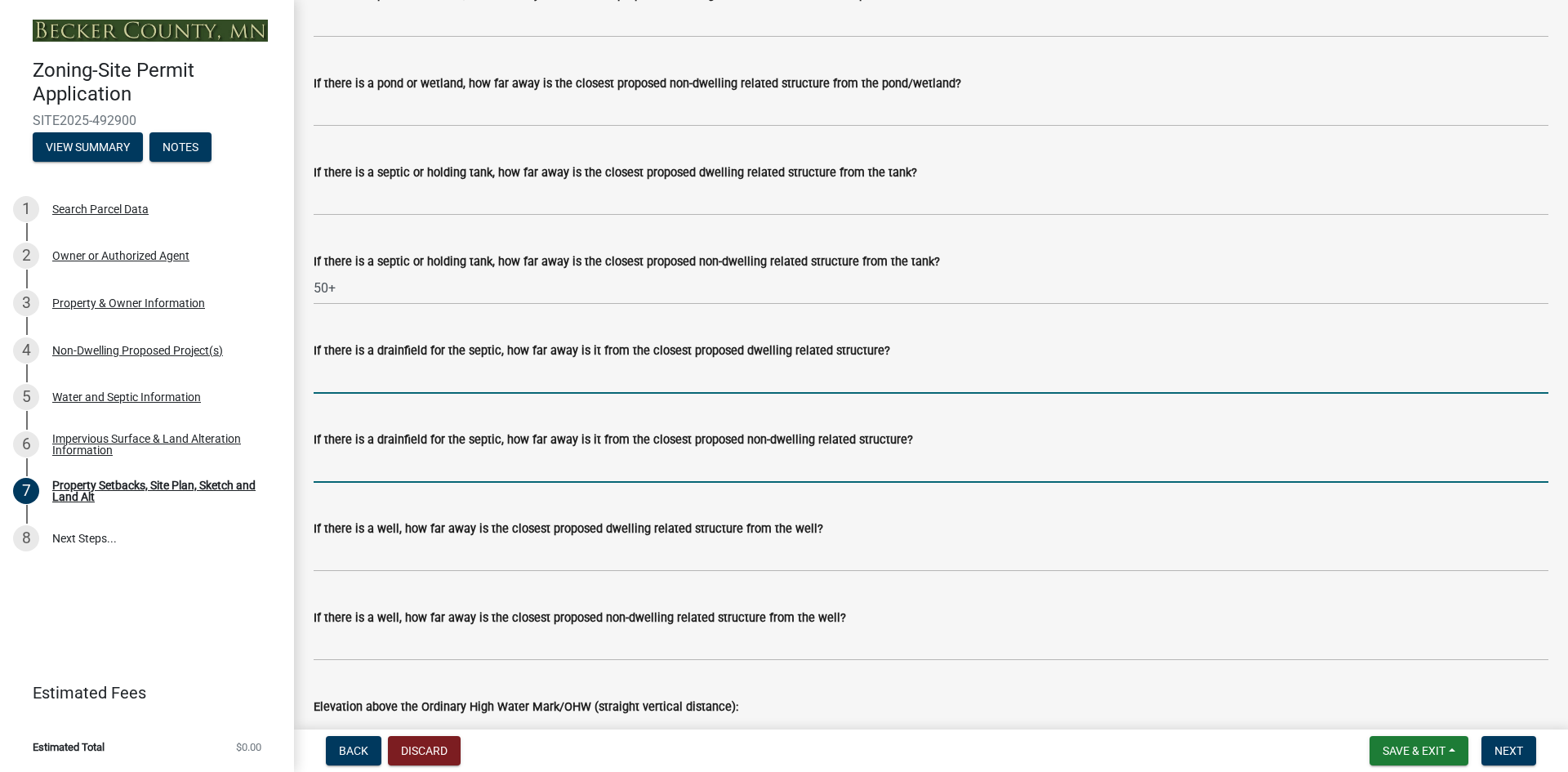
click at [475, 482] on input "If there is a drainfield for the septic, how far away is it from the closest pr…" at bounding box center [931, 465] width 1235 height 33
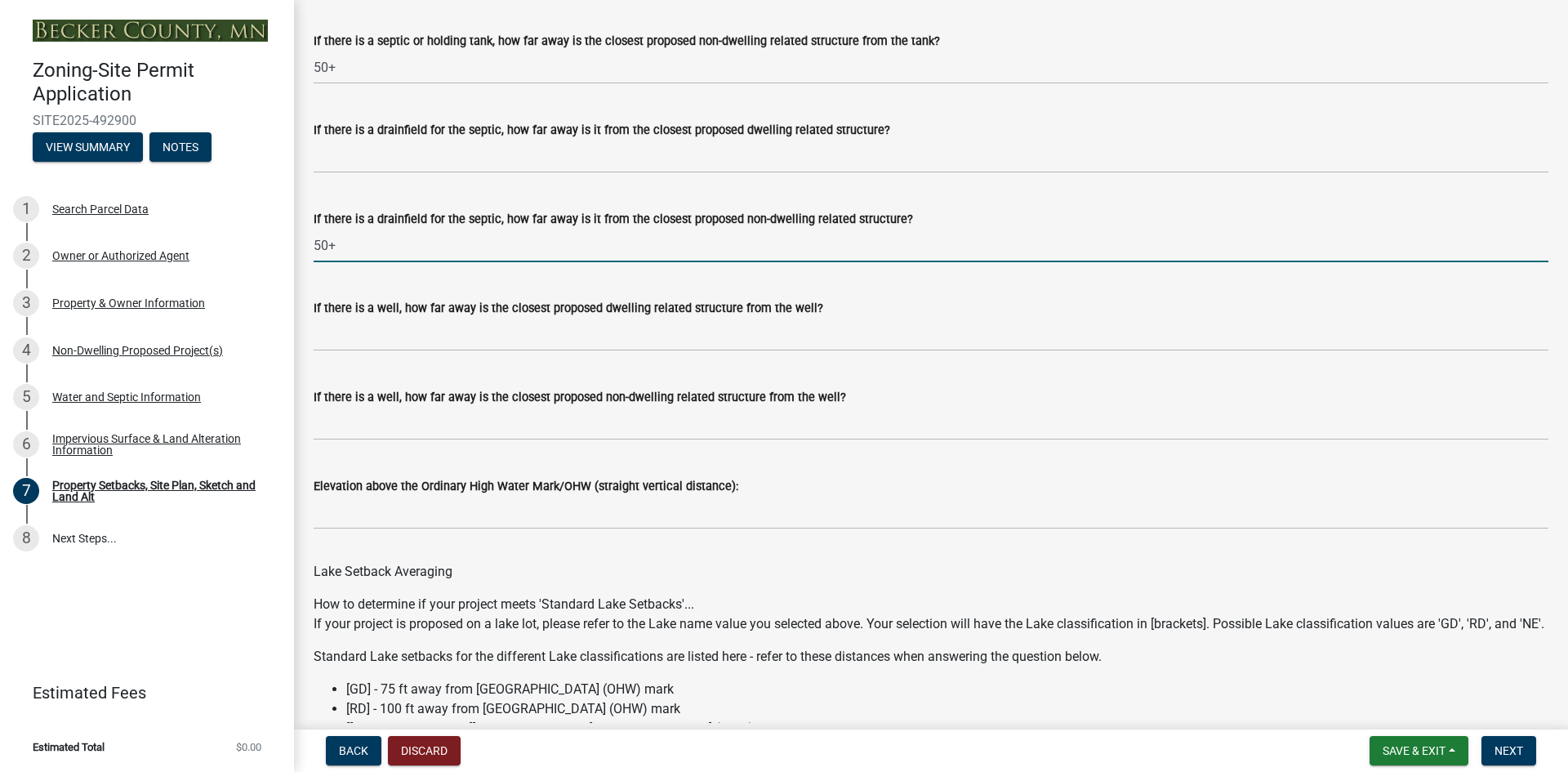
scroll to position [4548, 0]
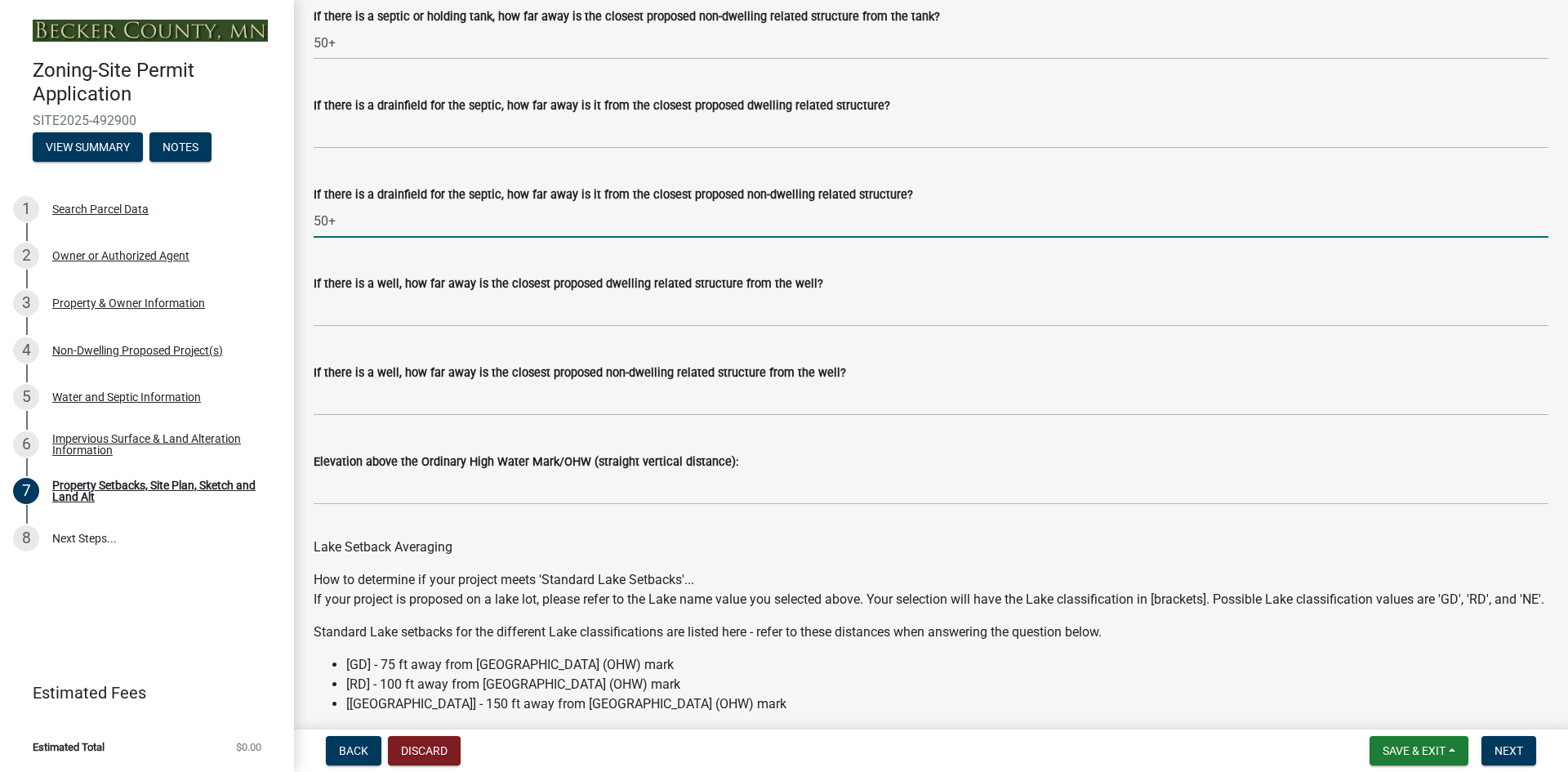
type input "50+"
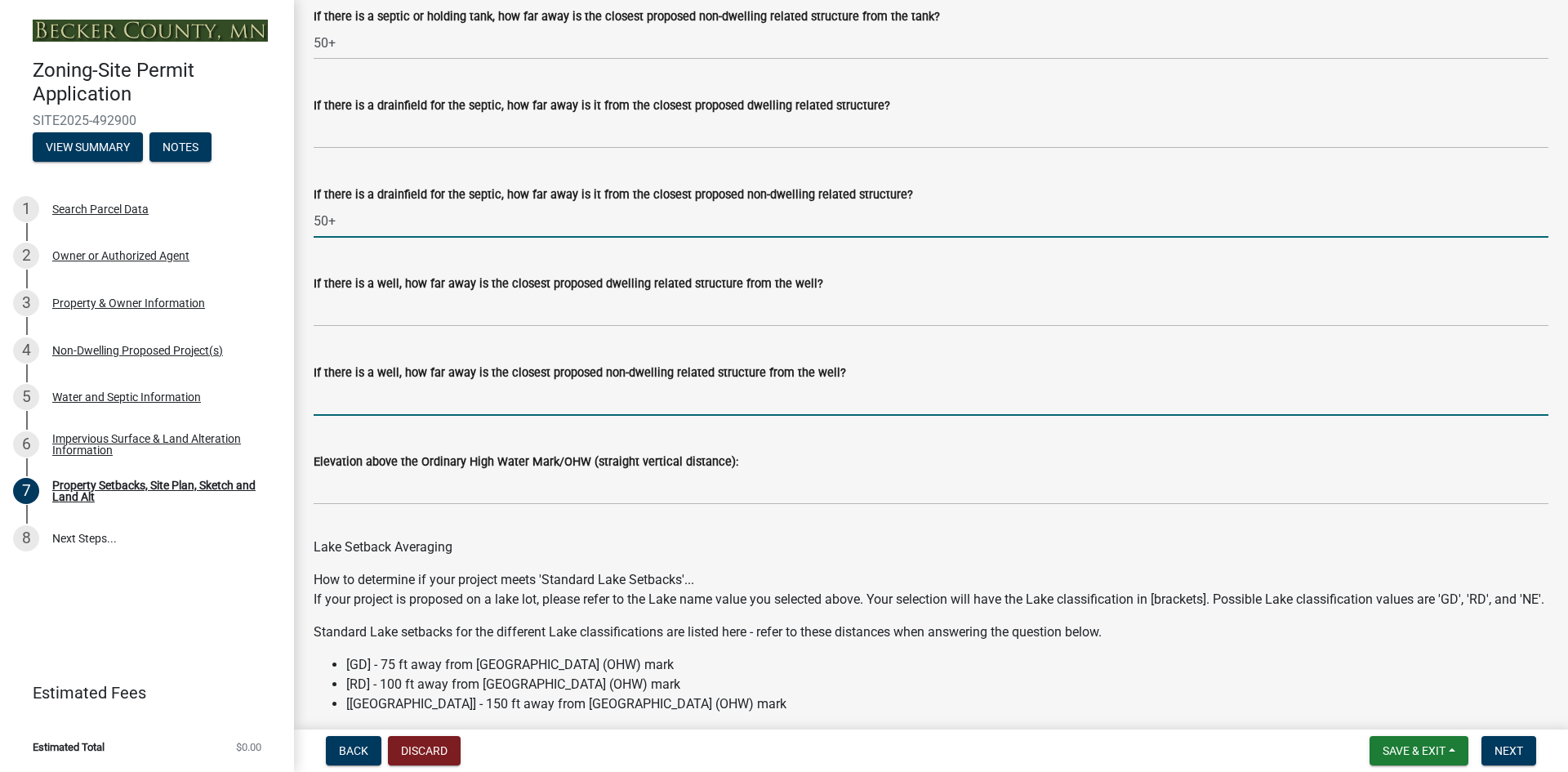
click at [464, 416] on input "If there is a well, how far away is the closest proposed non-dwelling related s…" at bounding box center [931, 398] width 1235 height 33
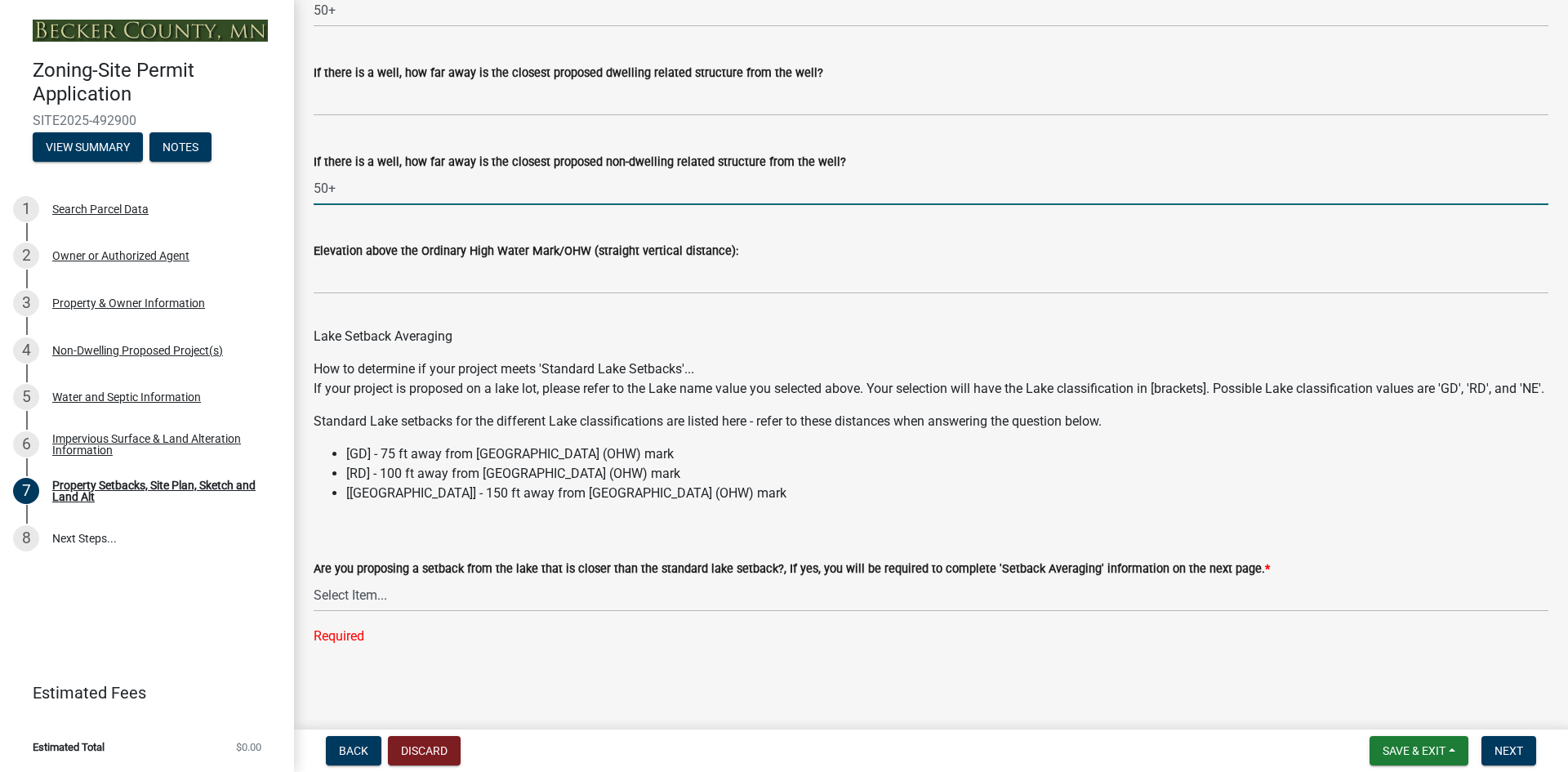
scroll to position [4801, 0]
type input "50+"
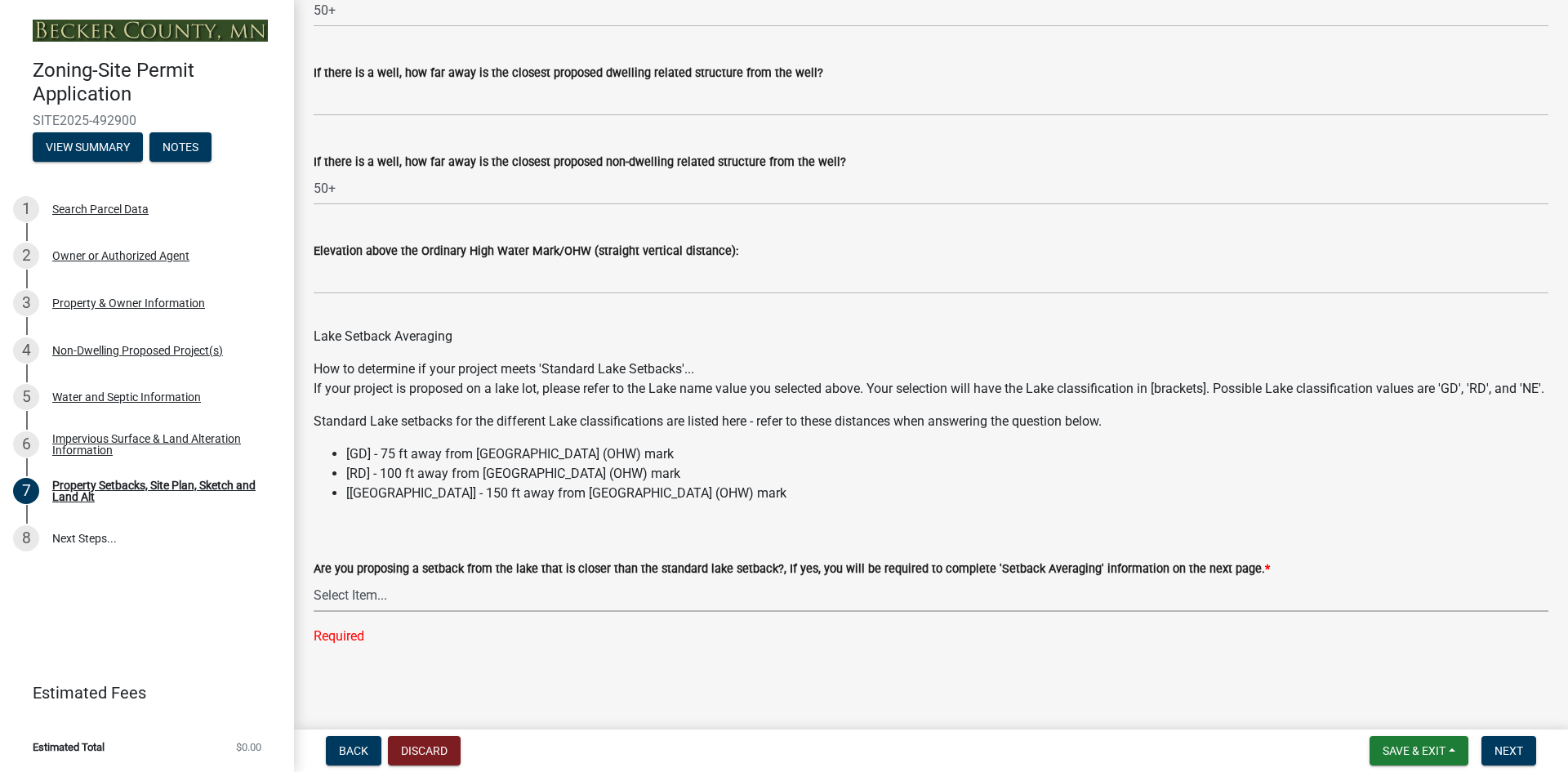
click at [338, 596] on select "Select Item... Yes No N/A" at bounding box center [931, 594] width 1235 height 33
click at [313, 611] on select "Select Item... Yes No N/A" at bounding box center [931, 594] width 1235 height 33
select select "4421853d-5e11-4b64-95ec-6c47066881cc"
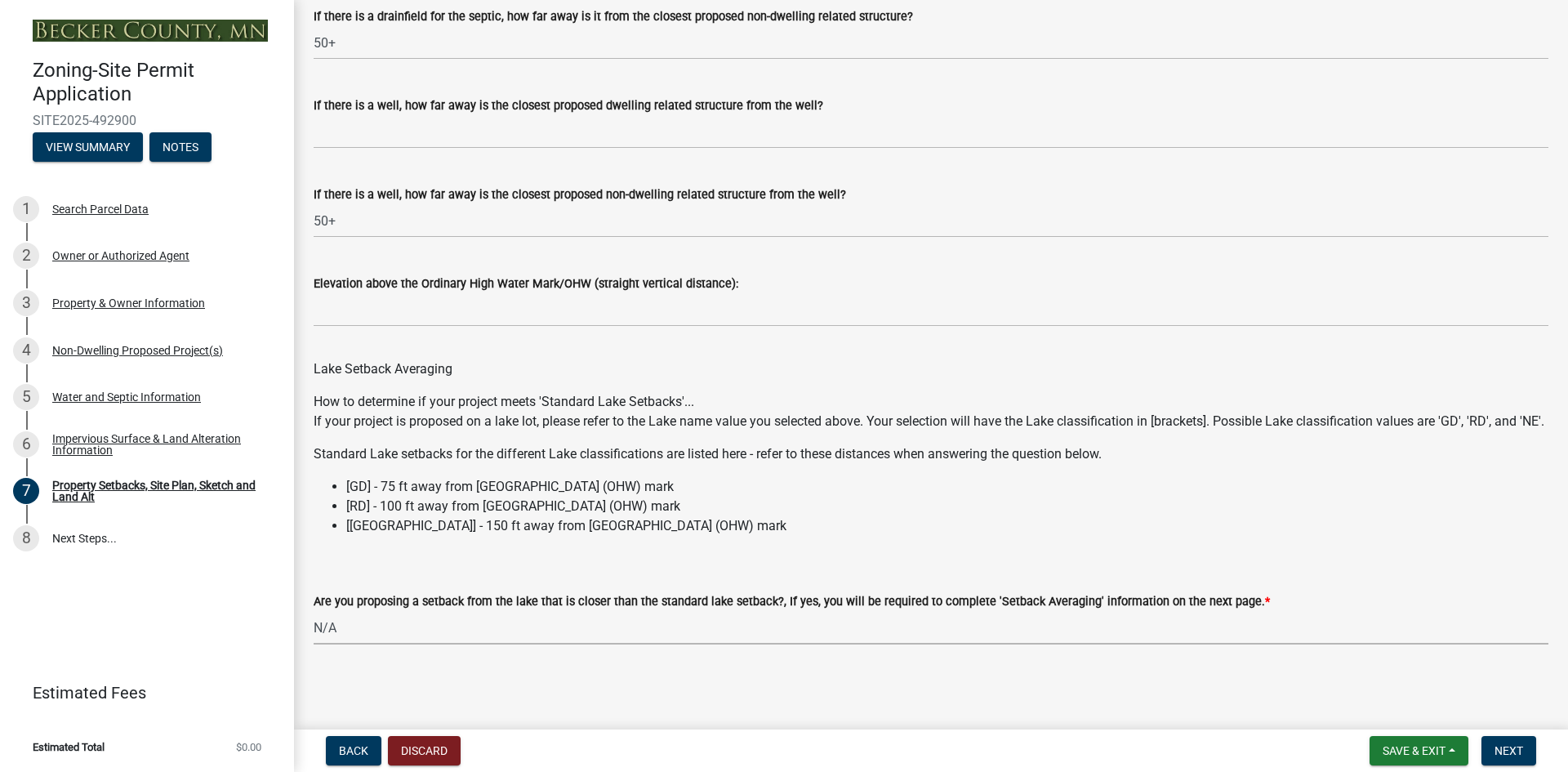
scroll to position [4769, 0]
click at [1503, 744] on span "Next" at bounding box center [1509, 751] width 29 height 13
click at [1504, 744] on span "Next" at bounding box center [1509, 751] width 29 height 13
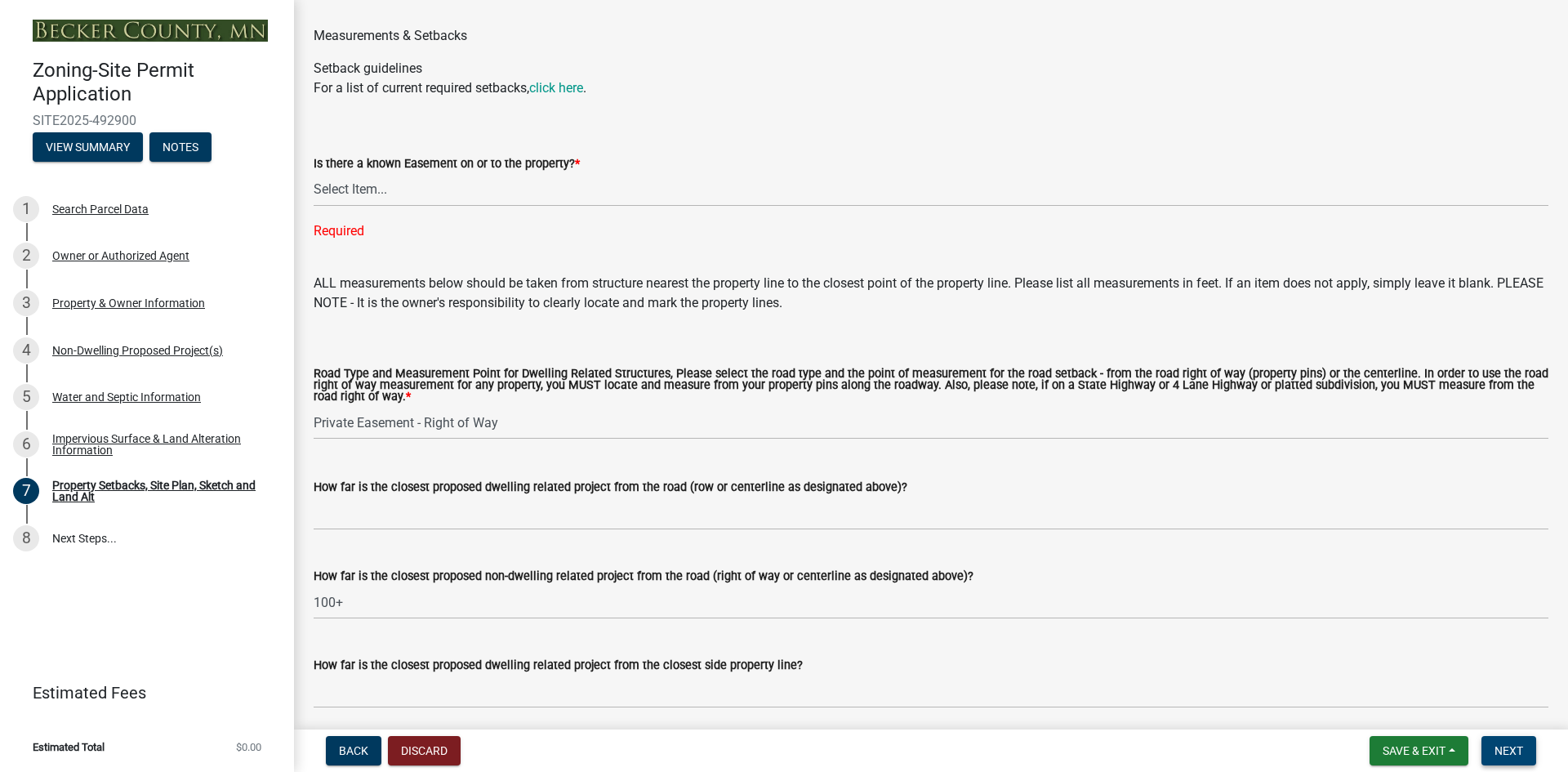
scroll to position [2728, 0]
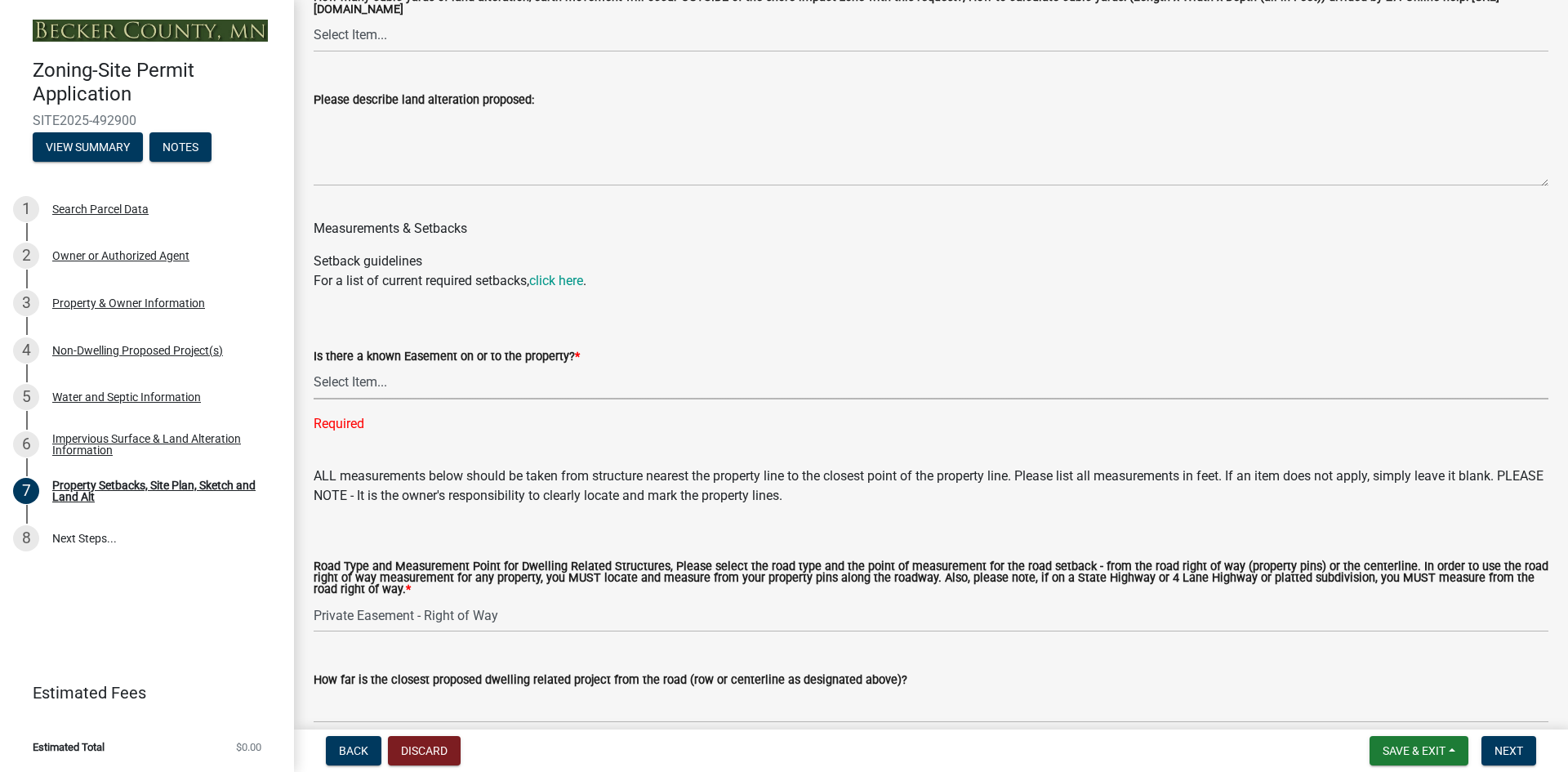
click at [328, 399] on select "Select Item... Yes No" at bounding box center [931, 382] width 1235 height 33
click at [313, 388] on select "Select Item... Yes No" at bounding box center [931, 382] width 1235 height 33
select select "c8b8ea71-7088-4e87-a493-7bc88cc2835b"
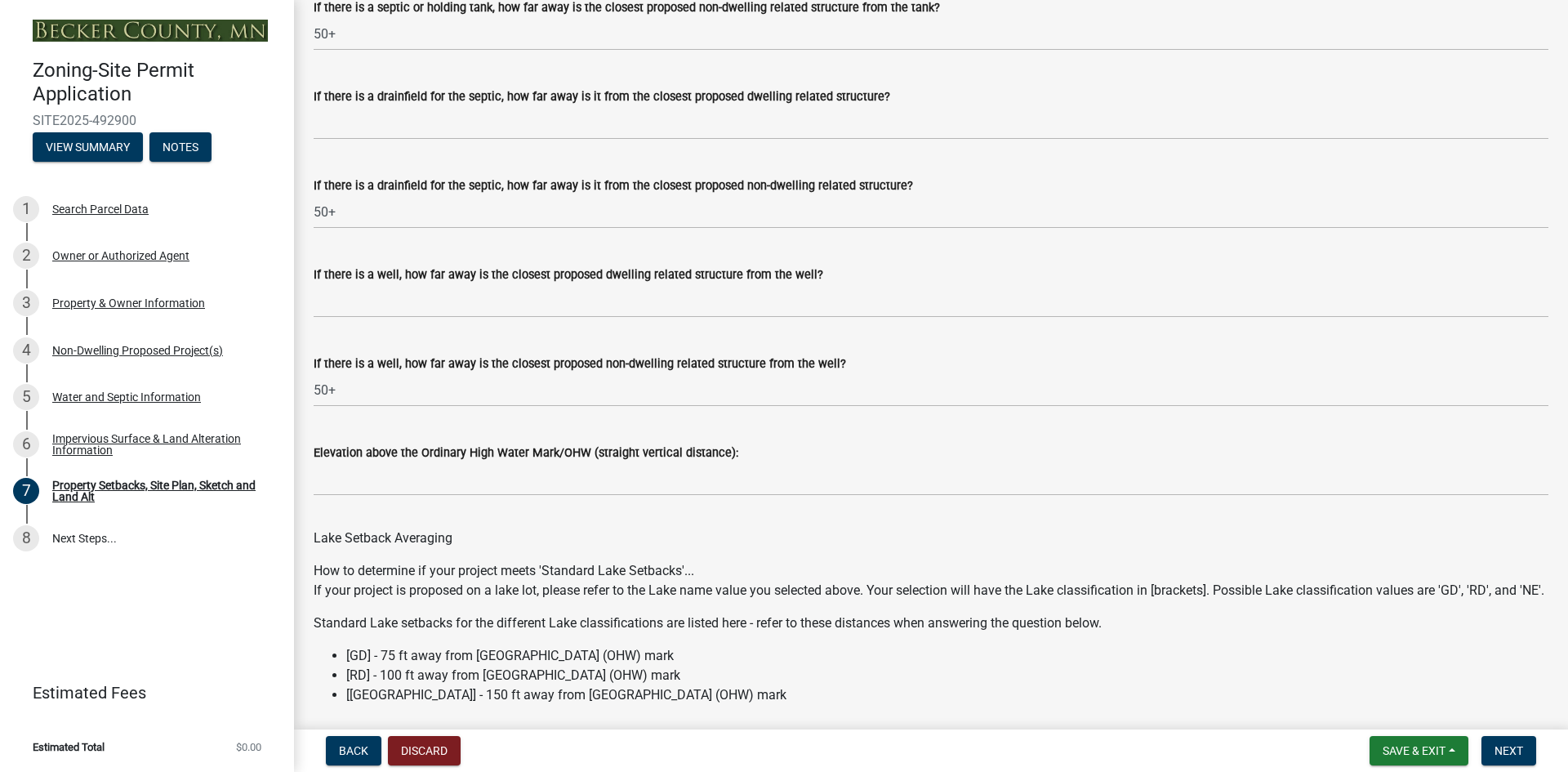
scroll to position [4736, 0]
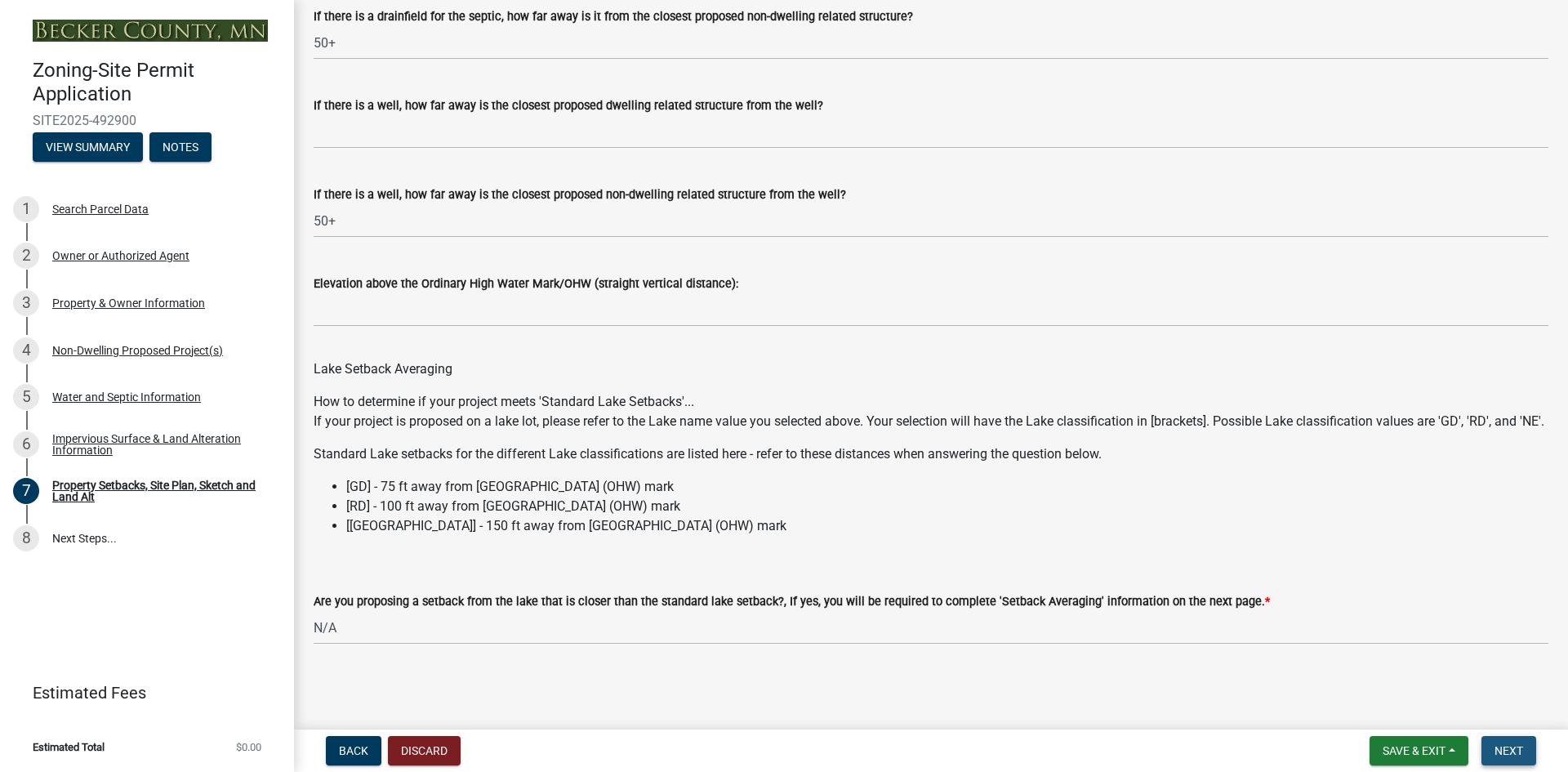
click at [1514, 750] on span "Next" at bounding box center [1509, 751] width 29 height 13
click at [1518, 750] on span "Next" at bounding box center [1509, 751] width 29 height 13
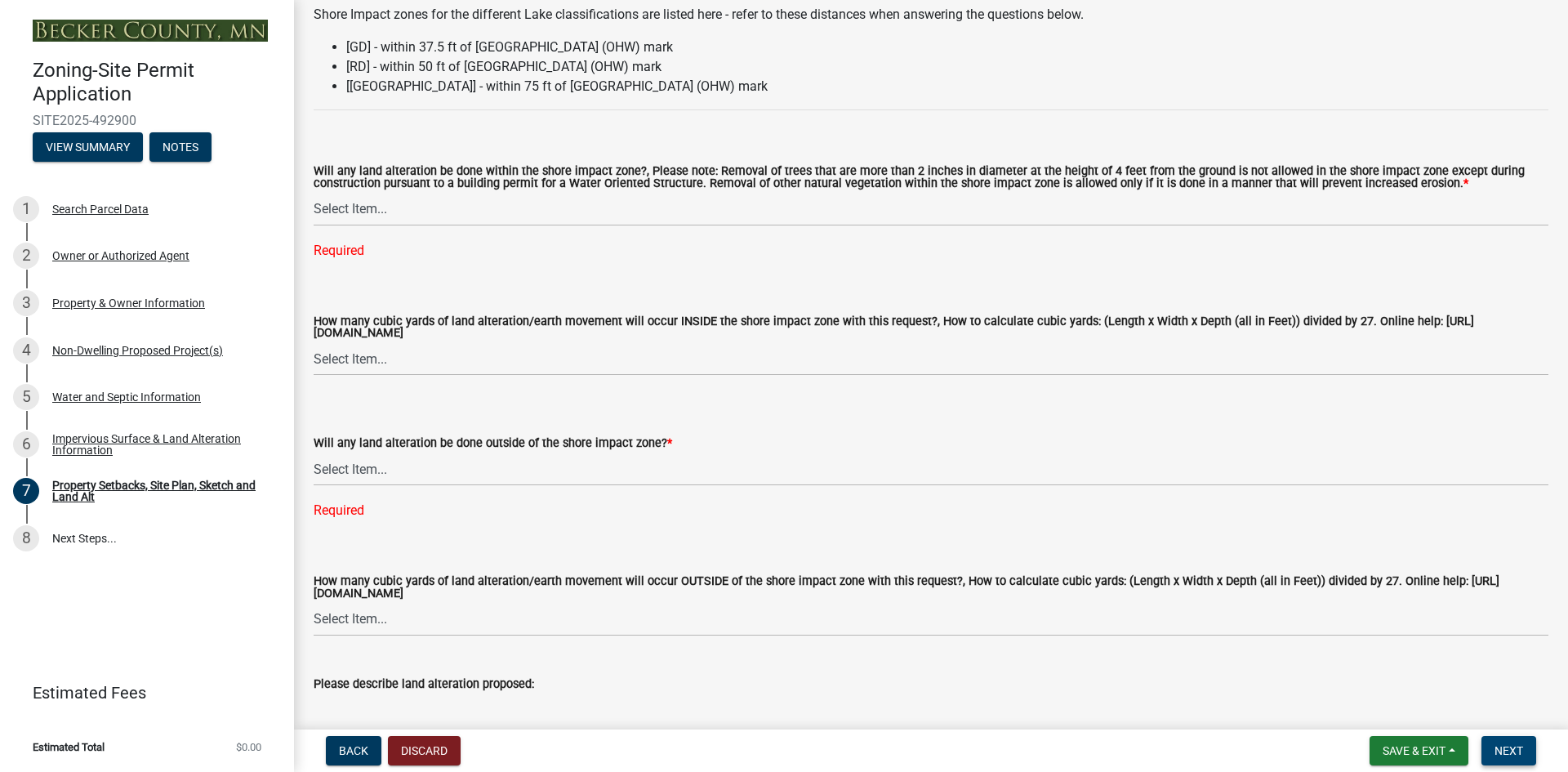
scroll to position [2123, 0]
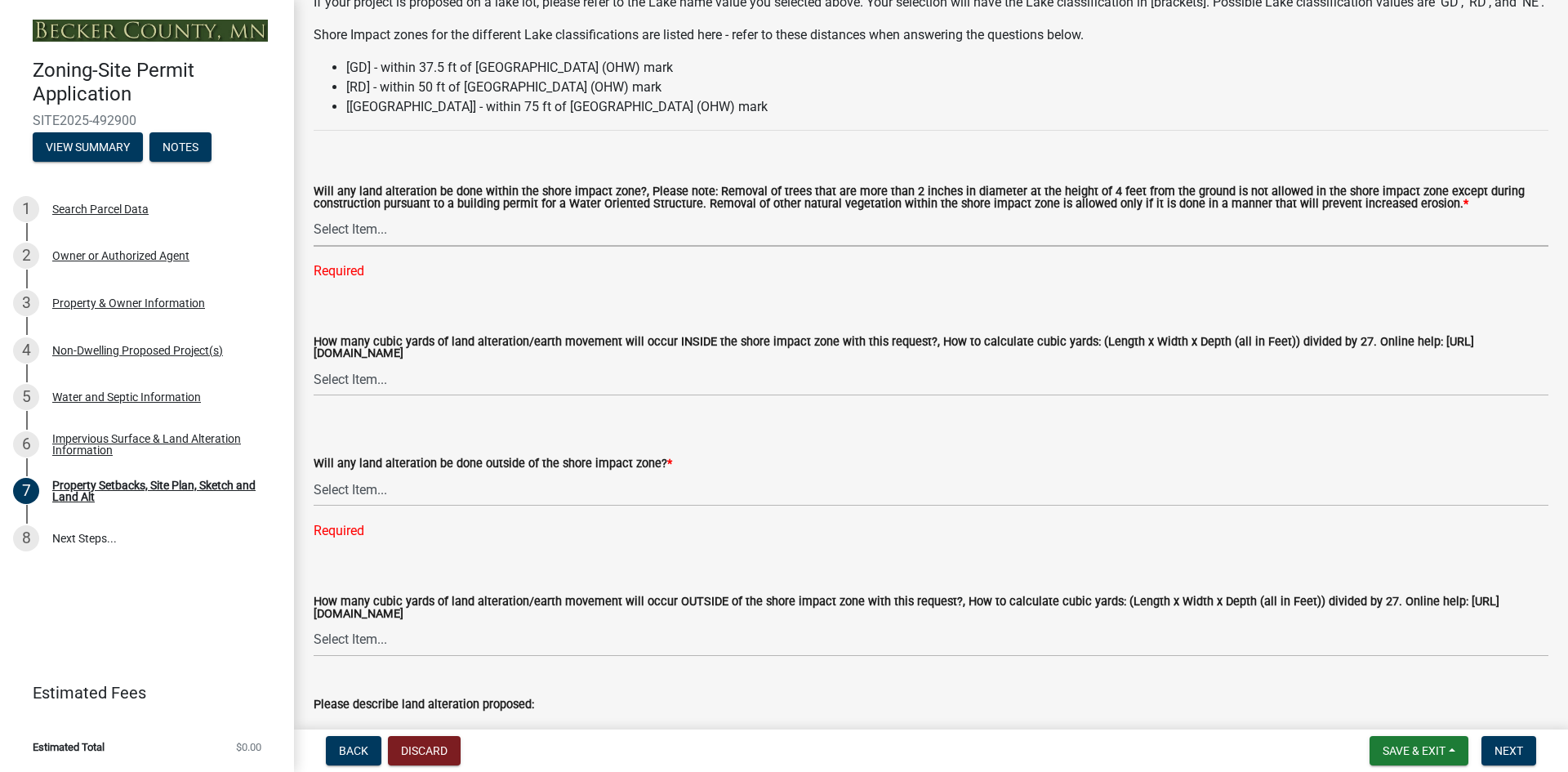
click at [354, 245] on select "Select Item... Yes No N/A" at bounding box center [931, 229] width 1235 height 33
click at [313, 233] on select "Select Item... Yes No N/A" at bounding box center [931, 229] width 1235 height 33
select select "e8ab2dc3-aa3f-46f3-9b4a-37eb25ad84af"
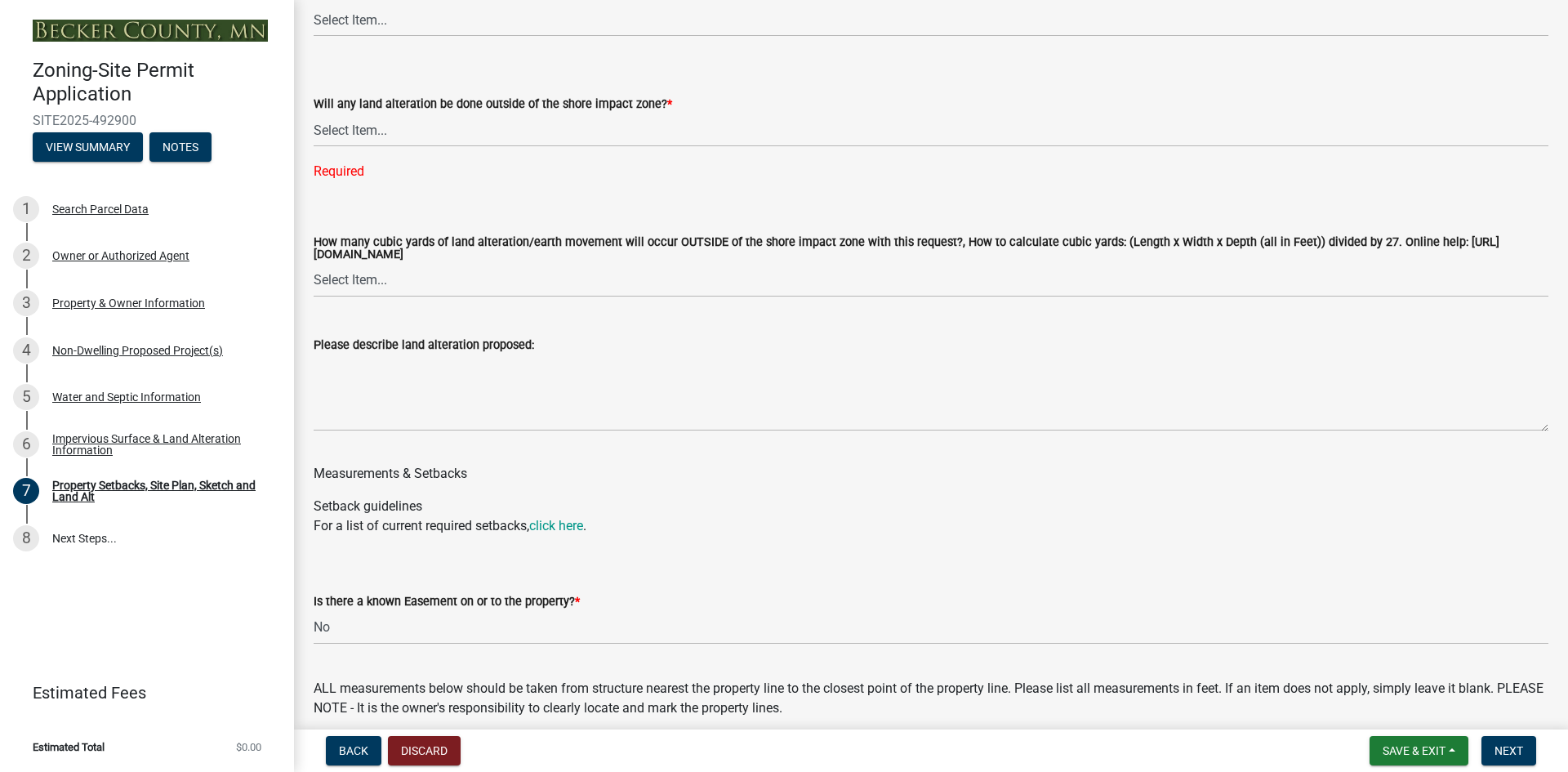
scroll to position [2858, 0]
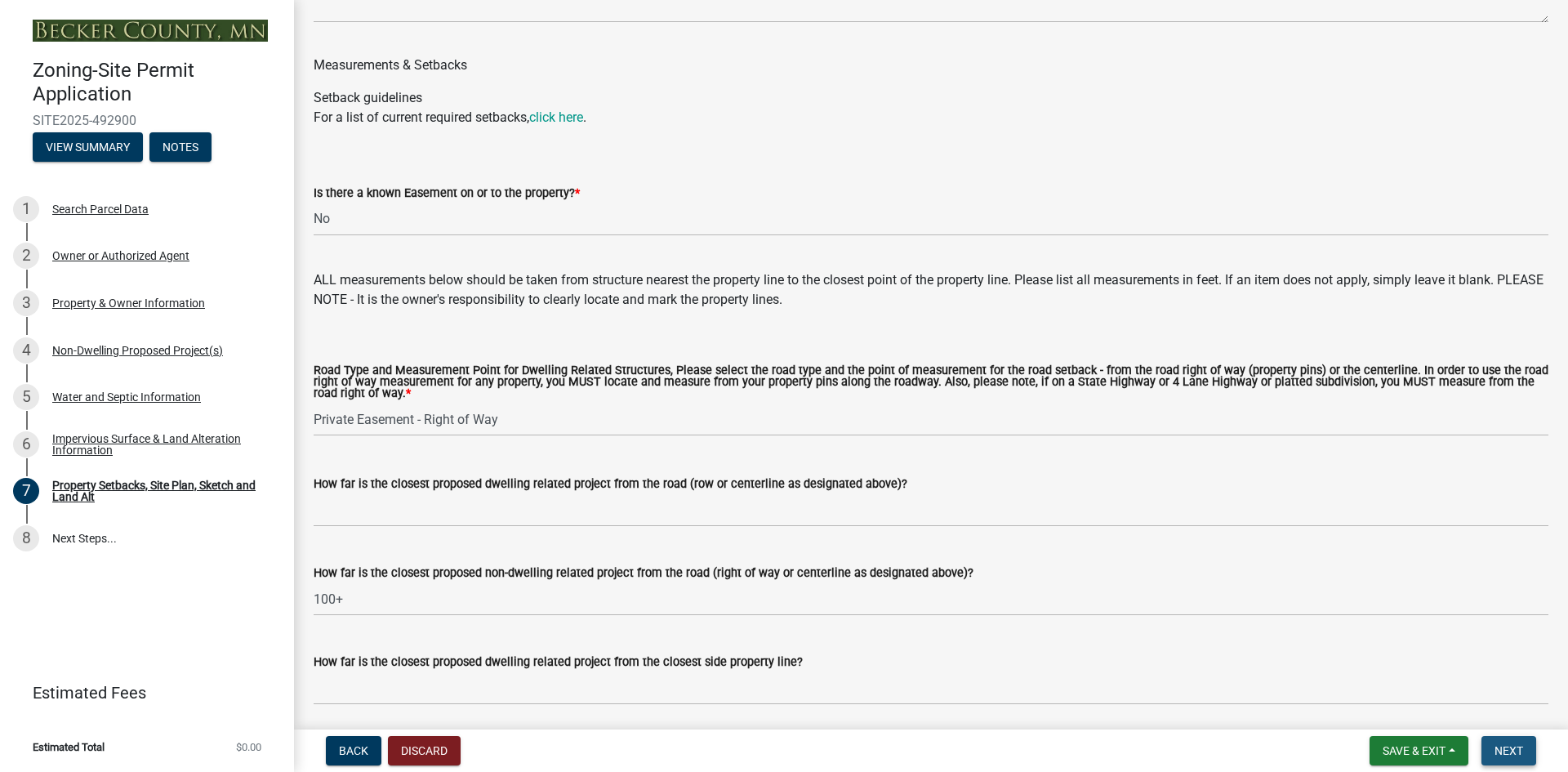
click at [1506, 744] on span "Next" at bounding box center [1509, 751] width 29 height 13
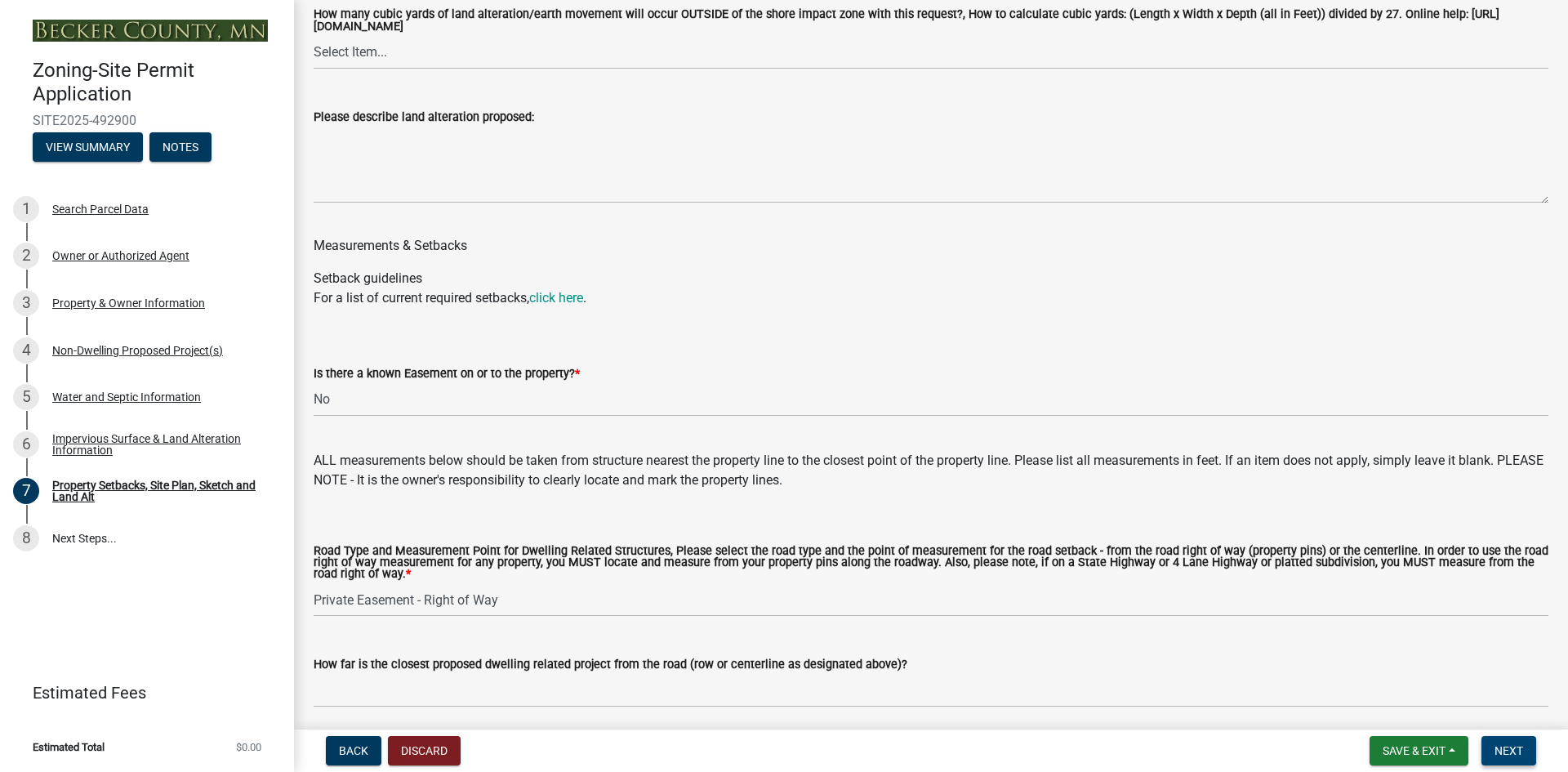
scroll to position [2369, 0]
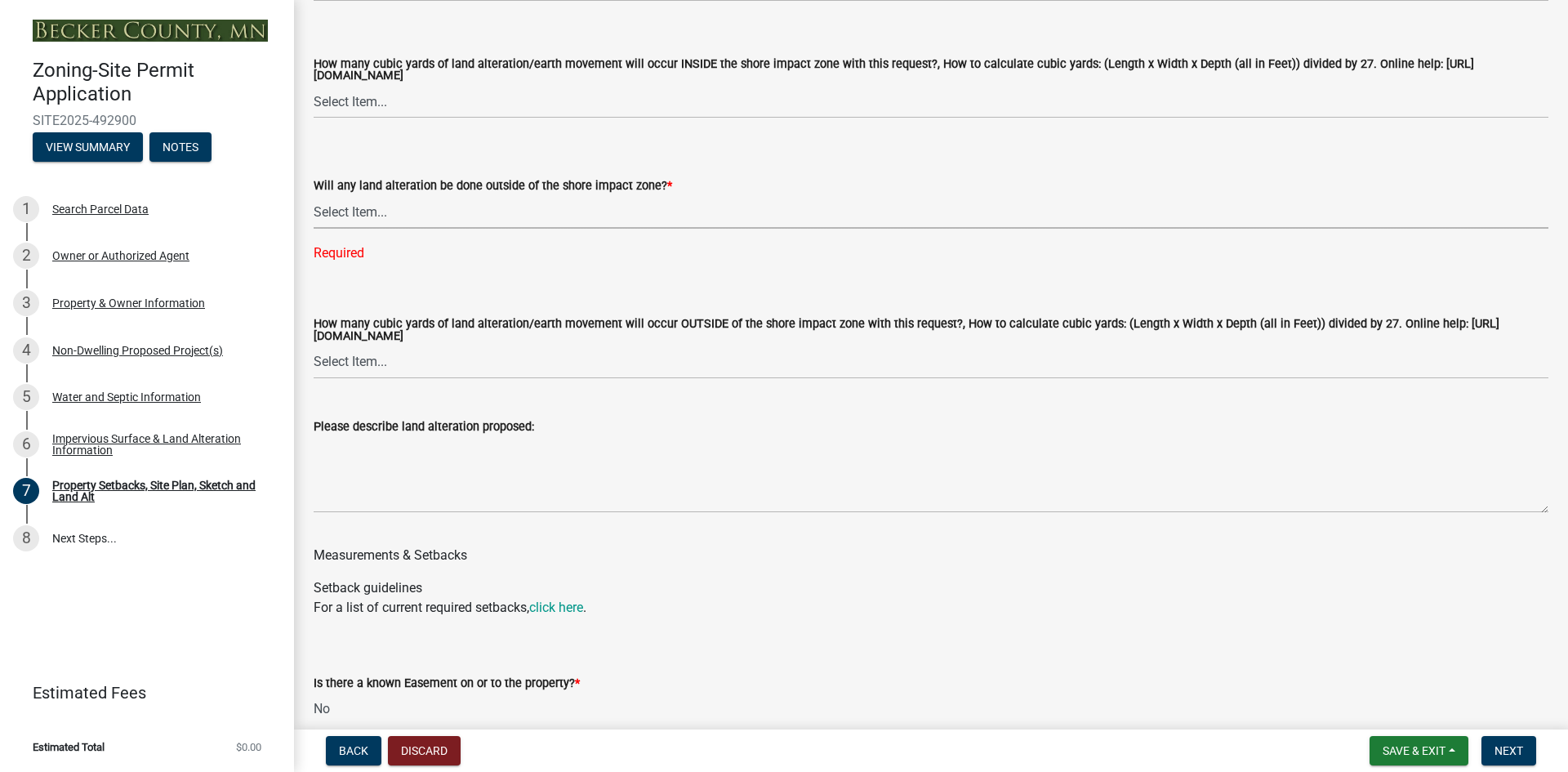
click at [352, 228] on select "Select Item... Yes No N/A" at bounding box center [931, 211] width 1235 height 33
click at [313, 217] on select "Select Item... Yes No N/A" at bounding box center [931, 211] width 1235 height 33
select select "5ad4ab64-b44e-481c-9000-9e5907aa74e1"
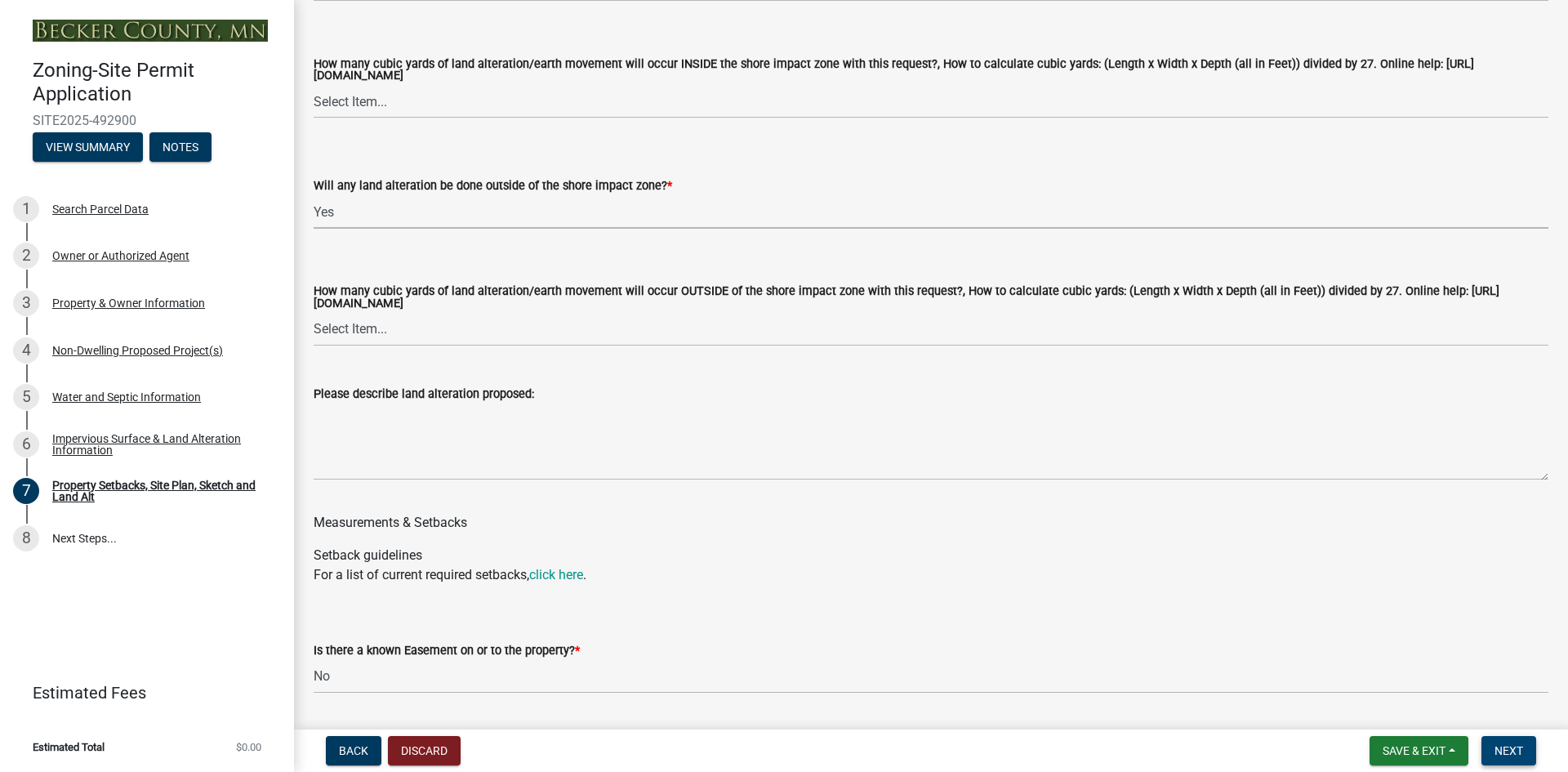
click at [1497, 745] on span "Next" at bounding box center [1509, 751] width 29 height 13
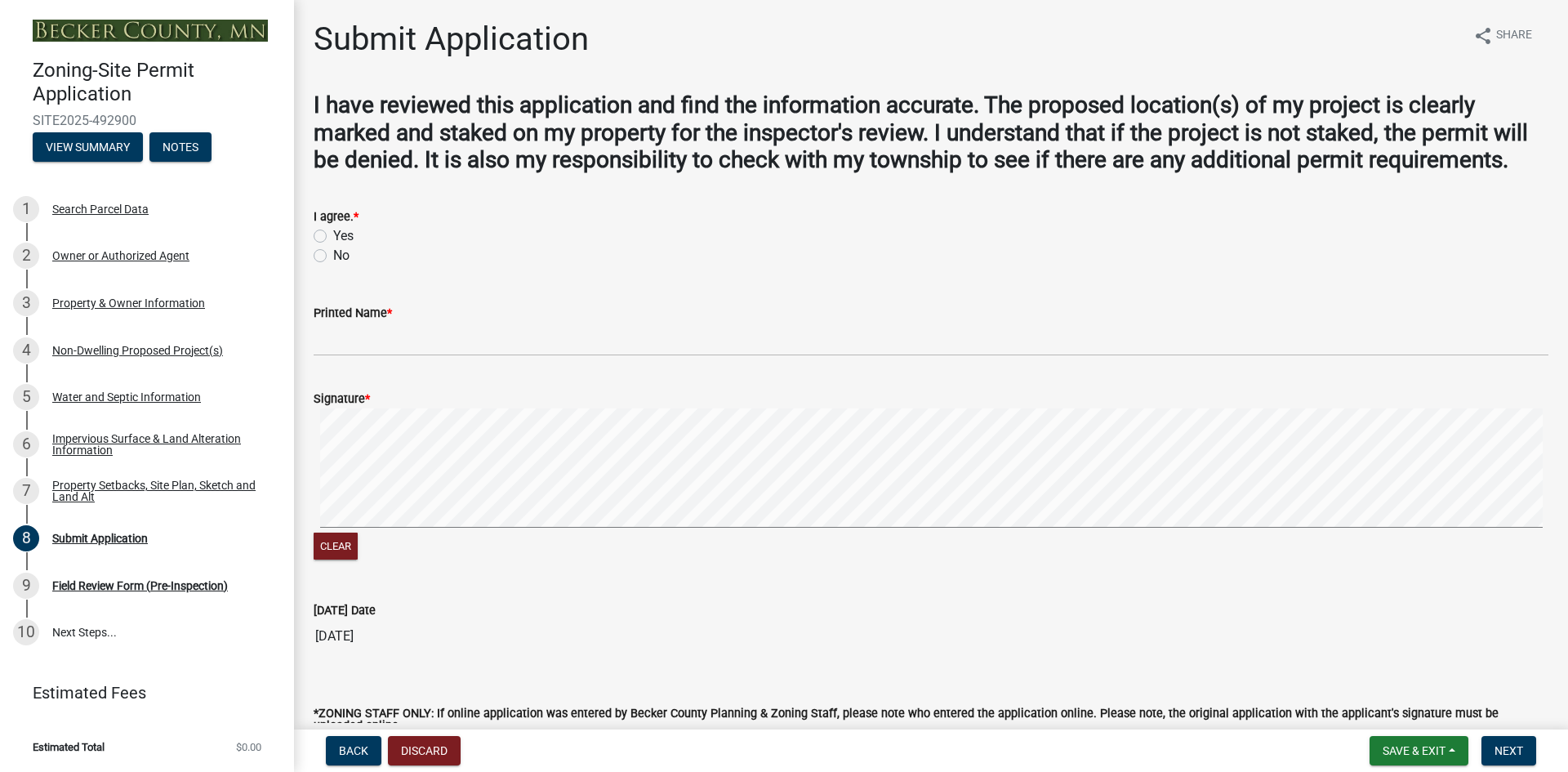
click at [333, 233] on label "Yes" at bounding box center [343, 236] width 20 height 20
click at [333, 233] on input "Yes" at bounding box center [338, 231] width 11 height 11
radio input "true"
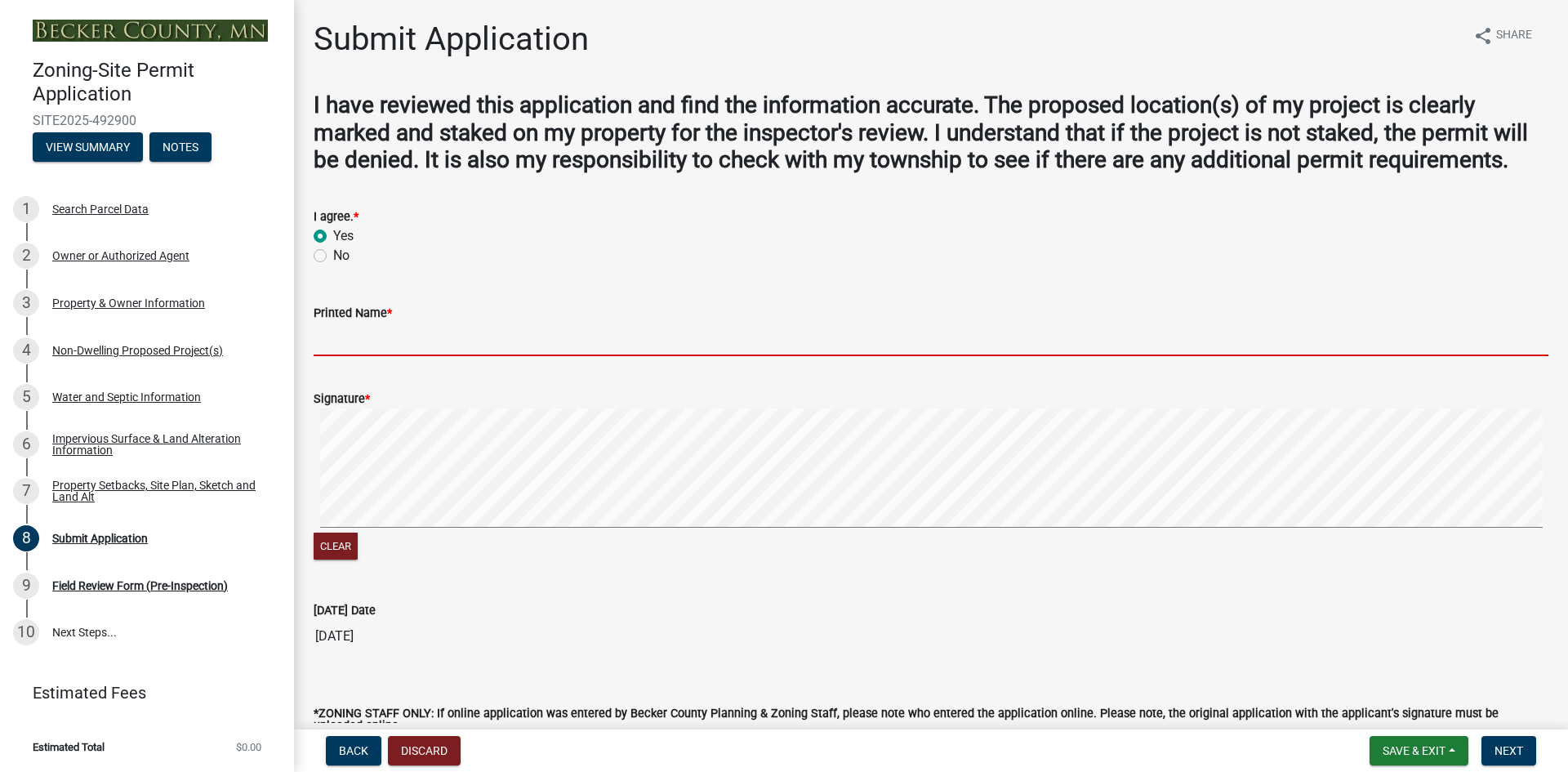
click at [357, 340] on input "Printed Name *" at bounding box center [931, 339] width 1235 height 33
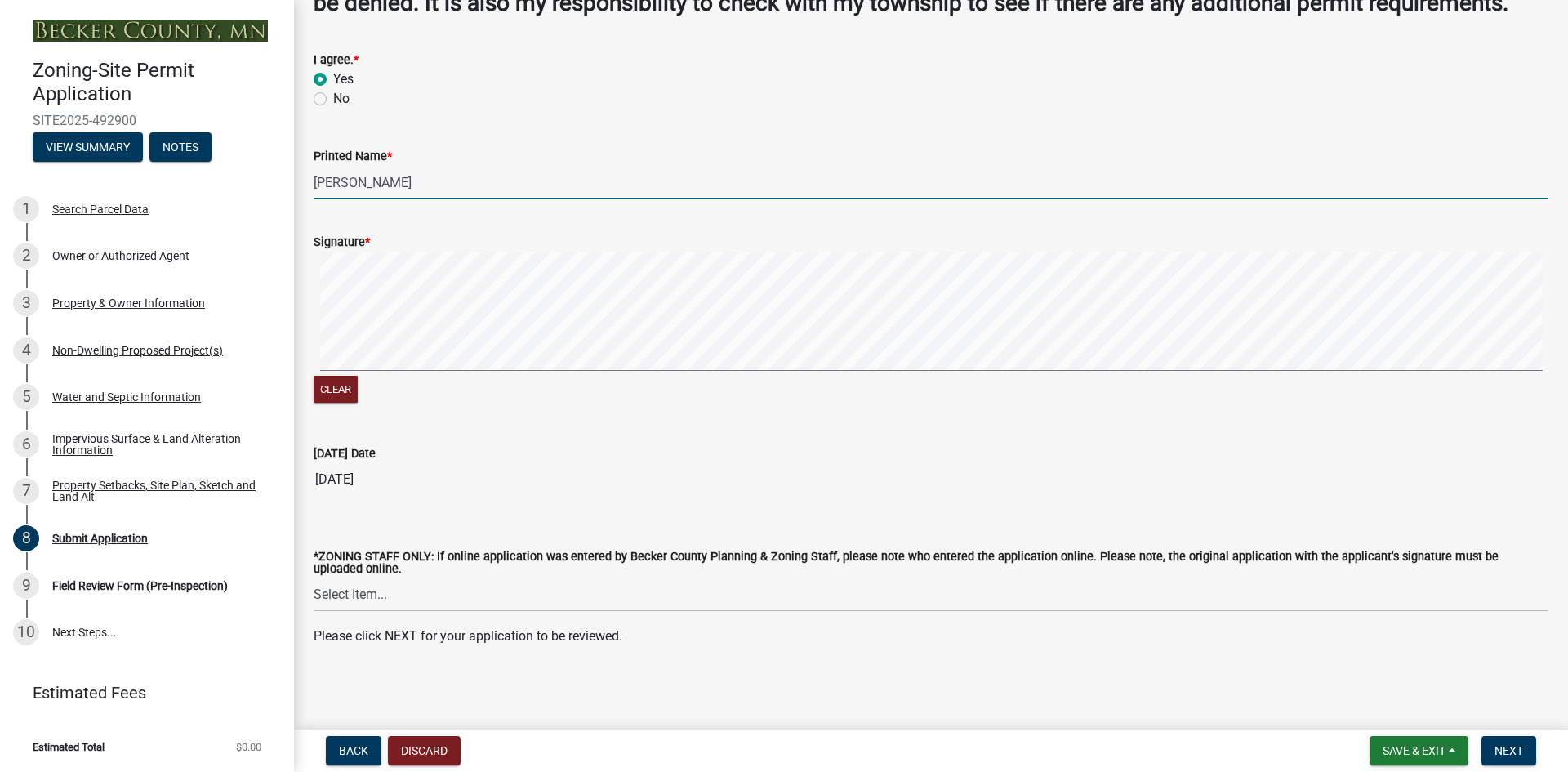
scroll to position [158, 0]
type input "[PERSON_NAME]"
click at [1512, 746] on span "Next" at bounding box center [1509, 751] width 29 height 13
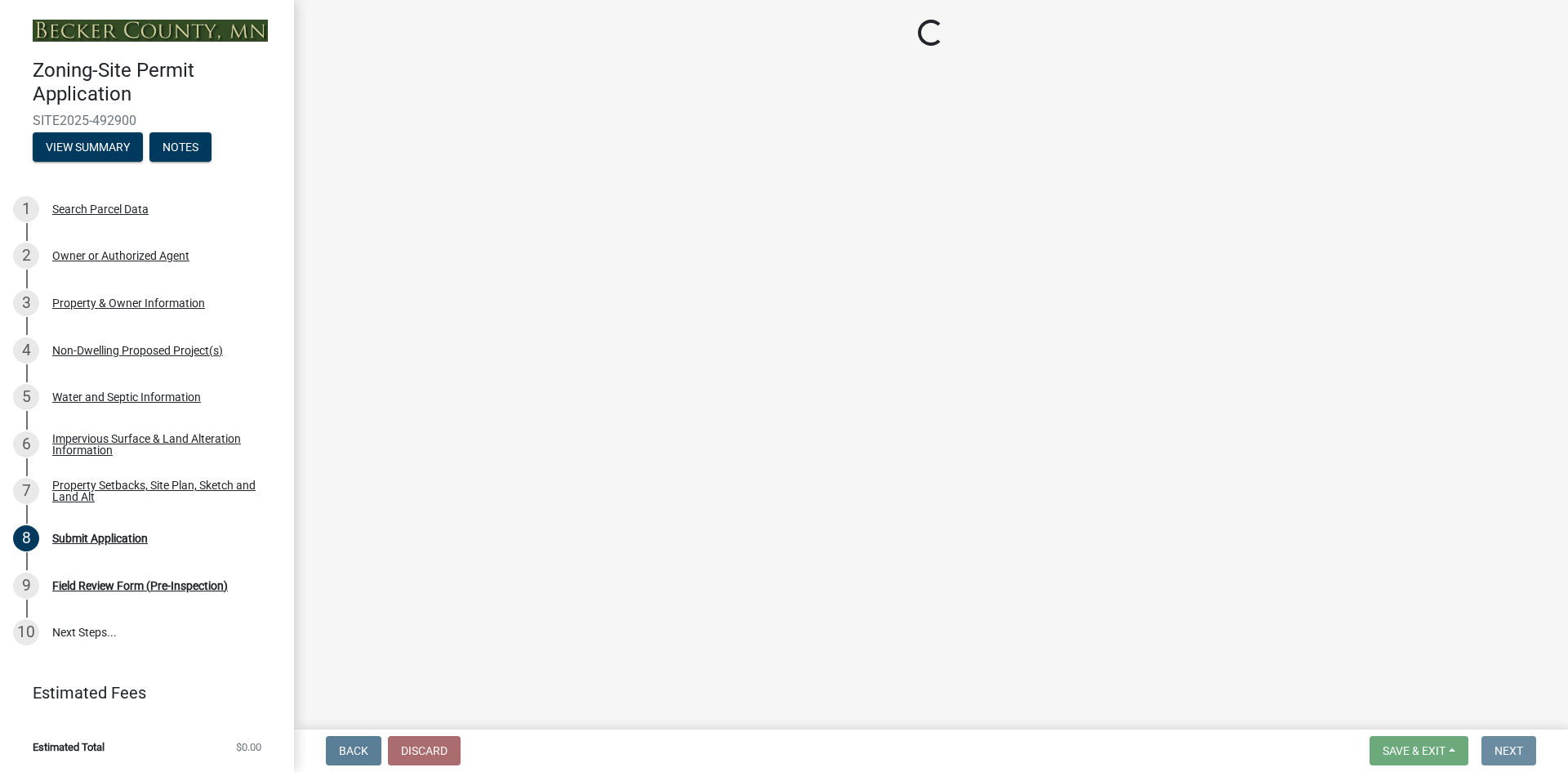
scroll to position [0, 0]
